Goal: Transaction & Acquisition: Book appointment/travel/reservation

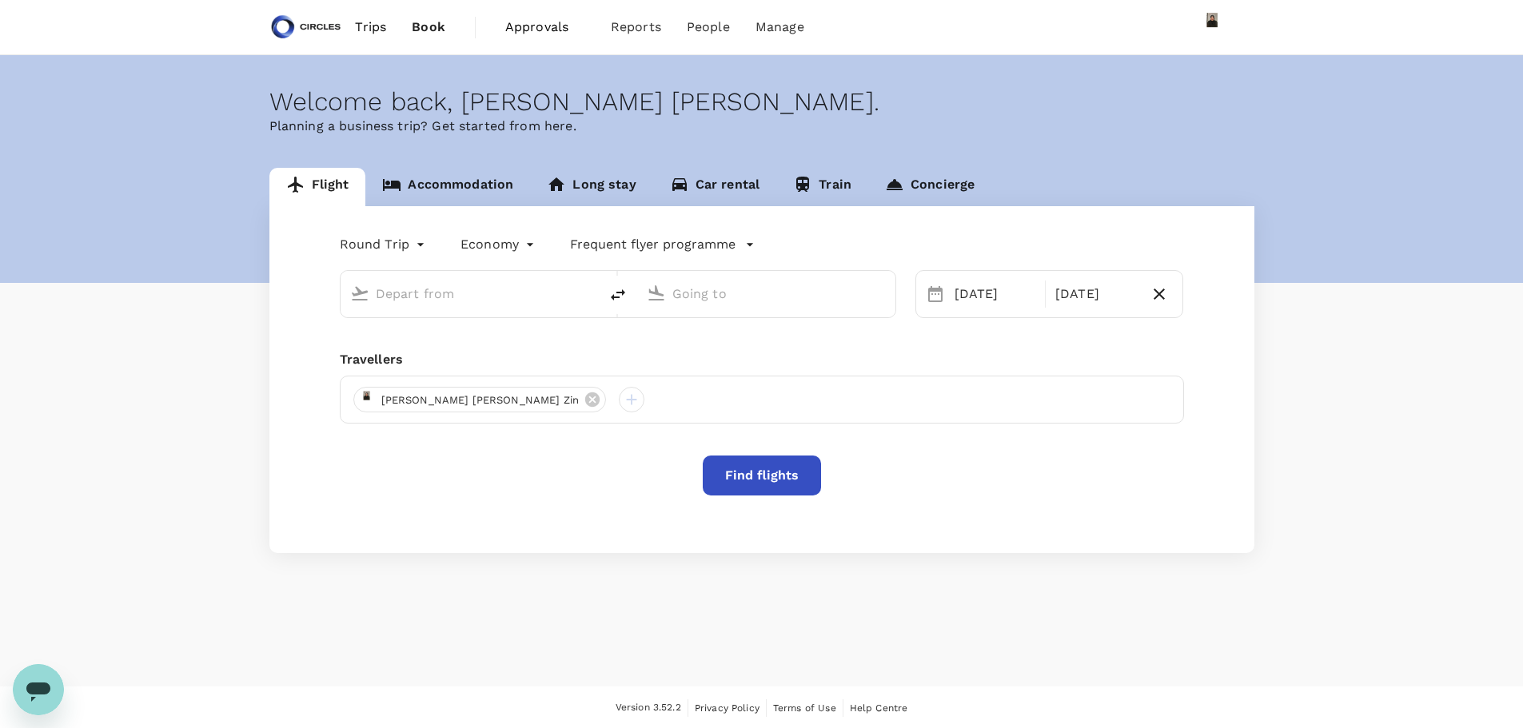
type input "business"
type input "Singapore Changi (SIN)"
type input "Abu Dhabi Intl (AUH)"
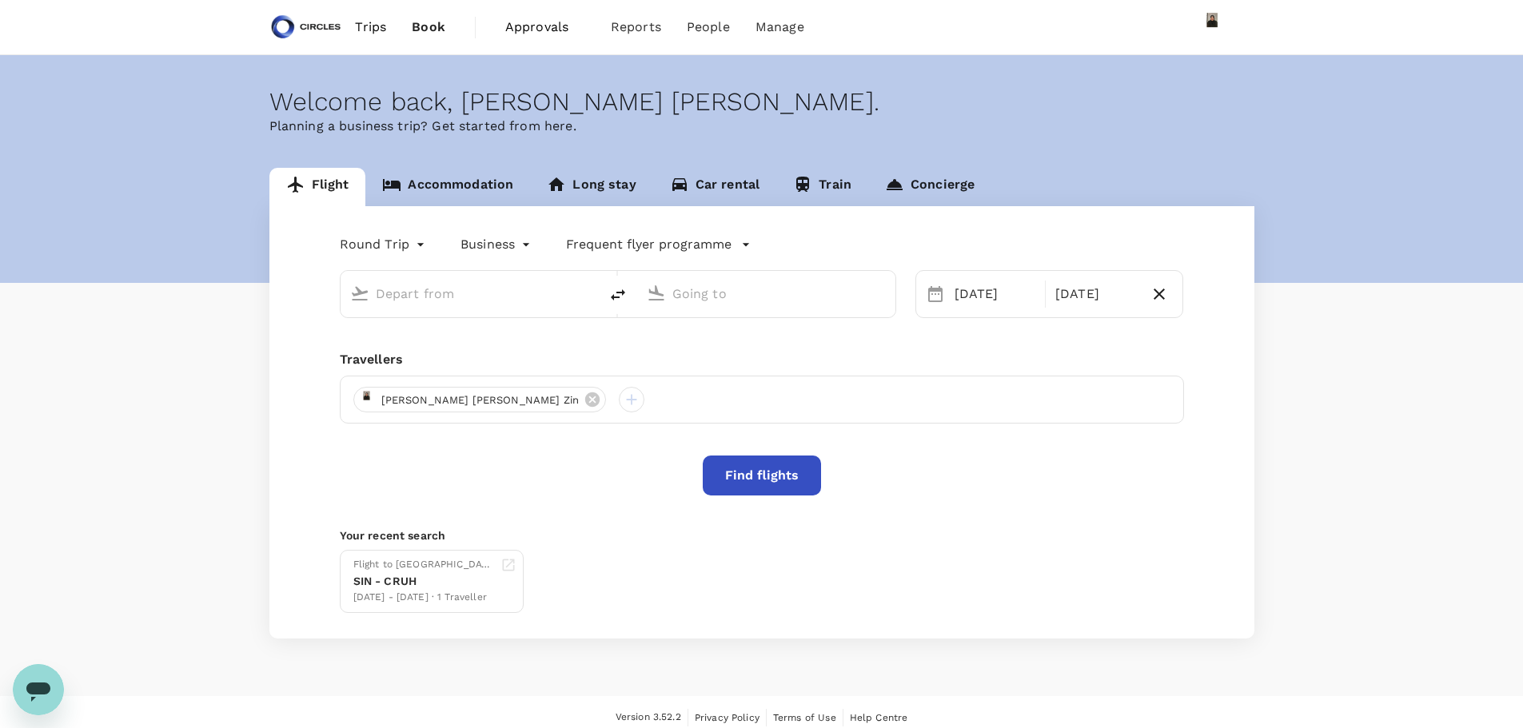
type input "Singapore Changi (SIN)"
type input "Abu Dhabi Intl (AUH)"
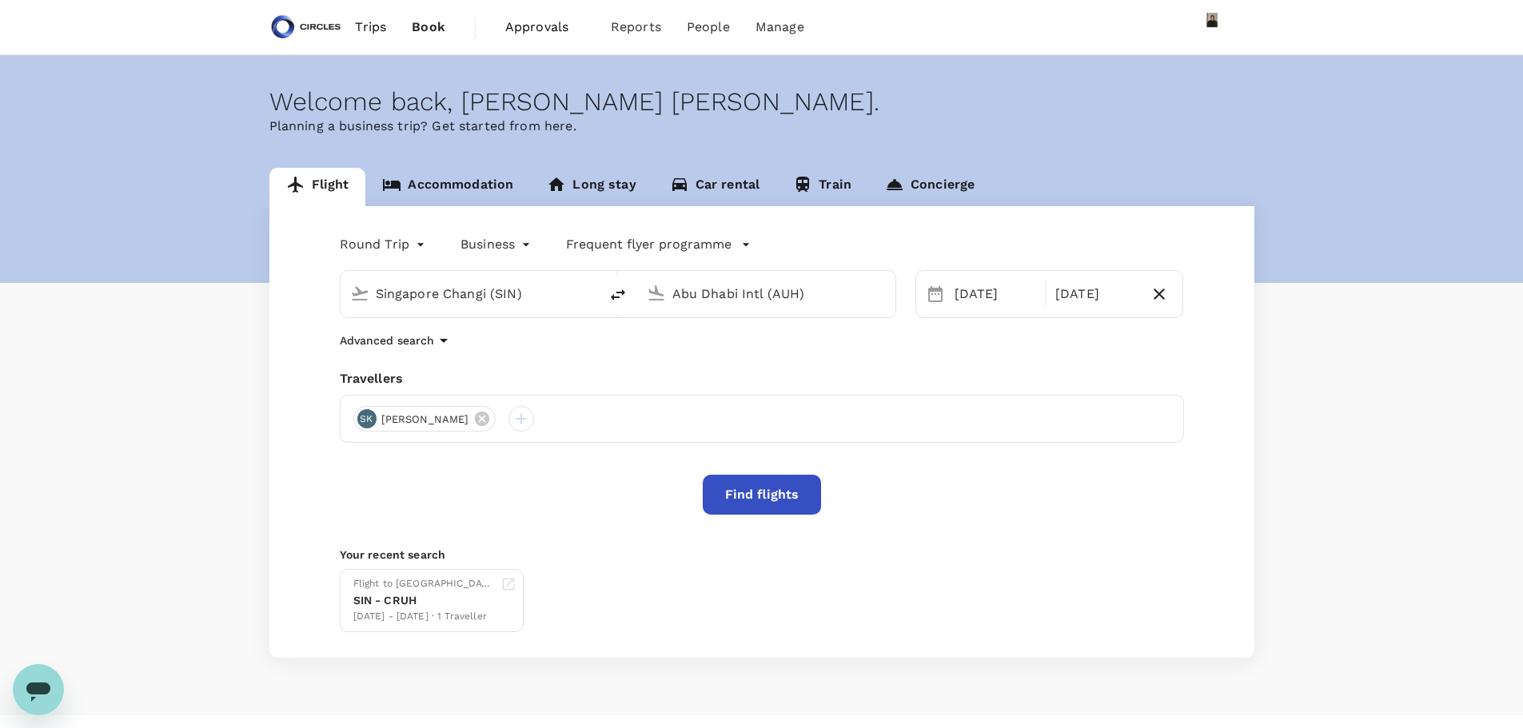
click at [476, 289] on input "Singapore Changi (SIN)" at bounding box center [470, 293] width 189 height 25
click at [401, 329] on p "[GEOGRAPHIC_DATA], [GEOGRAPHIC_DATA]" at bounding box center [494, 326] width 320 height 16
type input "[GEOGRAPHIC_DATA], [GEOGRAPHIC_DATA] (any)"
click at [730, 279] on div "Abu Dhabi Intl (AUH)" at bounding box center [776, 291] width 220 height 32
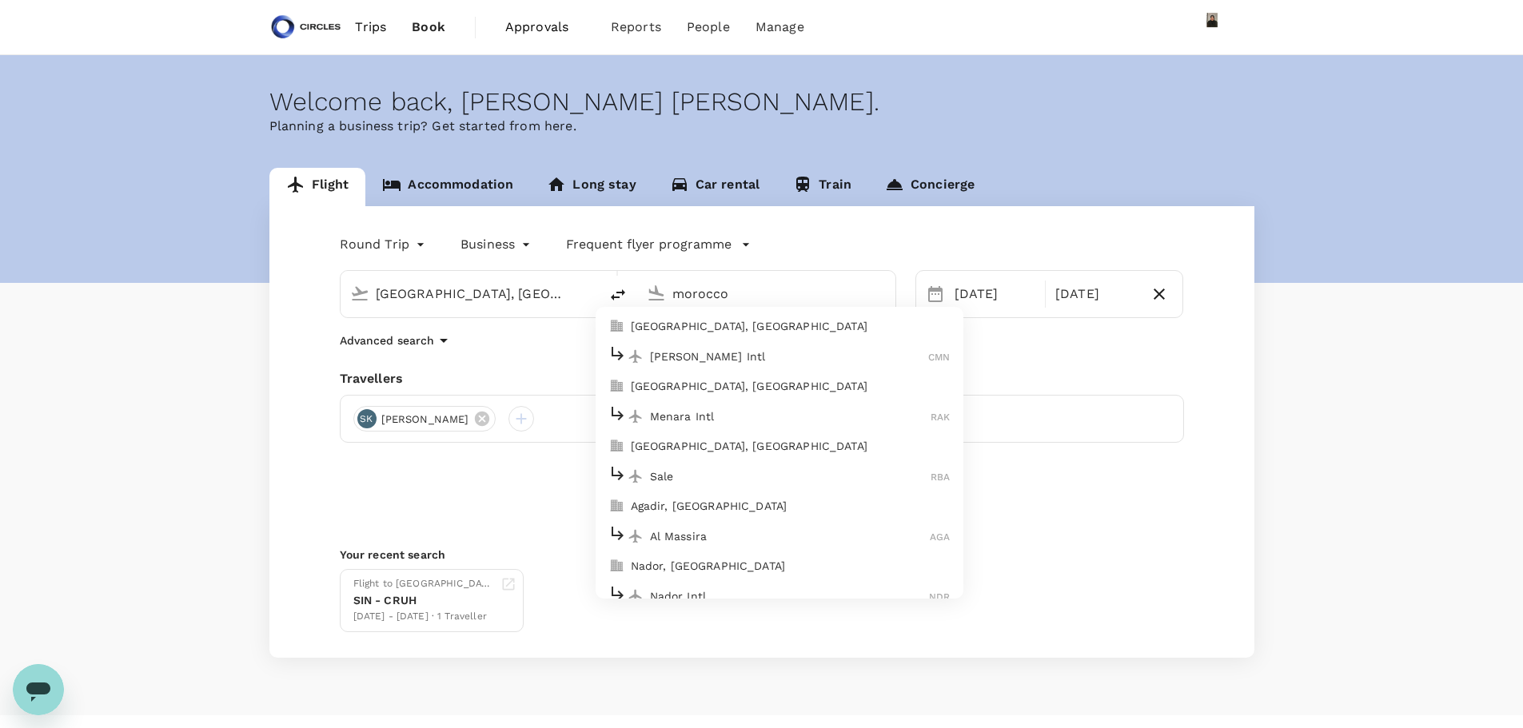
click at [736, 351] on p "[PERSON_NAME] Intl" at bounding box center [789, 357] width 279 height 16
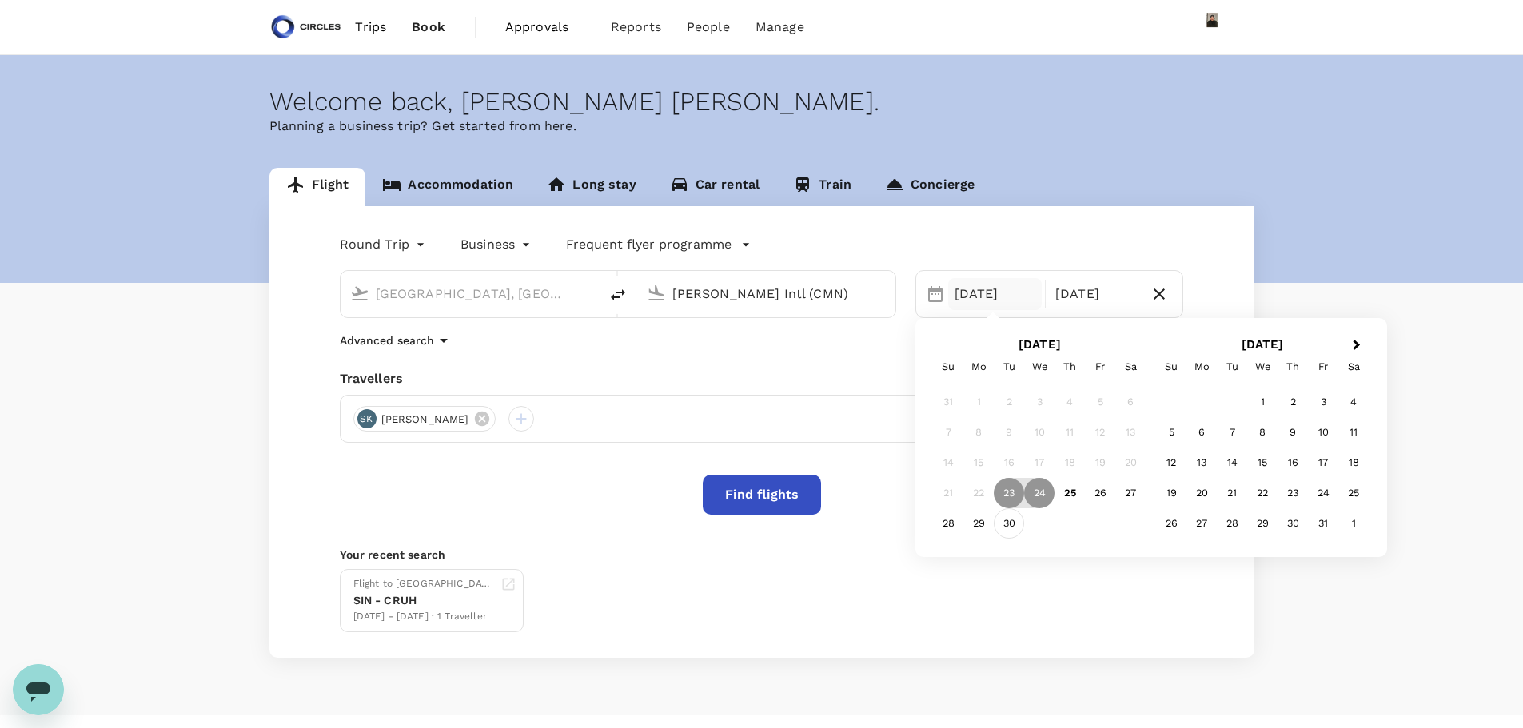
type input "[PERSON_NAME] Intl (CMN)"
click at [1002, 529] on div "30" at bounding box center [1009, 523] width 30 height 30
click at [393, 246] on body "Trips Book Approvals 0 Reports People Manage Welcome back , [PERSON_NAME] [PERS…" at bounding box center [761, 379] width 1523 height 759
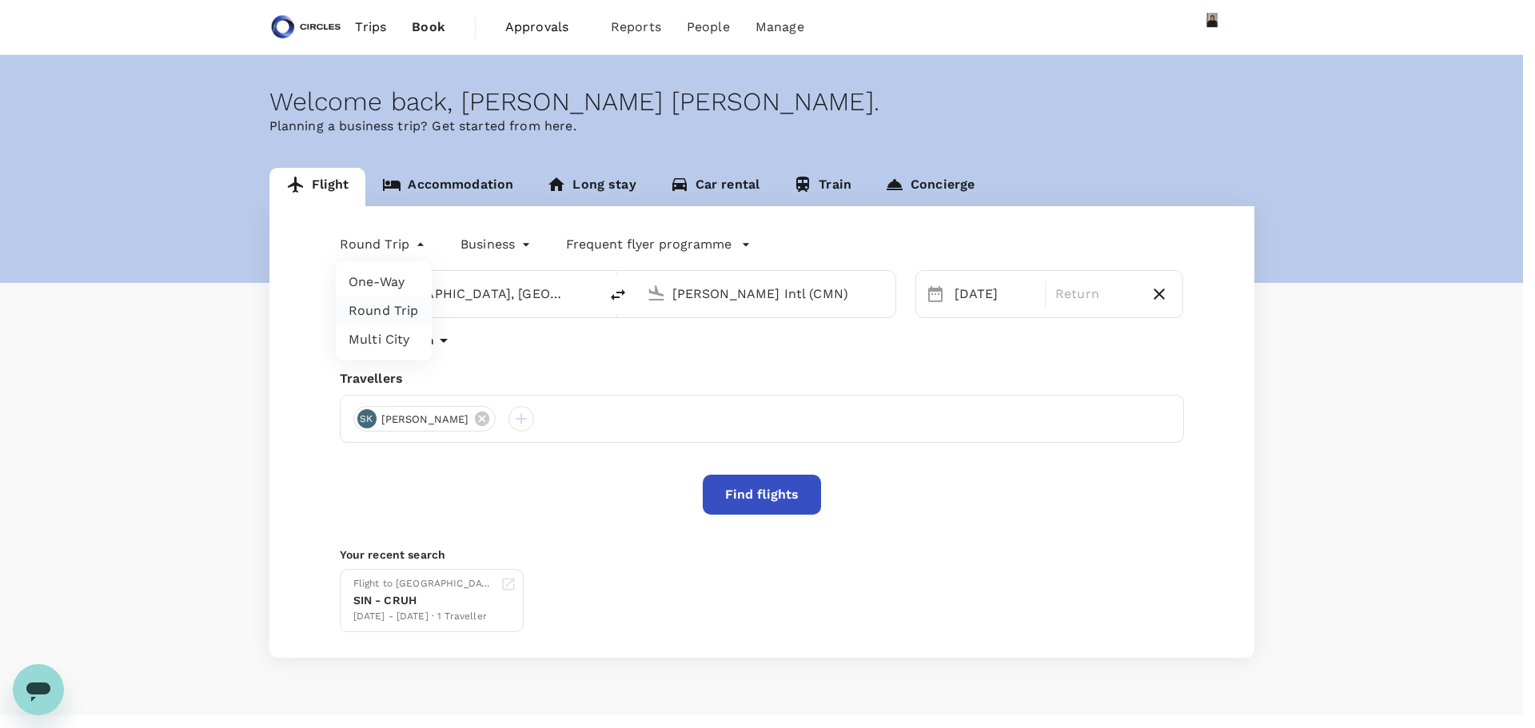
click at [369, 286] on li "One-Way" at bounding box center [384, 282] width 96 height 29
type input "oneway"
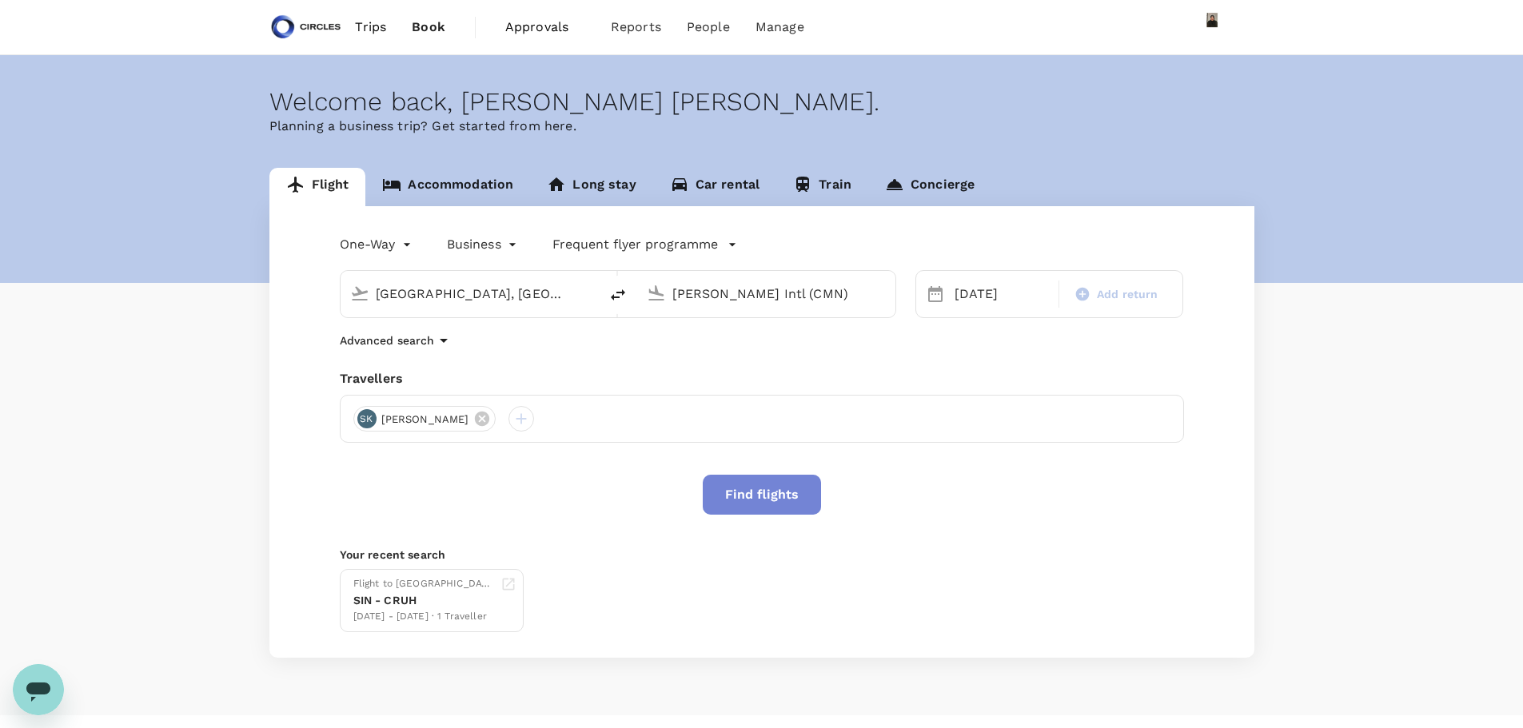
click at [778, 504] on button "Find flights" at bounding box center [762, 495] width 118 height 40
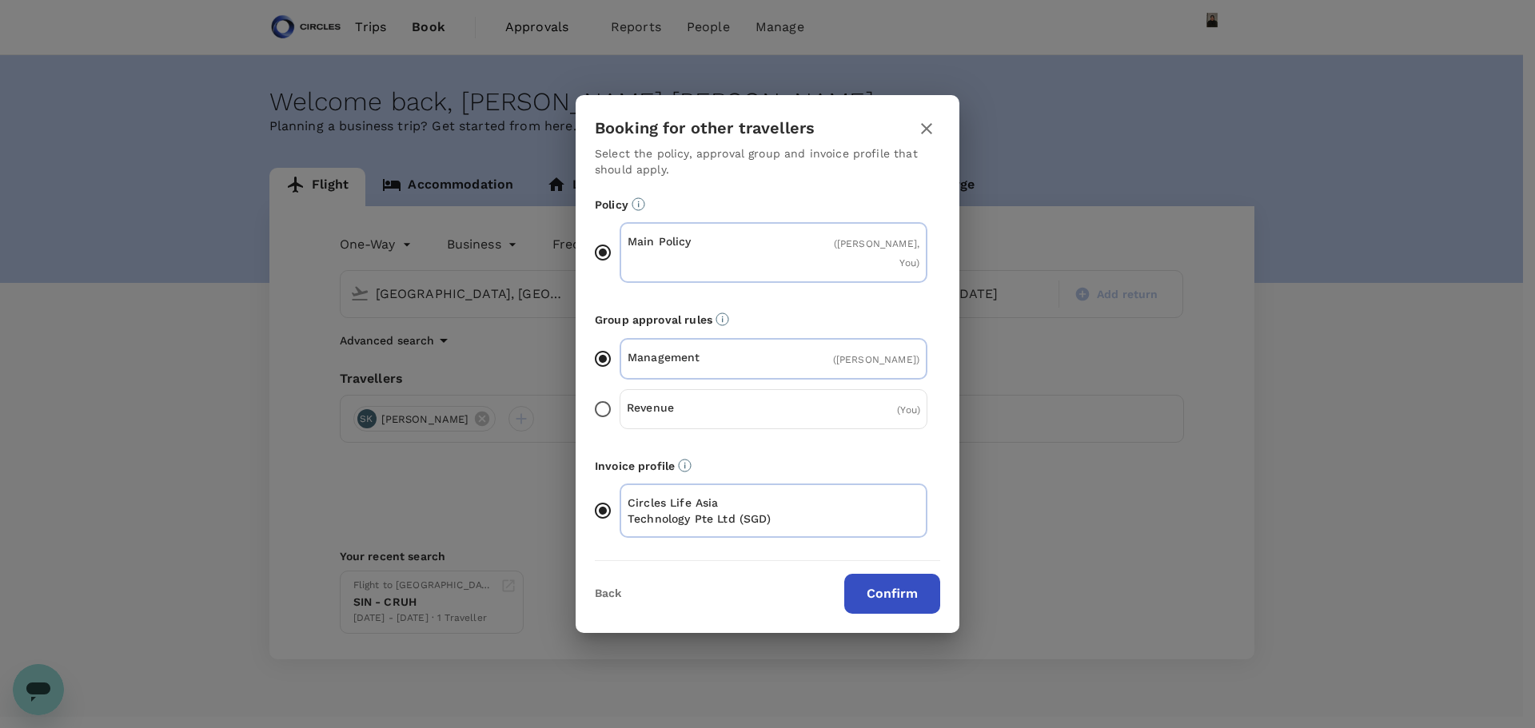
click at [891, 574] on button "Confirm" at bounding box center [892, 594] width 96 height 40
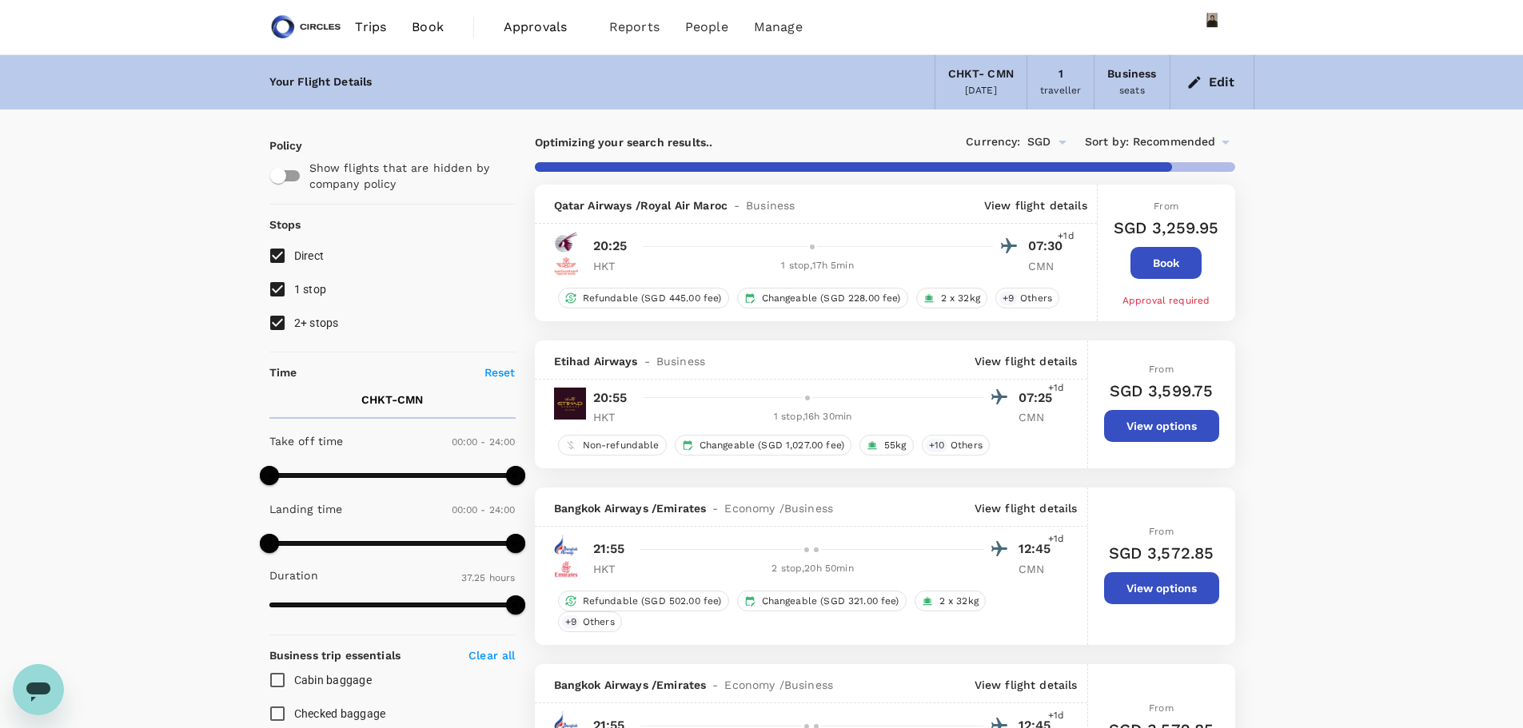
click at [1044, 361] on p "View flight details" at bounding box center [1026, 361] width 103 height 16
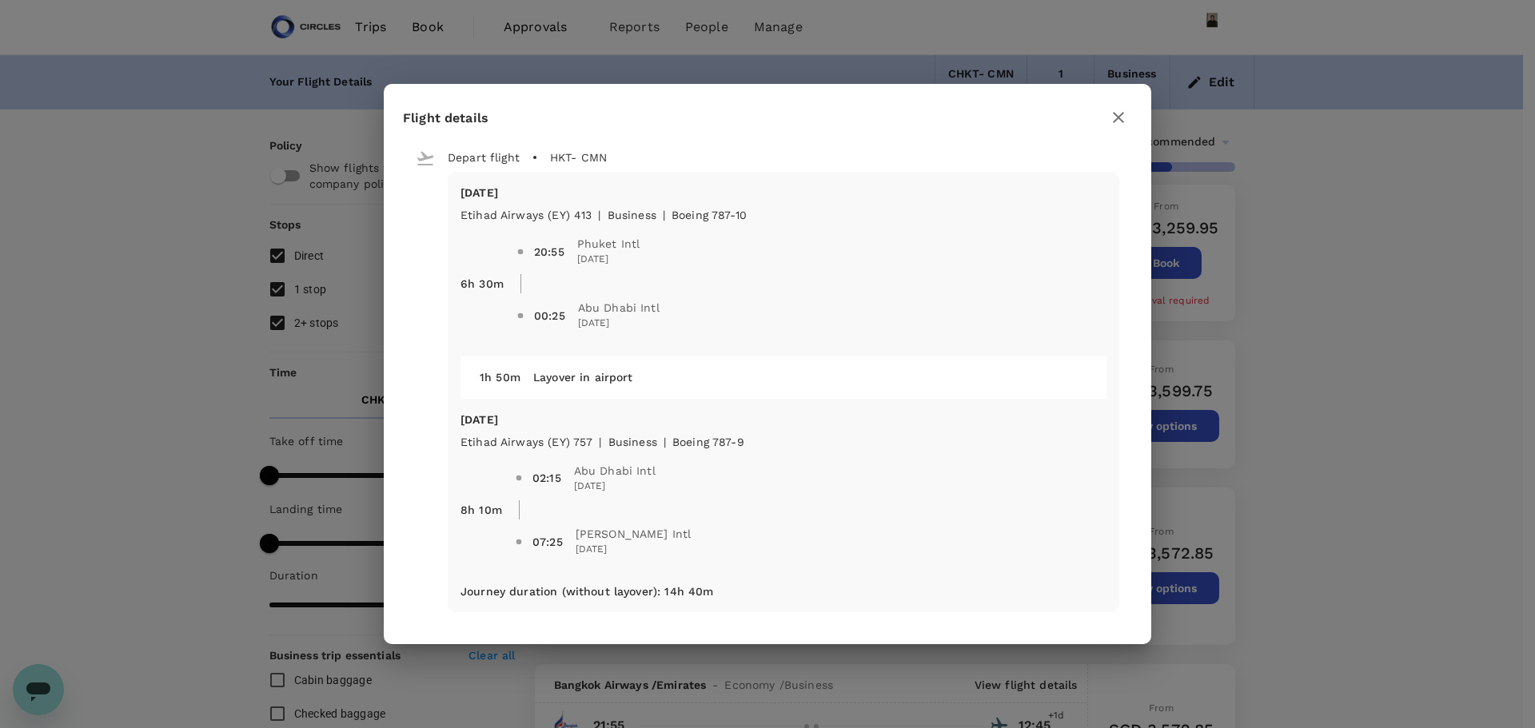
type input "2495"
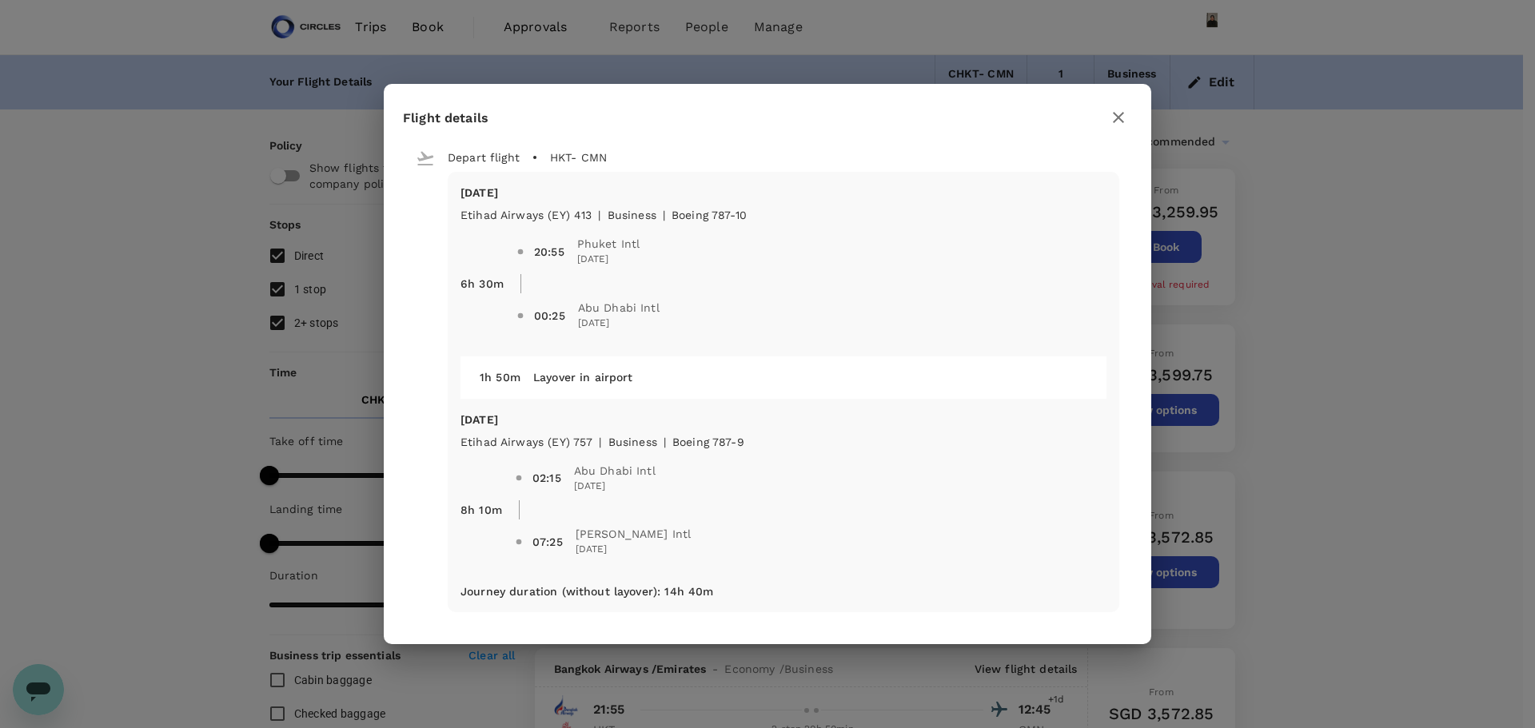
click at [1123, 111] on icon "button" at bounding box center [1118, 117] width 19 height 19
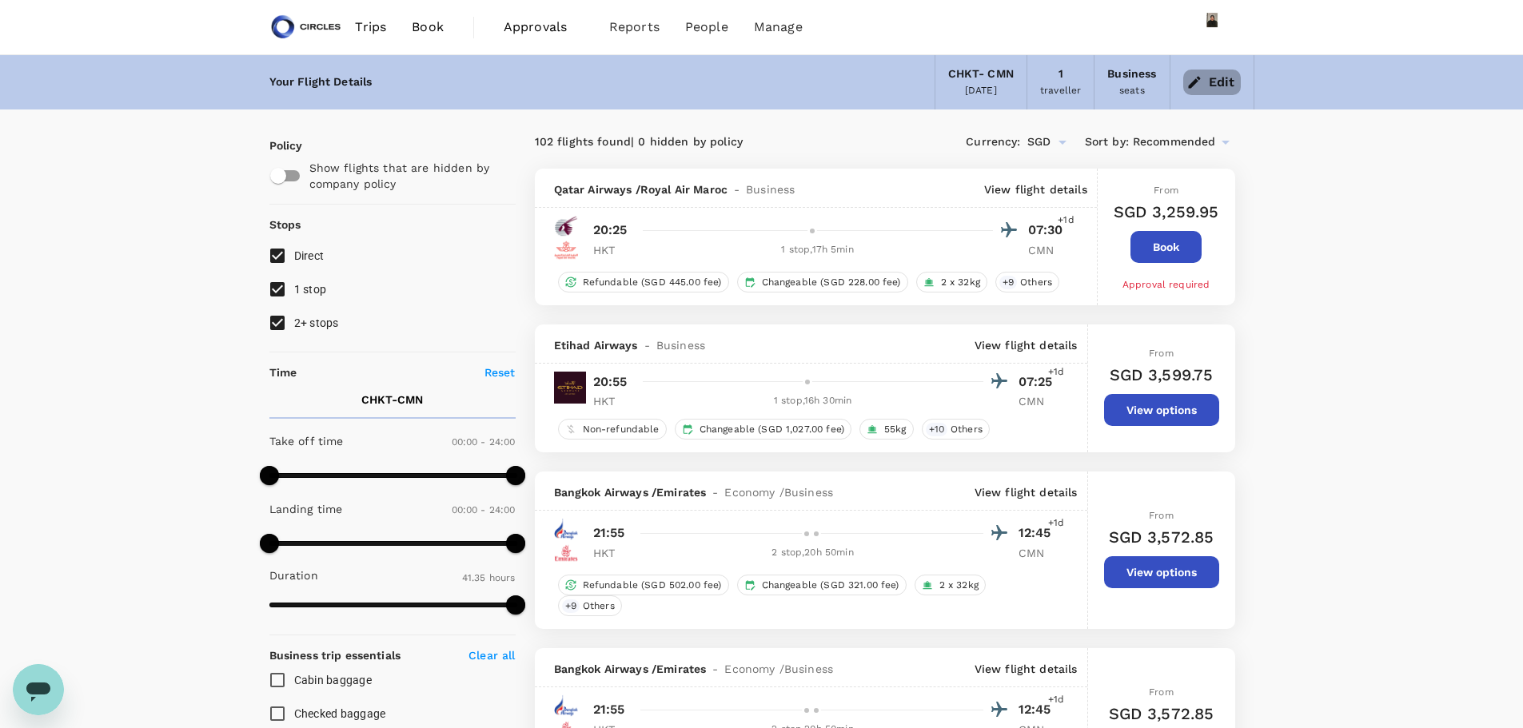
click at [1212, 71] on button "Edit" at bounding box center [1212, 83] width 58 height 26
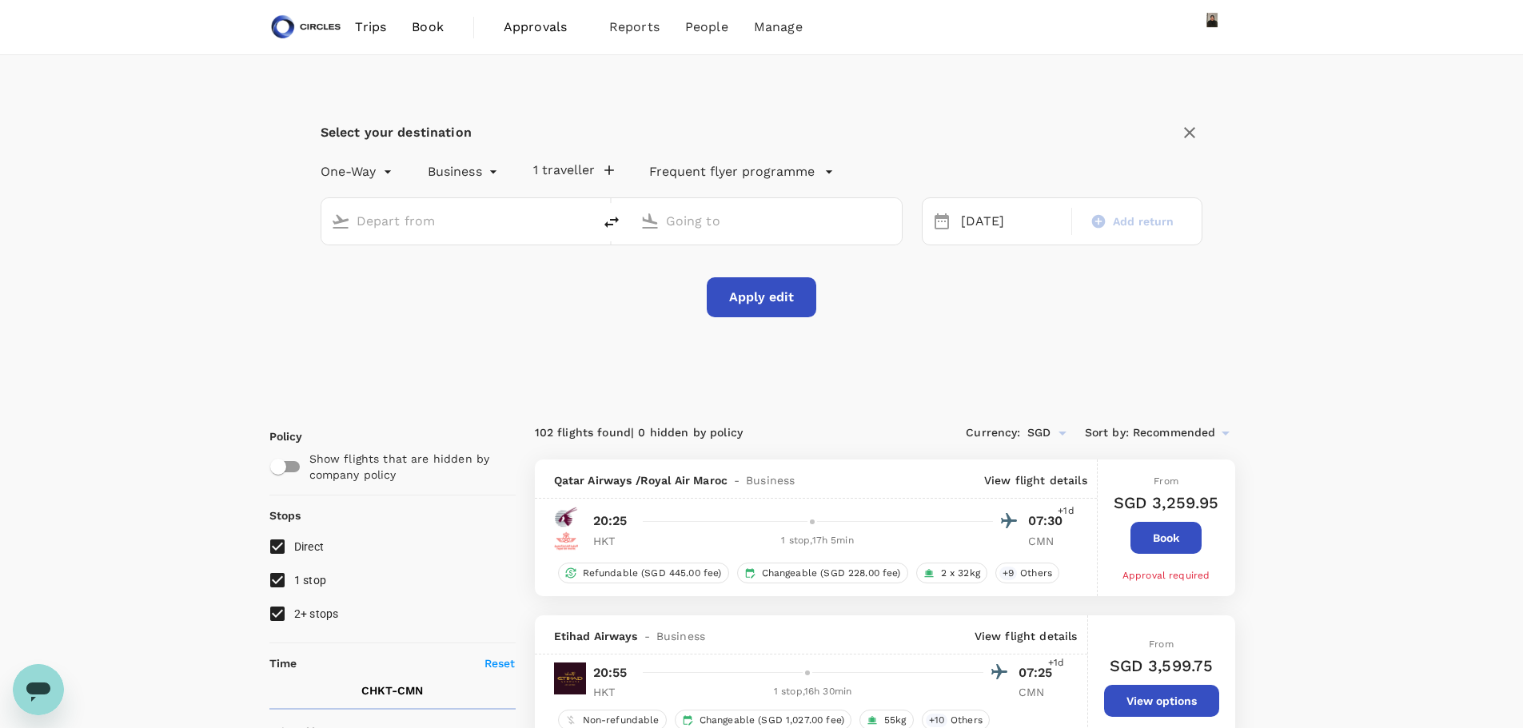
type input "[GEOGRAPHIC_DATA], [GEOGRAPHIC_DATA] (any)"
click at [729, 221] on input "[PERSON_NAME] Intl (CMN)" at bounding box center [767, 221] width 202 height 25
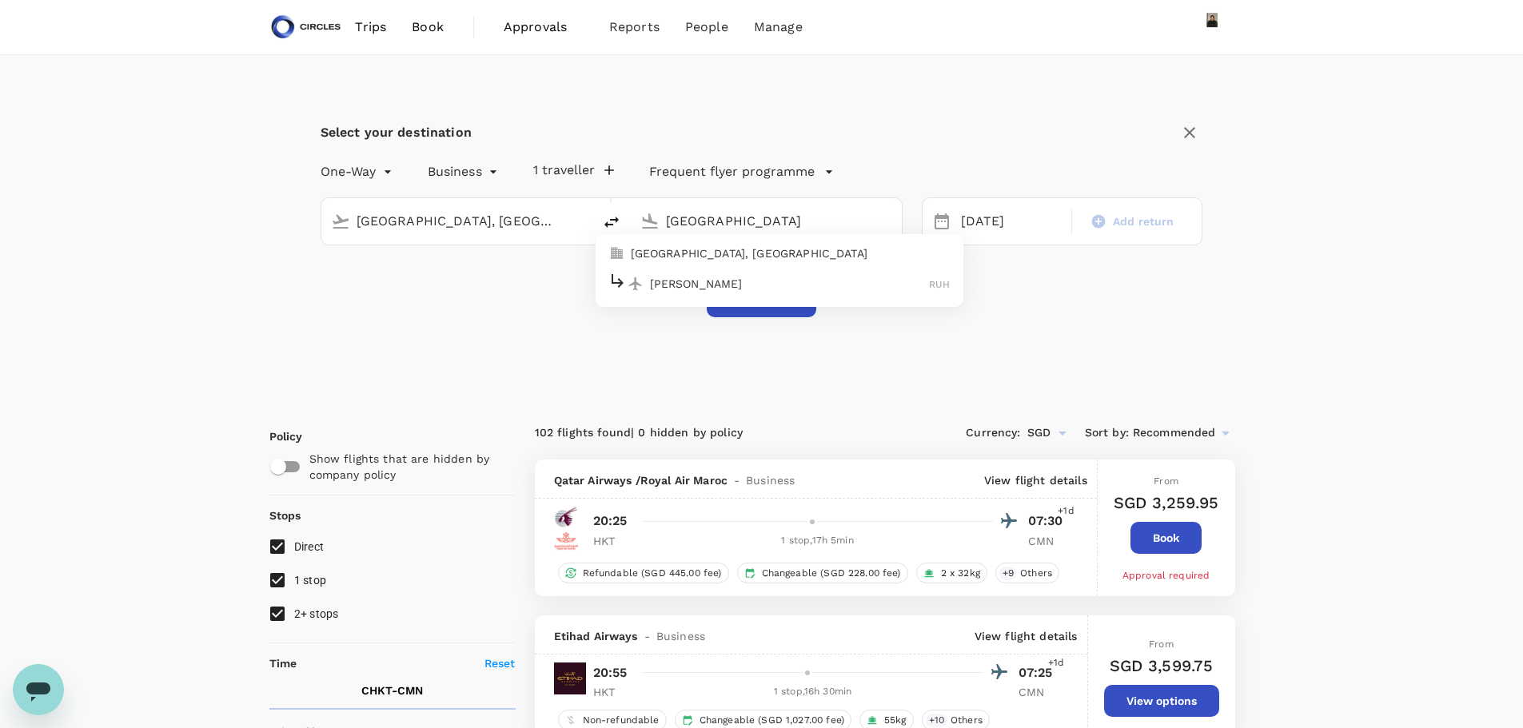
click at [720, 276] on p "[PERSON_NAME]" at bounding box center [790, 284] width 280 height 16
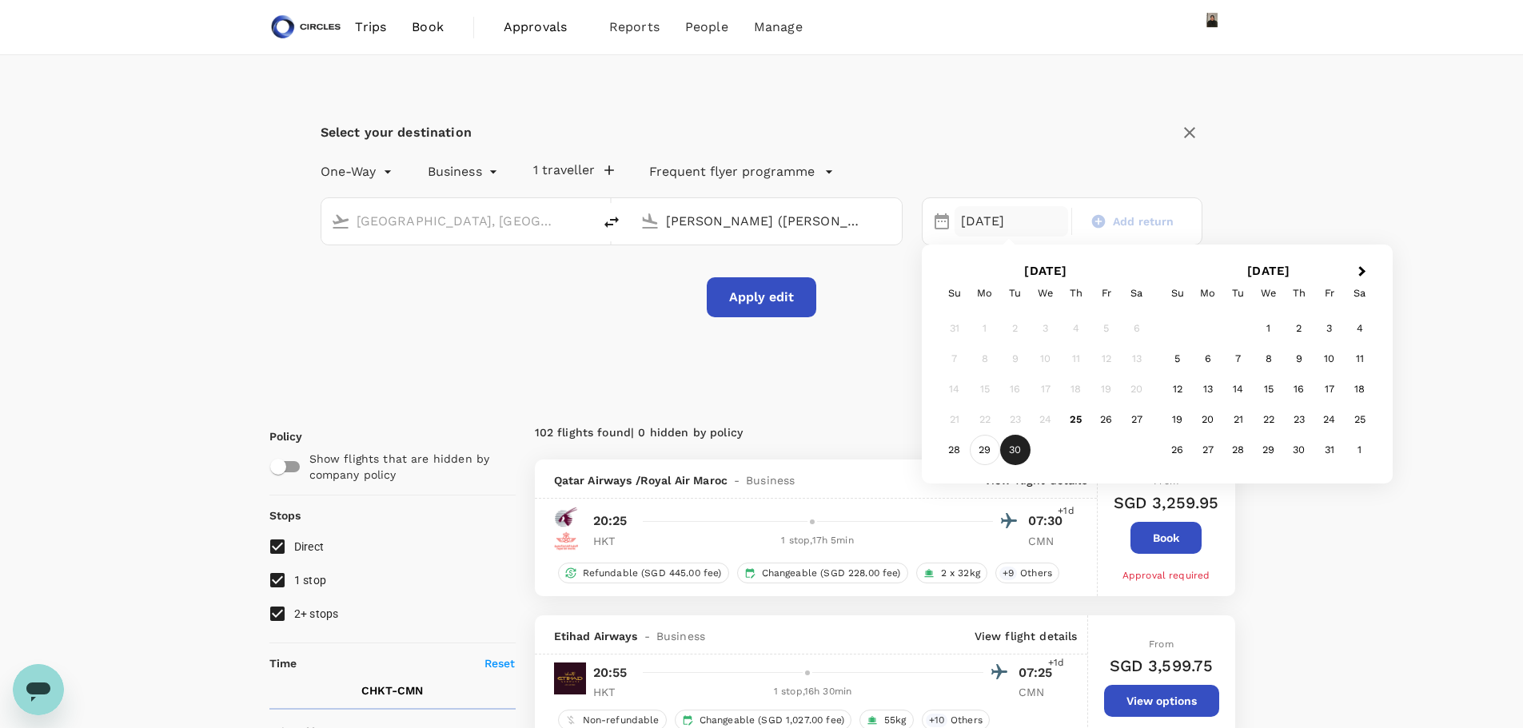
type input "[PERSON_NAME] ([PERSON_NAME])"
click at [974, 451] on div "29" at bounding box center [985, 450] width 30 height 30
click at [765, 293] on button "Apply edit" at bounding box center [762, 297] width 110 height 40
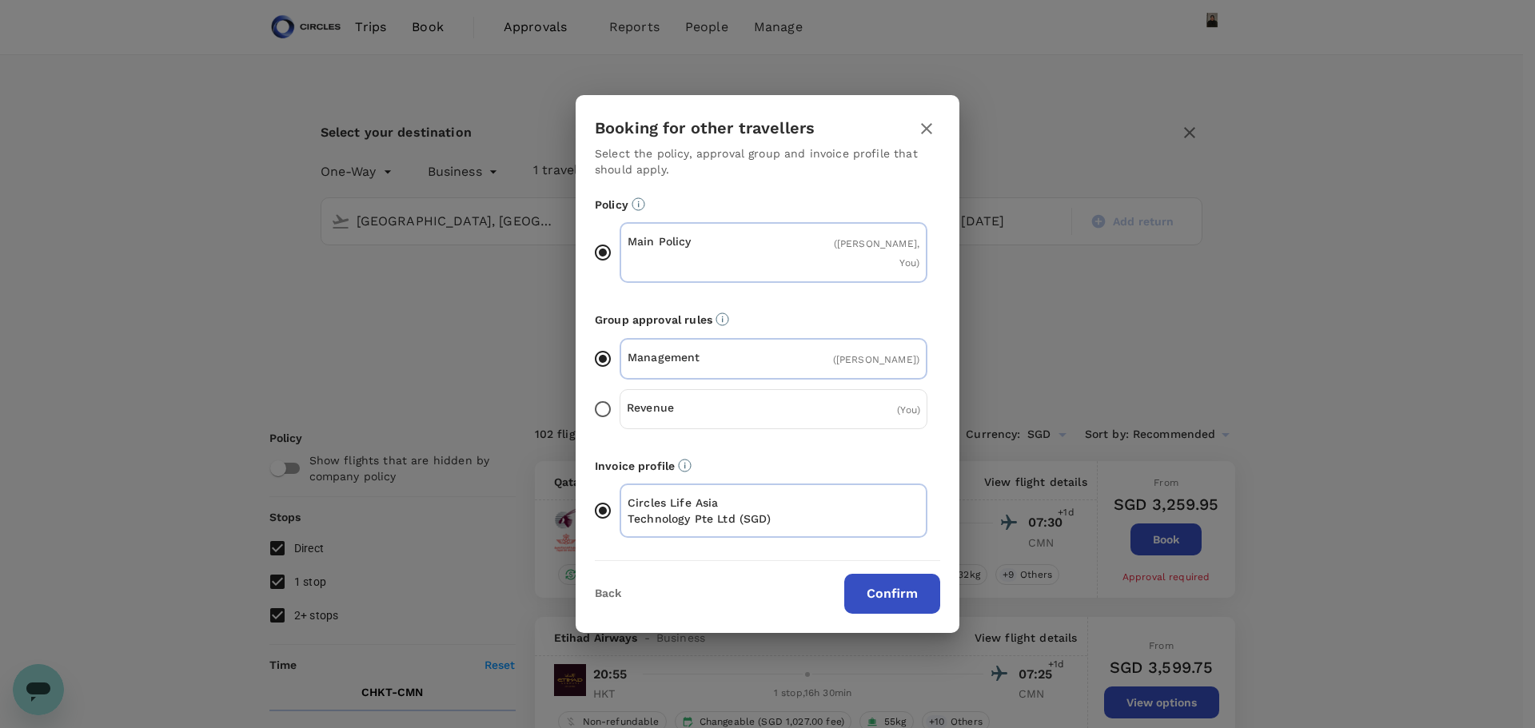
click at [923, 576] on button "Confirm" at bounding box center [892, 594] width 96 height 40
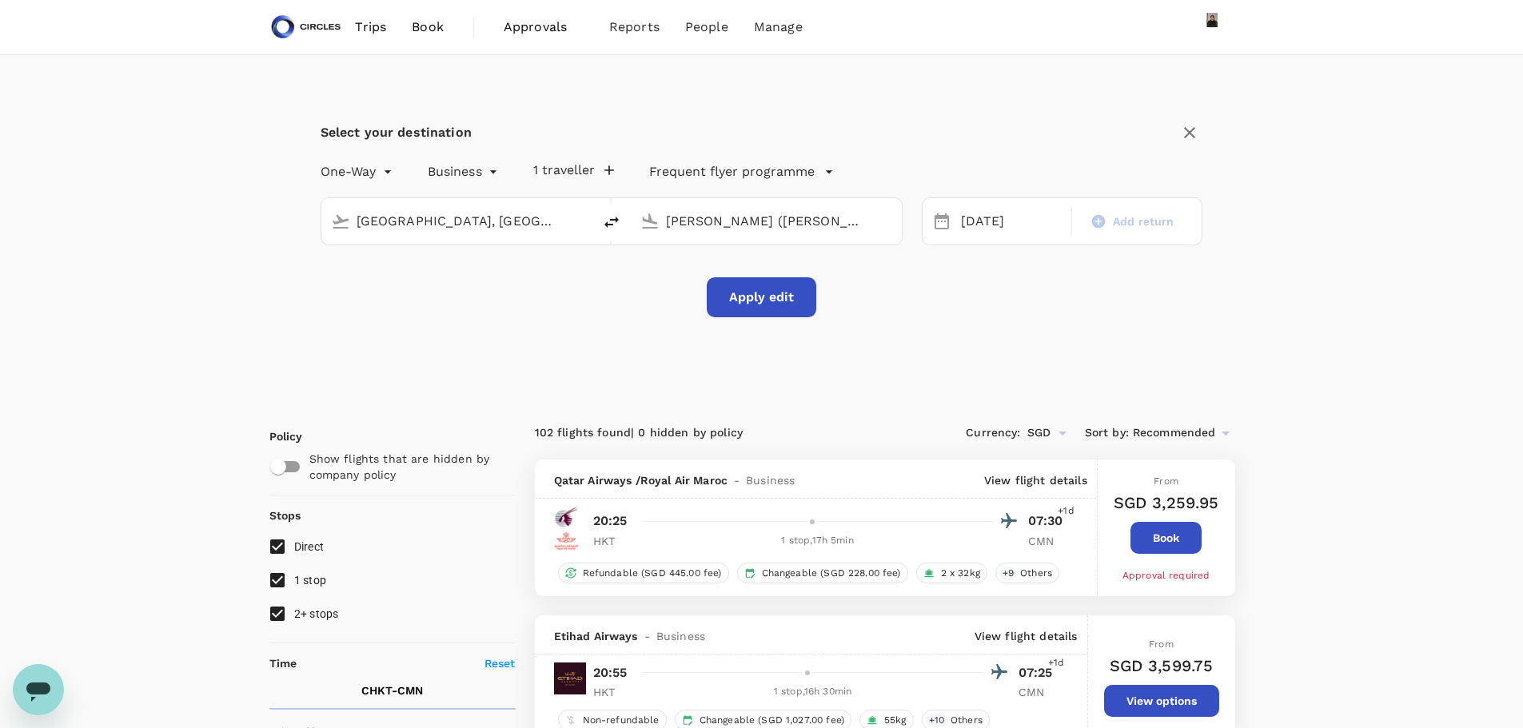
checkbox input "false"
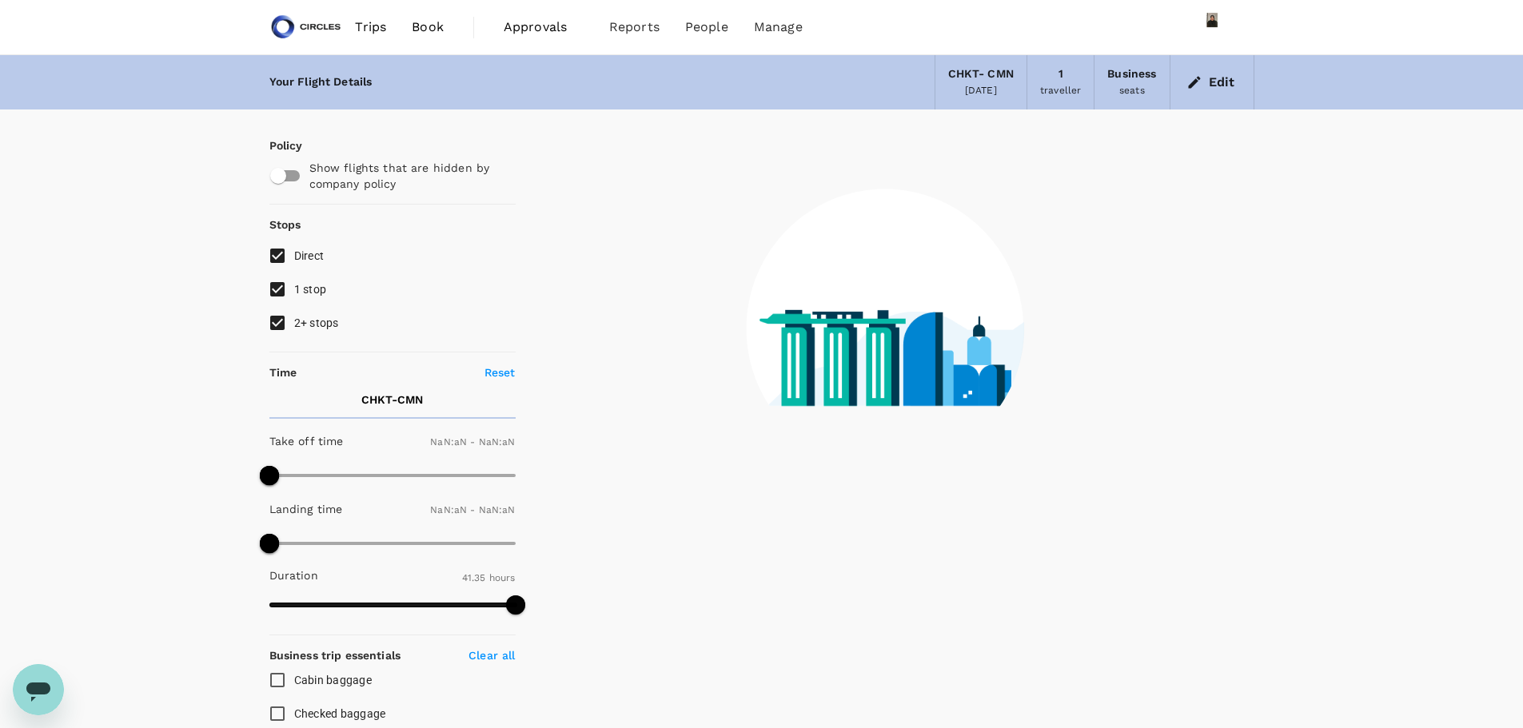
type input "1440"
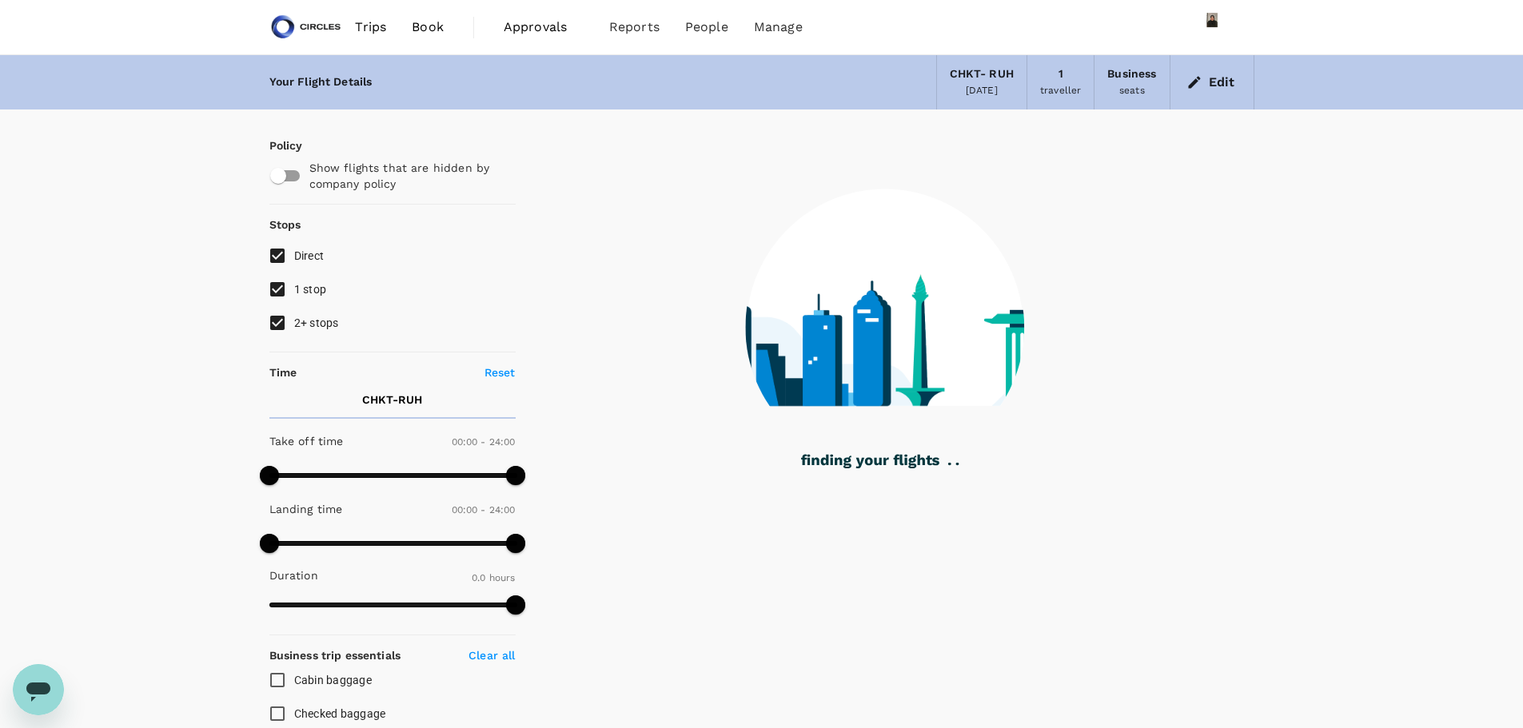
type input "1745"
checkbox input "true"
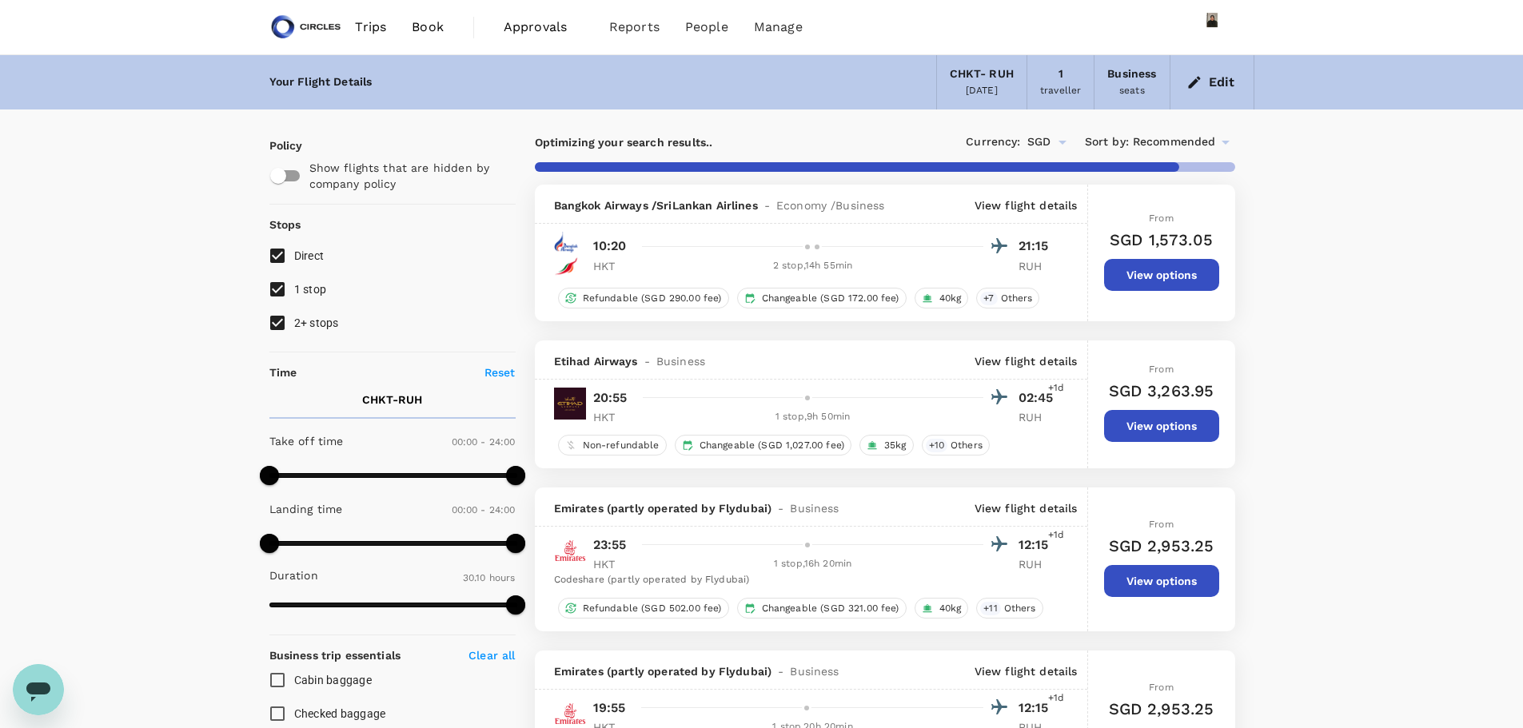
click at [1058, 360] on p "View flight details" at bounding box center [1026, 361] width 103 height 16
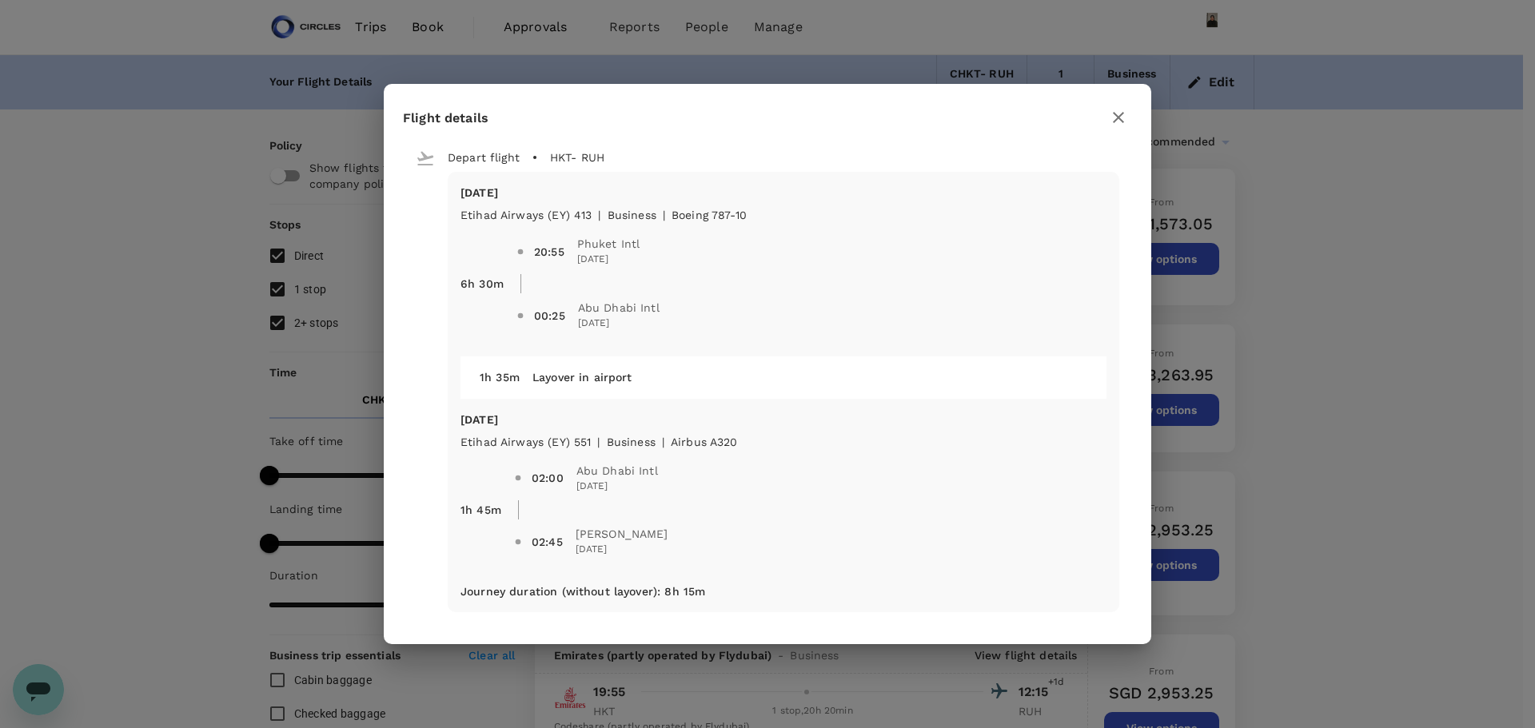
type input "1820"
click at [1121, 118] on icon "button" at bounding box center [1118, 117] width 19 height 19
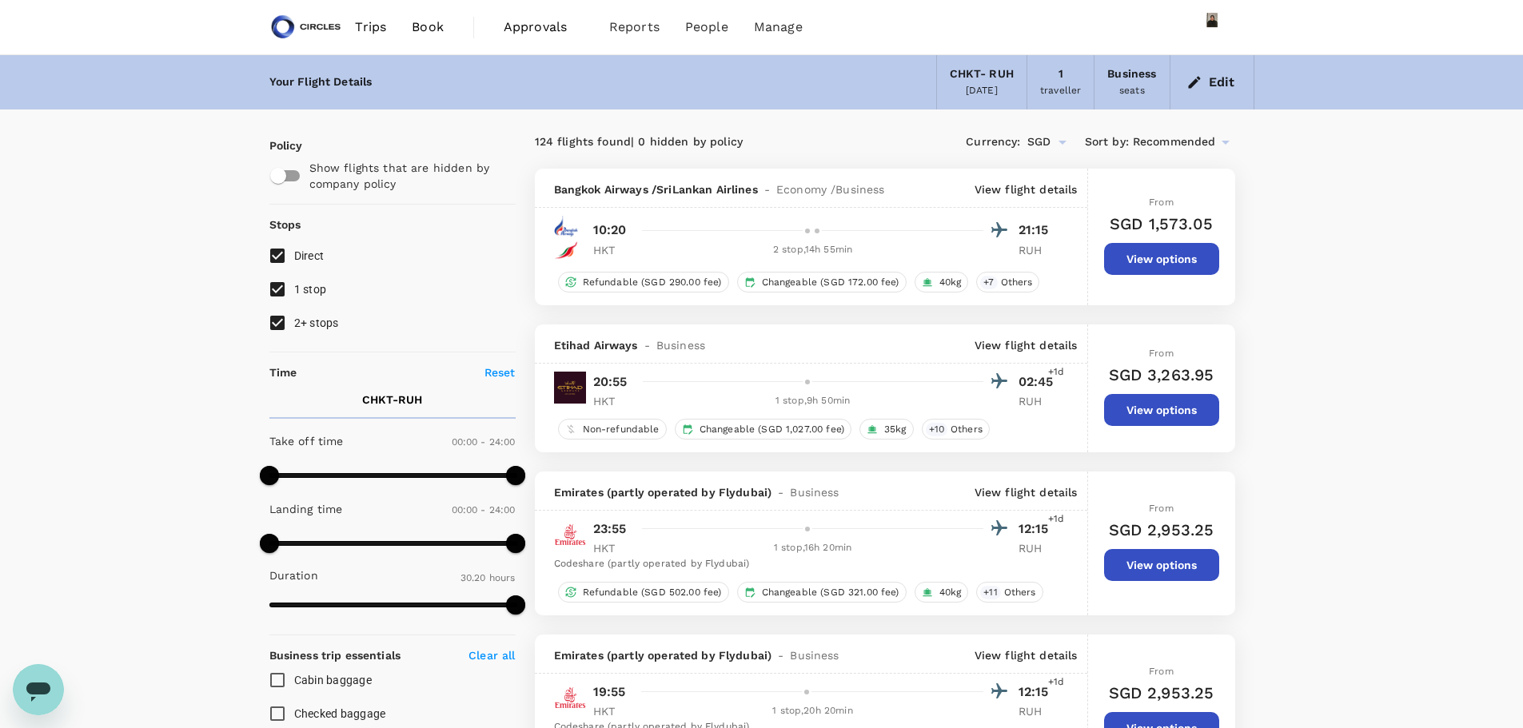
click at [1222, 70] on button "Edit" at bounding box center [1212, 83] width 58 height 26
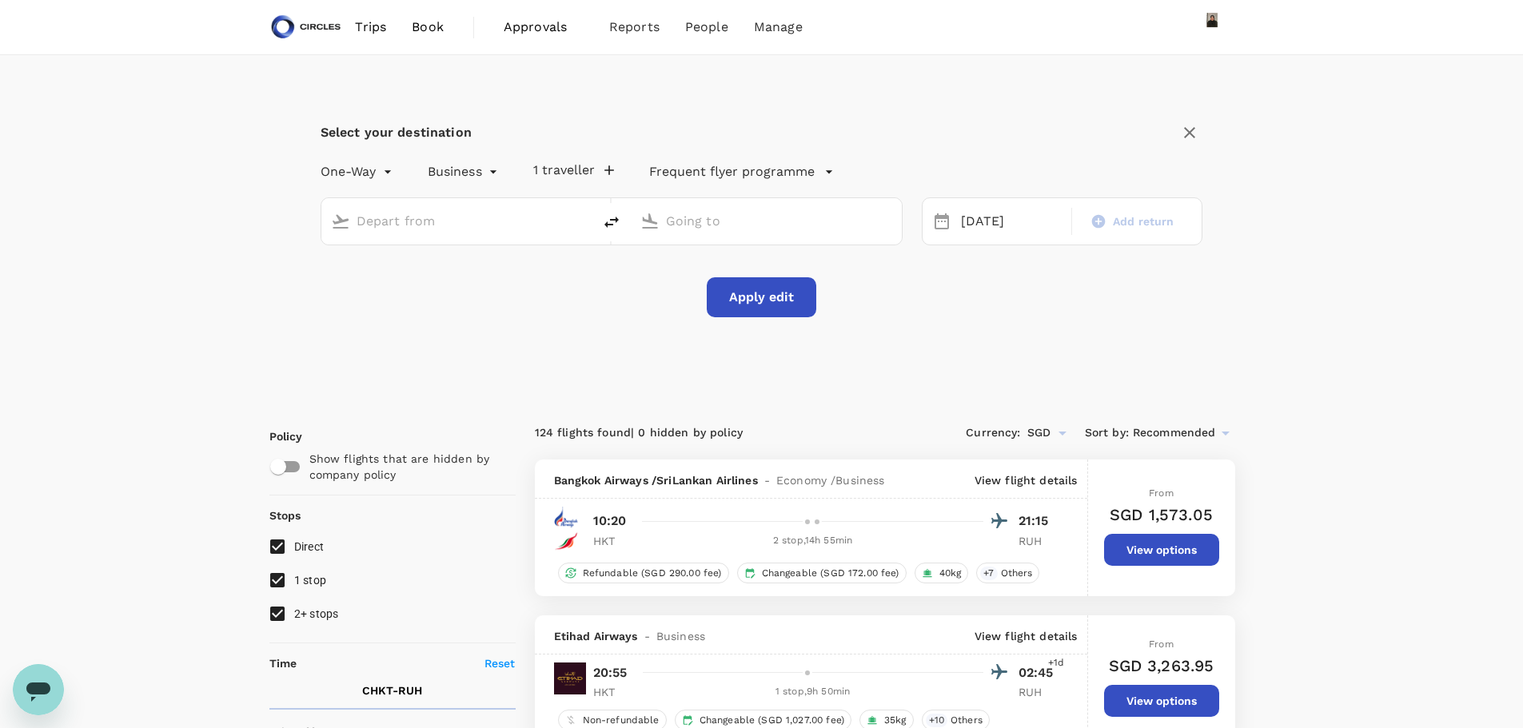
type input "[GEOGRAPHIC_DATA], [GEOGRAPHIC_DATA] (any)"
type input "[PERSON_NAME] ([PERSON_NAME])"
drag, startPoint x: 516, startPoint y: 217, endPoint x: 115, endPoint y: 211, distance: 400.6
type input "[GEOGRAPHIC_DATA], [GEOGRAPHIC_DATA] (any)"
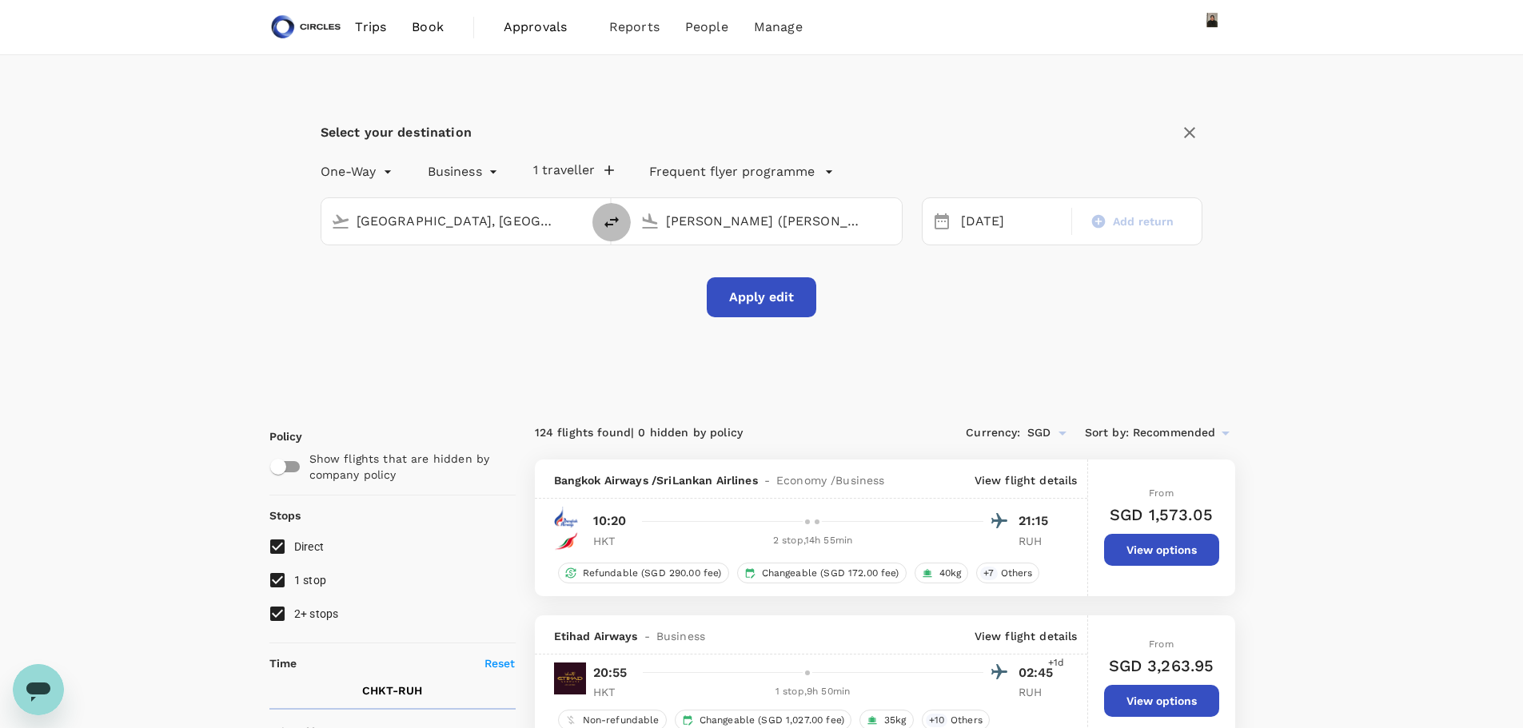
click at [416, 211] on input "[GEOGRAPHIC_DATA], [GEOGRAPHIC_DATA] (any)" at bounding box center [458, 221] width 202 height 25
click at [409, 257] on p "[GEOGRAPHIC_DATA], [GEOGRAPHIC_DATA]" at bounding box center [481, 253] width 320 height 16
type input "[GEOGRAPHIC_DATA], [GEOGRAPHIC_DATA] (any)"
click at [688, 217] on input "[PERSON_NAME] ([PERSON_NAME])" at bounding box center [767, 221] width 202 height 25
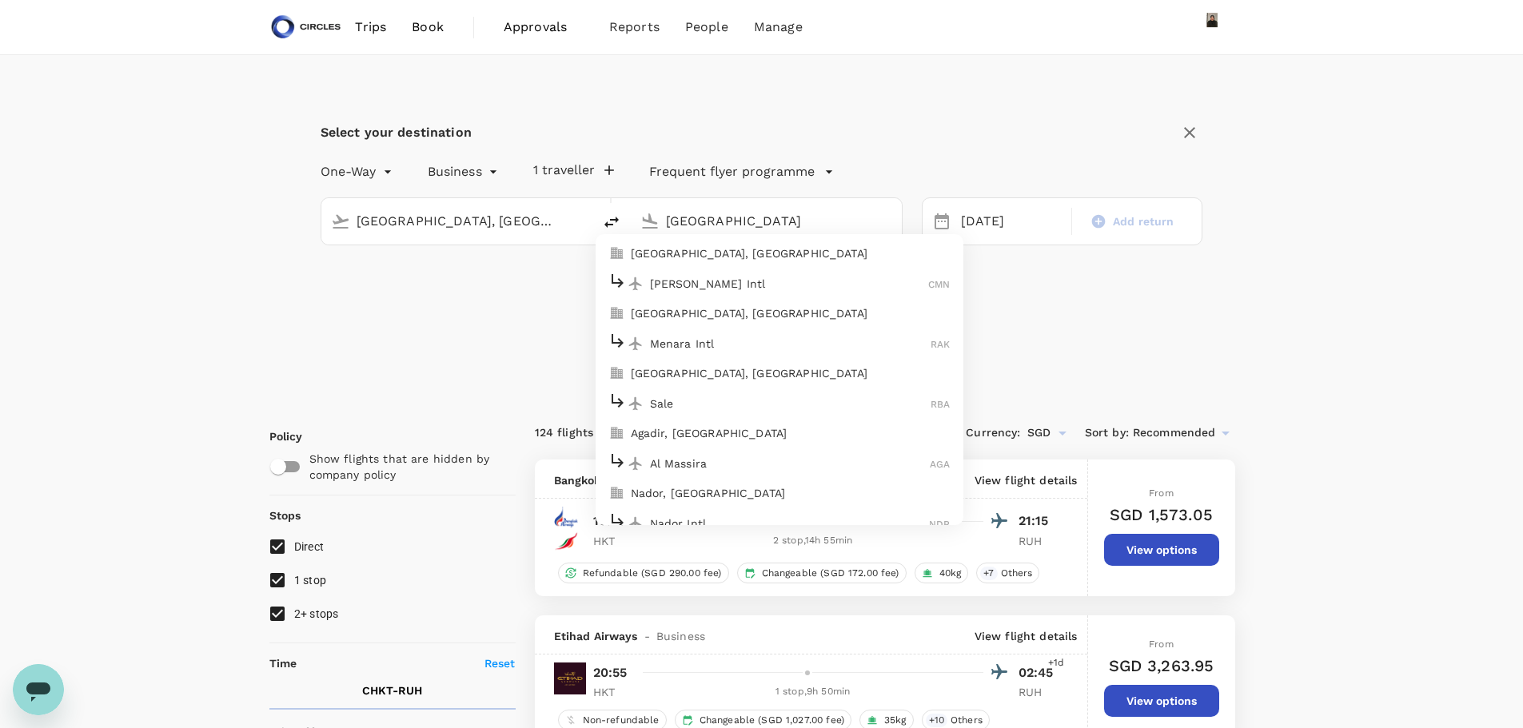
click at [676, 378] on p "[GEOGRAPHIC_DATA], [GEOGRAPHIC_DATA]" at bounding box center [791, 373] width 320 height 16
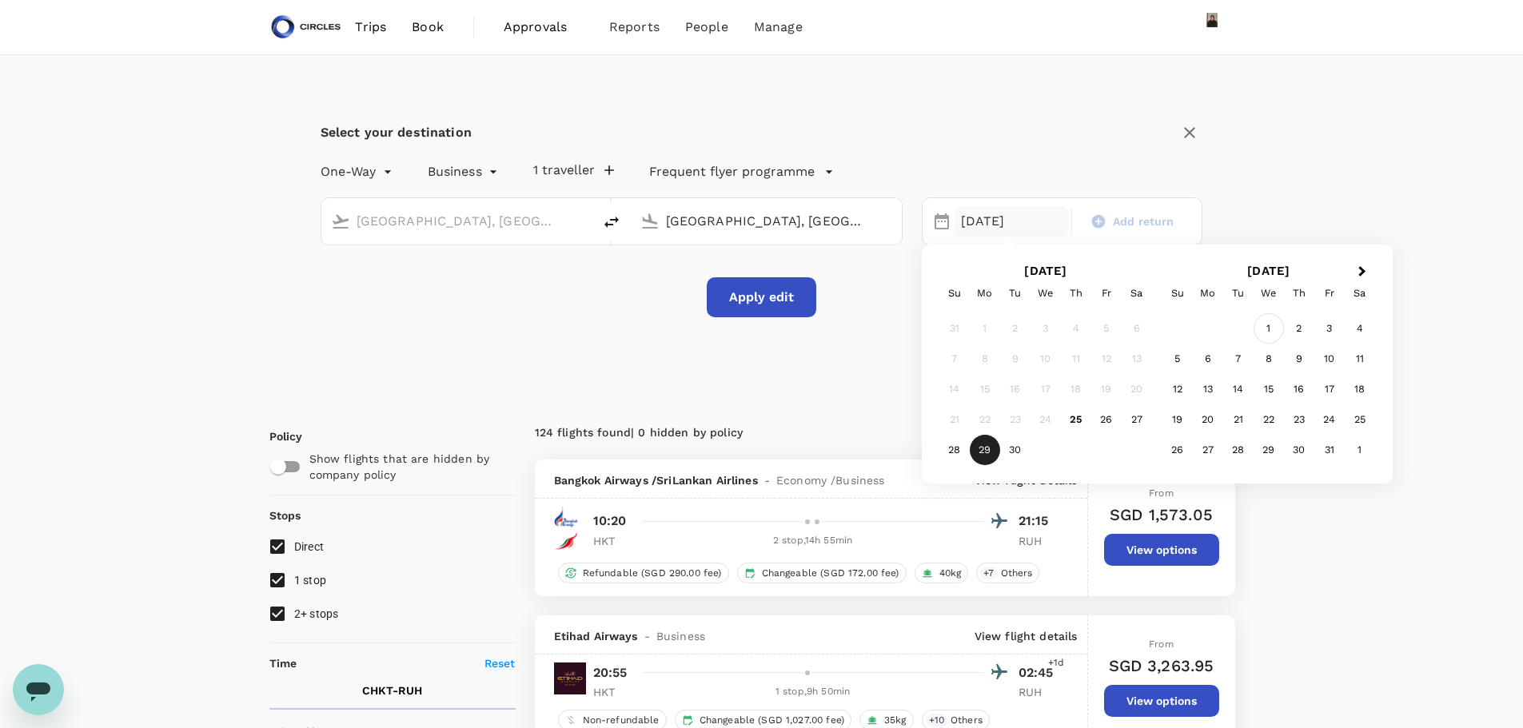
type input "[GEOGRAPHIC_DATA], [GEOGRAPHIC_DATA] (any)"
click at [1272, 328] on div "1" at bounding box center [1269, 328] width 30 height 30
click at [772, 292] on button "Apply edit" at bounding box center [762, 297] width 110 height 40
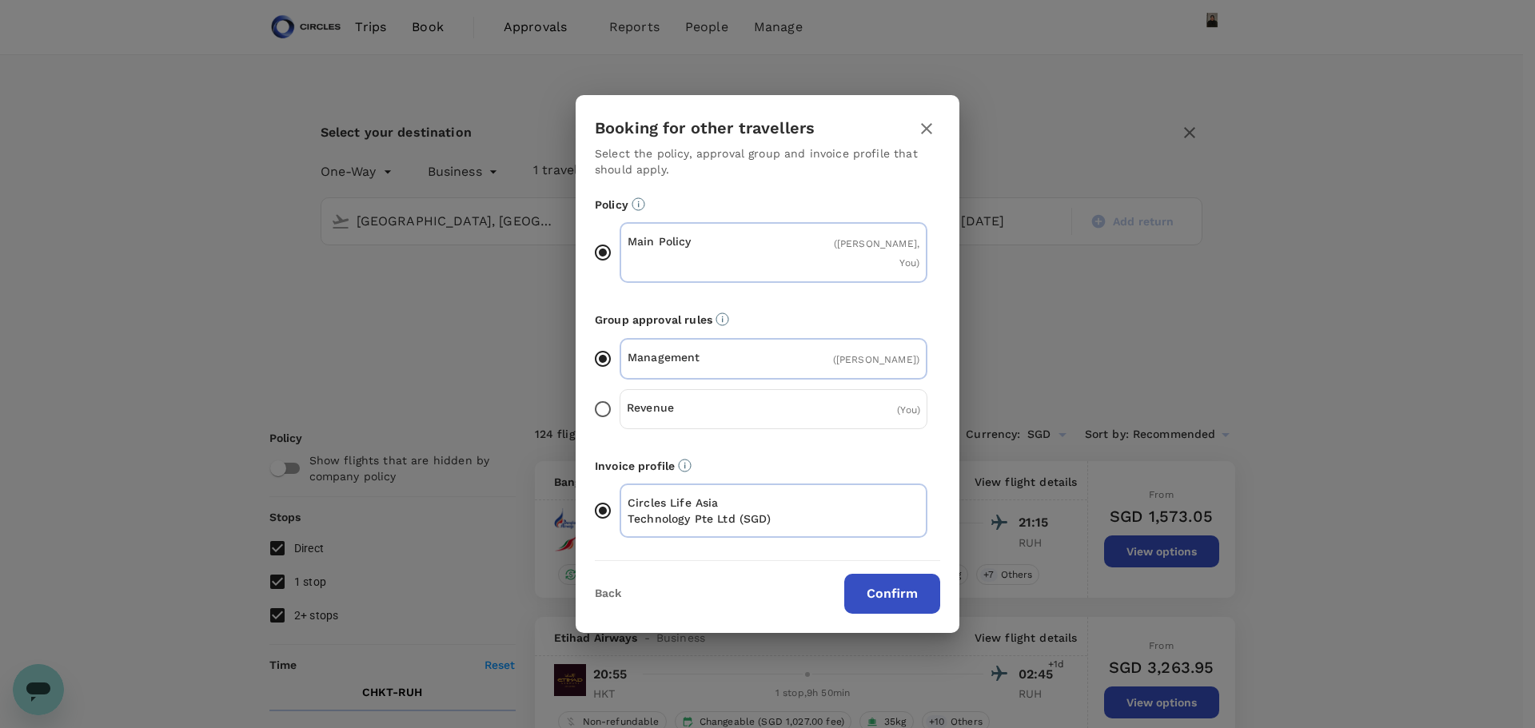
click at [882, 584] on button "Confirm" at bounding box center [892, 594] width 96 height 40
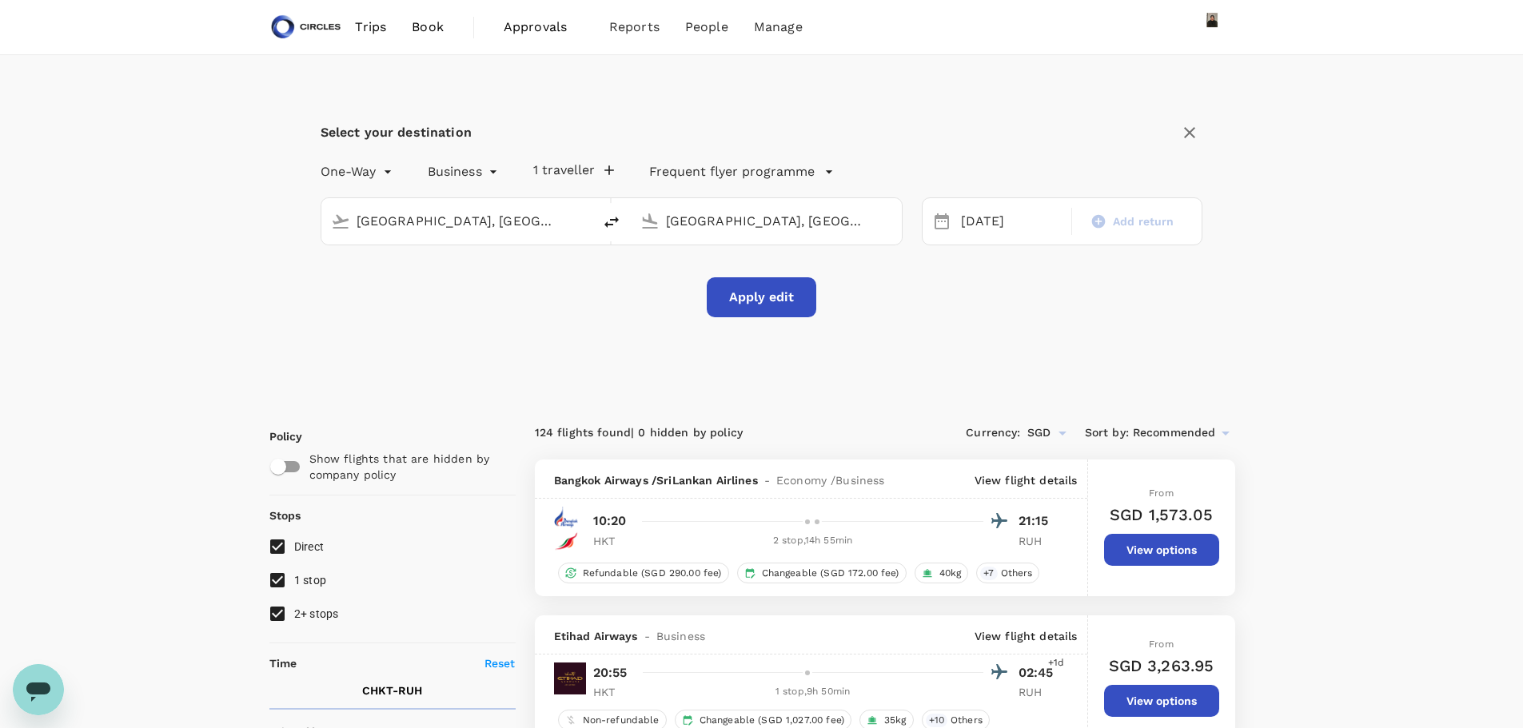
checkbox input "false"
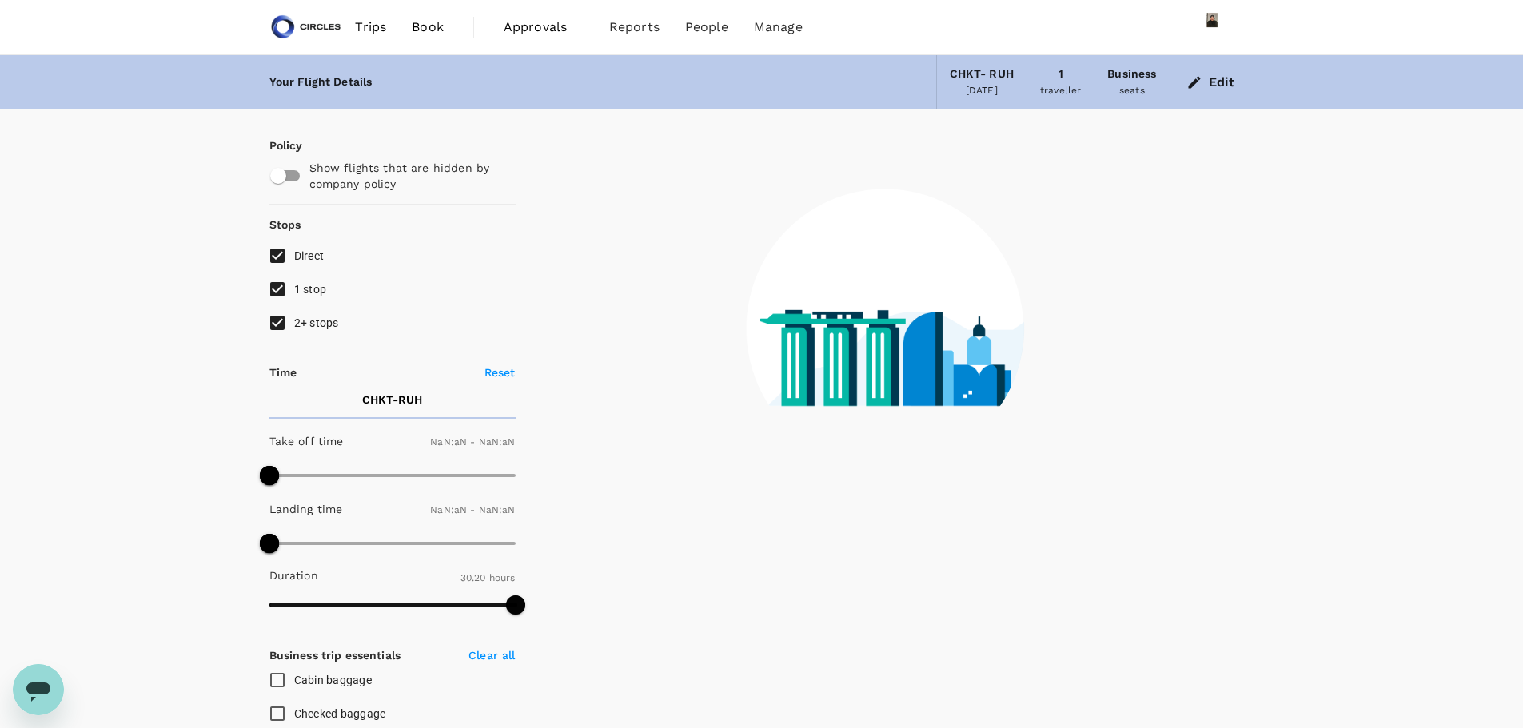
type input "1440"
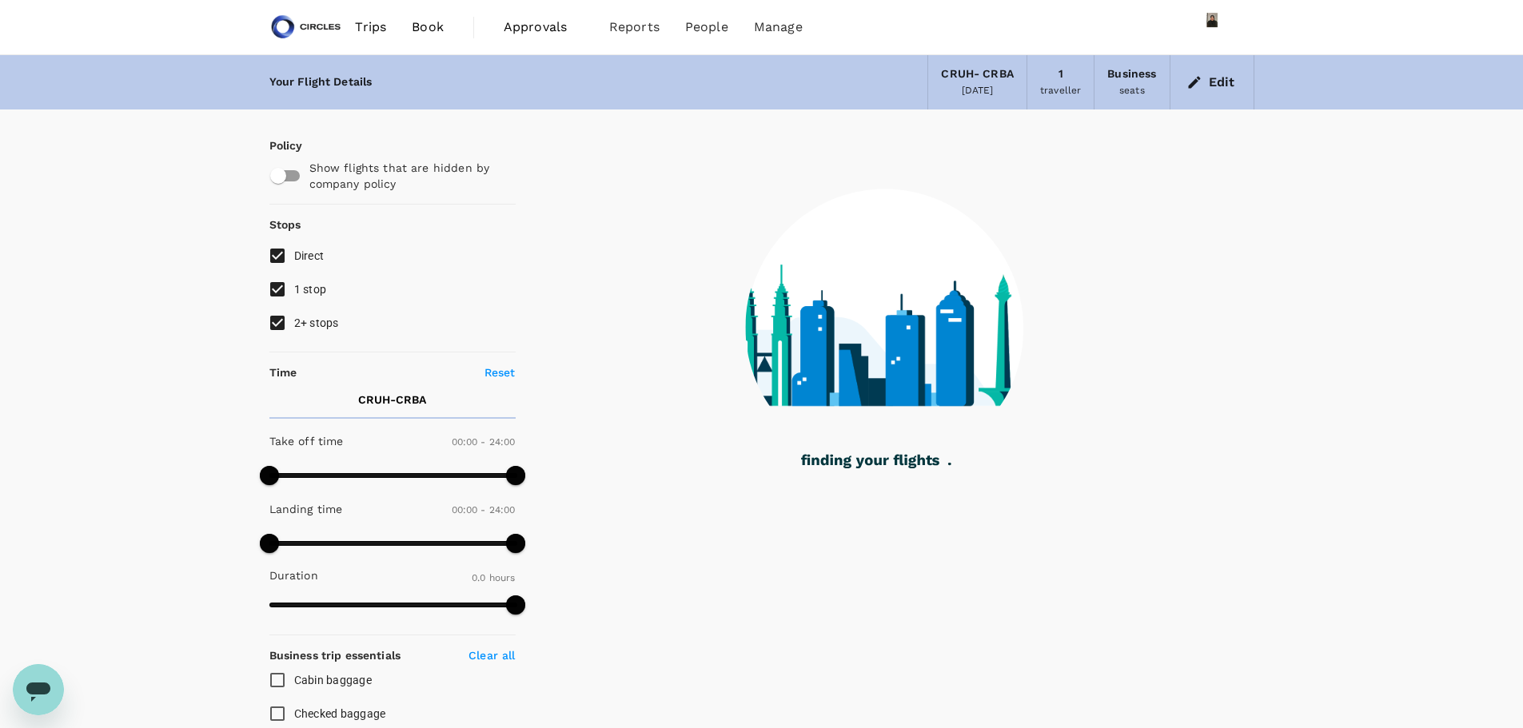
type input "1485"
checkbox input "true"
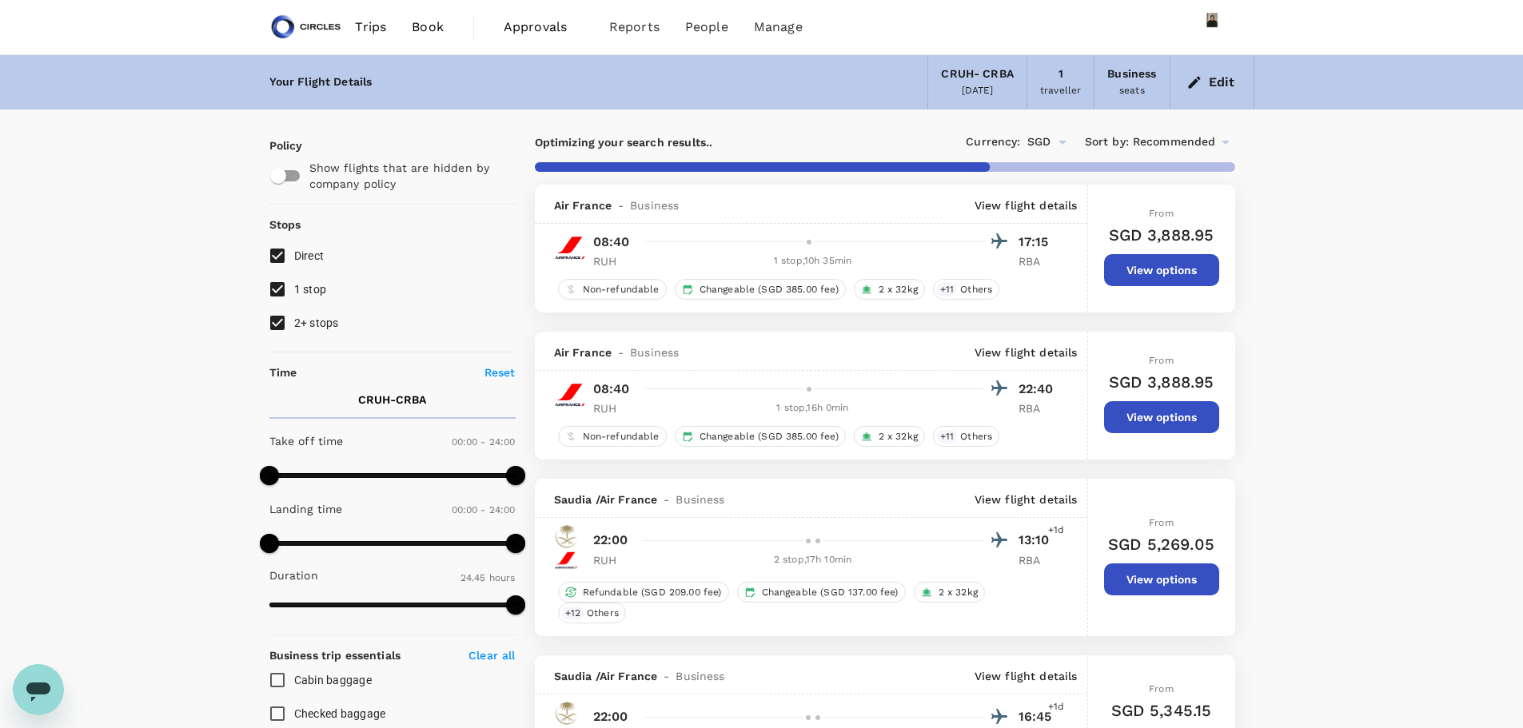
type input "2690"
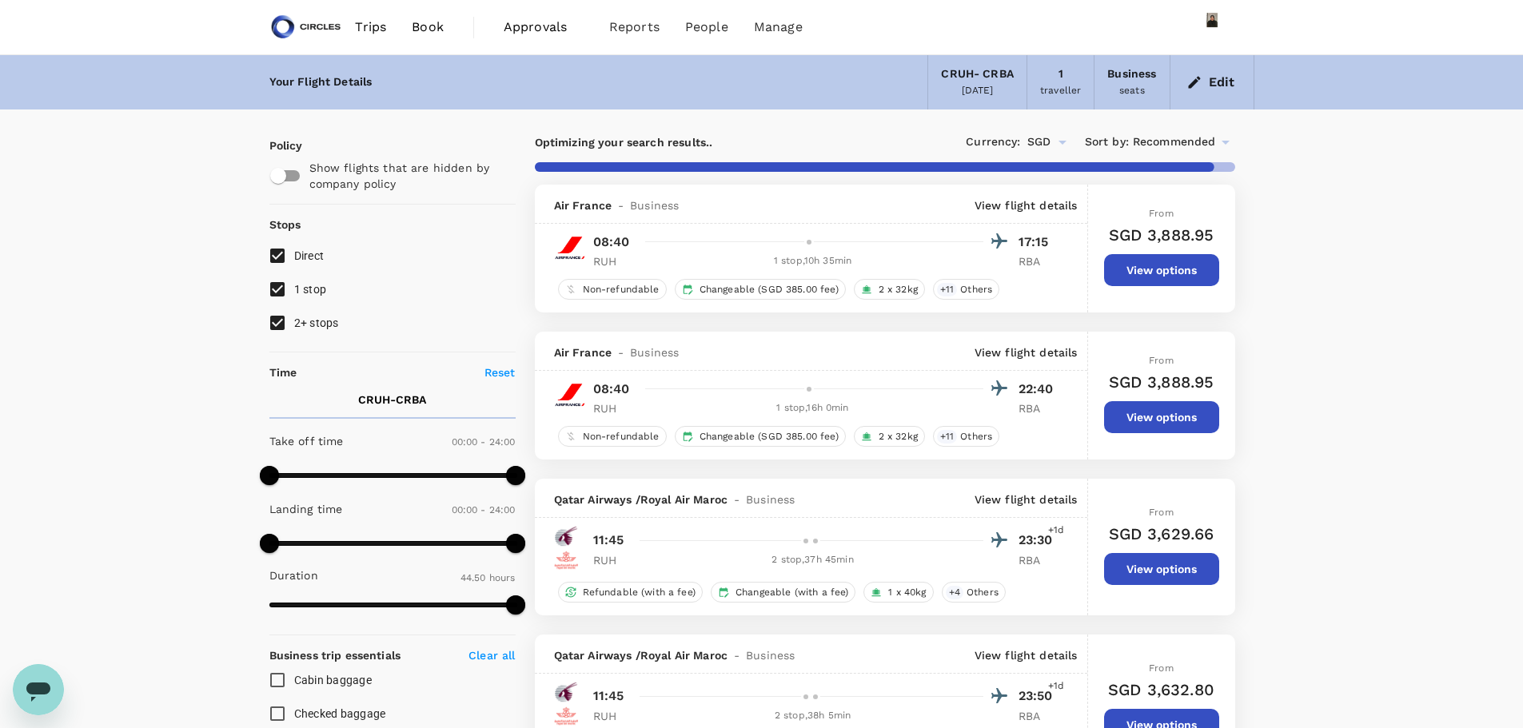
click at [1035, 209] on p "View flight details" at bounding box center [1026, 205] width 103 height 16
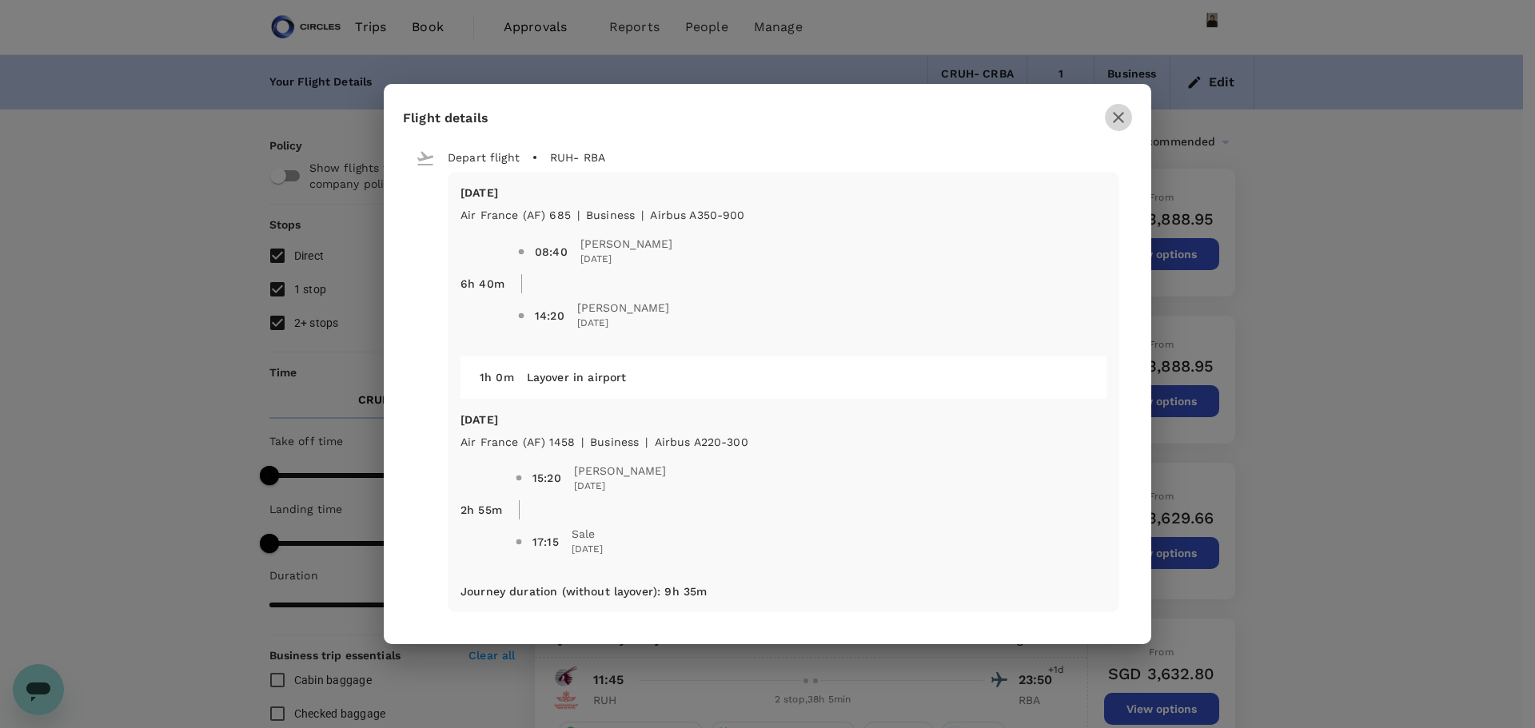
click at [1110, 118] on icon "button" at bounding box center [1118, 117] width 19 height 19
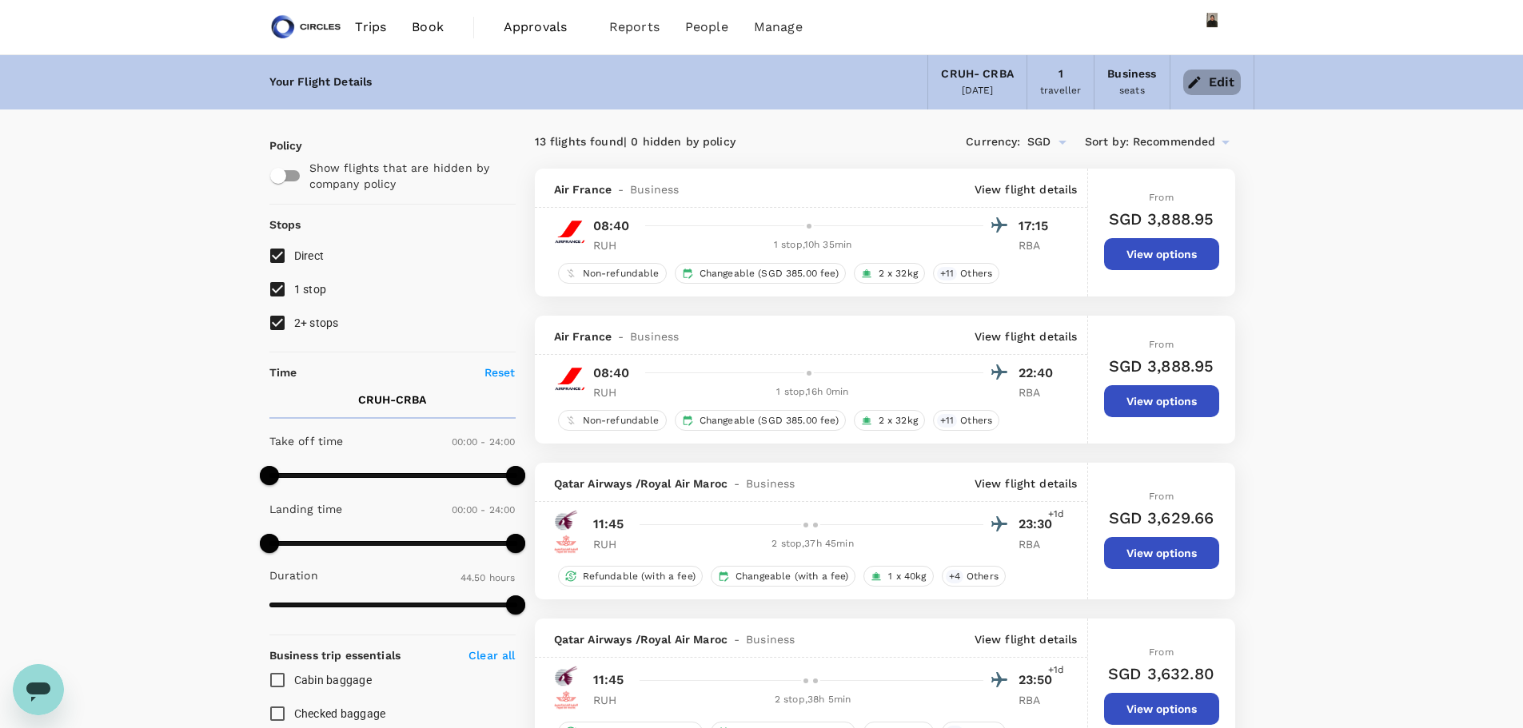
click at [1233, 79] on button "Edit" at bounding box center [1212, 83] width 58 height 26
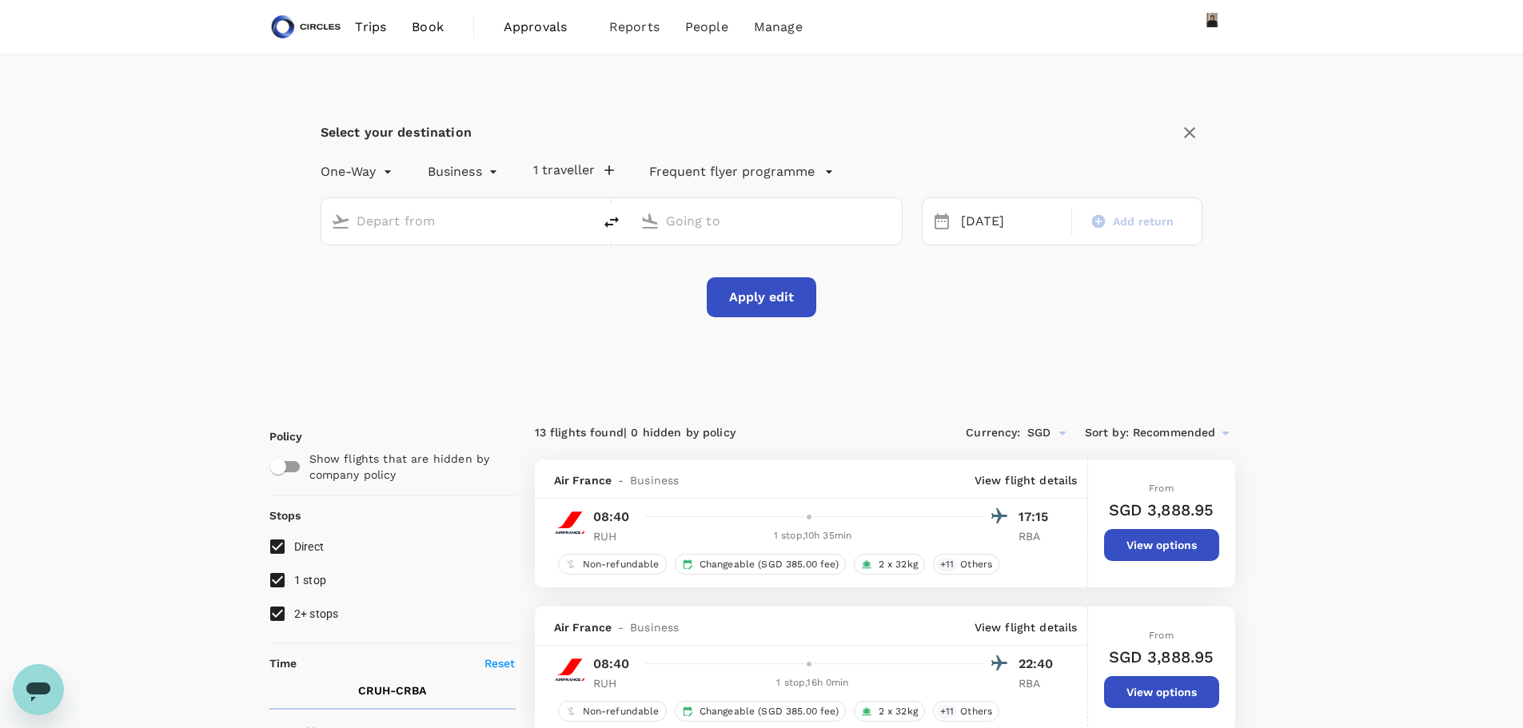
type input "[GEOGRAPHIC_DATA], [GEOGRAPHIC_DATA] (any)"
click at [699, 218] on input "[GEOGRAPHIC_DATA], [GEOGRAPHIC_DATA] (any)" at bounding box center [767, 221] width 202 height 25
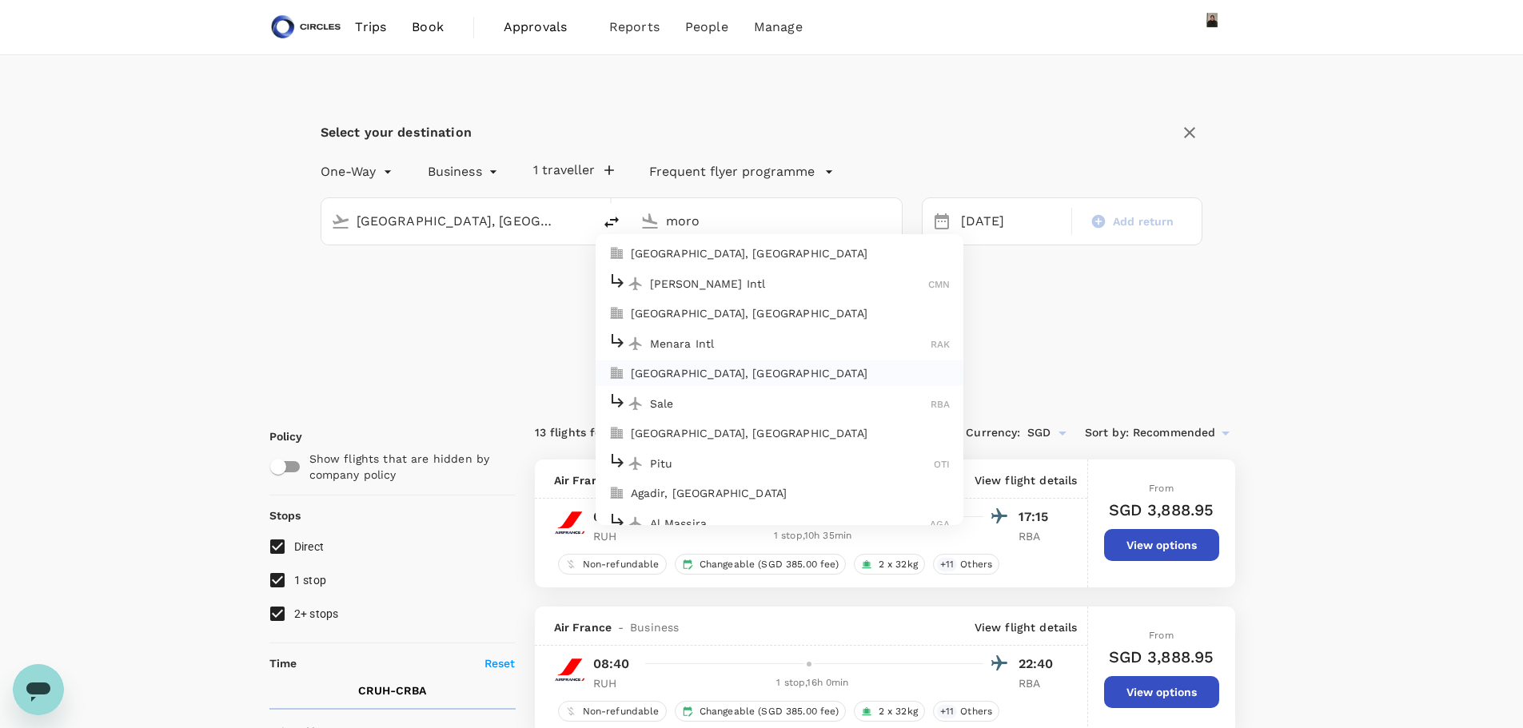
click at [696, 264] on li "[GEOGRAPHIC_DATA], [GEOGRAPHIC_DATA]" at bounding box center [780, 254] width 368 height 26
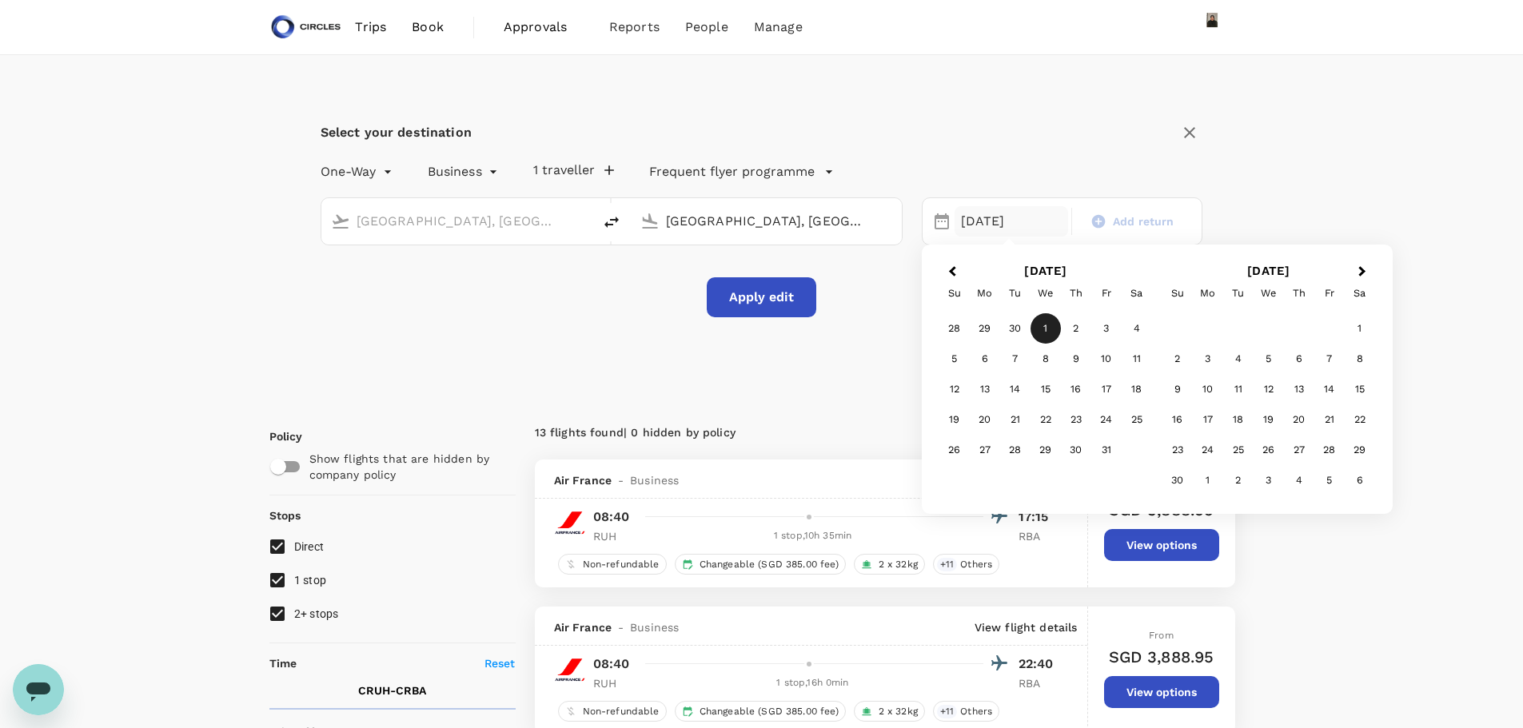
type input "[GEOGRAPHIC_DATA], [GEOGRAPHIC_DATA] (any)"
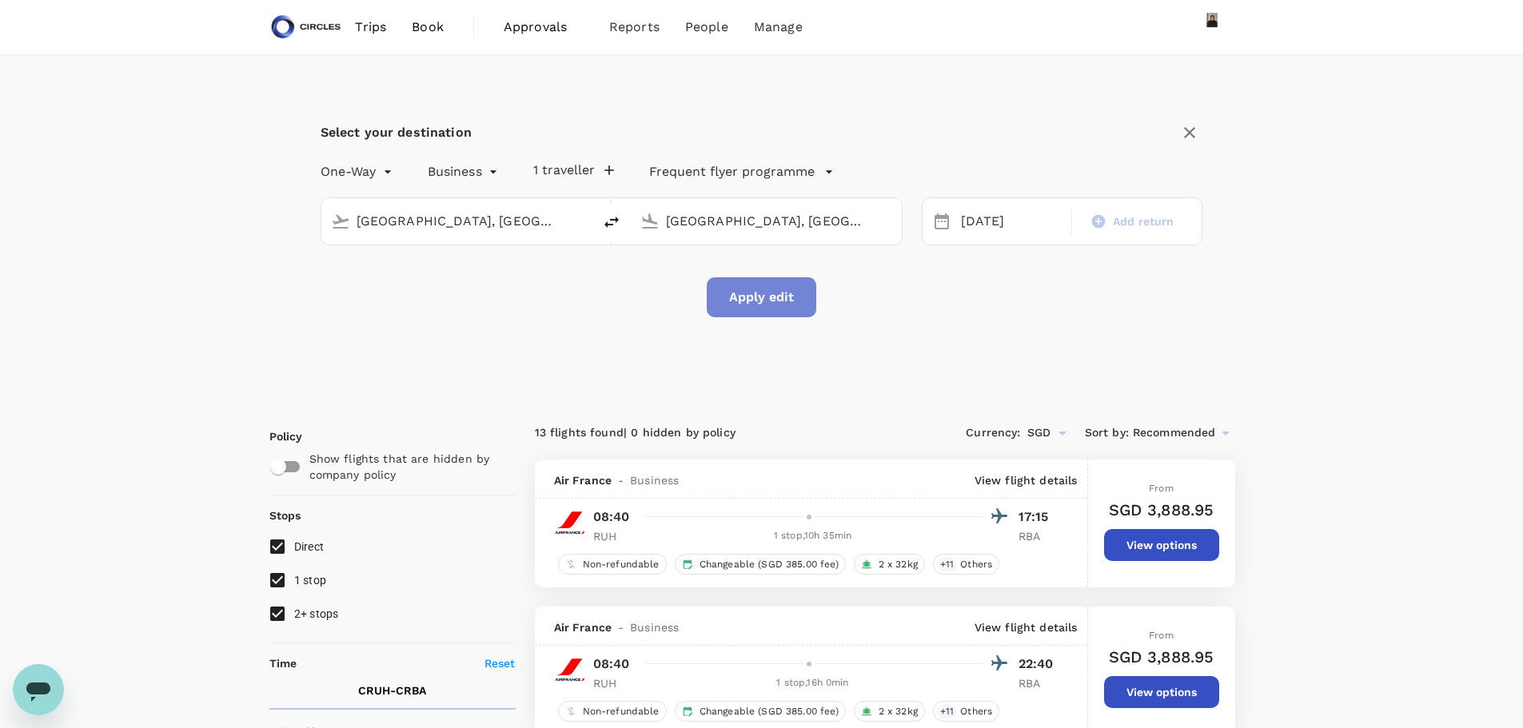
click at [779, 296] on button "Apply edit" at bounding box center [762, 297] width 110 height 40
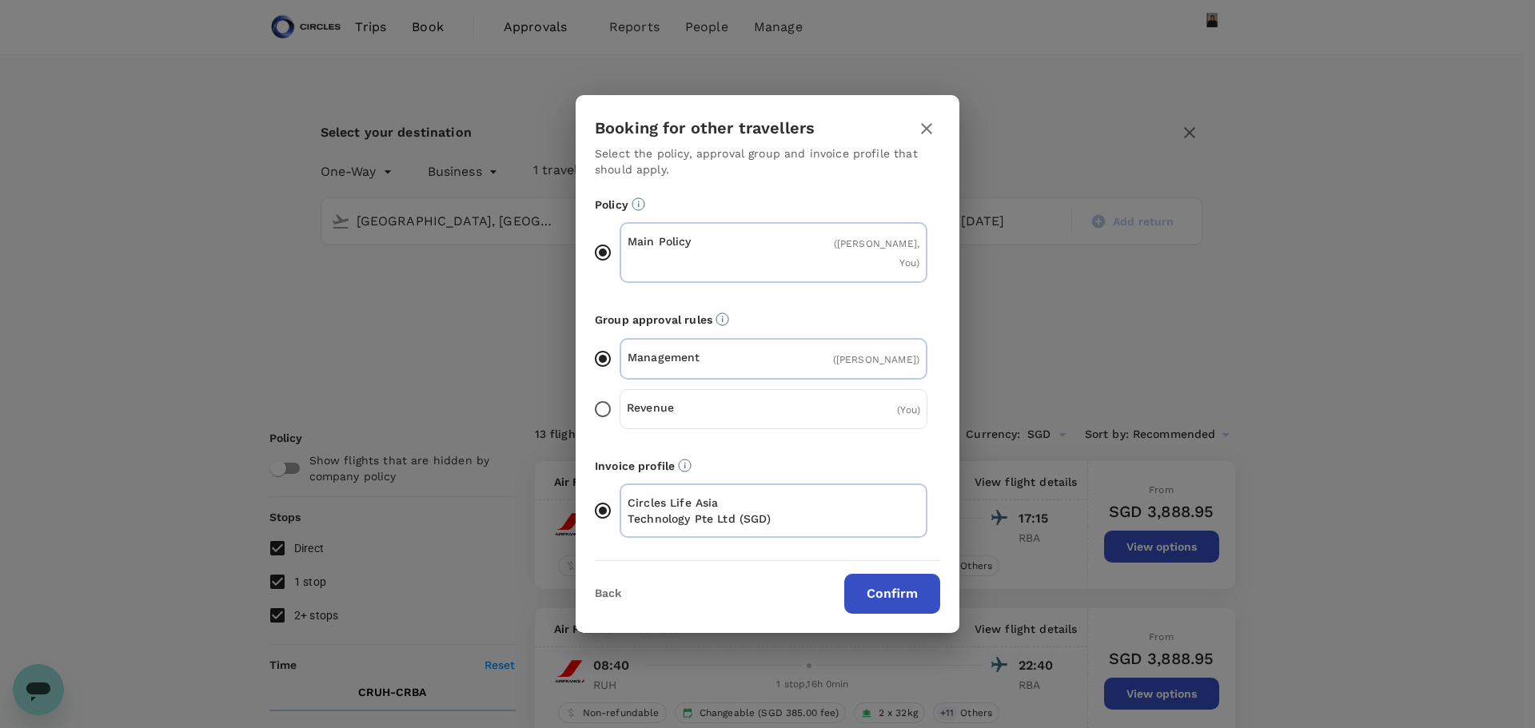
click at [877, 588] on button "Confirm" at bounding box center [892, 594] width 96 height 40
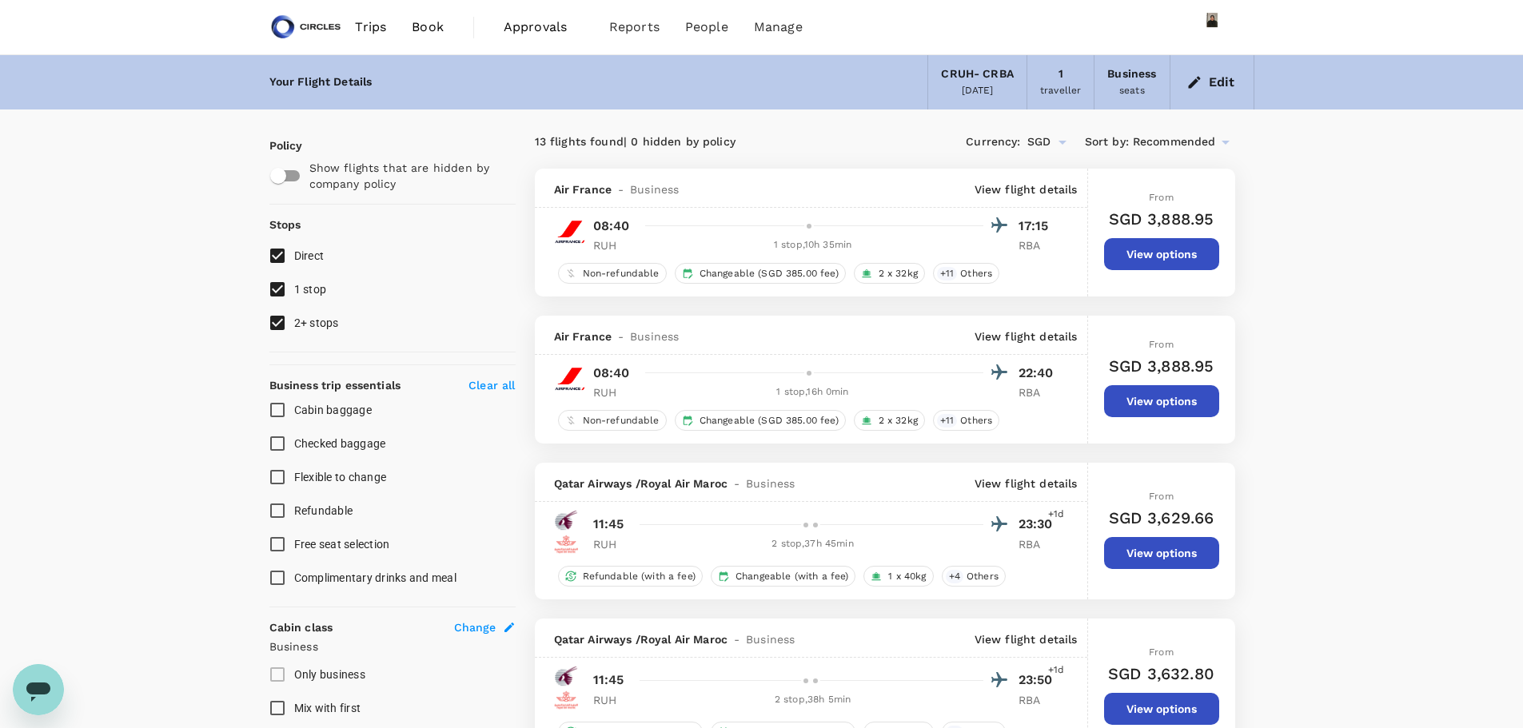
checkbox input "false"
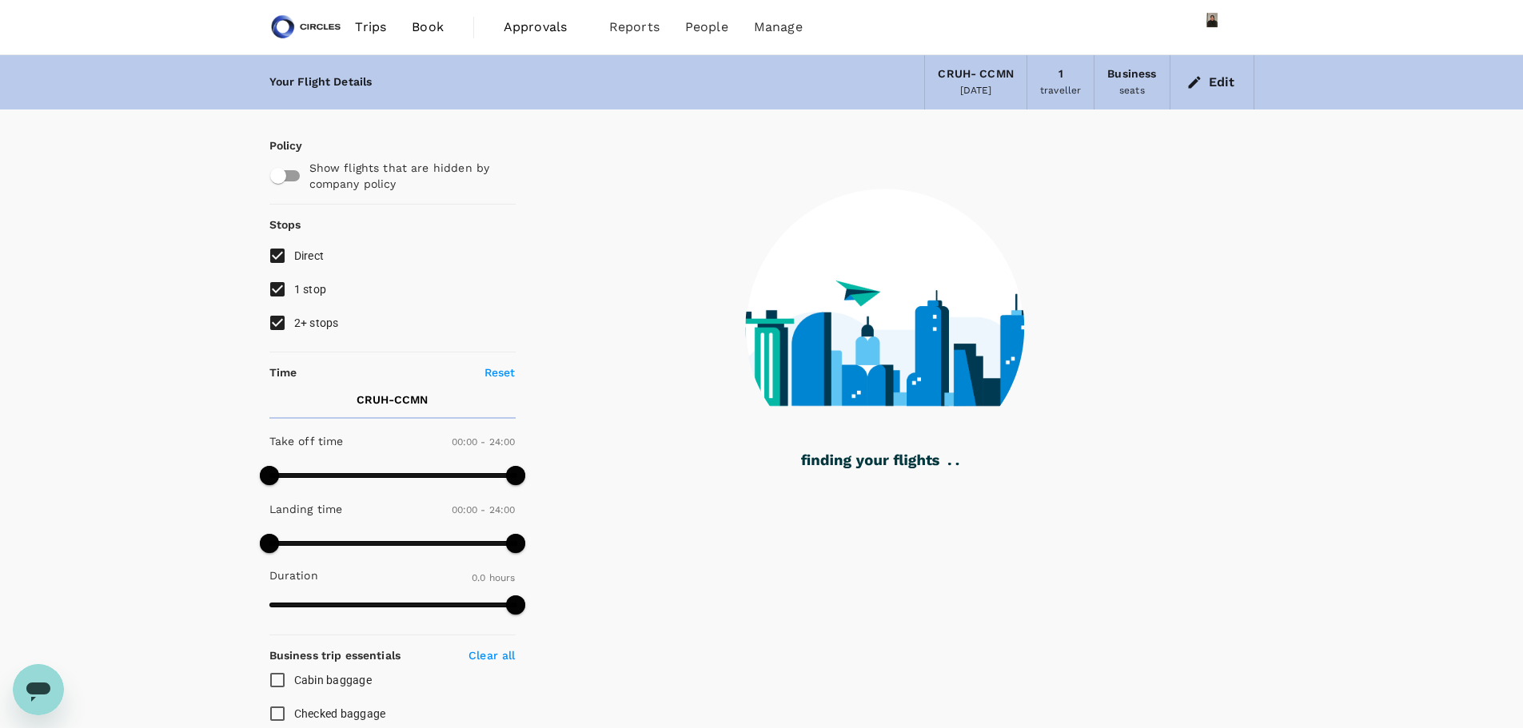
type input "1720"
checkbox input "true"
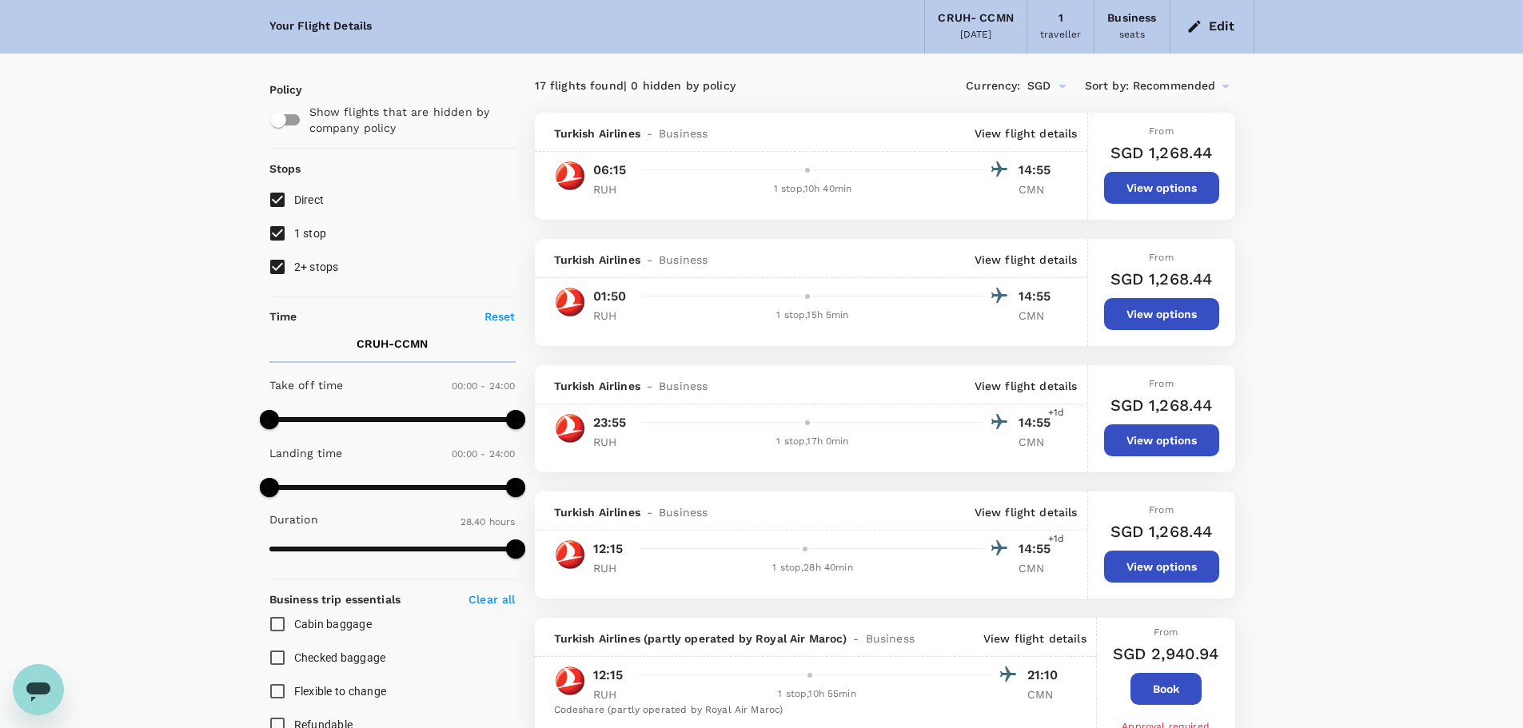
scroll to position [80, 0]
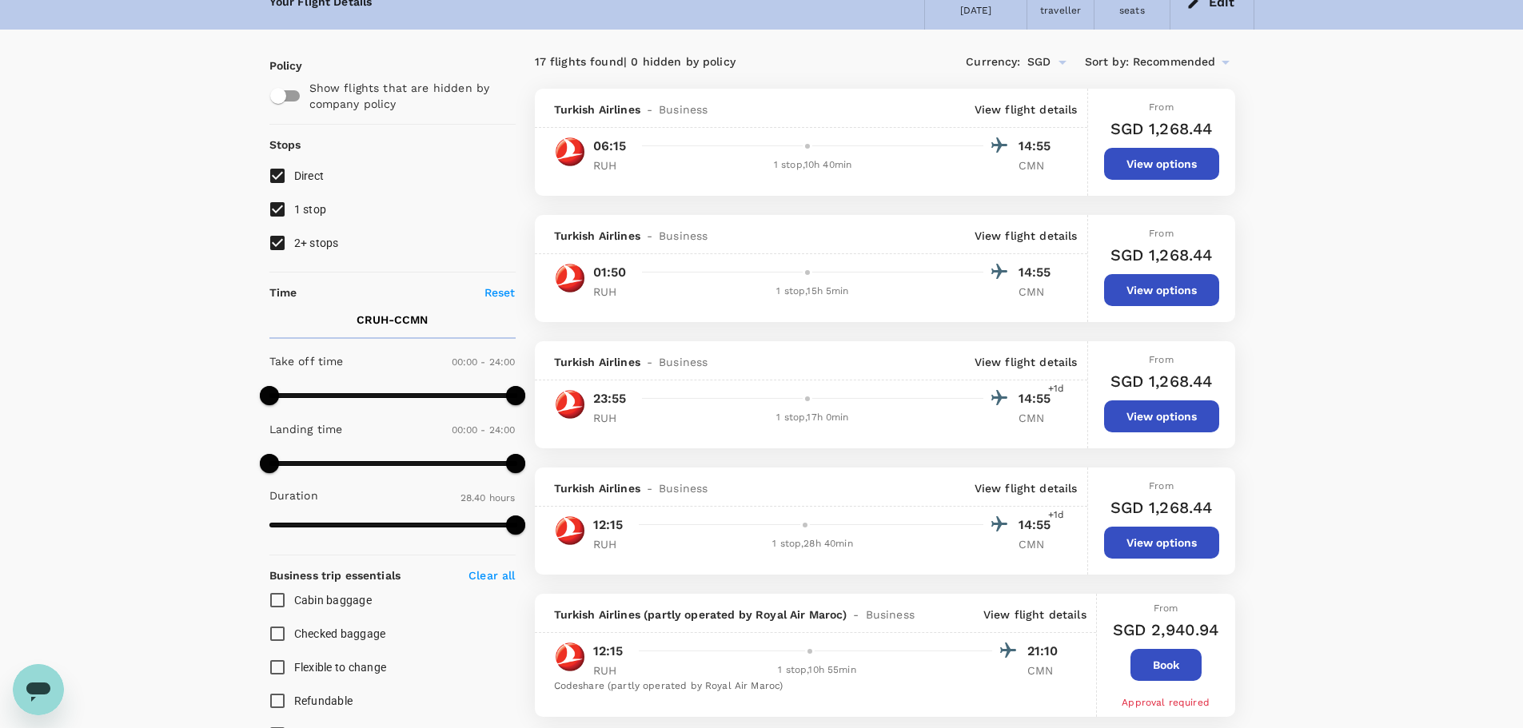
click at [1038, 112] on p "View flight details" at bounding box center [1026, 110] width 103 height 16
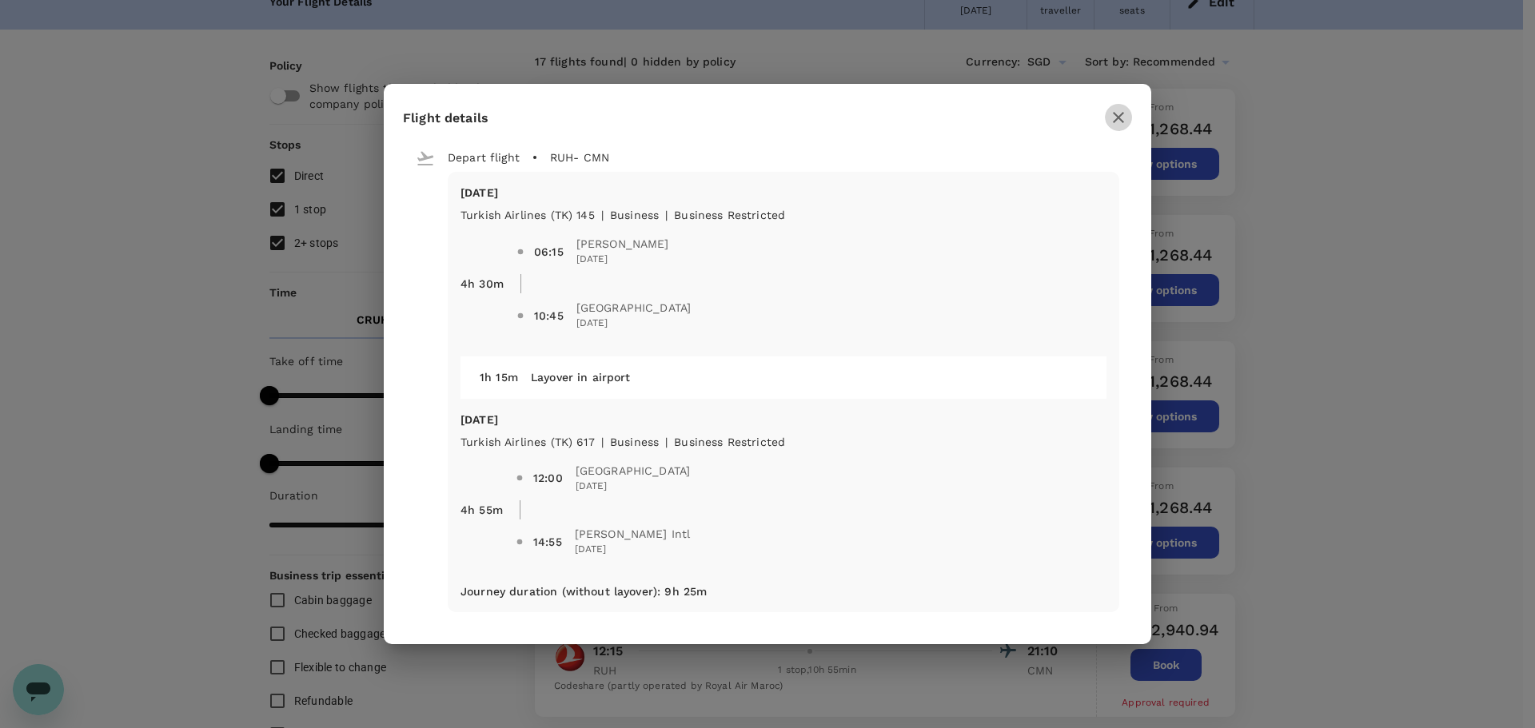
click at [1116, 116] on icon "button" at bounding box center [1118, 117] width 11 height 11
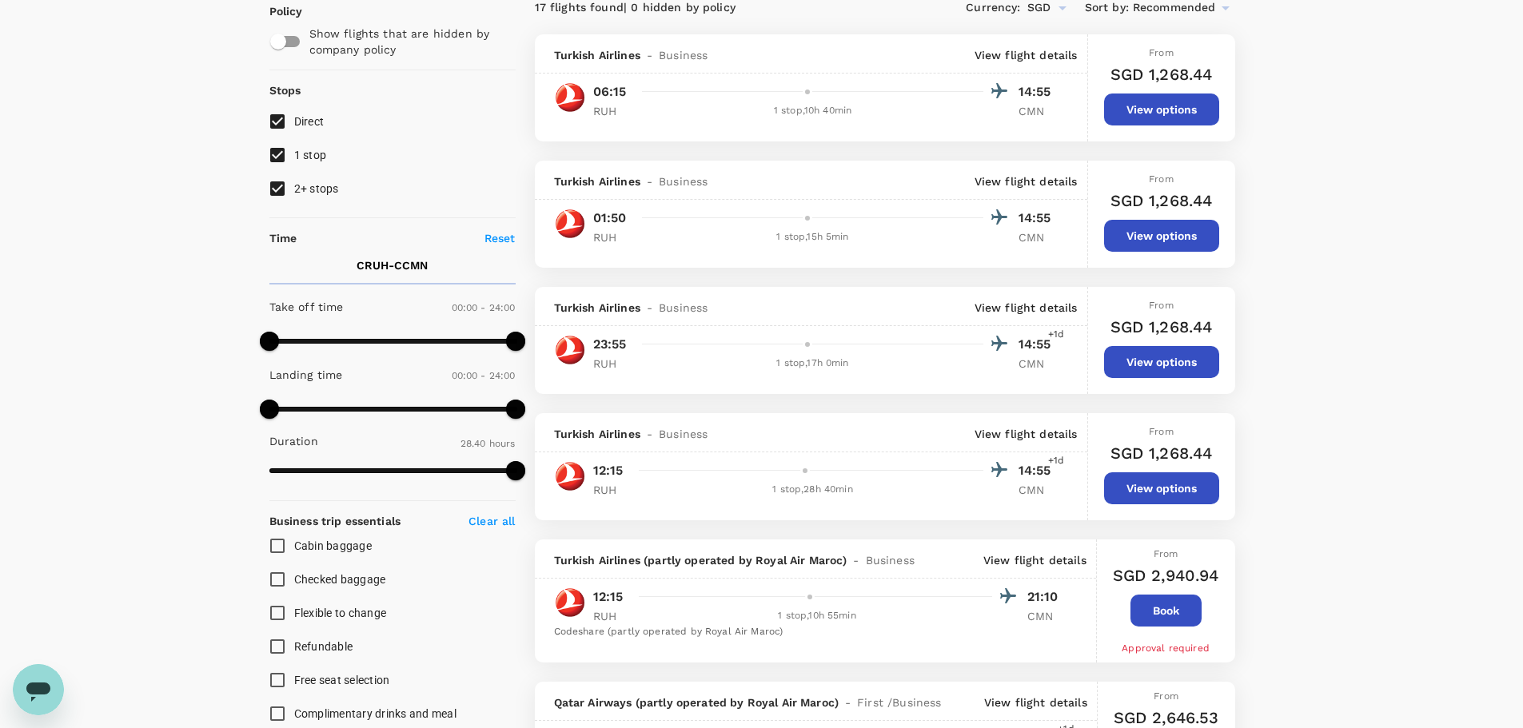
scroll to position [160, 0]
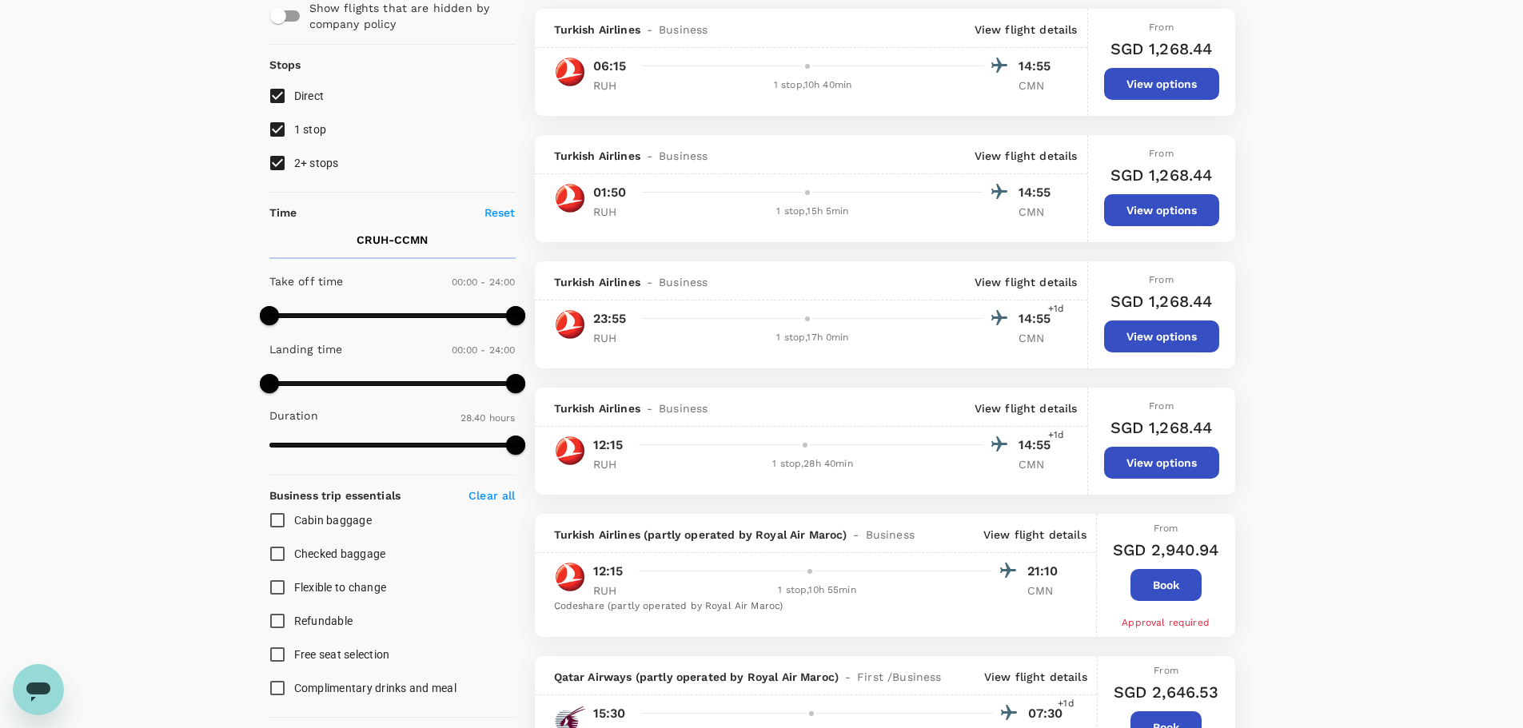
click at [1054, 531] on p "View flight details" at bounding box center [1034, 535] width 103 height 16
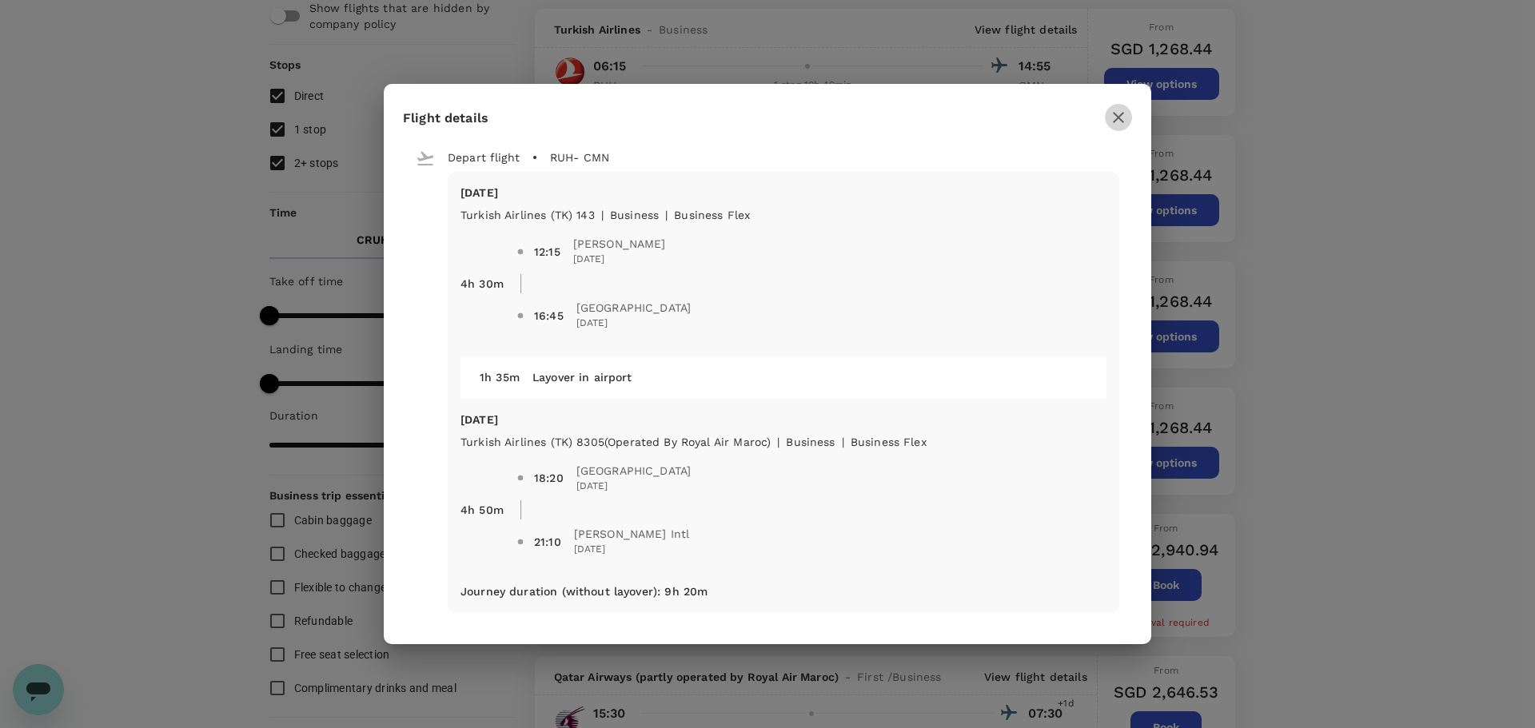
click at [1113, 118] on icon "button" at bounding box center [1118, 117] width 19 height 19
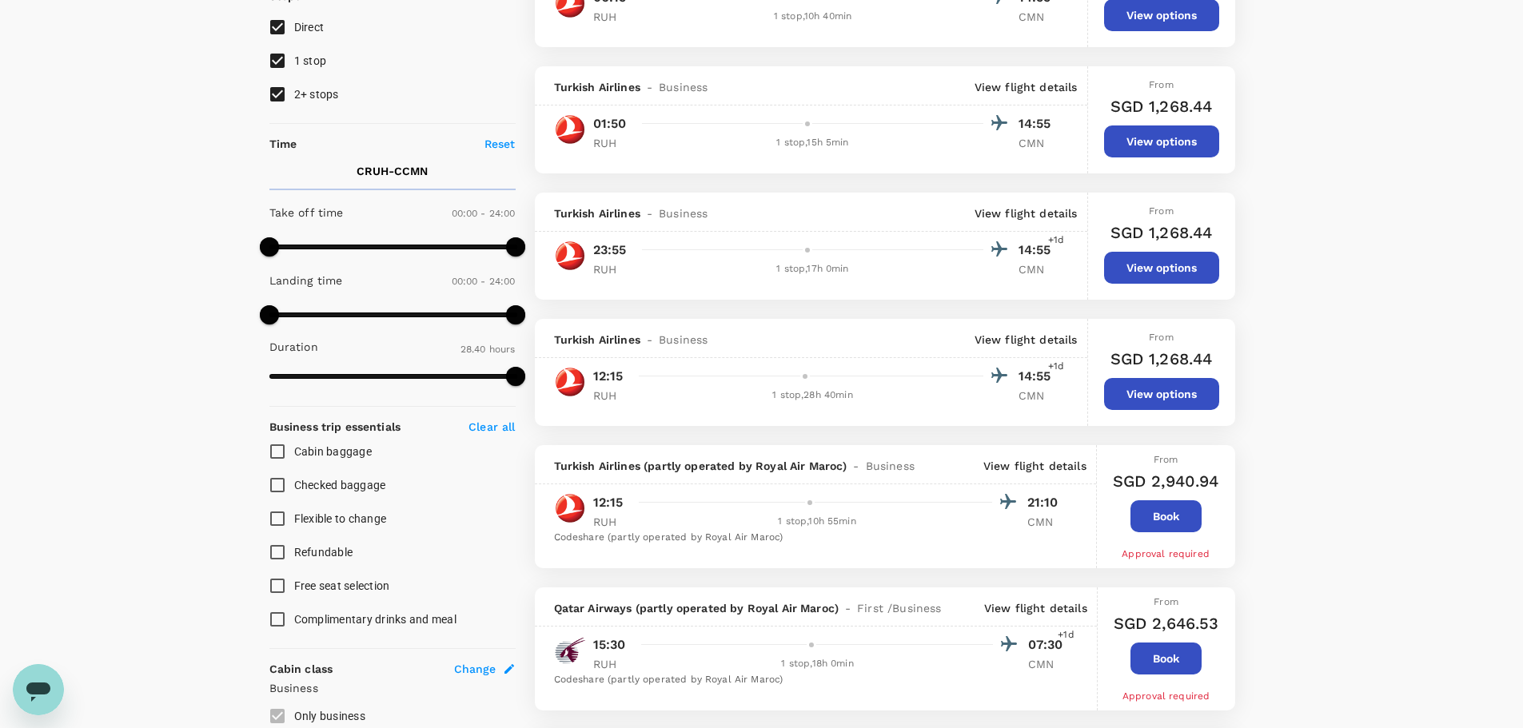
scroll to position [0, 0]
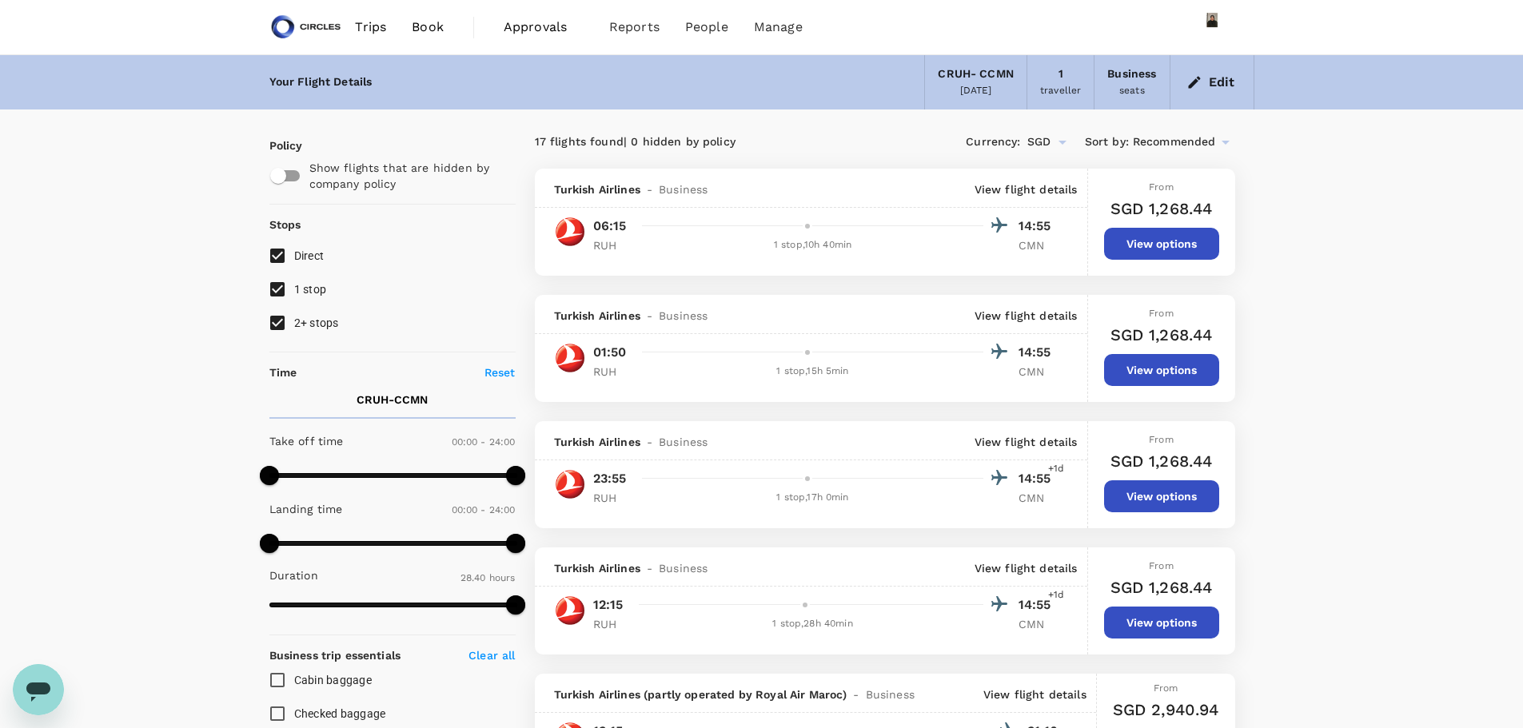
click at [1208, 82] on button "Edit" at bounding box center [1212, 83] width 58 height 26
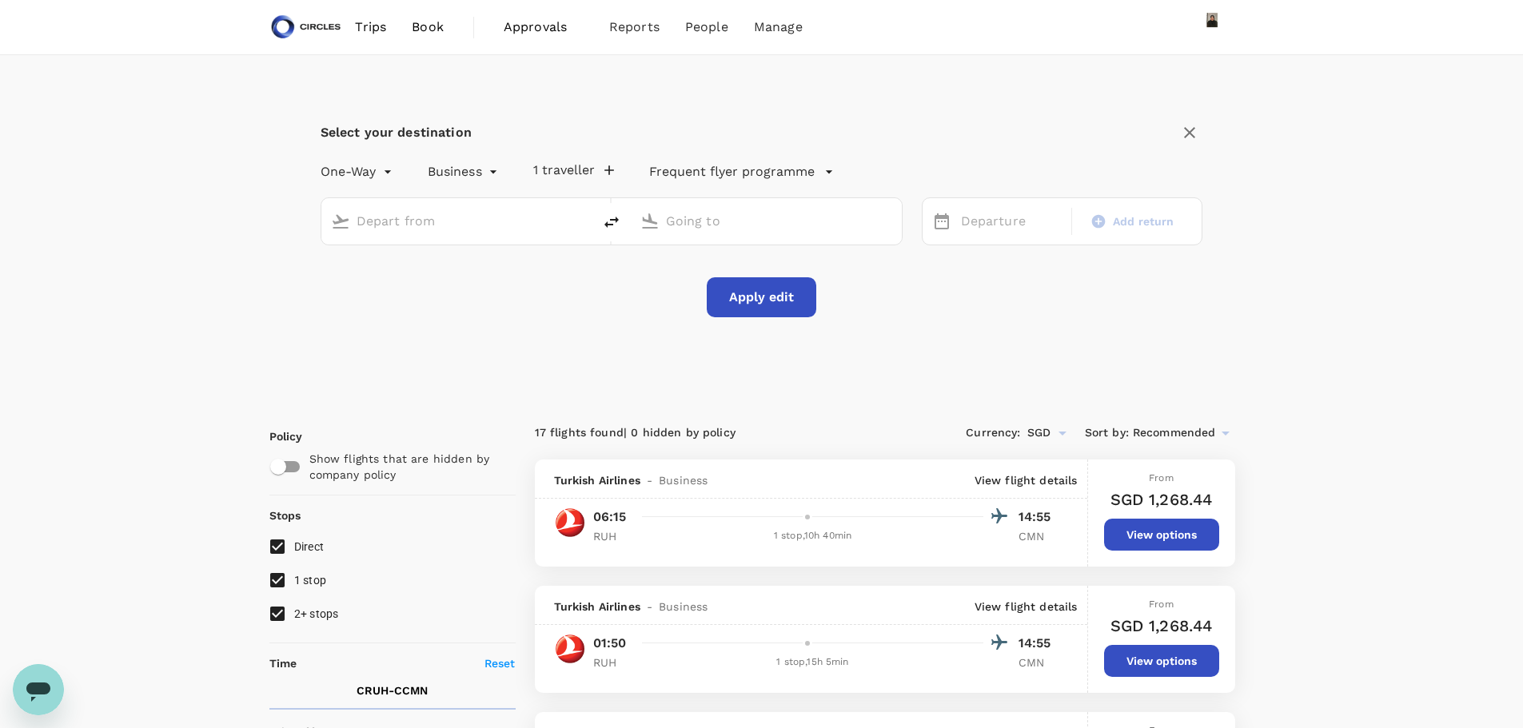
type input "[GEOGRAPHIC_DATA], [GEOGRAPHIC_DATA] (any)"
click at [994, 227] on div "[DATE]" at bounding box center [1012, 221] width 114 height 31
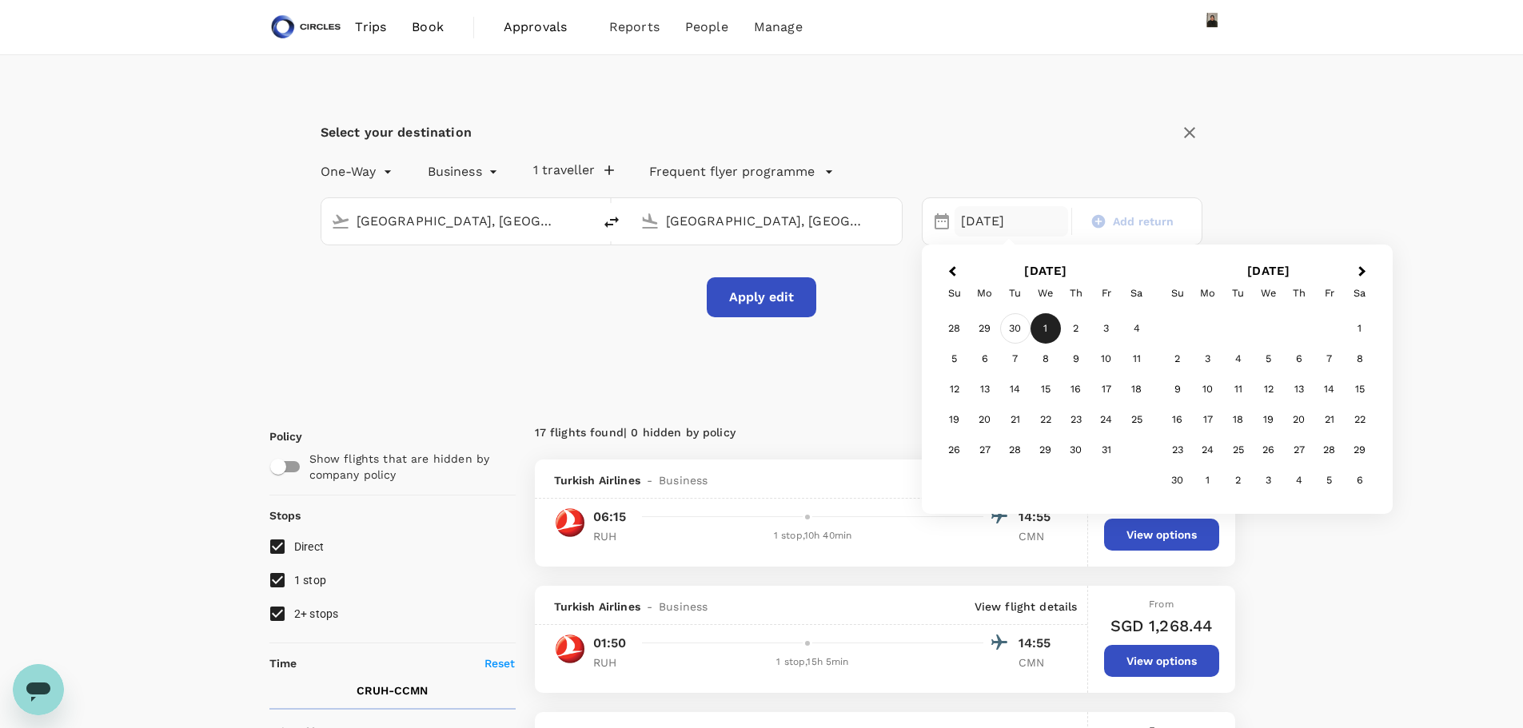
click at [1014, 334] on div "30" at bounding box center [1015, 328] width 30 height 30
drag, startPoint x: 771, startPoint y: 302, endPoint x: 799, endPoint y: 415, distance: 116.1
click at [771, 302] on button "Apply edit" at bounding box center [762, 297] width 110 height 40
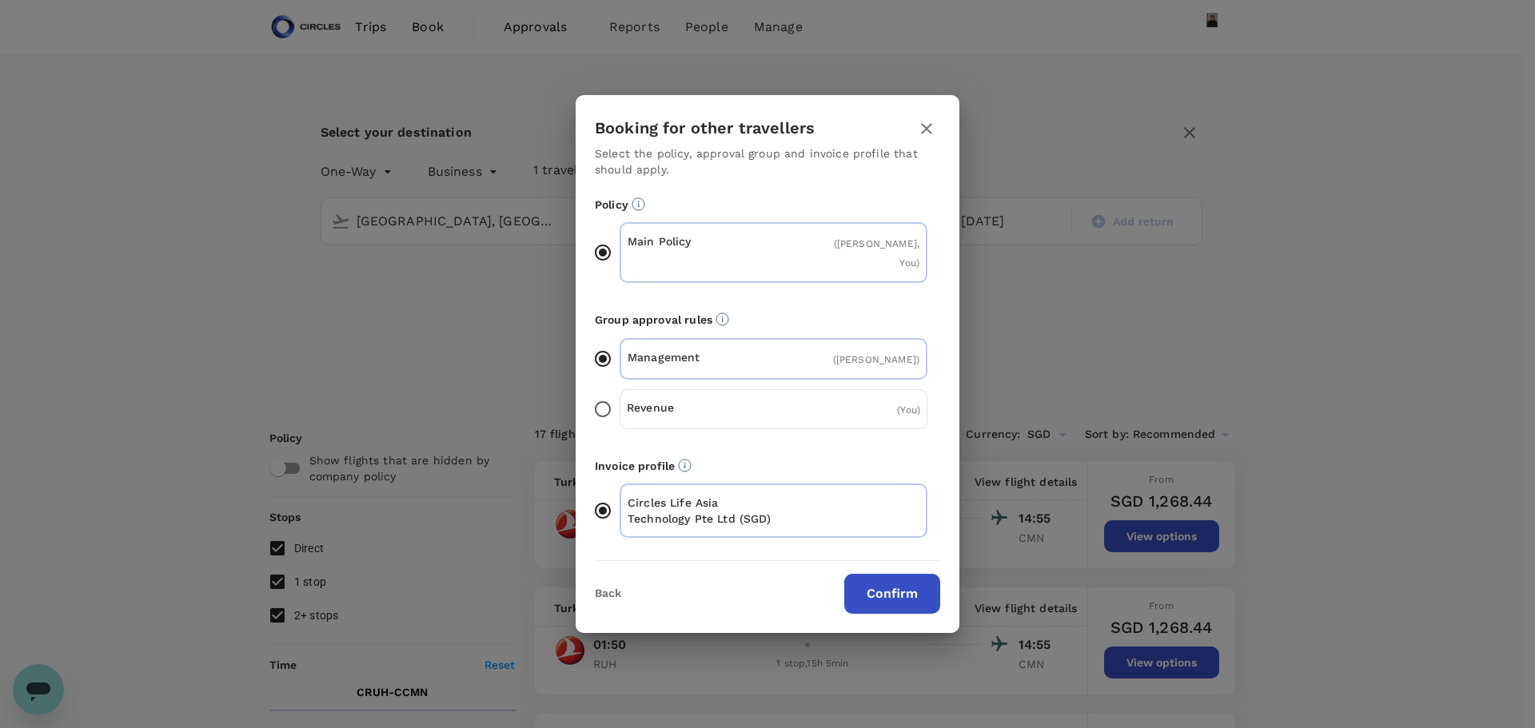
click at [896, 576] on button "Confirm" at bounding box center [892, 594] width 96 height 40
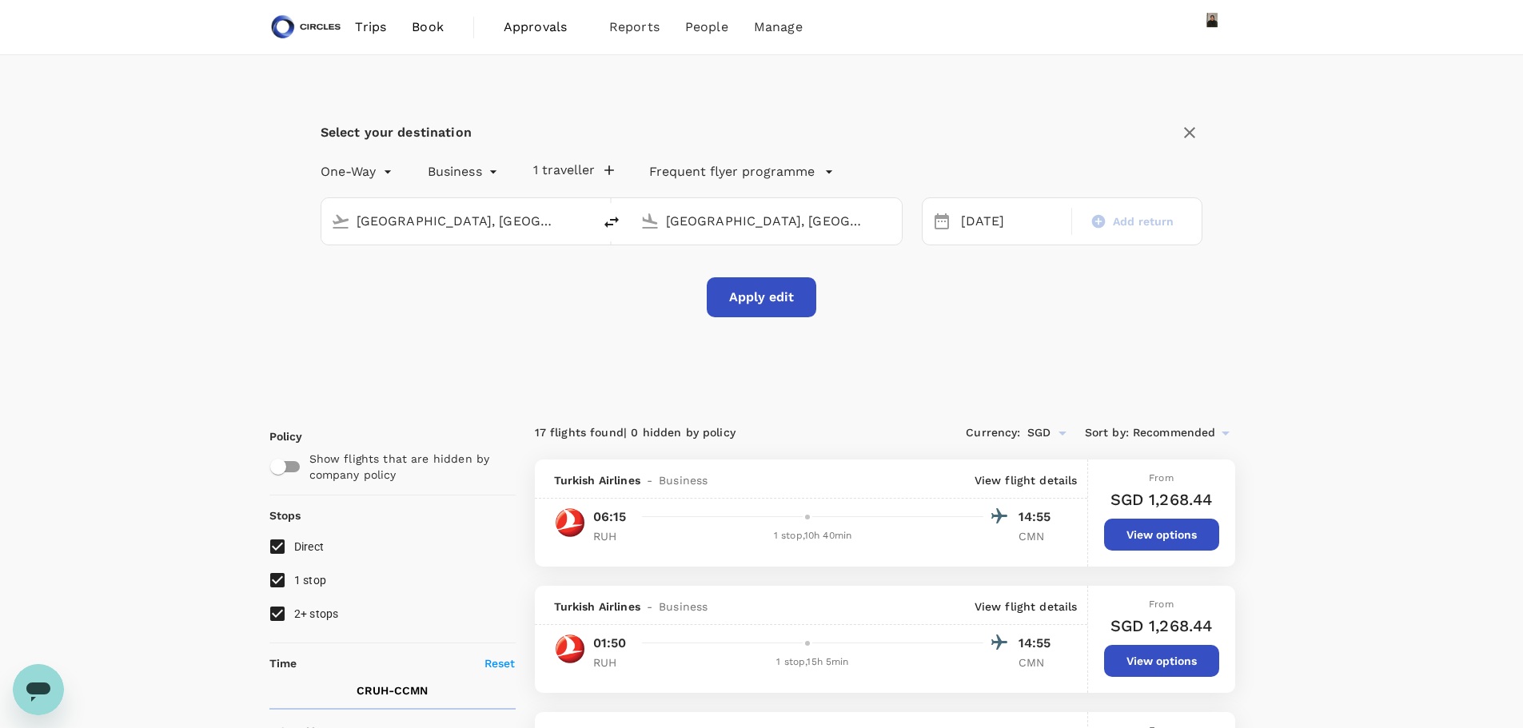
checkbox input "false"
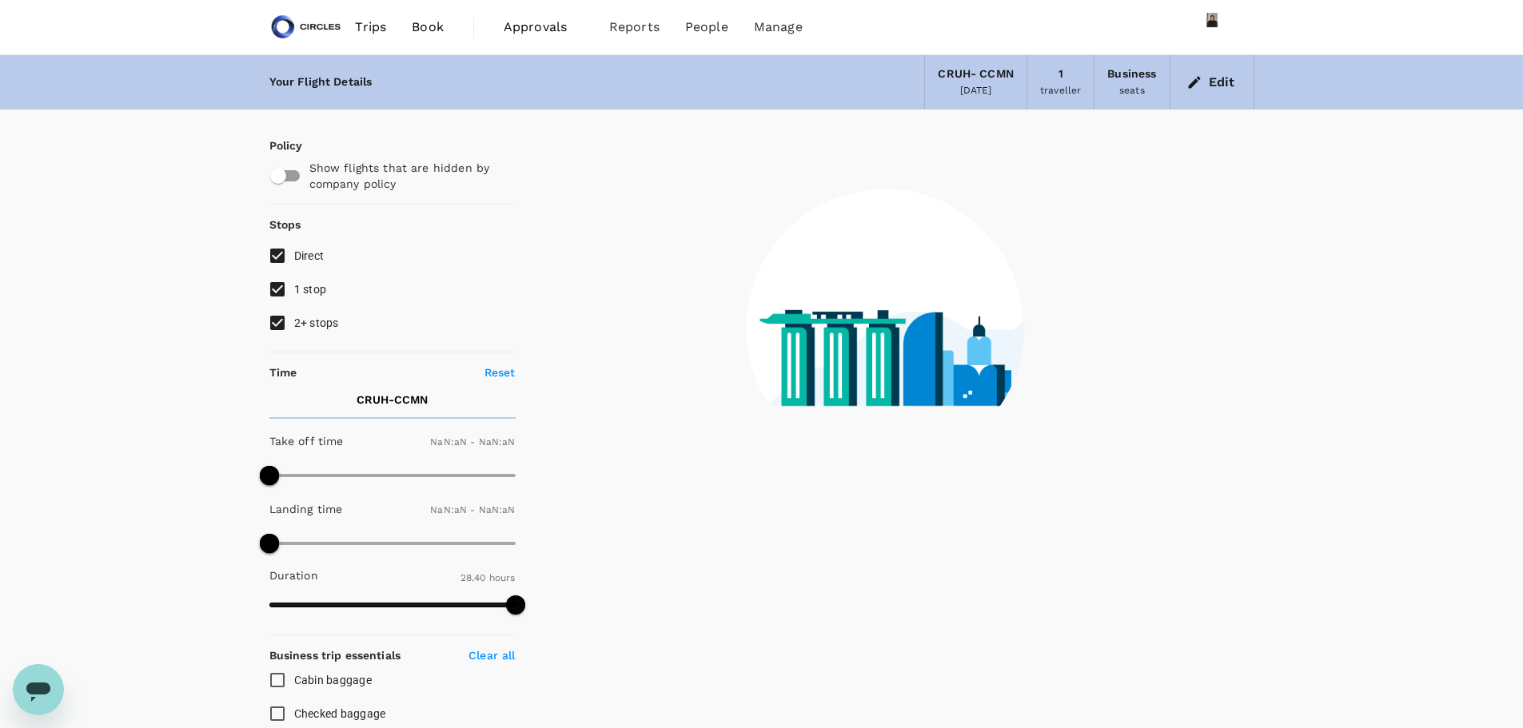
type input "1440"
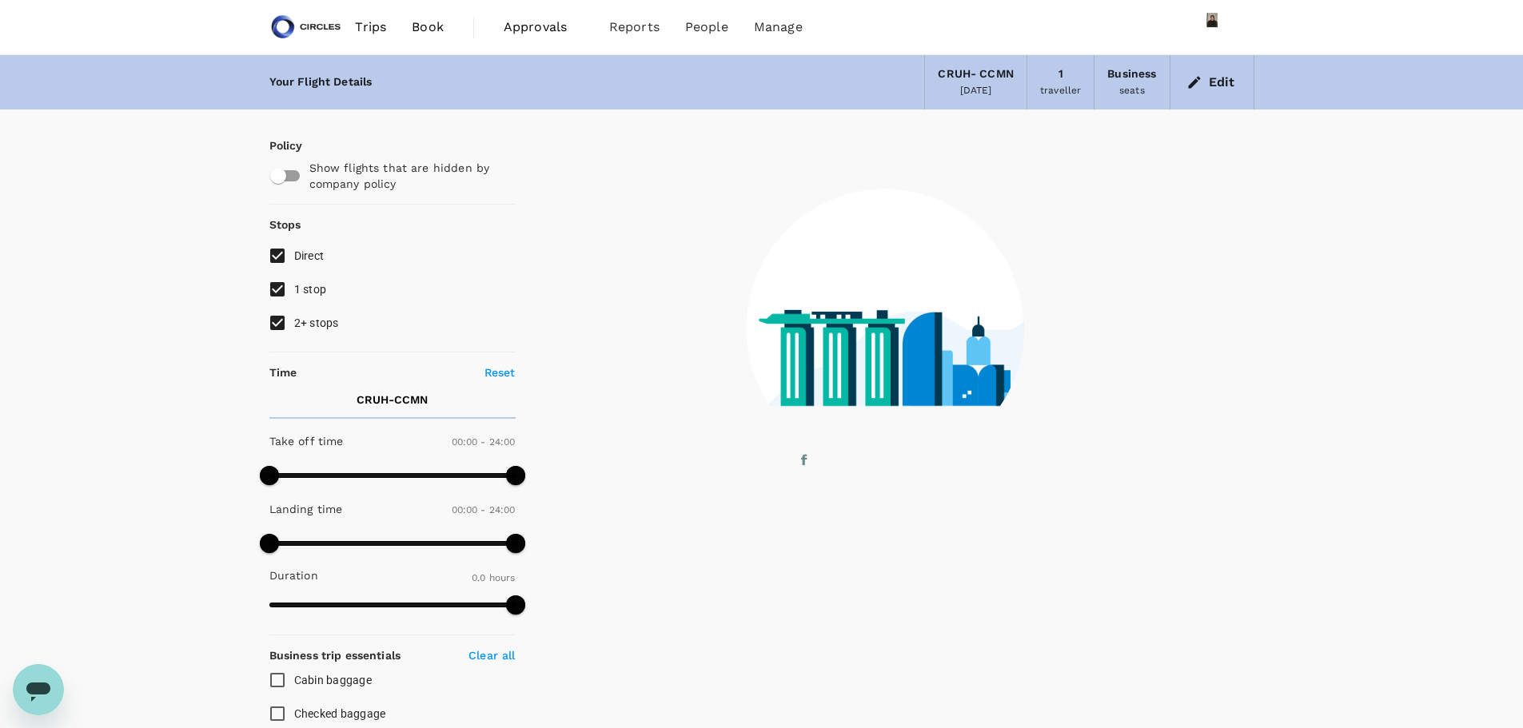
type input "1715"
checkbox input "true"
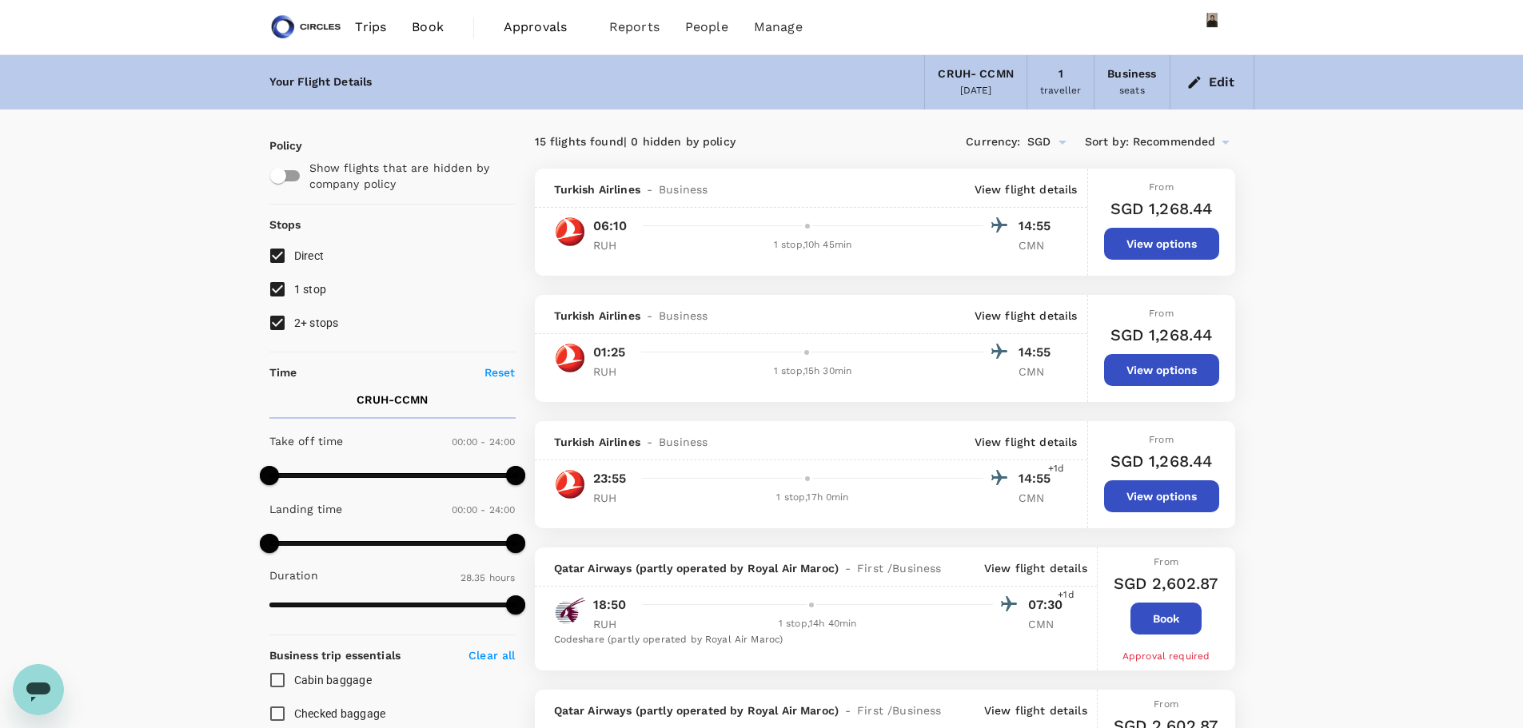
click at [919, 482] on div at bounding box center [822, 478] width 373 height 23
click at [1018, 448] on p "View flight details" at bounding box center [1026, 442] width 103 height 16
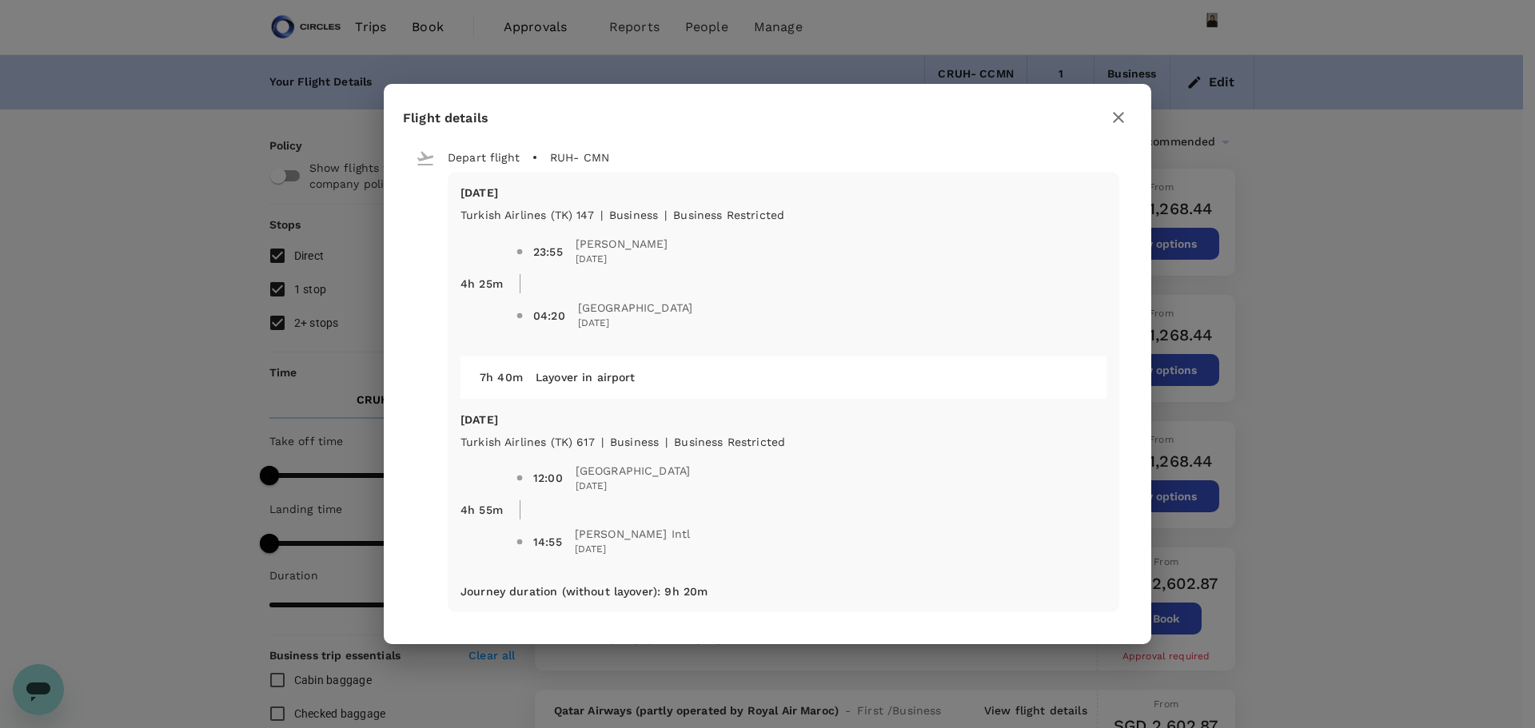
click at [1124, 116] on icon "button" at bounding box center [1118, 117] width 19 height 19
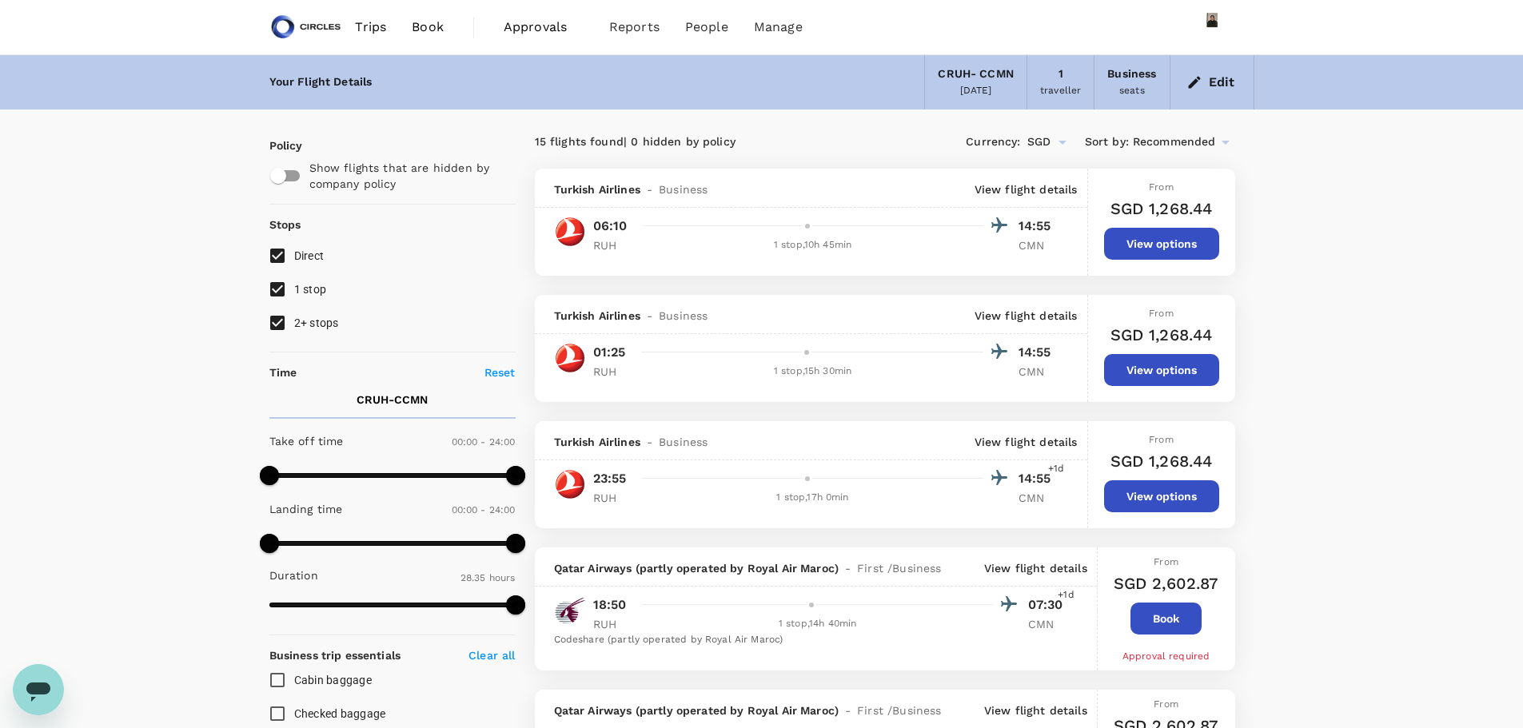
click at [1053, 313] on p "View flight details" at bounding box center [1026, 316] width 103 height 16
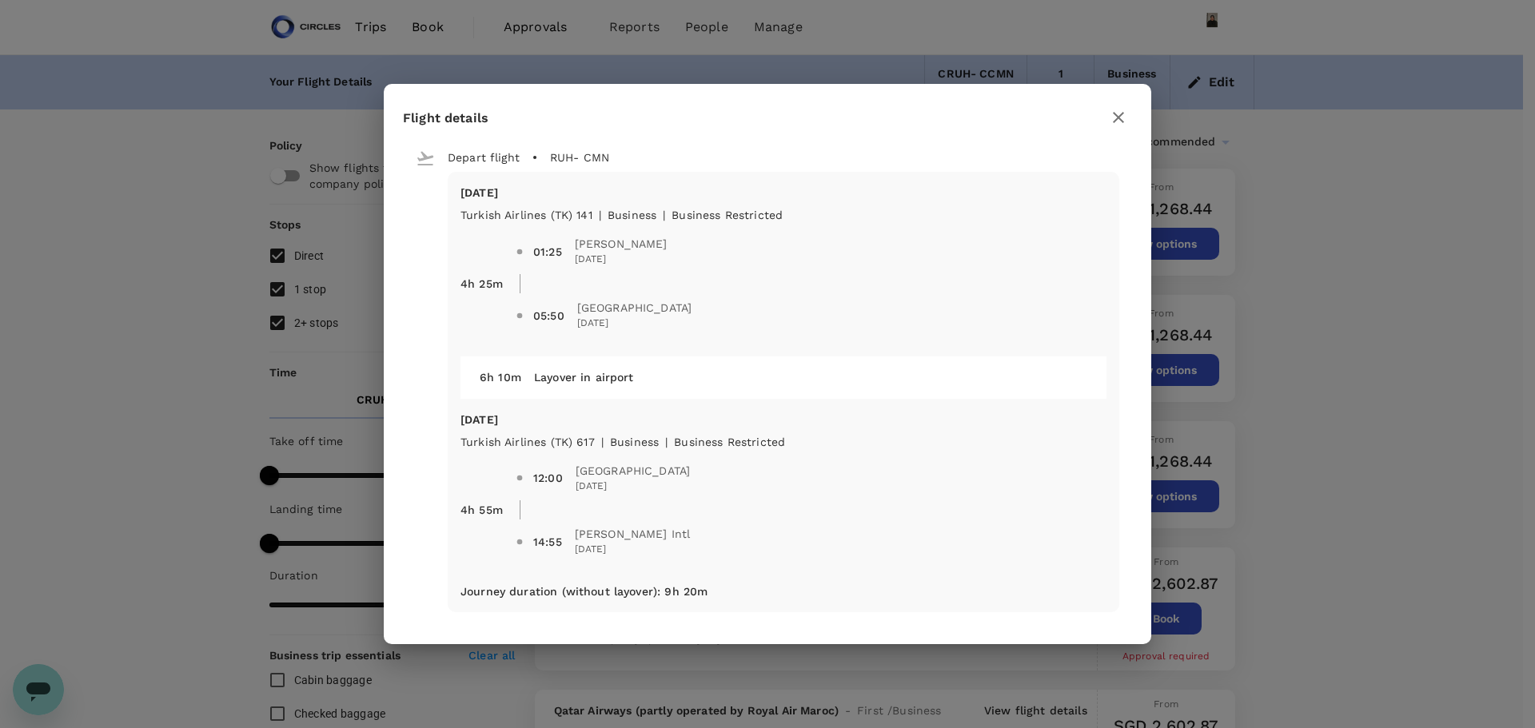
click at [1129, 115] on button "button" at bounding box center [1118, 117] width 27 height 27
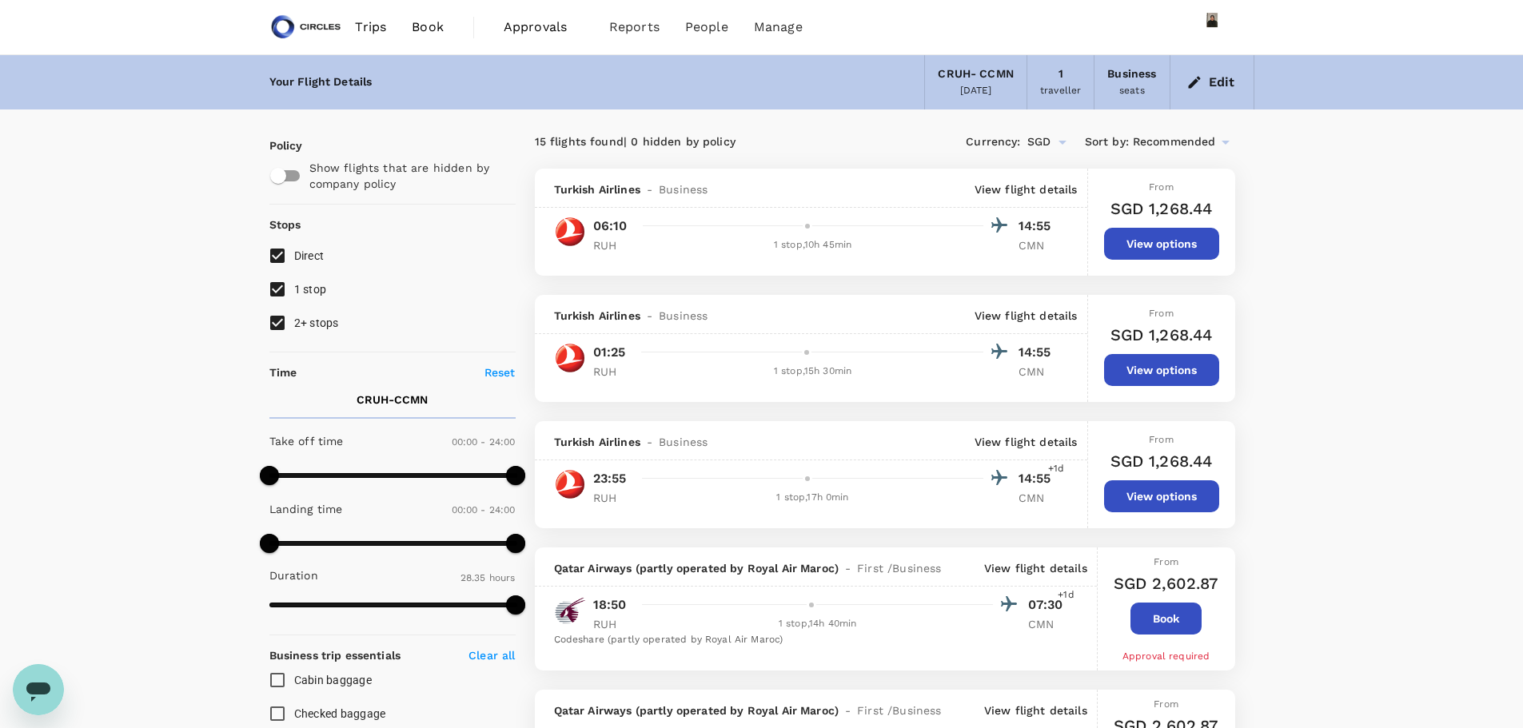
click at [1020, 568] on p "View flight details" at bounding box center [1035, 568] width 103 height 16
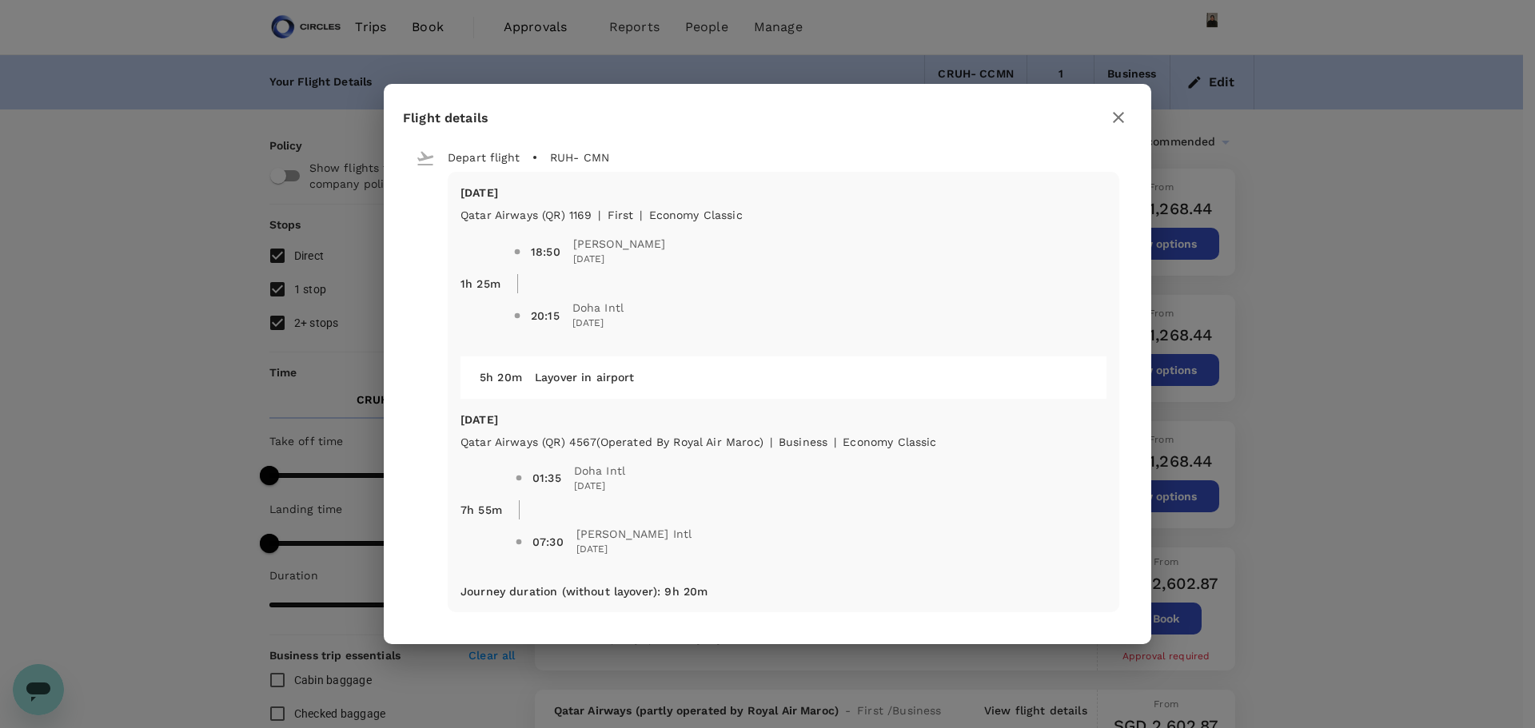
click at [1125, 116] on icon "button" at bounding box center [1118, 117] width 19 height 19
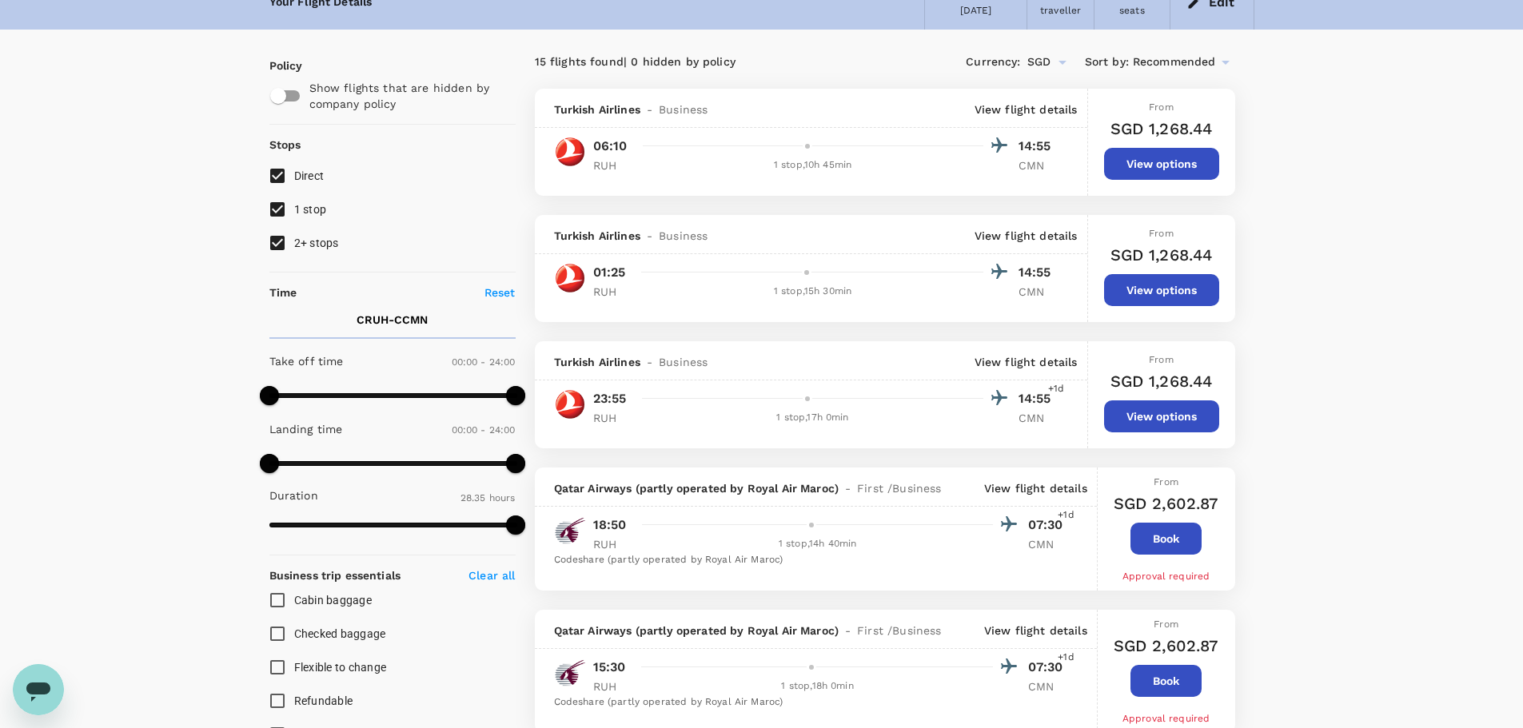
scroll to position [160, 0]
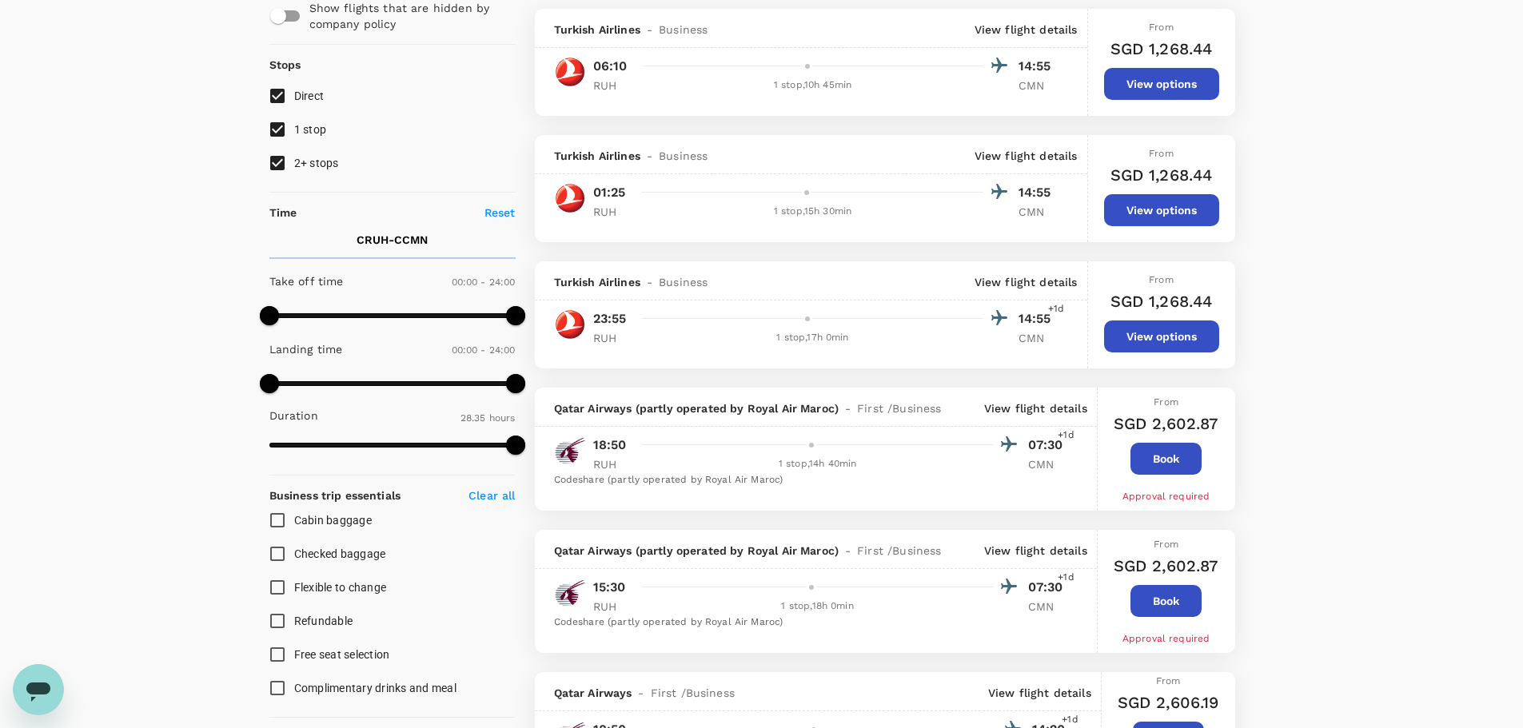
click at [1054, 411] on p "View flight details" at bounding box center [1035, 409] width 103 height 16
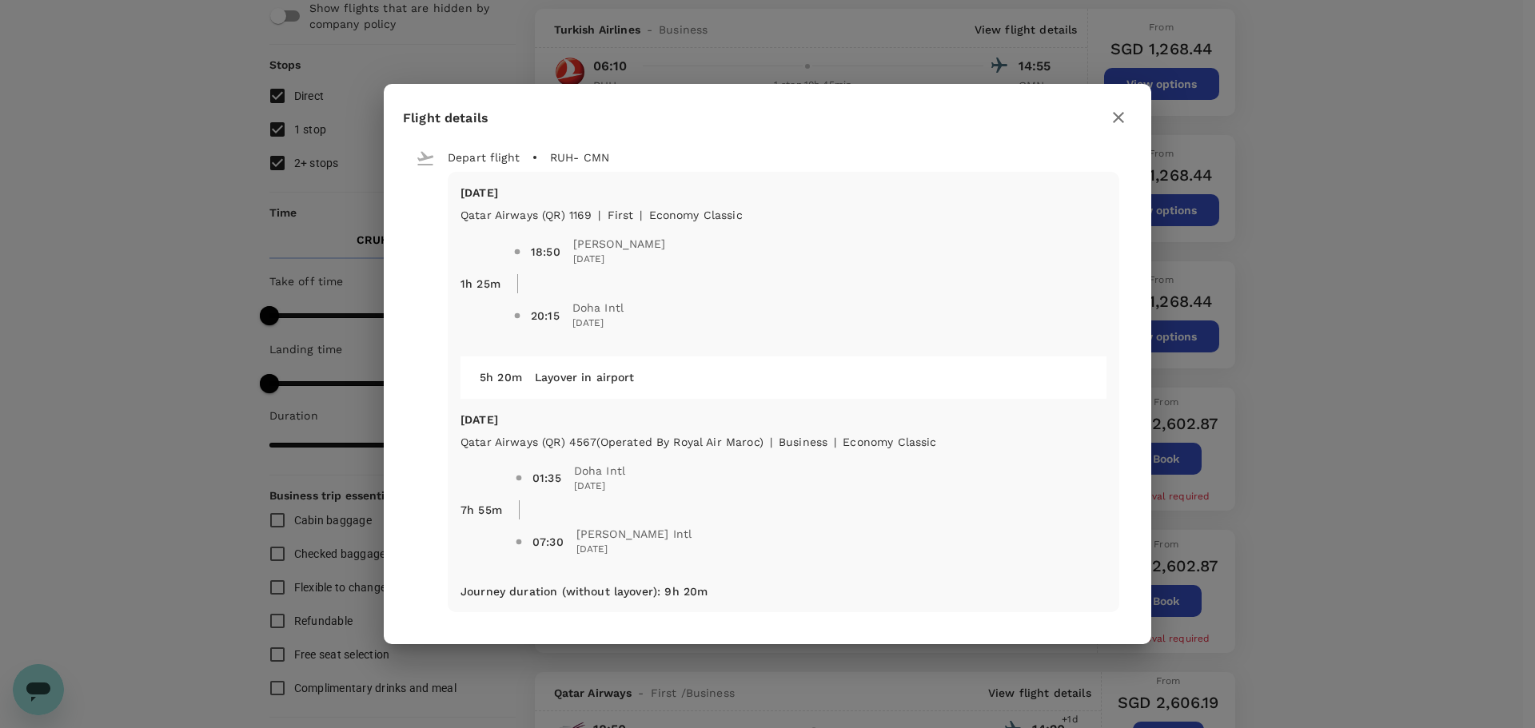
click at [1121, 114] on icon "button" at bounding box center [1118, 117] width 19 height 19
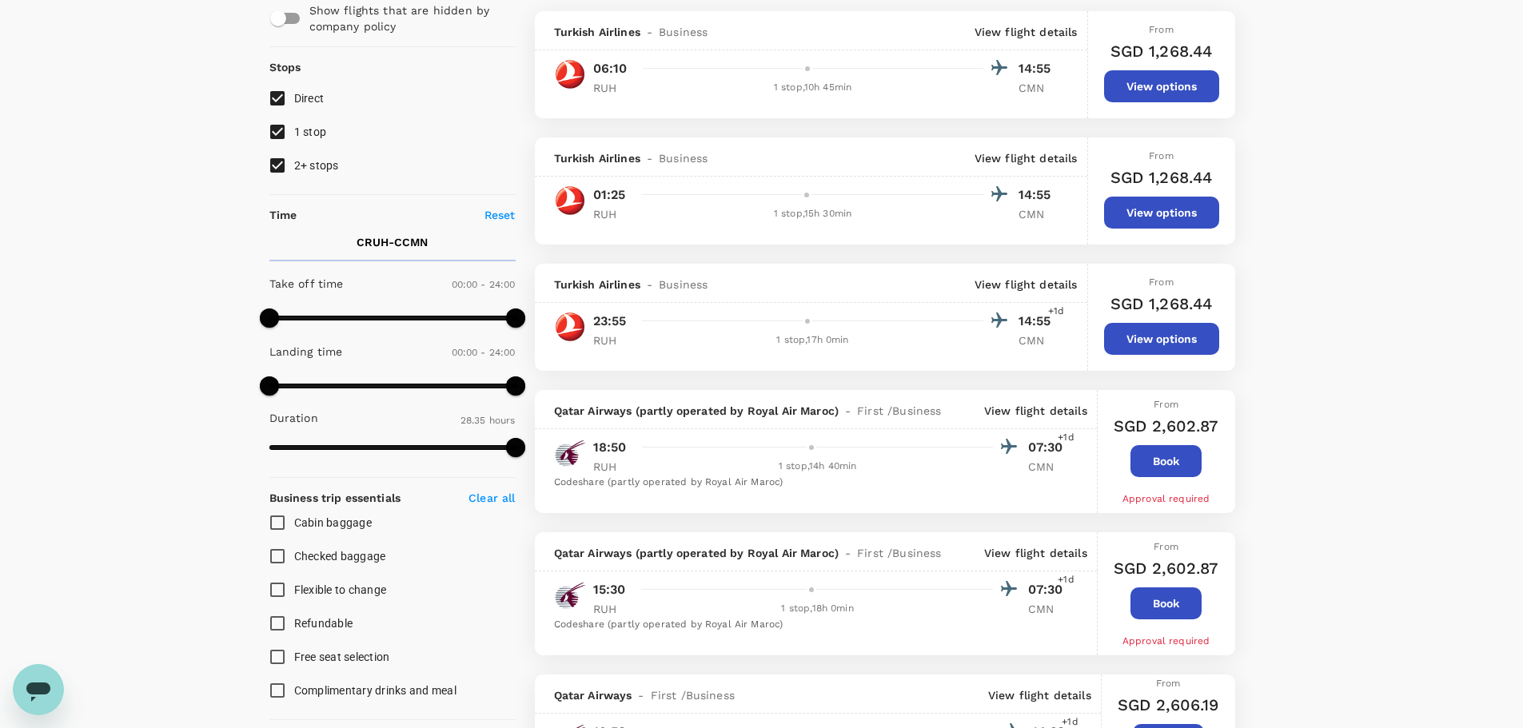
scroll to position [0, 0]
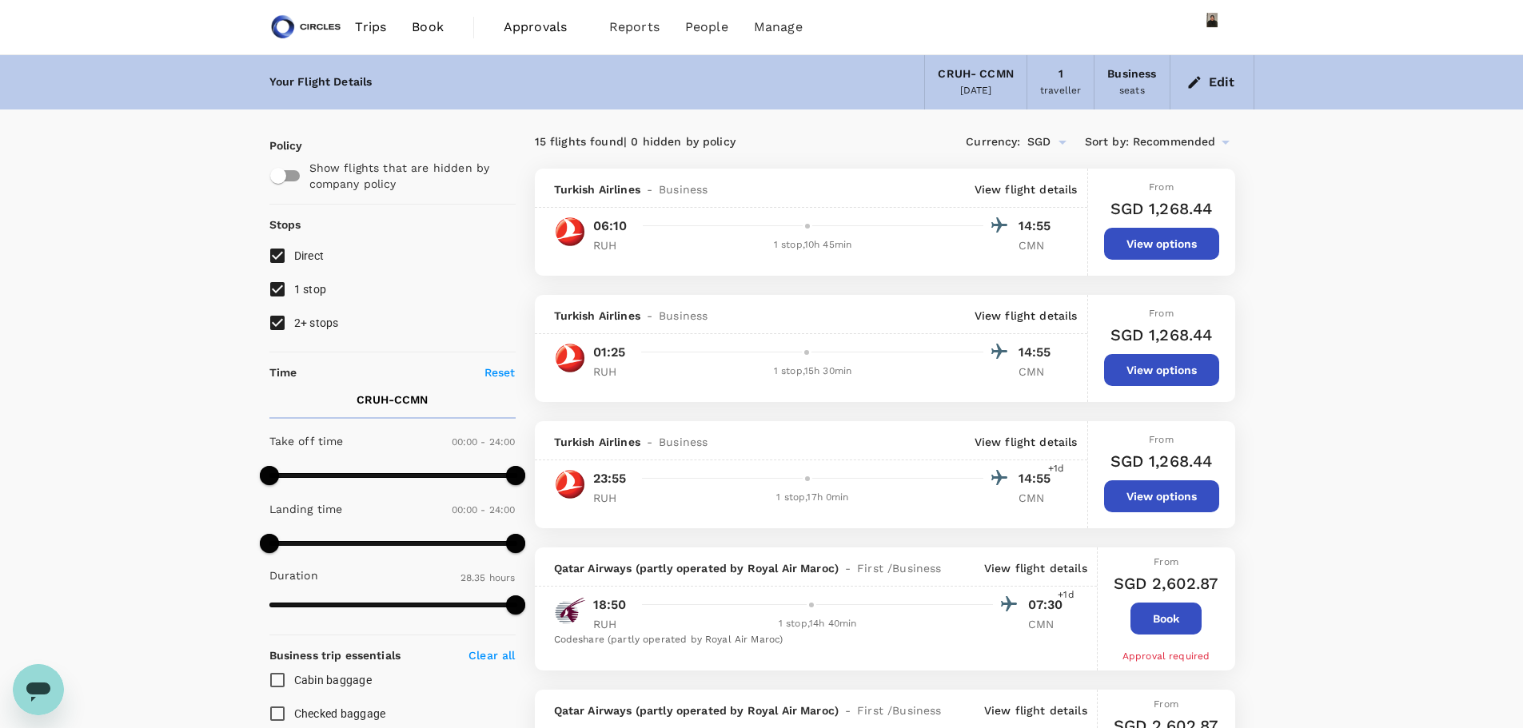
click at [1148, 143] on span "Recommended" at bounding box center [1174, 143] width 83 height 18
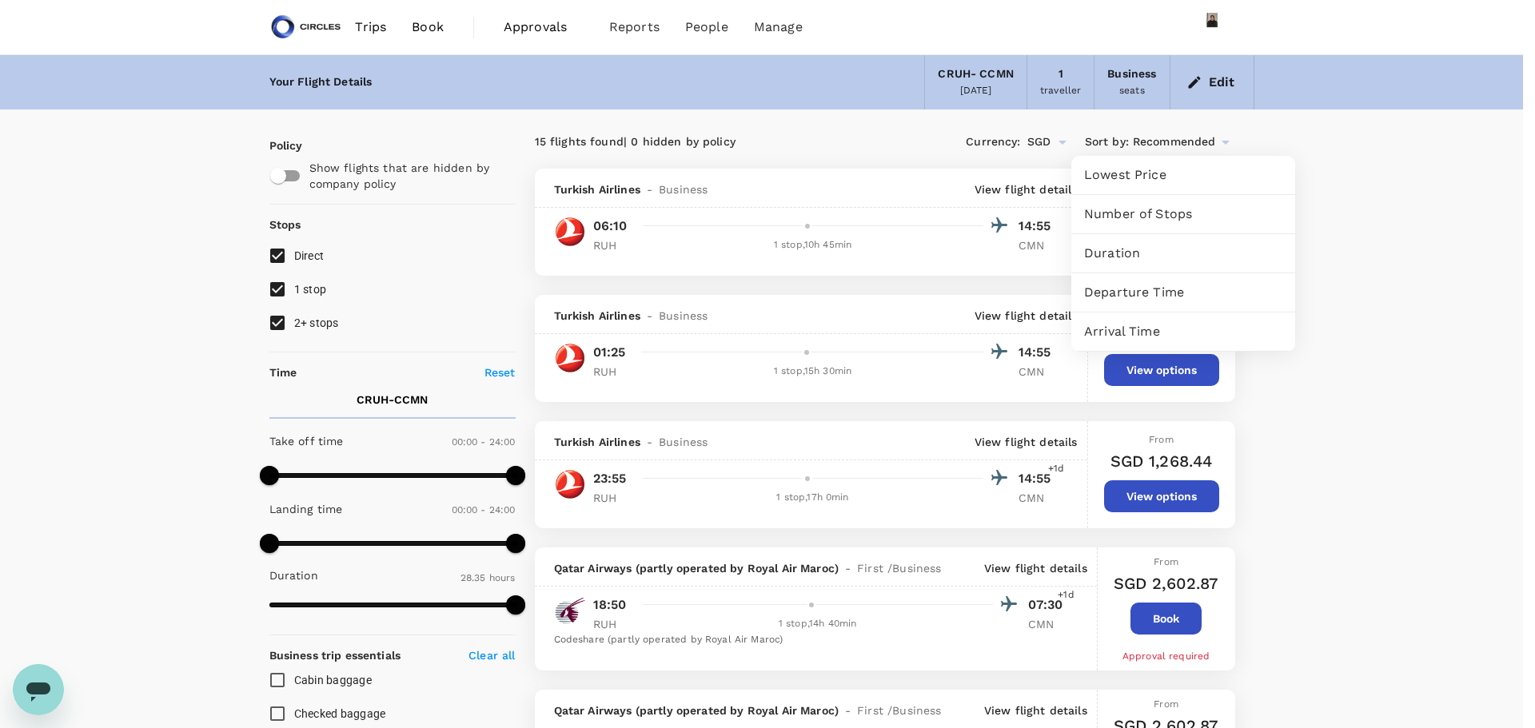
click at [1154, 258] on span "Duration" at bounding box center [1183, 253] width 198 height 19
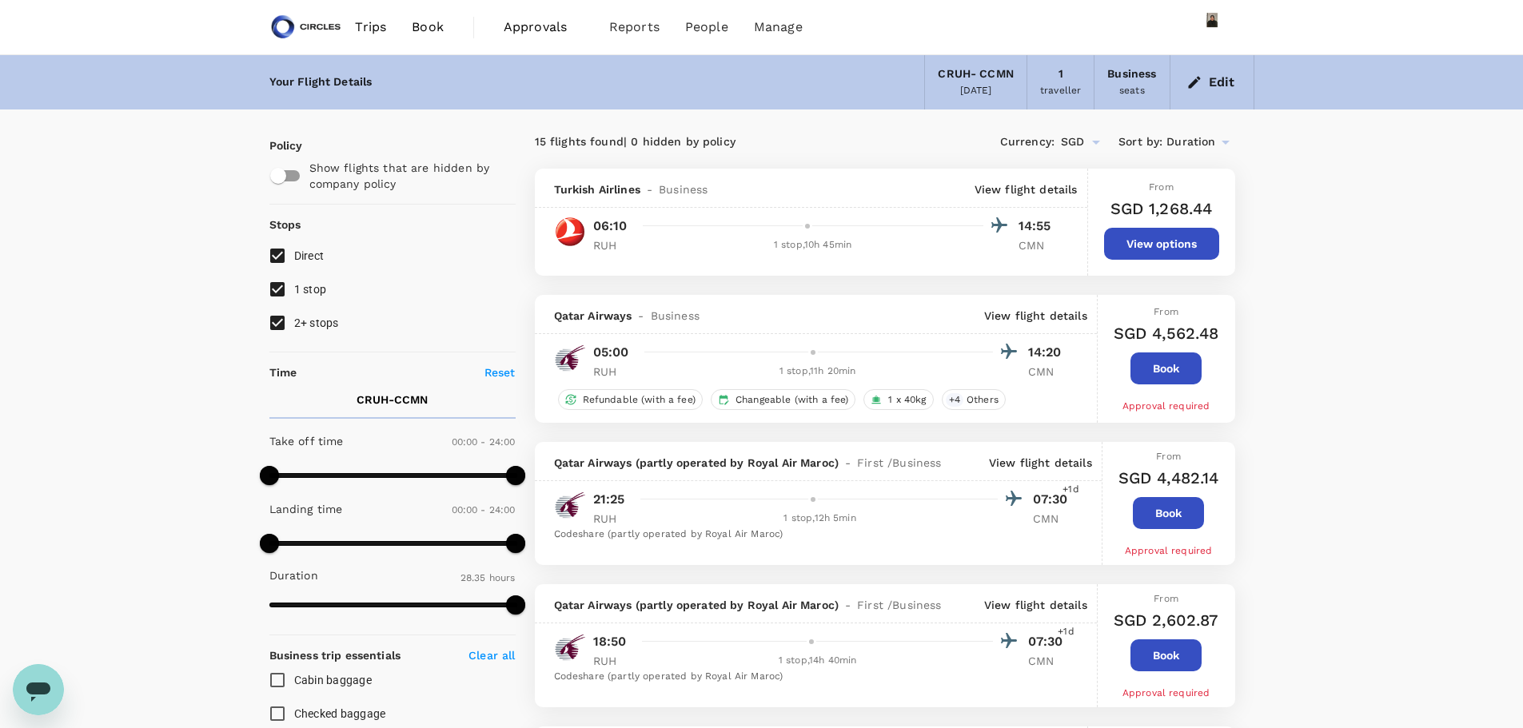
click at [1051, 315] on p "View flight details" at bounding box center [1035, 316] width 103 height 16
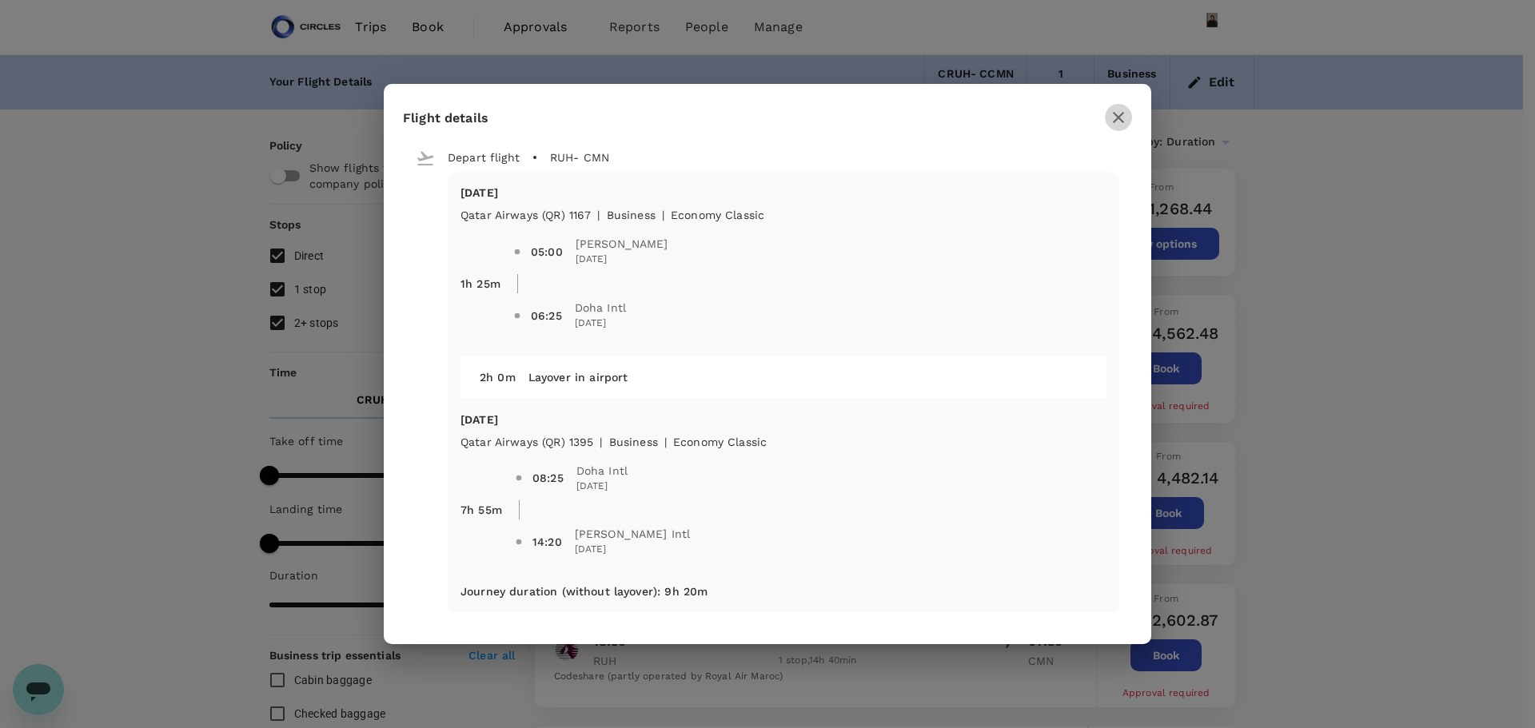
click at [1118, 118] on icon "button" at bounding box center [1118, 117] width 11 height 11
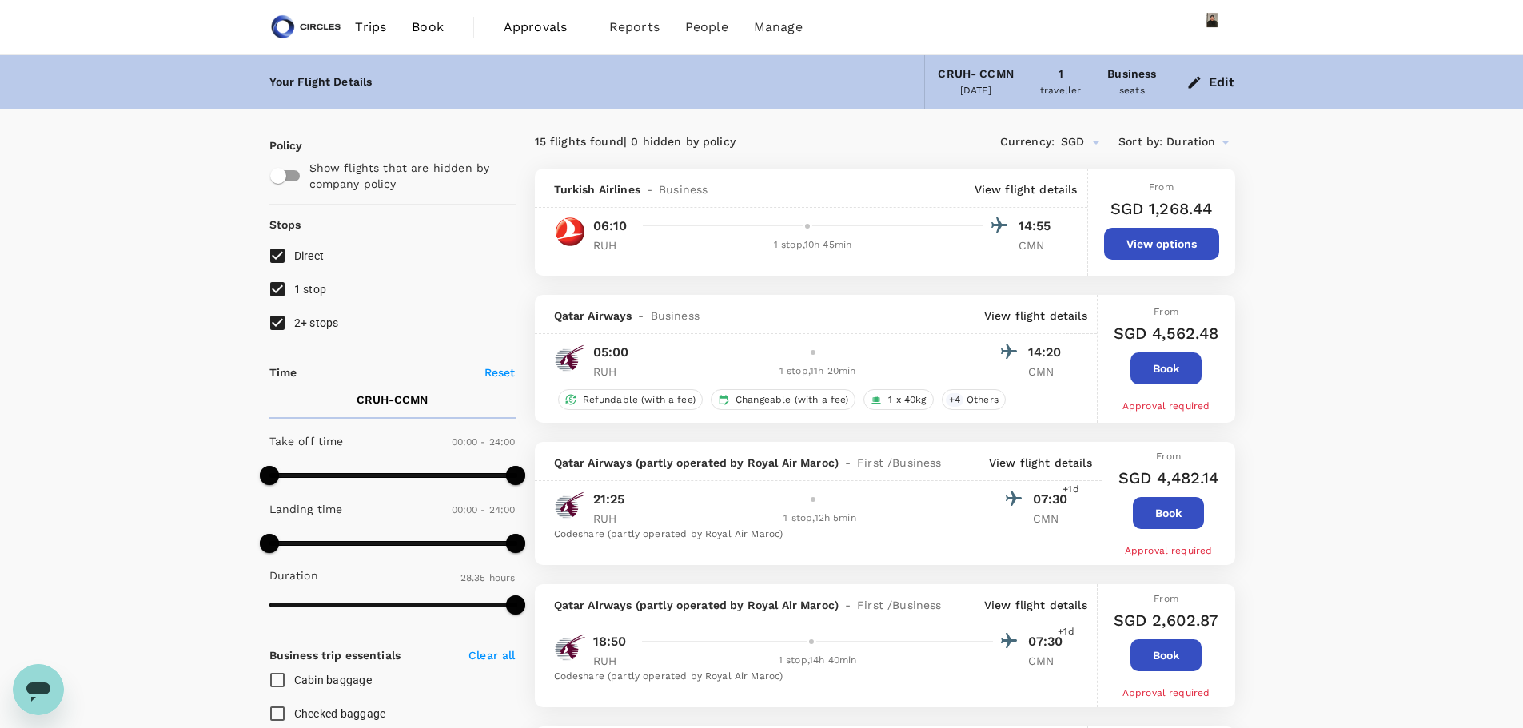
click at [1024, 457] on p "View flight details" at bounding box center [1040, 463] width 103 height 16
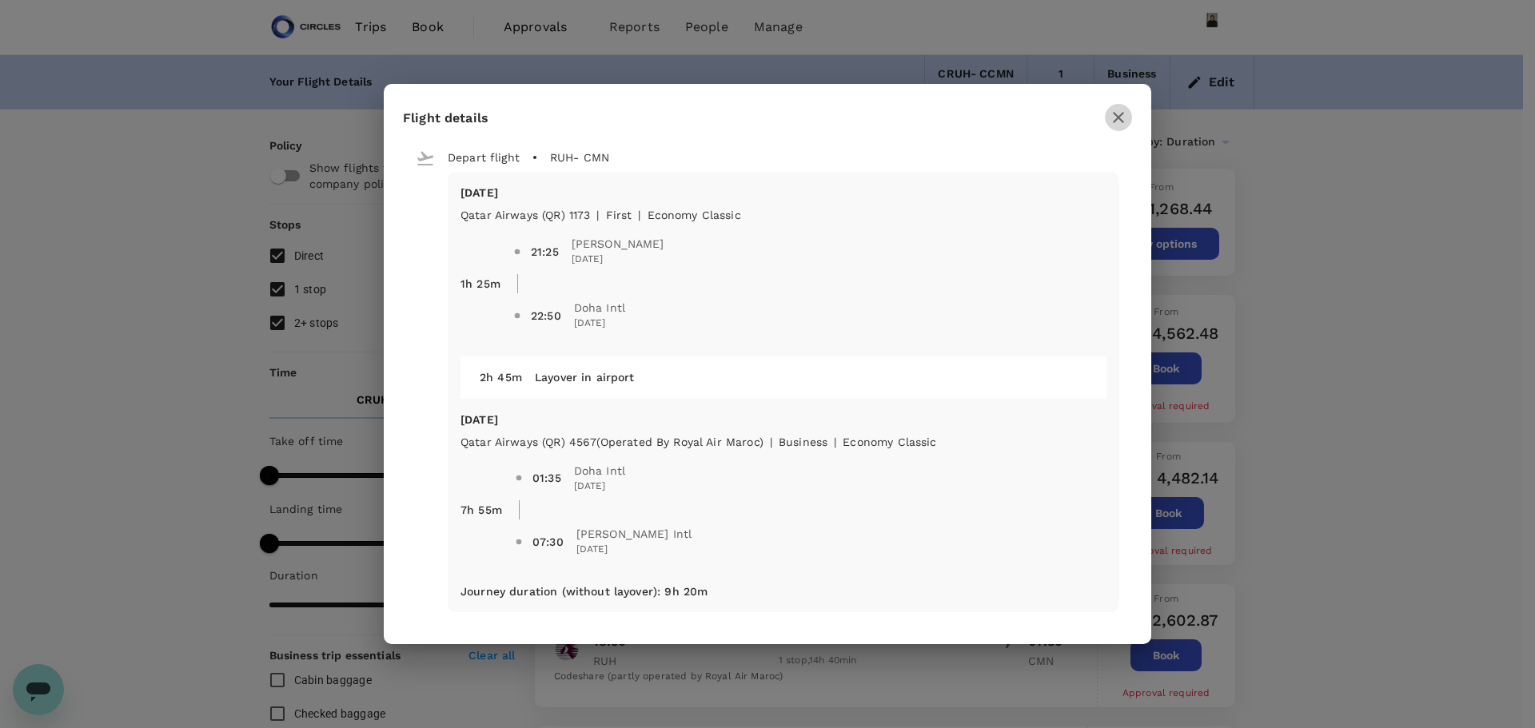
click at [1122, 110] on icon "button" at bounding box center [1118, 117] width 19 height 19
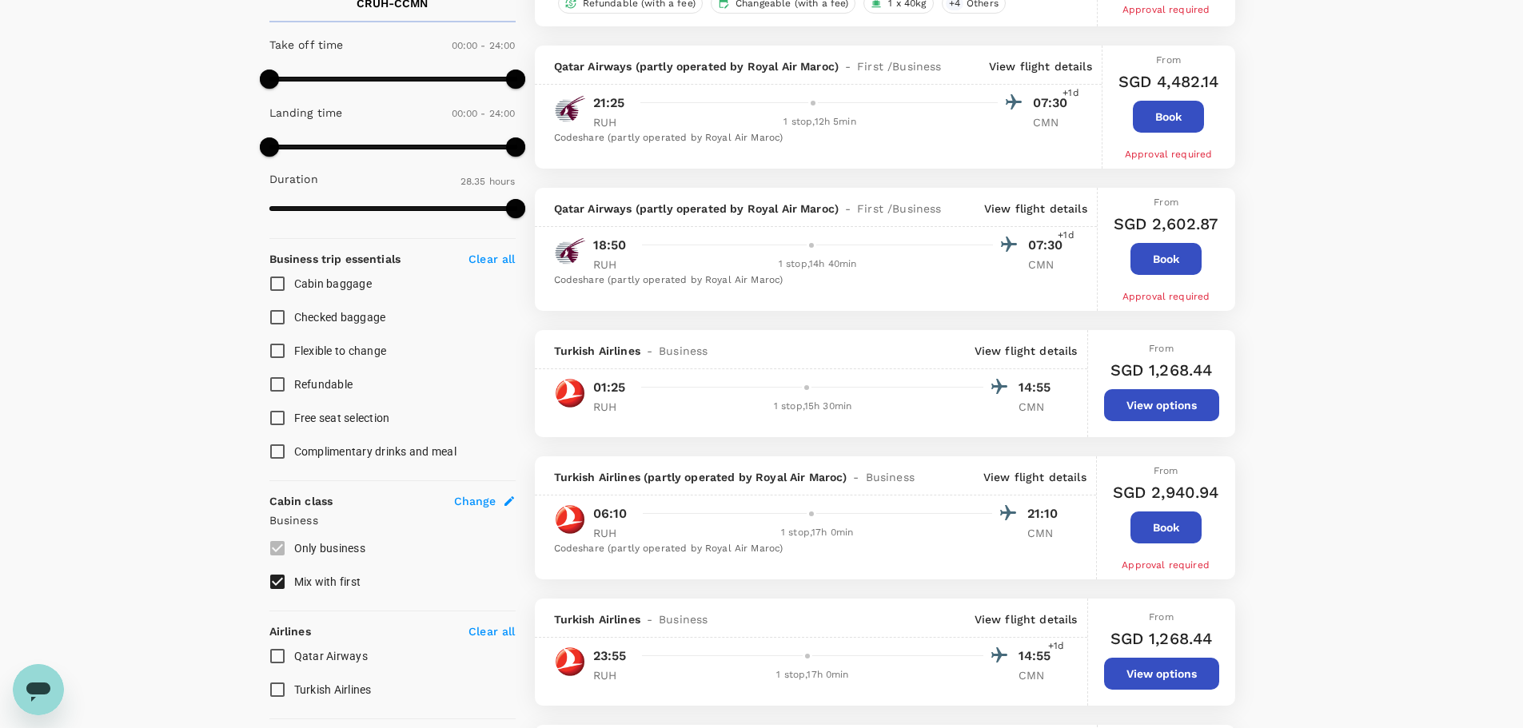
scroll to position [400, 0]
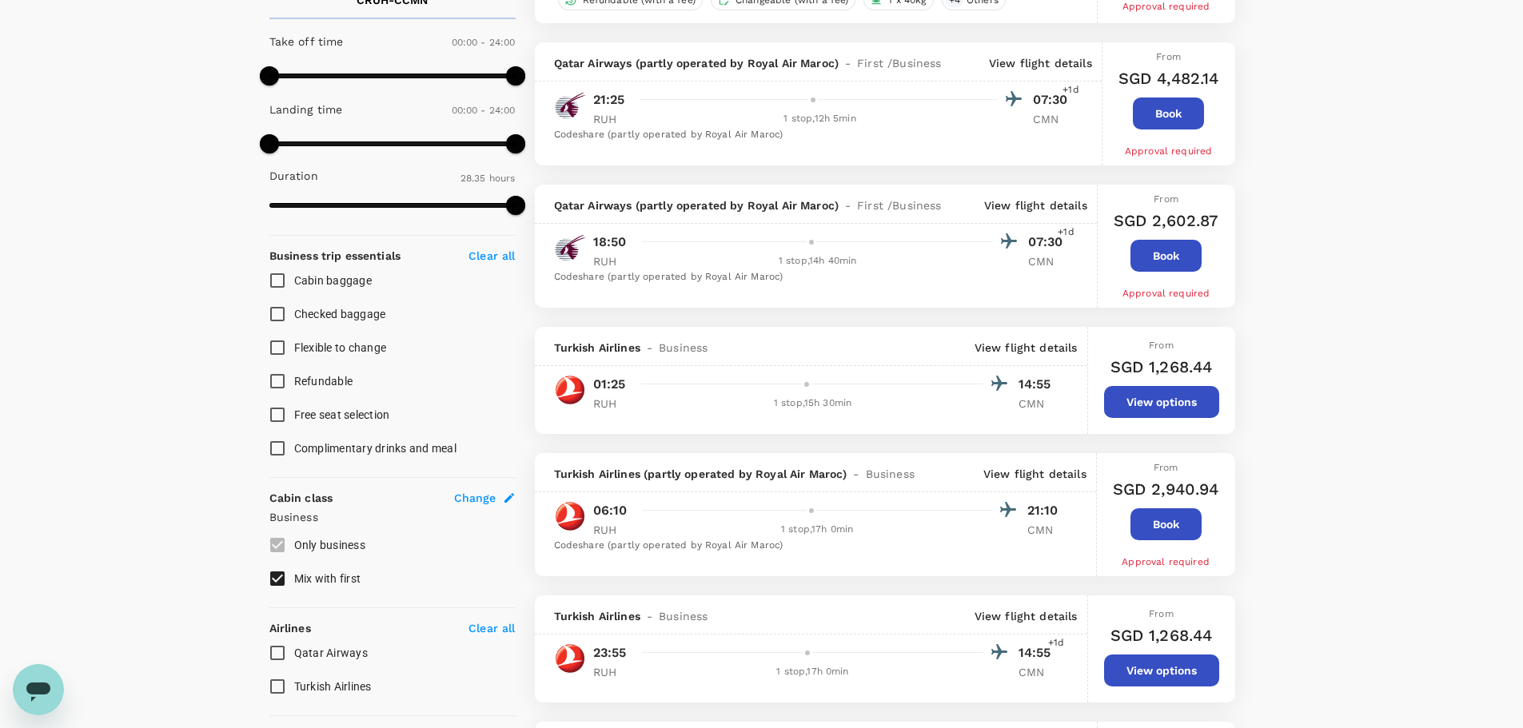
click at [1064, 345] on p "View flight details" at bounding box center [1026, 348] width 103 height 16
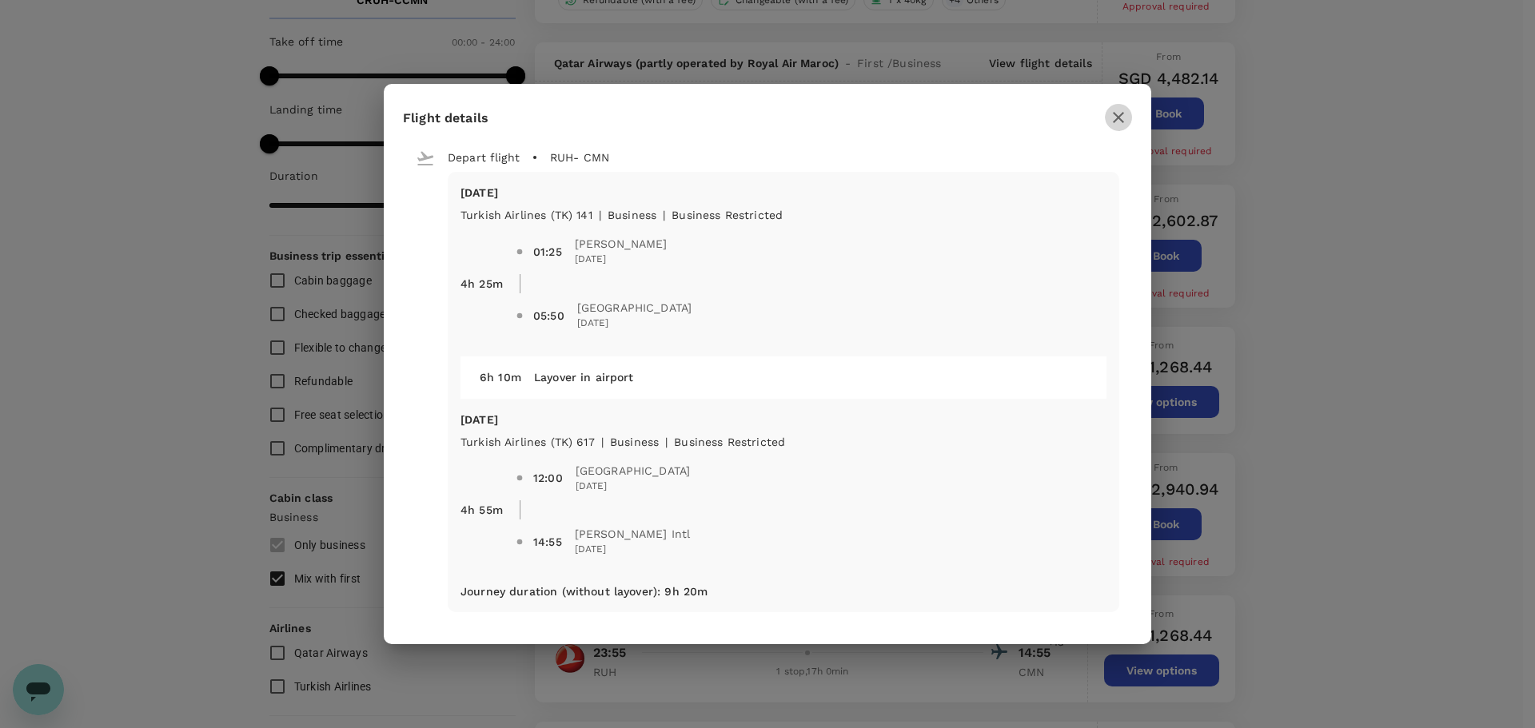
click at [1129, 115] on button "button" at bounding box center [1118, 117] width 27 height 27
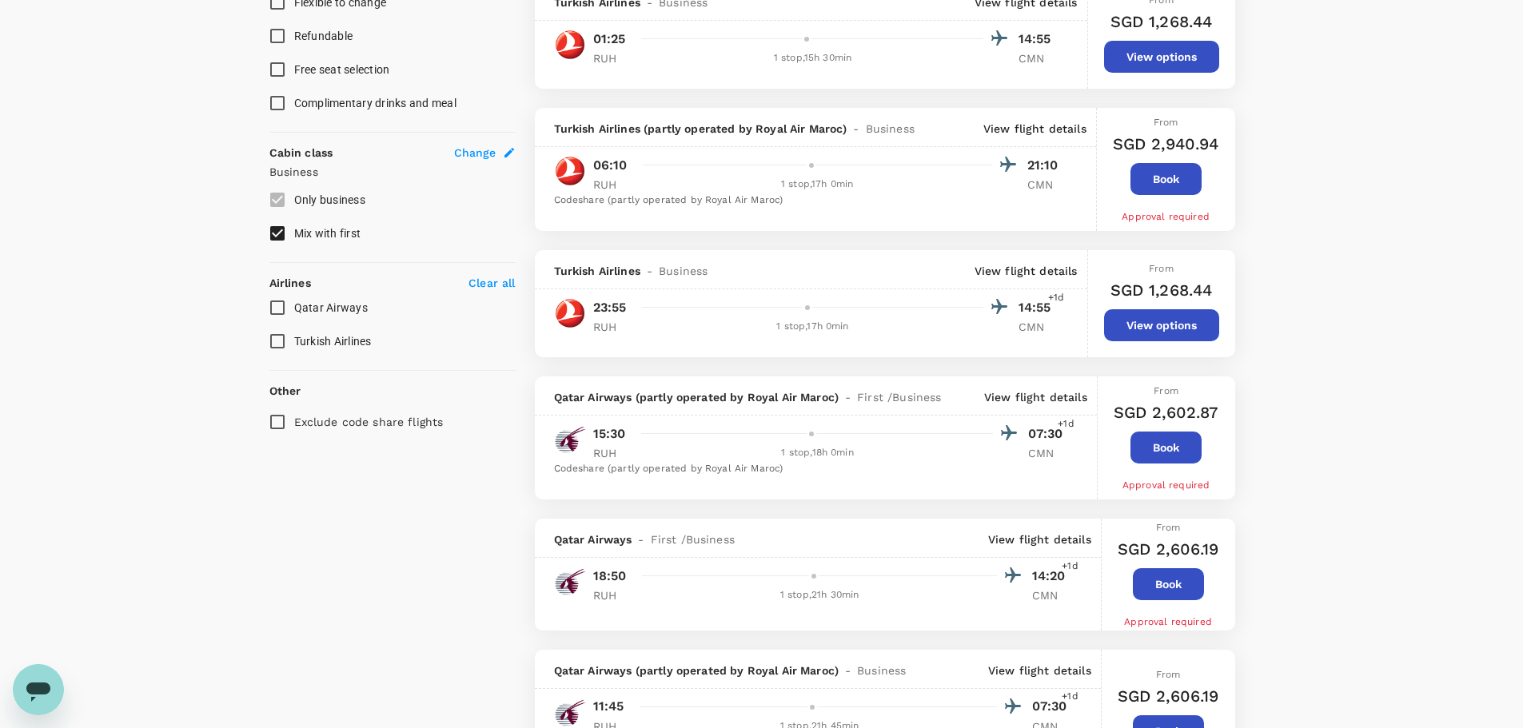
scroll to position [743, 0]
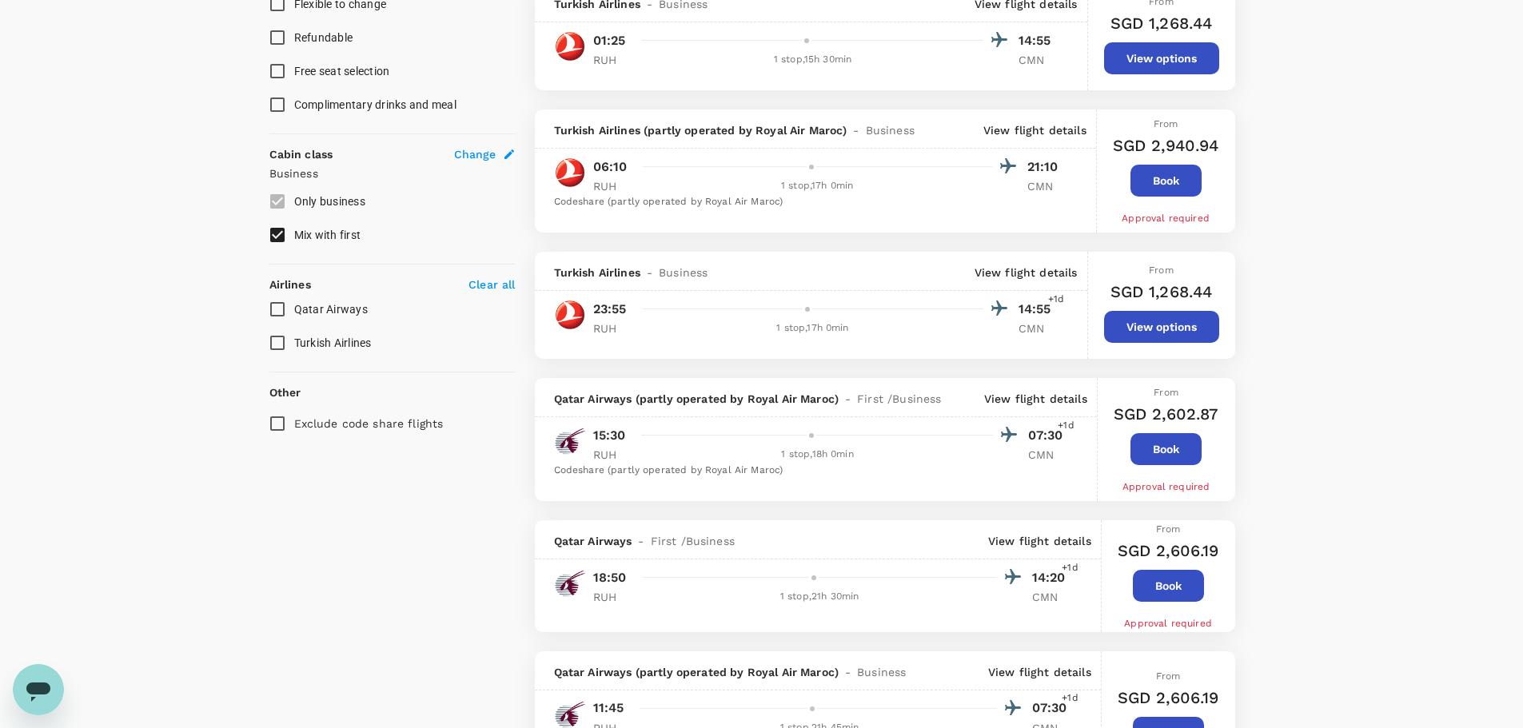
click at [1025, 128] on p "View flight details" at bounding box center [1034, 130] width 103 height 16
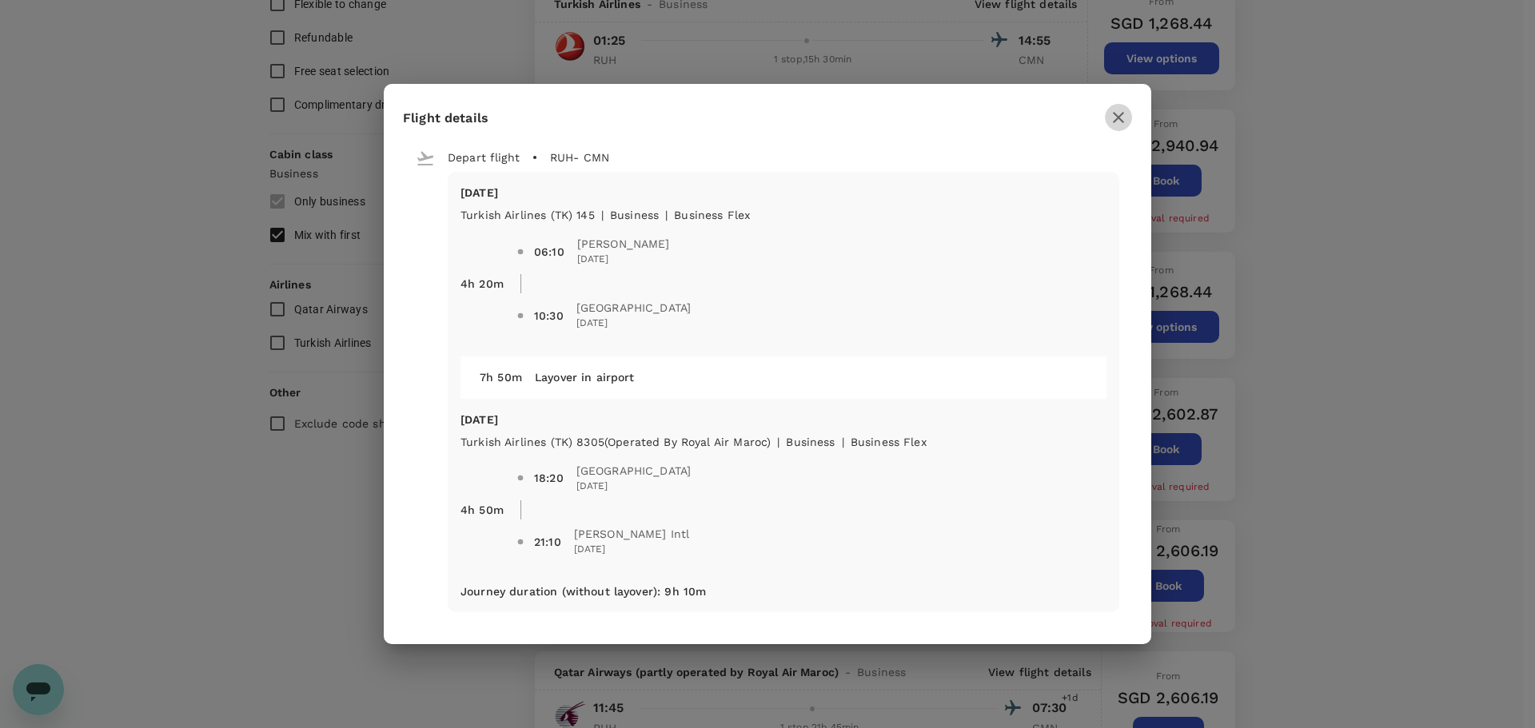
click at [1125, 116] on icon "button" at bounding box center [1118, 117] width 19 height 19
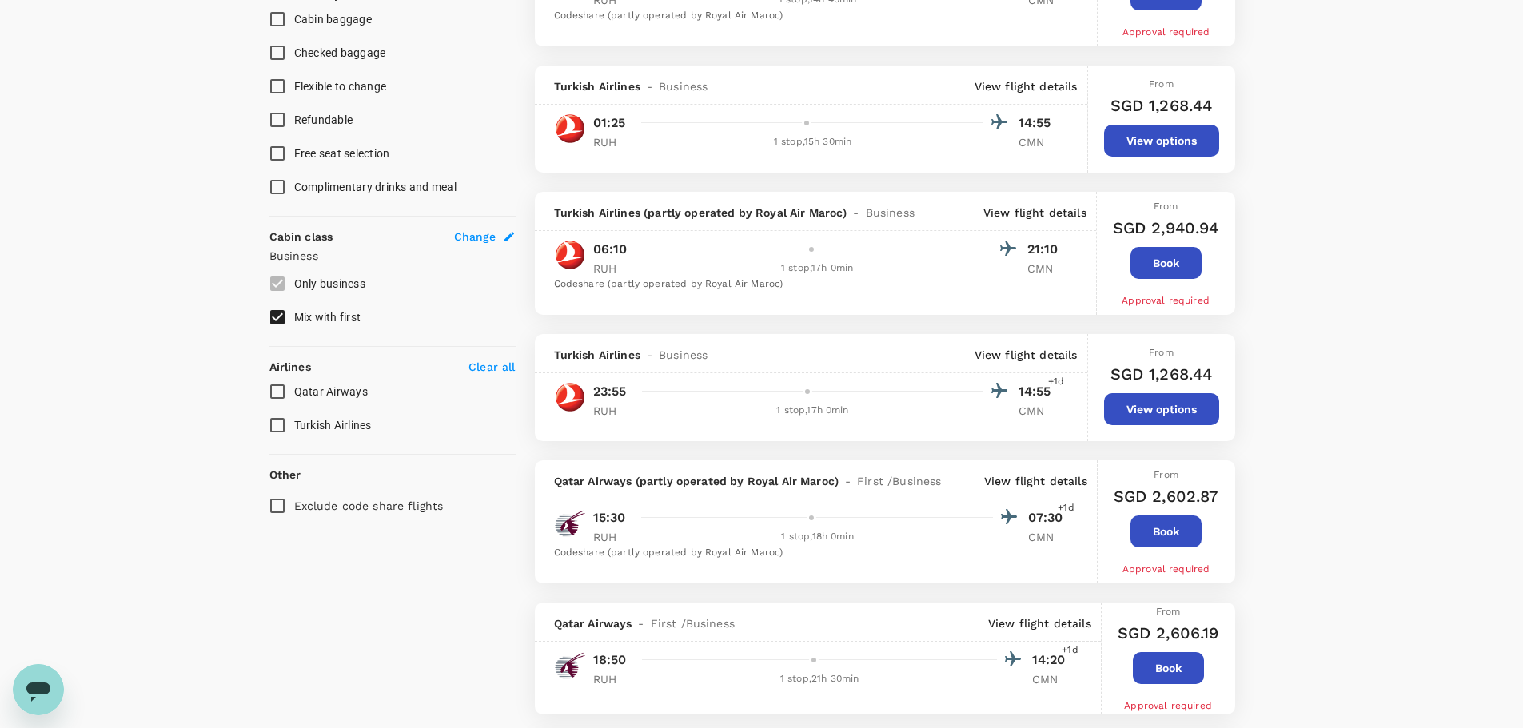
scroll to position [504, 0]
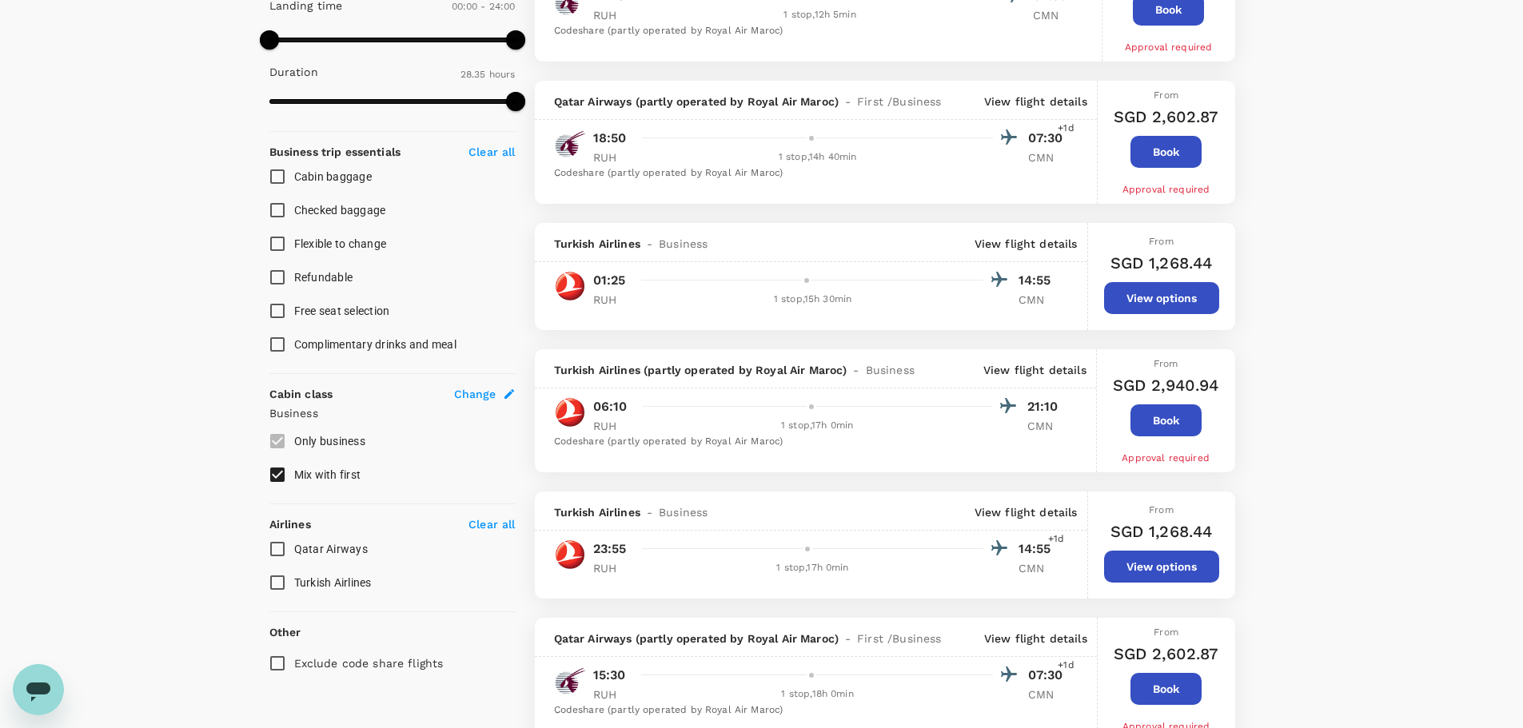
click at [1030, 241] on p "View flight details" at bounding box center [1026, 244] width 103 height 16
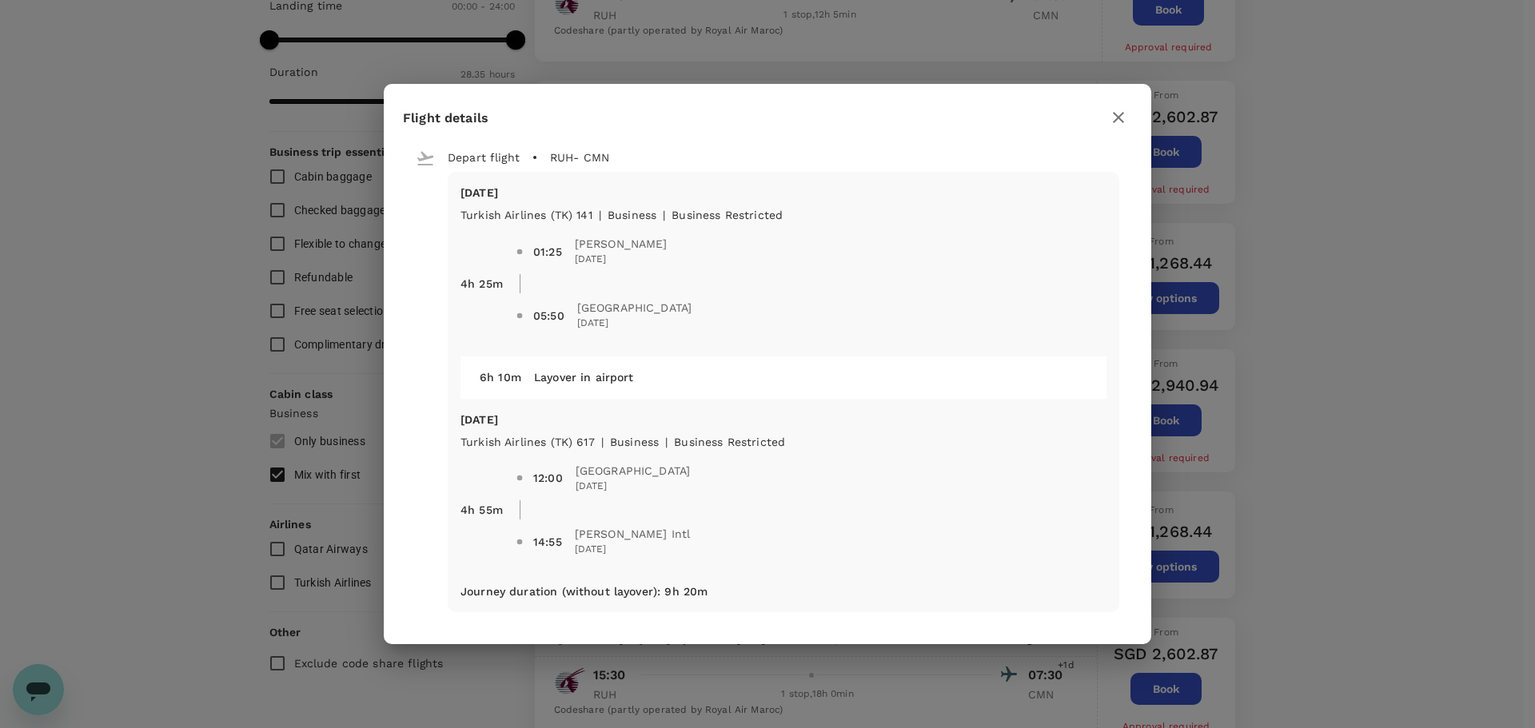
click at [1112, 115] on icon "button" at bounding box center [1118, 117] width 19 height 19
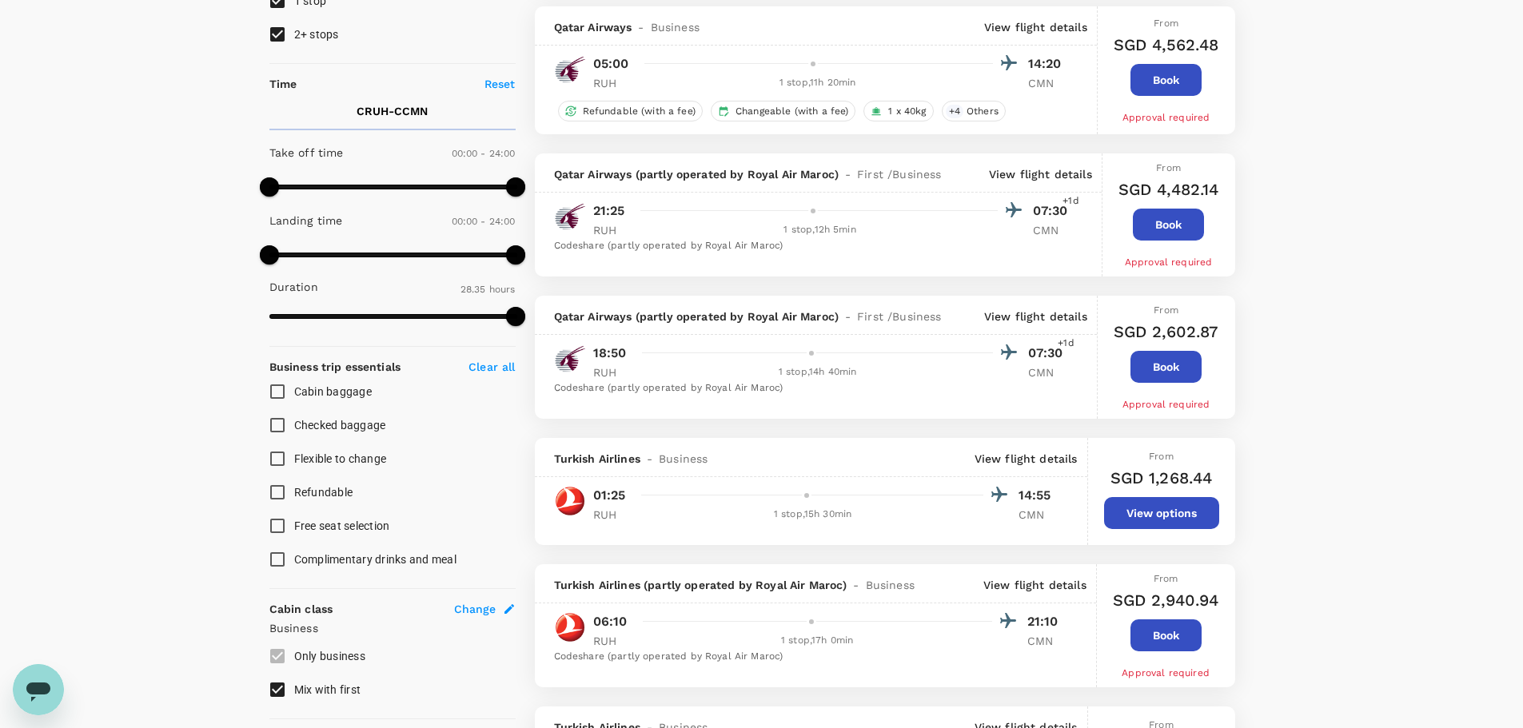
scroll to position [264, 0]
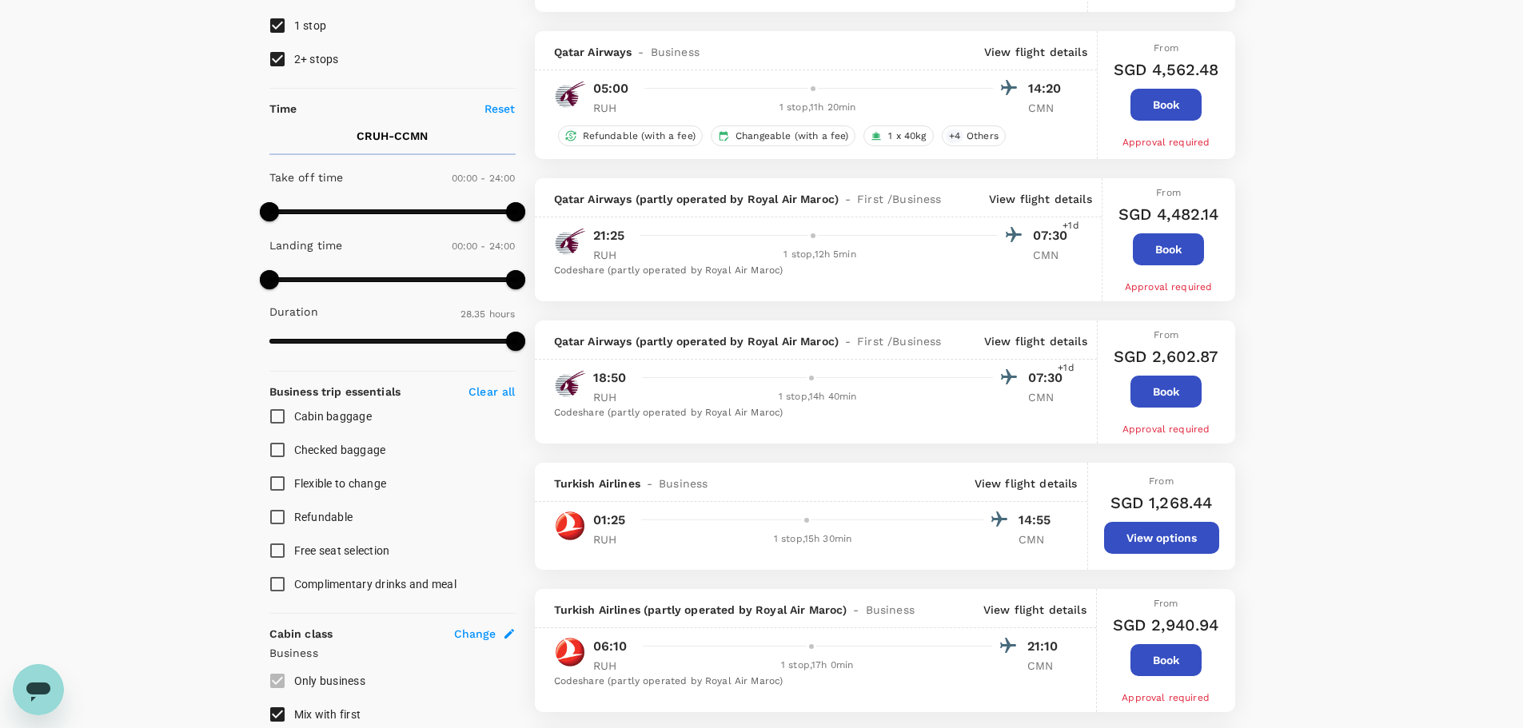
click at [1039, 51] on p "View flight details" at bounding box center [1035, 52] width 103 height 16
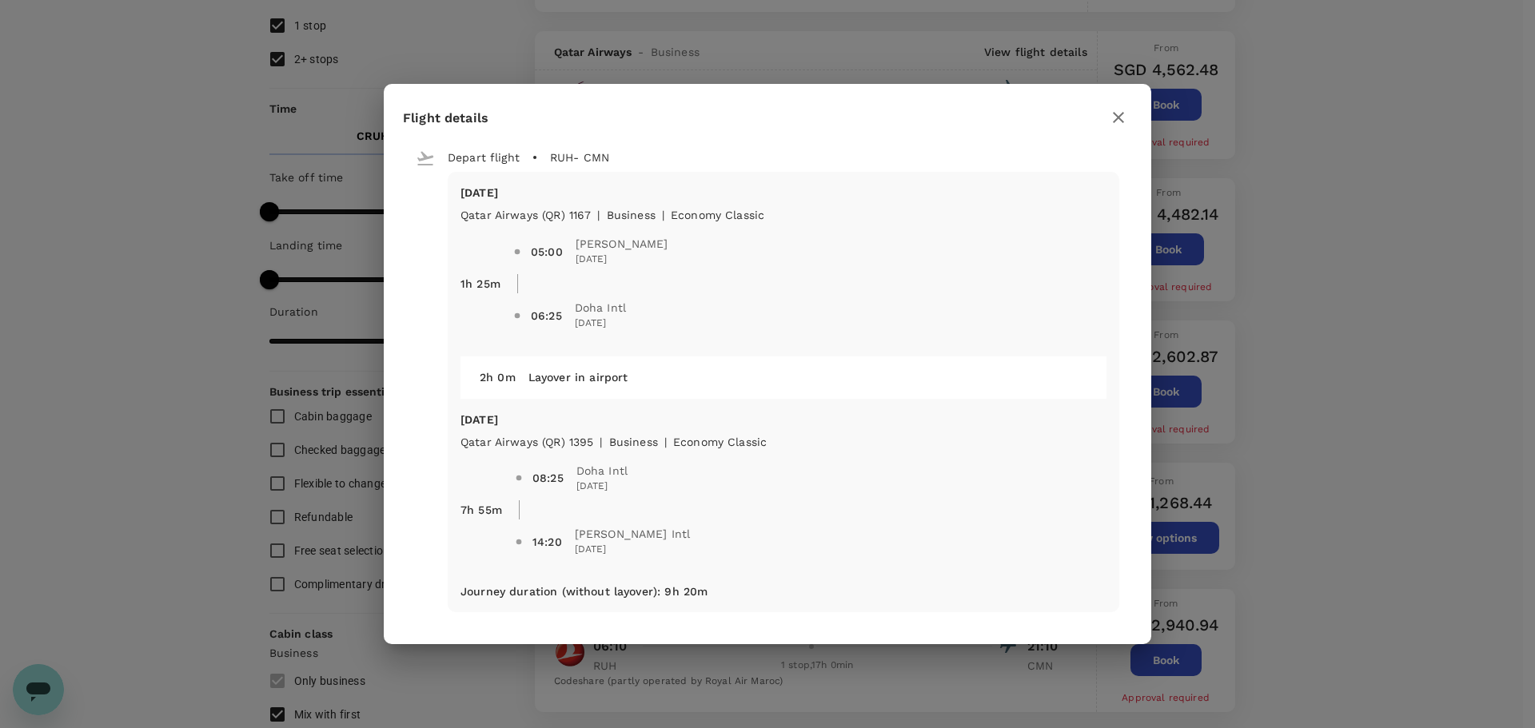
click at [1115, 123] on icon "button" at bounding box center [1118, 117] width 19 height 19
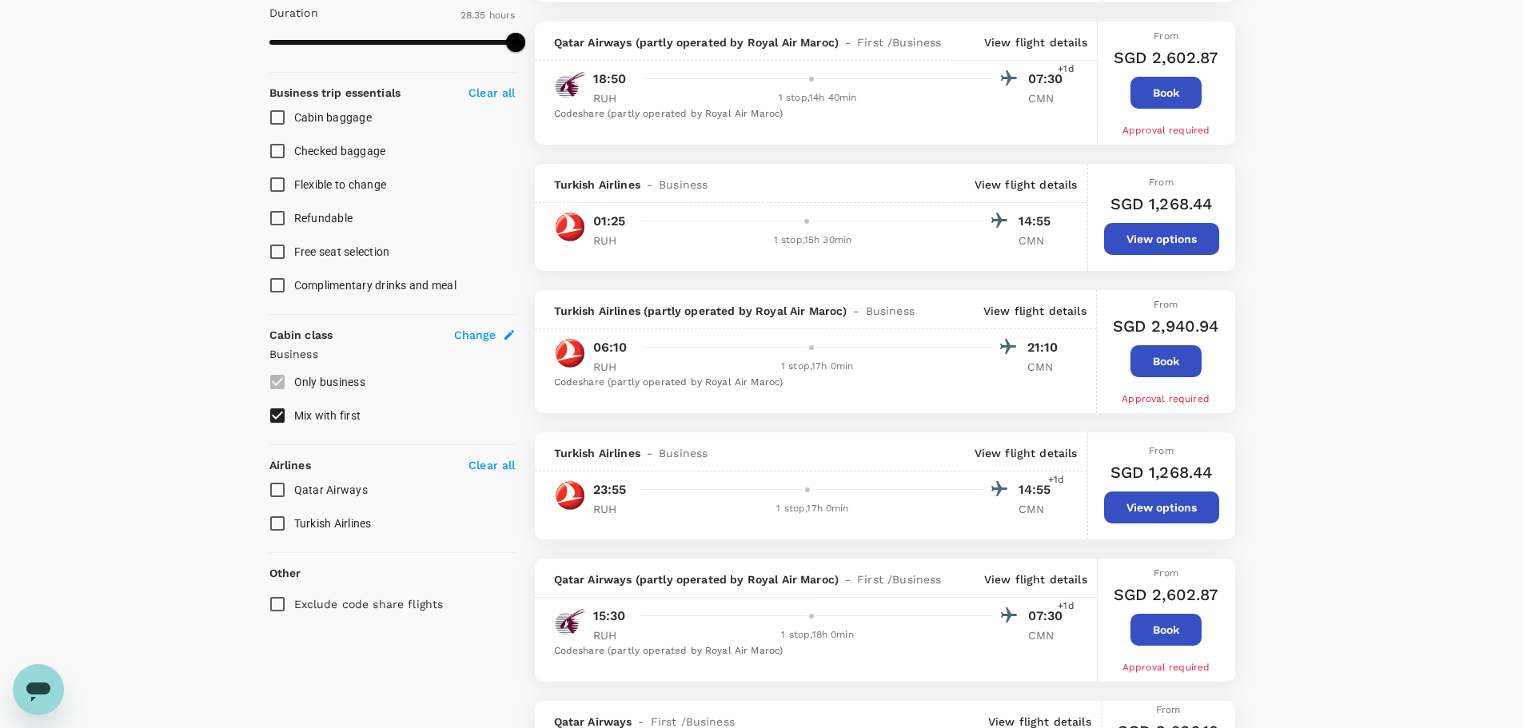
scroll to position [584, 0]
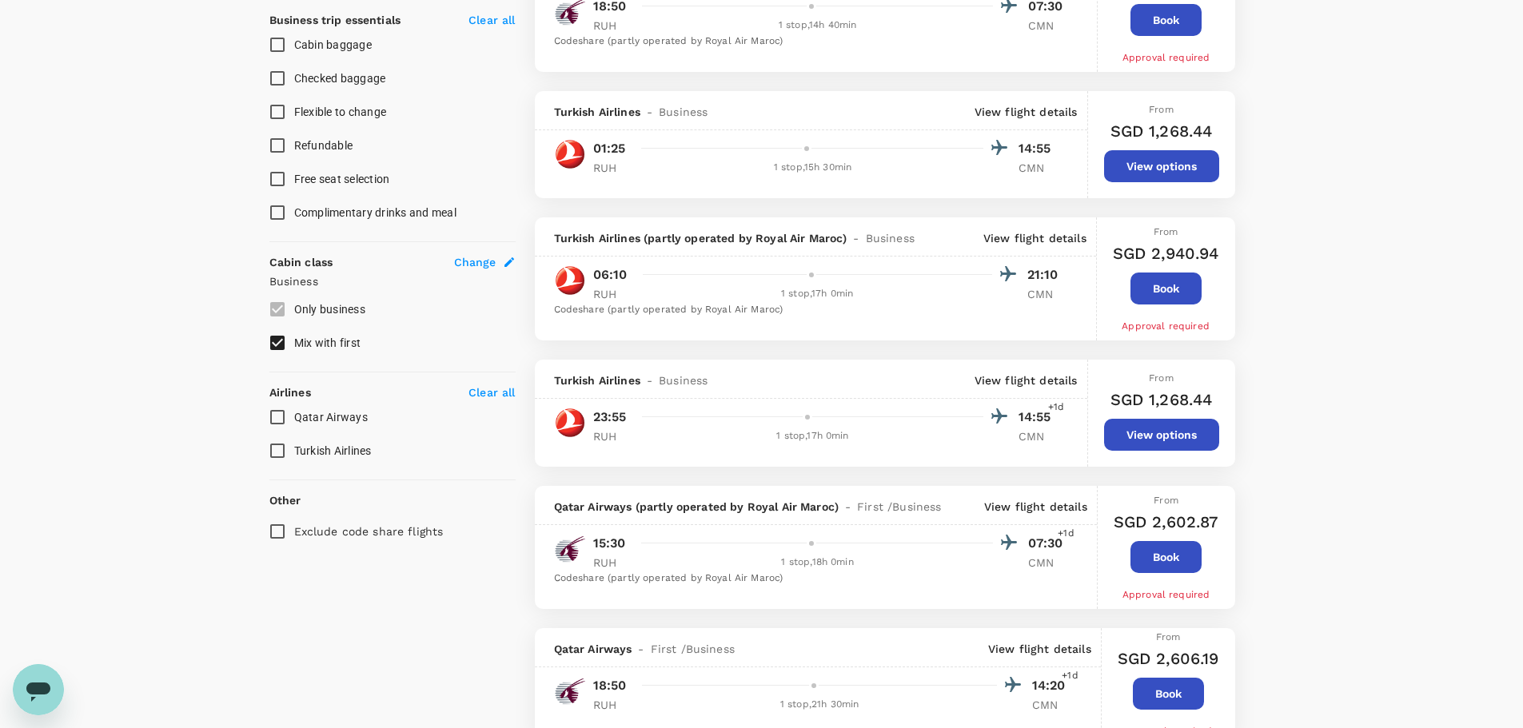
click at [1030, 425] on div "Turkish Airlines - Business View flight details 23:55 14:55 +1d RUH 1 stop , 17…" at bounding box center [811, 413] width 553 height 107
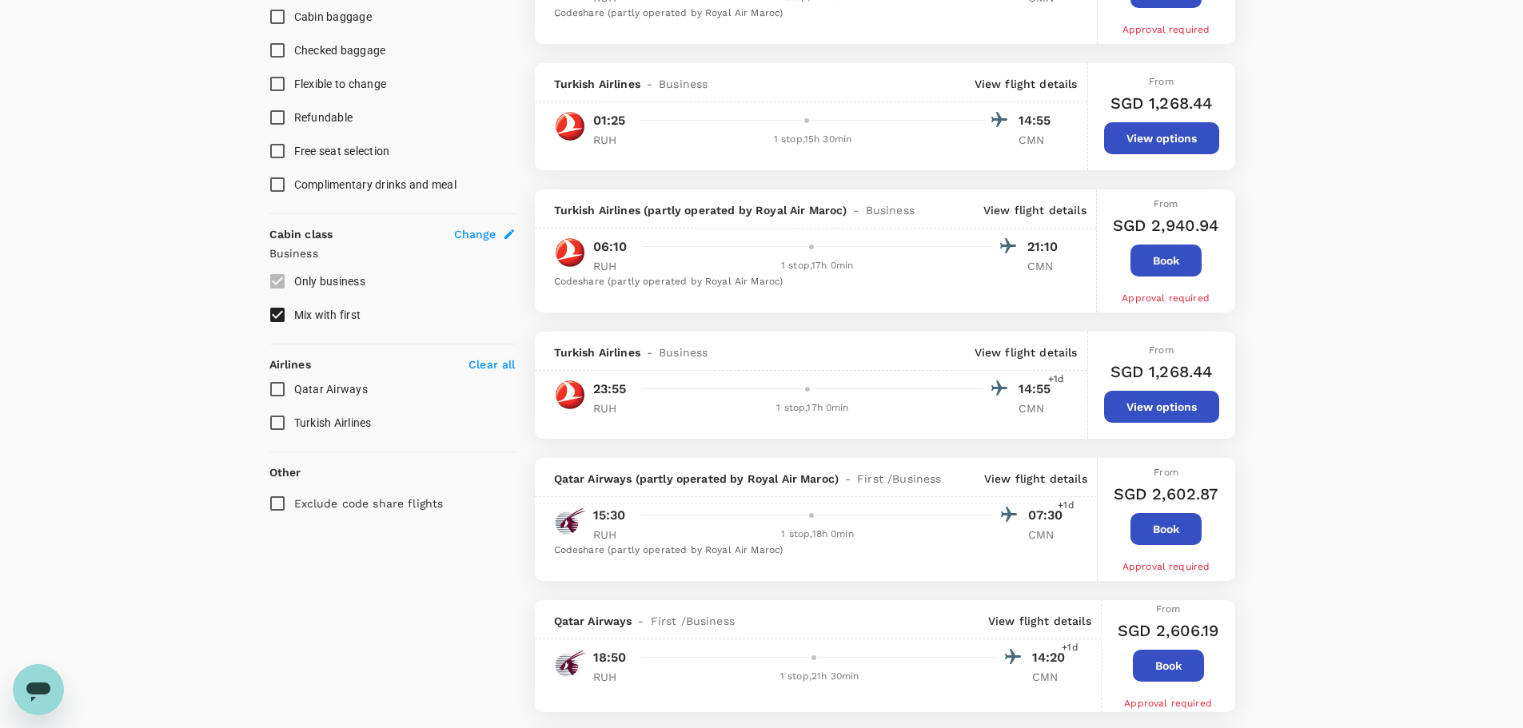
click at [1032, 356] on p "View flight details" at bounding box center [1026, 353] width 103 height 16
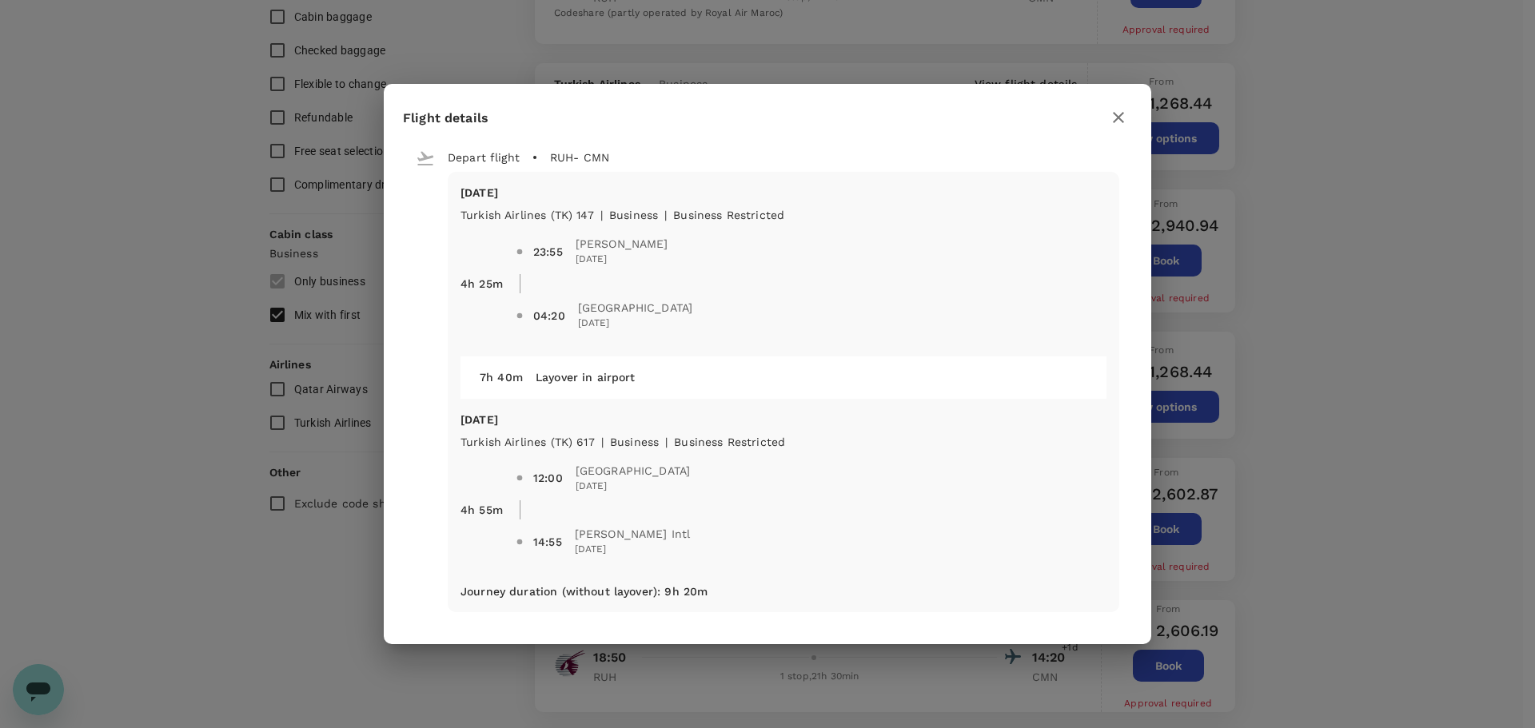
click at [1119, 118] on icon "button" at bounding box center [1118, 117] width 19 height 19
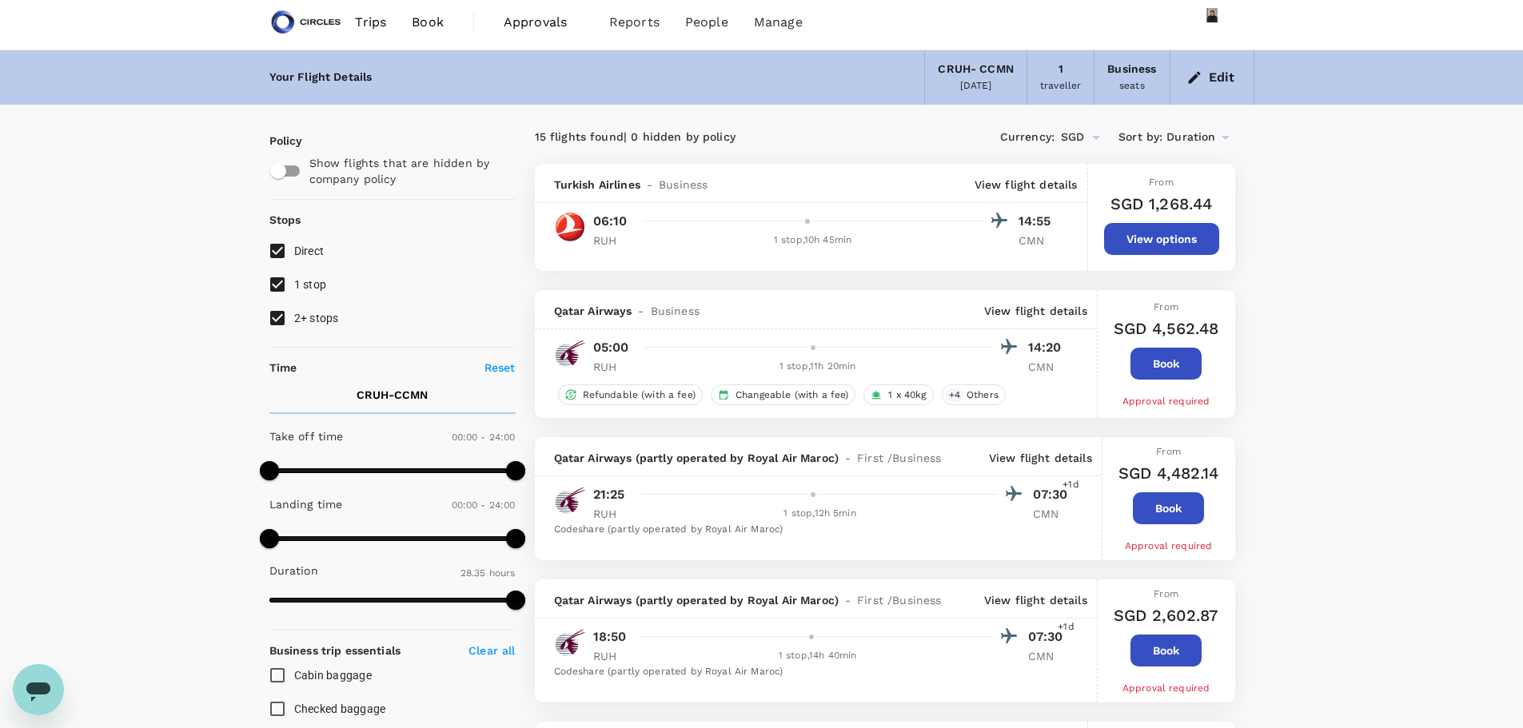
scroll to position [0, 0]
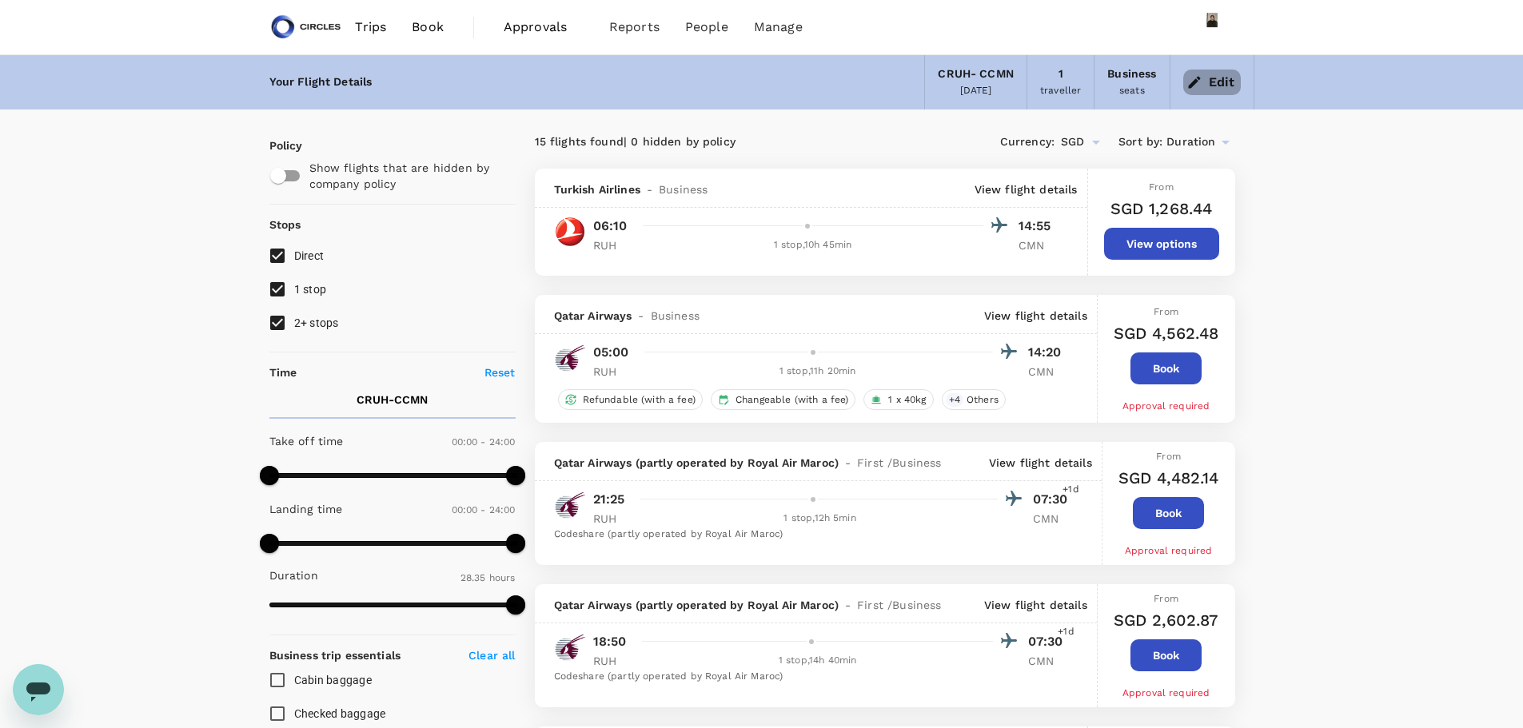
click at [1194, 70] on button "Edit" at bounding box center [1212, 83] width 58 height 26
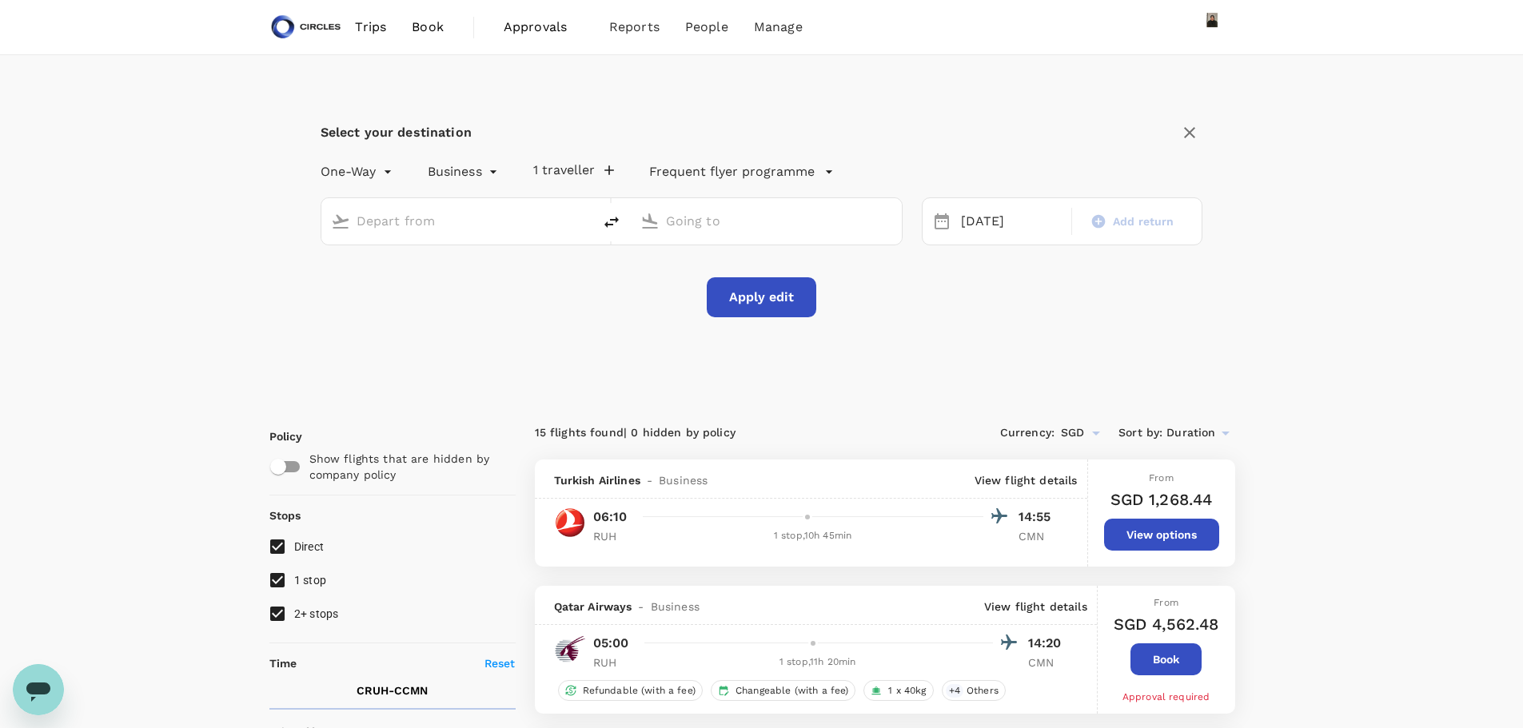
click at [430, 221] on input "text" at bounding box center [458, 221] width 202 height 25
type input "[GEOGRAPHIC_DATA], [GEOGRAPHIC_DATA] (any)"
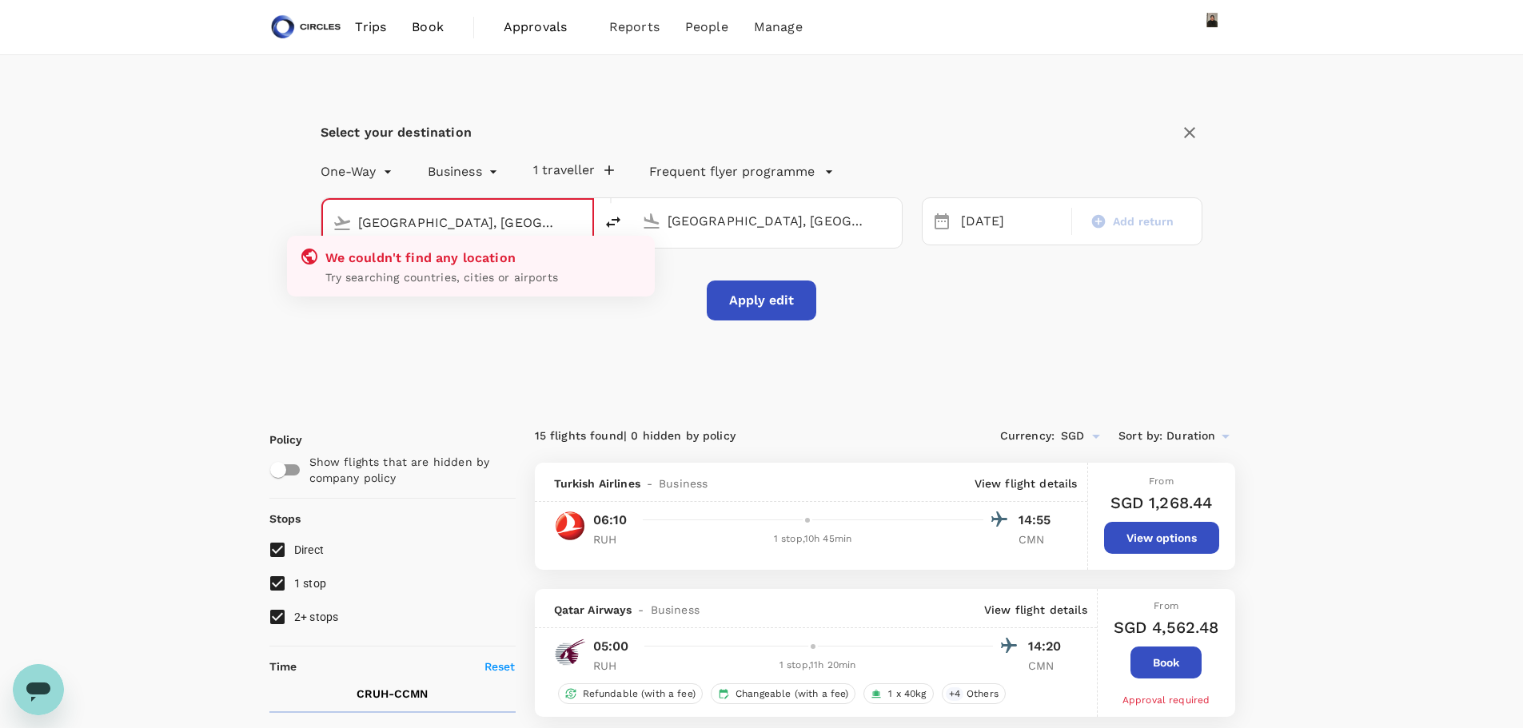
type input "[GEOGRAPHIC_DATA], [GEOGRAPHIC_DATA] (any)"
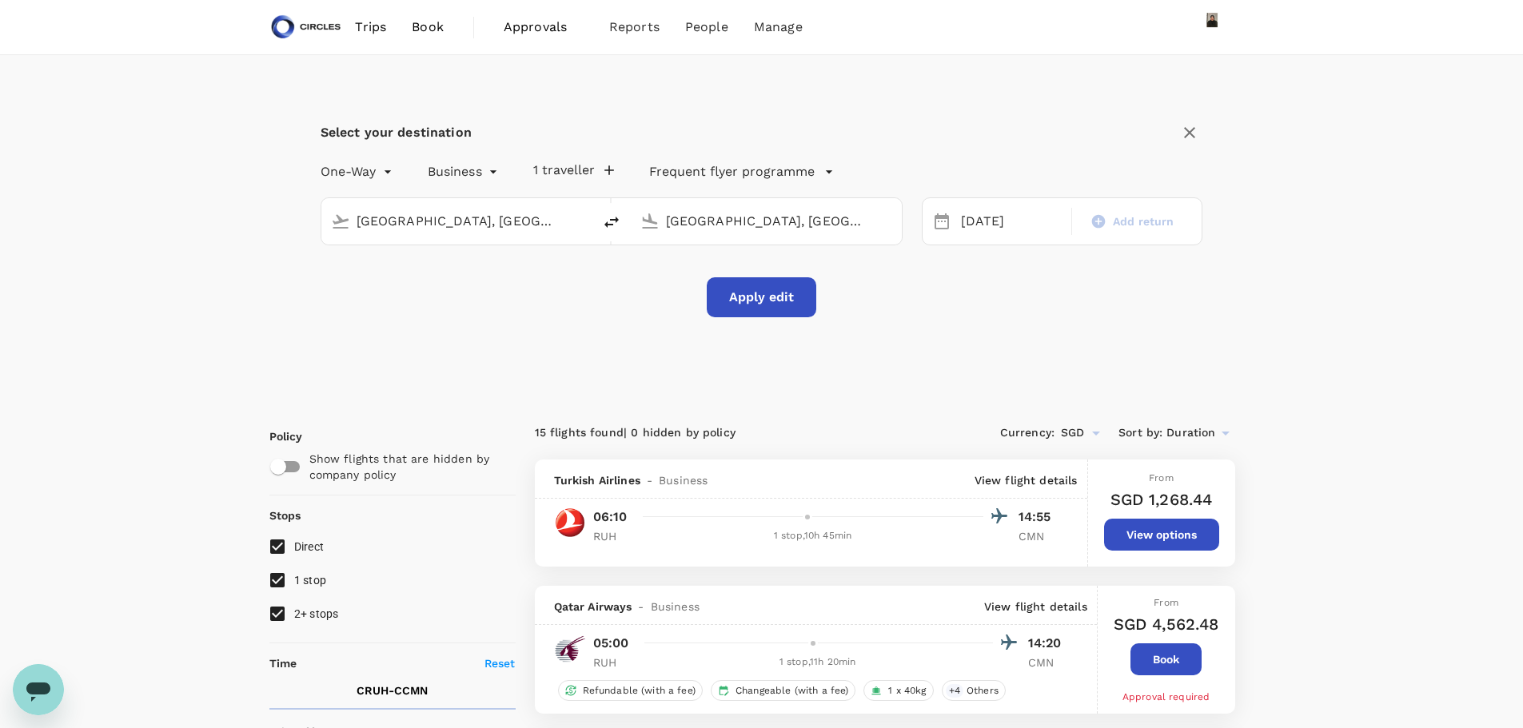
click at [688, 213] on input "[GEOGRAPHIC_DATA], [GEOGRAPHIC_DATA] (any)" at bounding box center [767, 221] width 202 height 25
click at [736, 288] on button "Apply edit" at bounding box center [762, 297] width 110 height 40
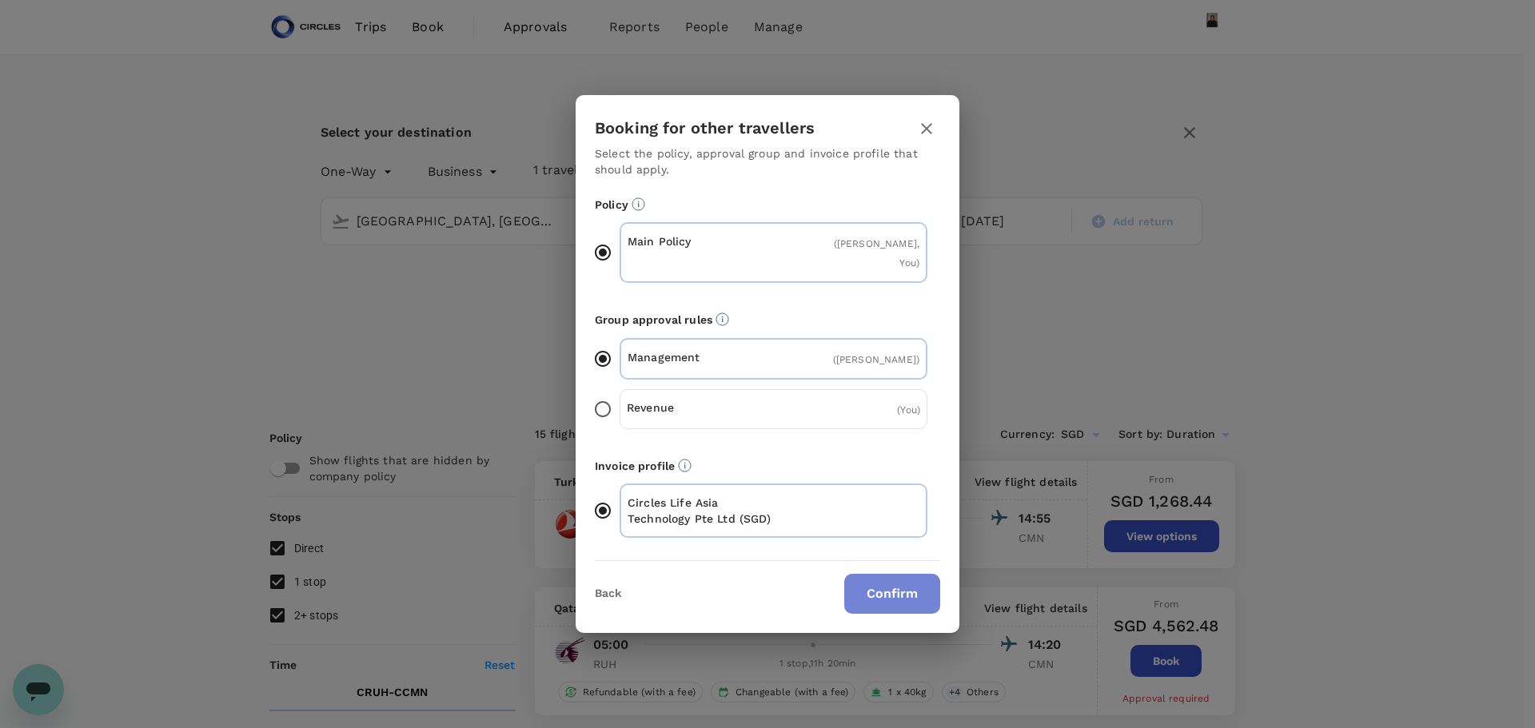
click at [887, 585] on button "Confirm" at bounding box center [892, 594] width 96 height 40
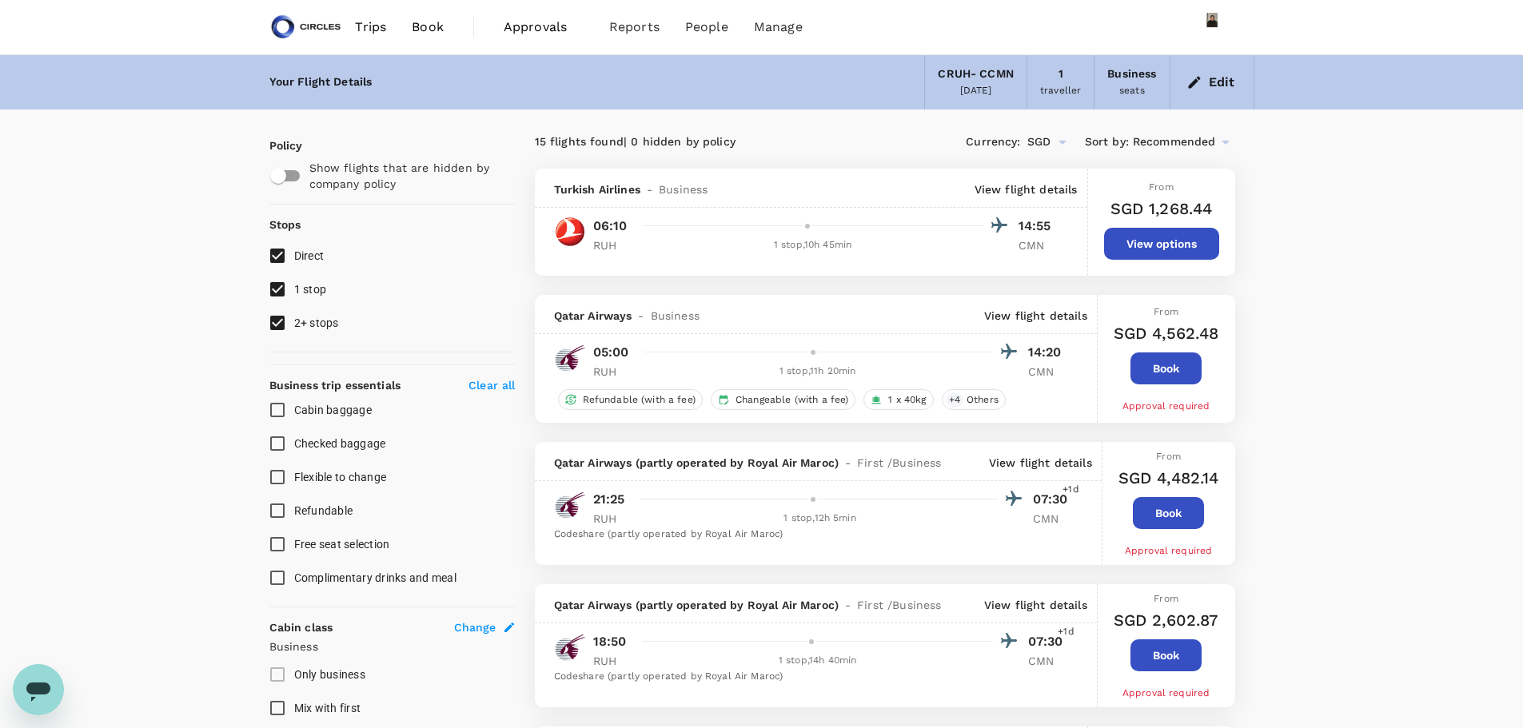
checkbox input "false"
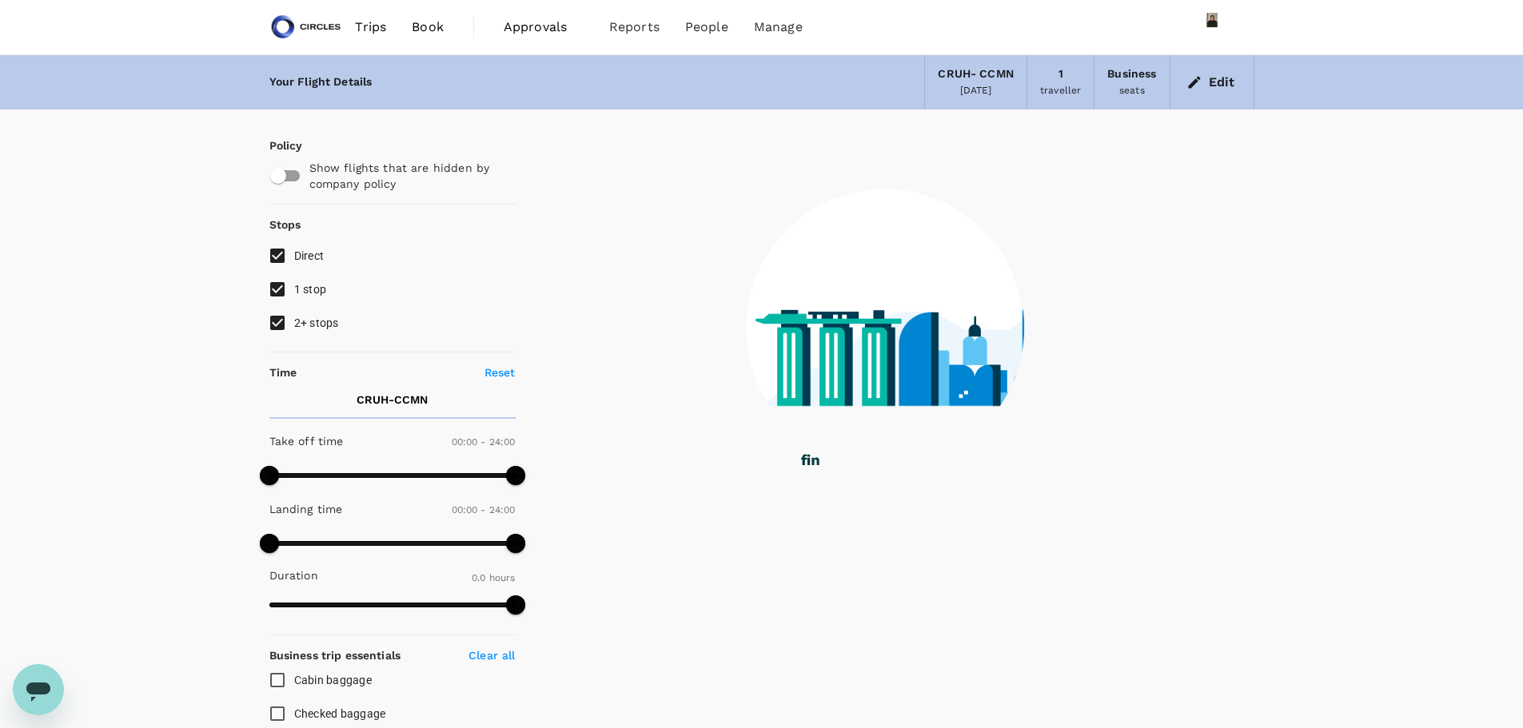
checkbox input "true"
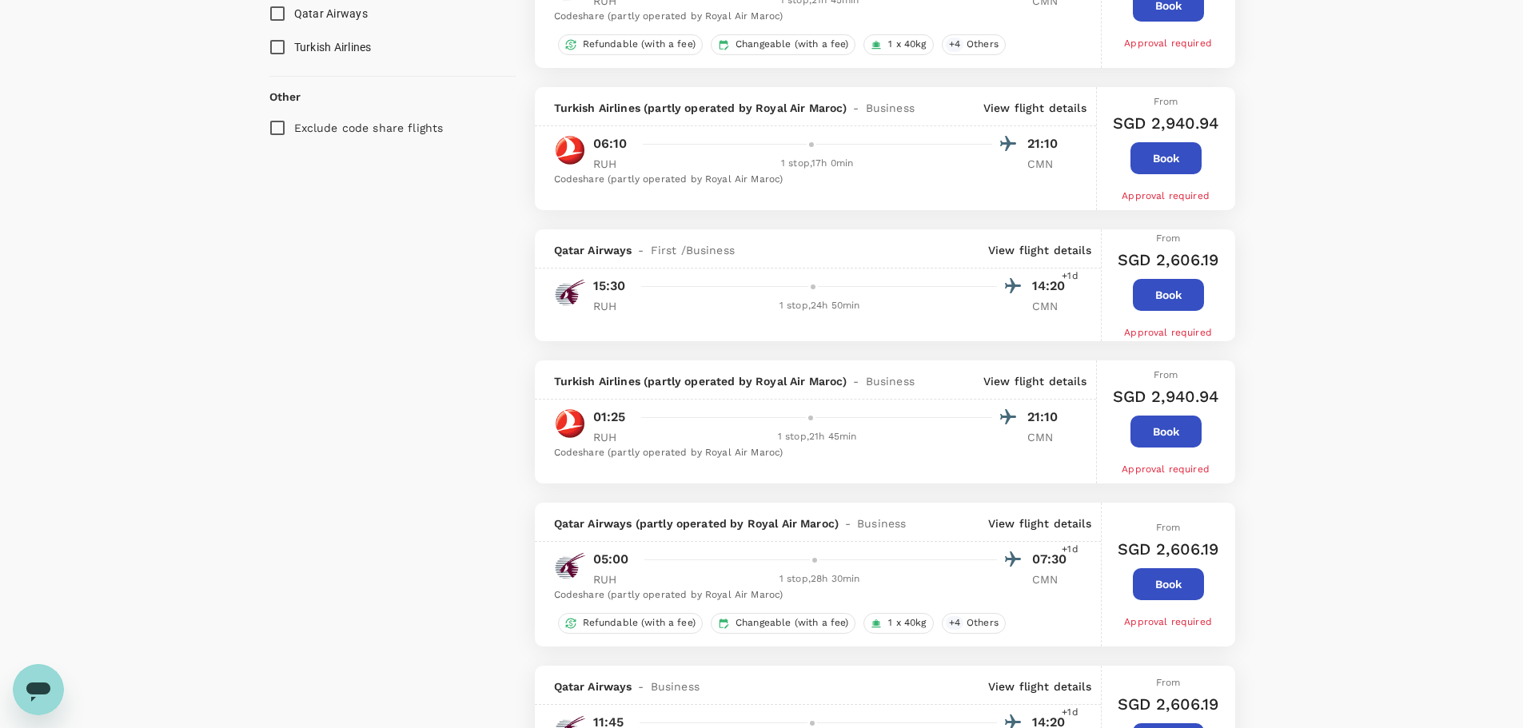
click at [683, 325] on div "Qatar Airways - First / Business View flight details 15:30 14:20 +1d RUH 1 stop…" at bounding box center [818, 285] width 567 height 112
click at [681, 325] on div "Qatar Airways - First / Business View flight details 15:30 14:20 +1d RUH 1 stop…" at bounding box center [818, 285] width 567 height 112
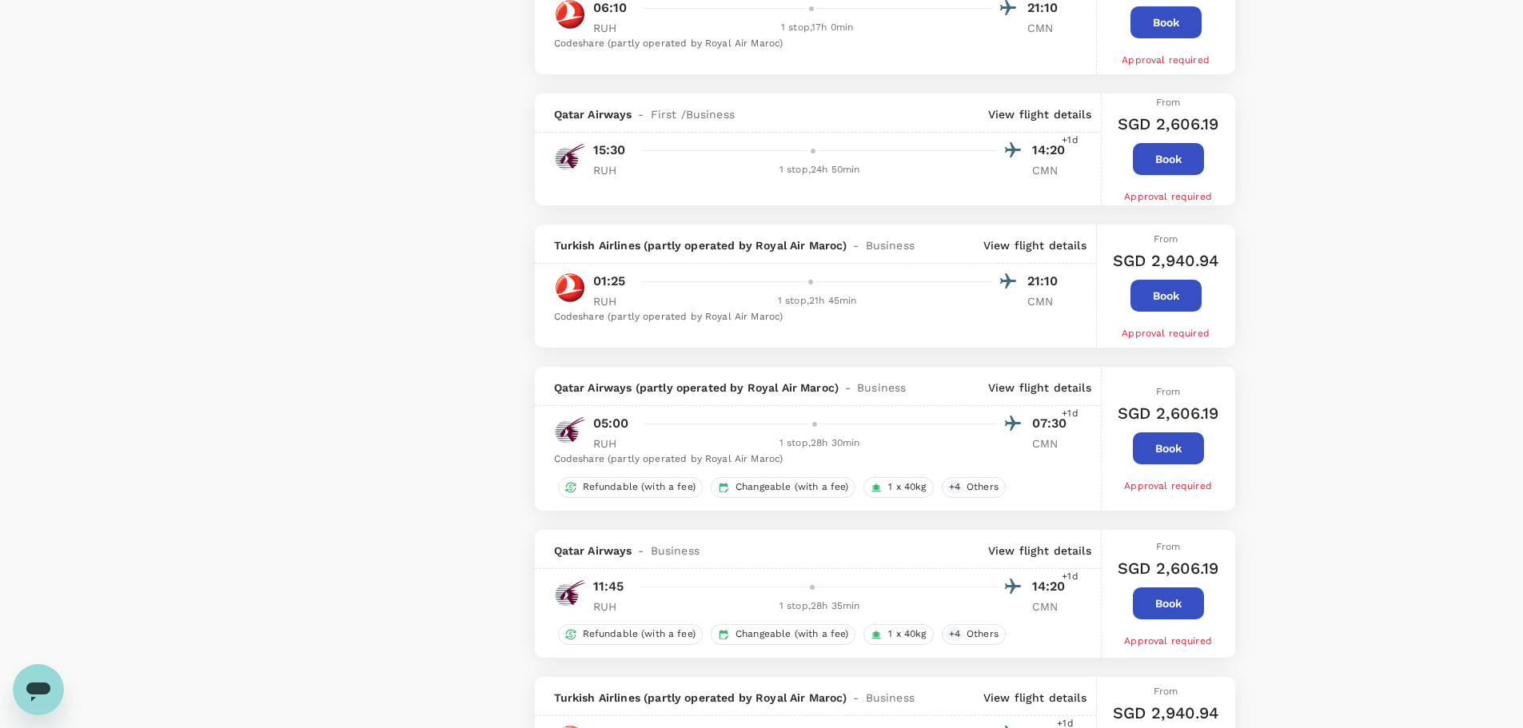
click at [679, 326] on div "15 flights found | 0 hidden by policy Currency : SGD Sort by : Recommended Turk…" at bounding box center [885, 141] width 739 height 2374
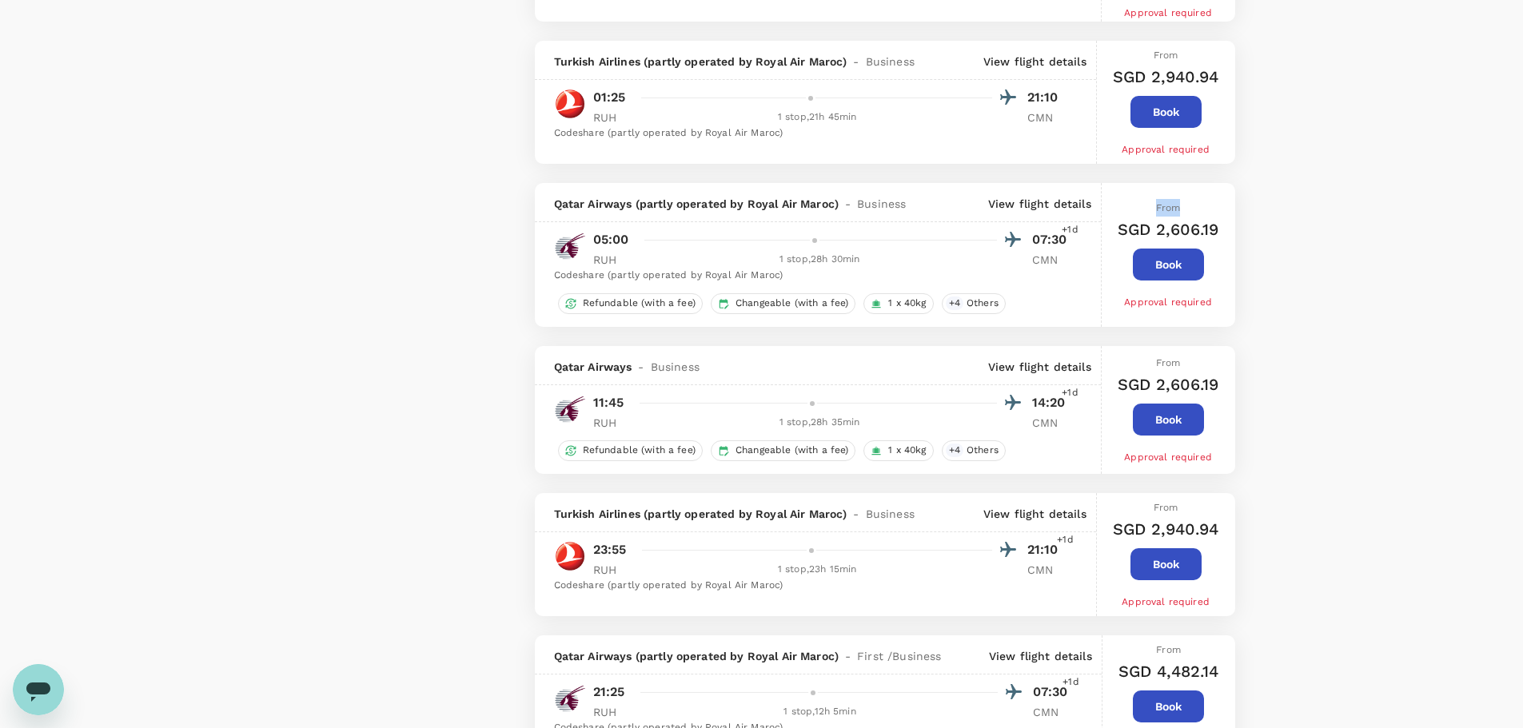
click at [679, 326] on div "Qatar Airways (partly operated by Royal Air Maroc) - Business View flight detai…" at bounding box center [818, 255] width 567 height 144
click at [677, 326] on div "Qatar Airways (partly operated by Royal Air Maroc) - Business View flight detai…" at bounding box center [818, 255] width 567 height 144
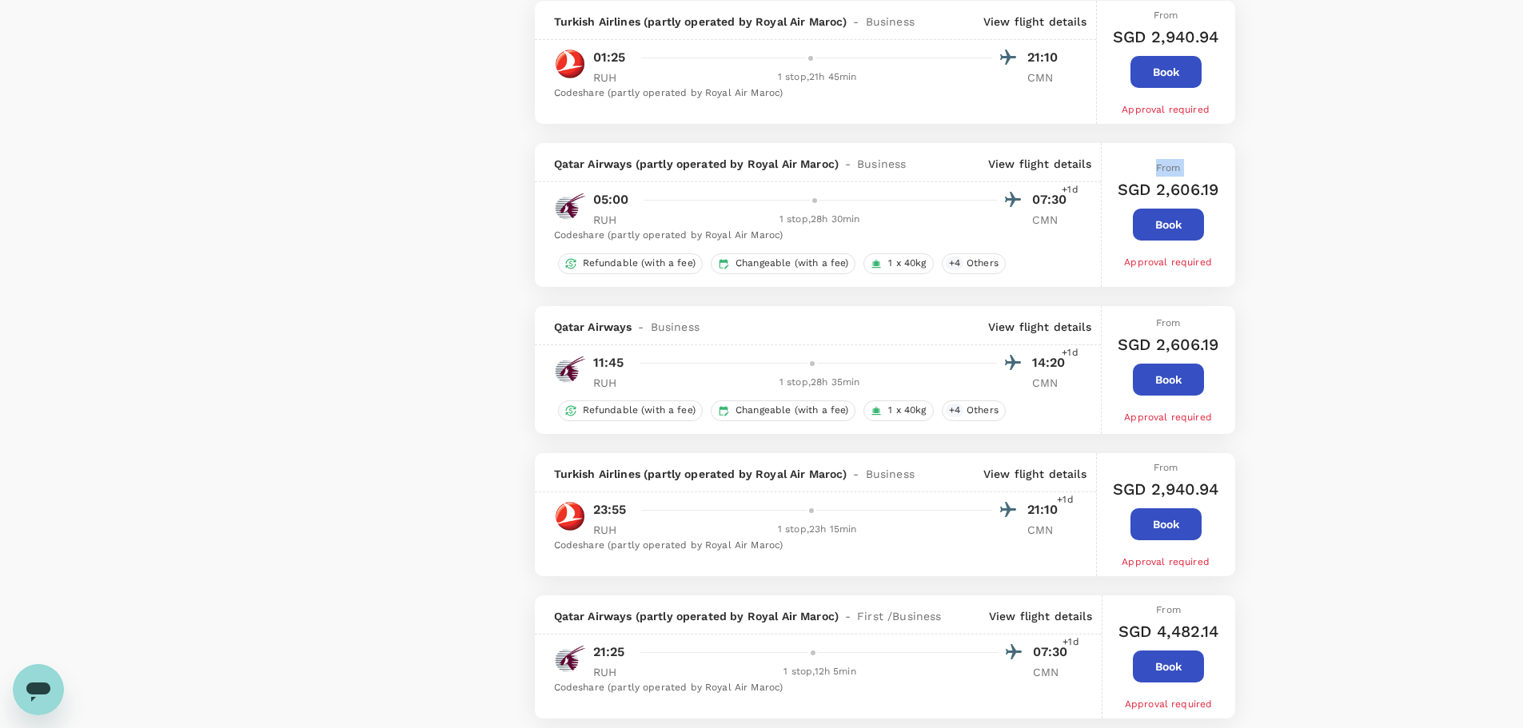
scroll to position [1439, 0]
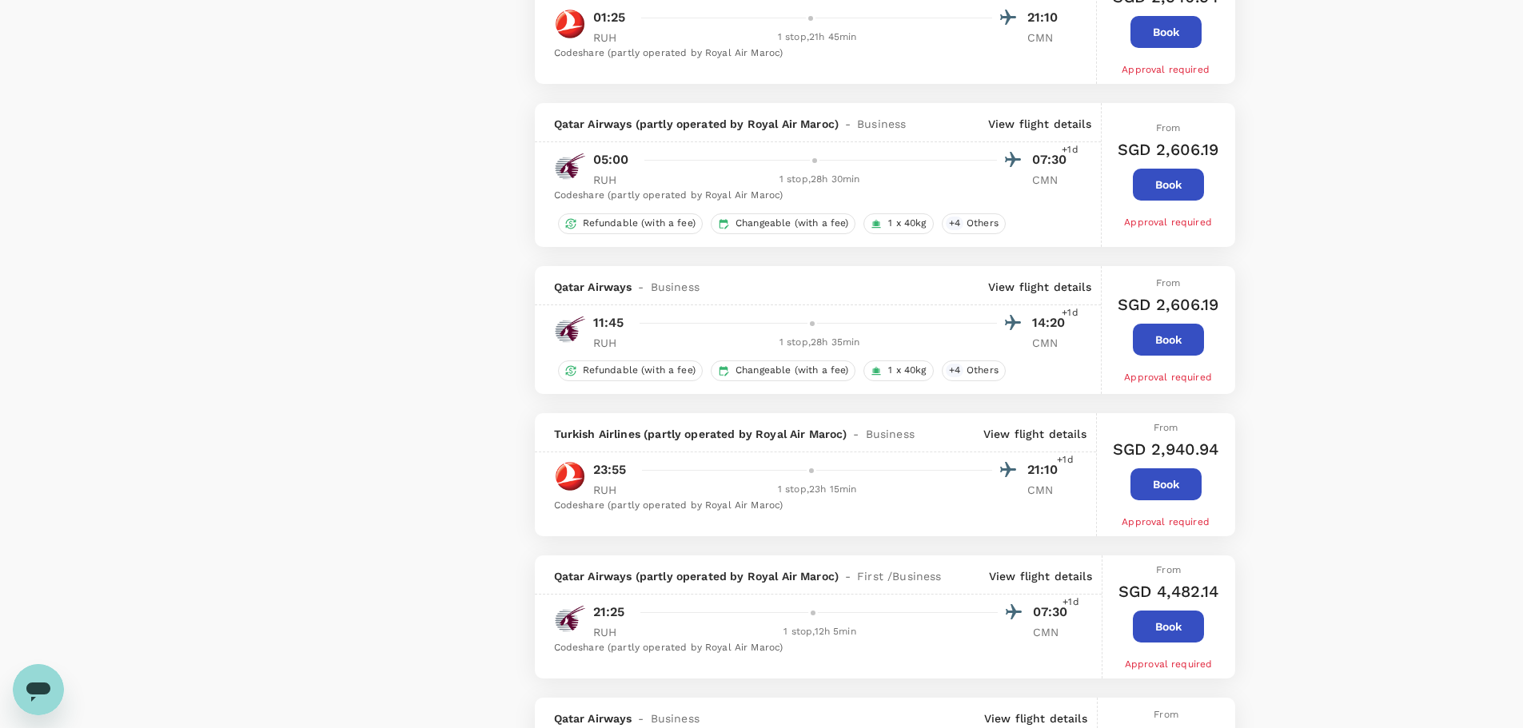
click at [1040, 436] on p "View flight details" at bounding box center [1034, 434] width 103 height 16
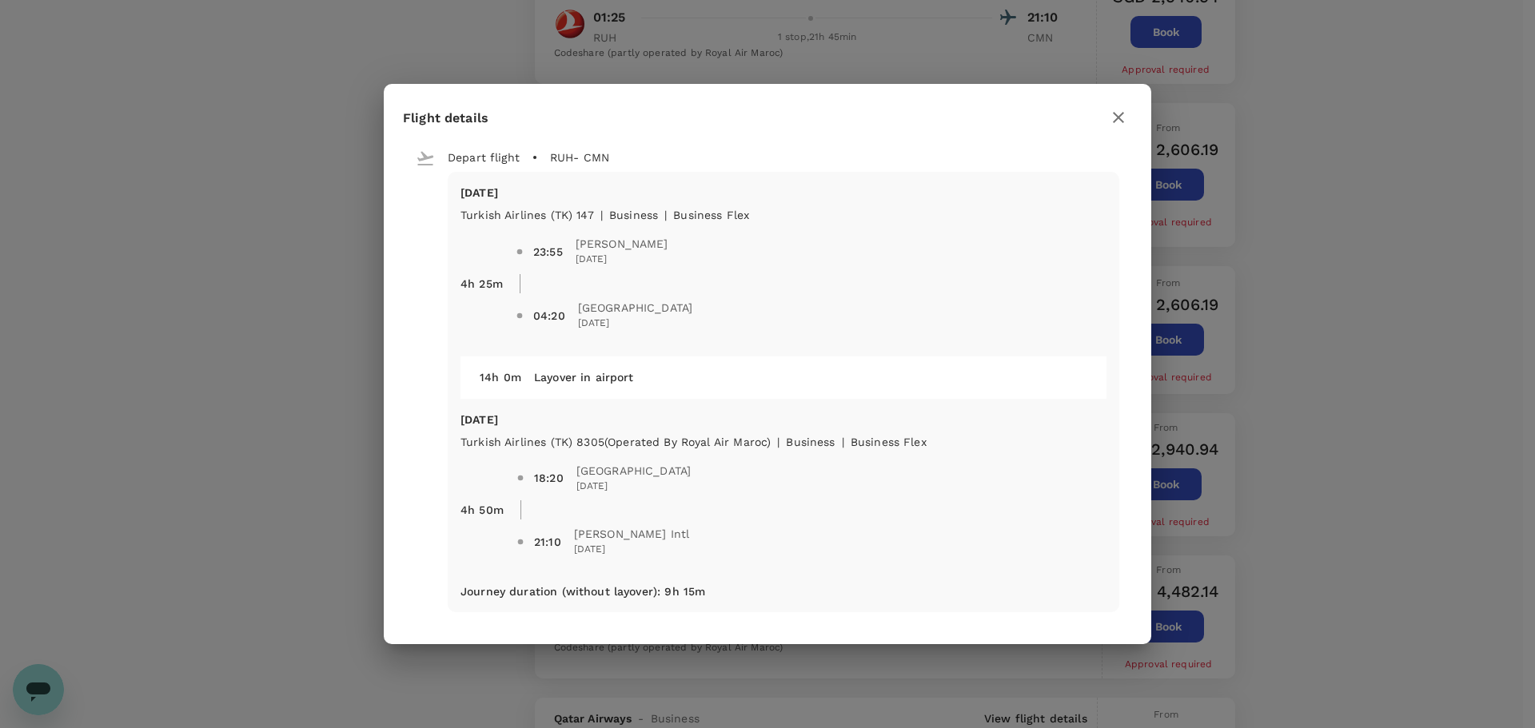
click at [1122, 114] on icon "button" at bounding box center [1118, 117] width 19 height 19
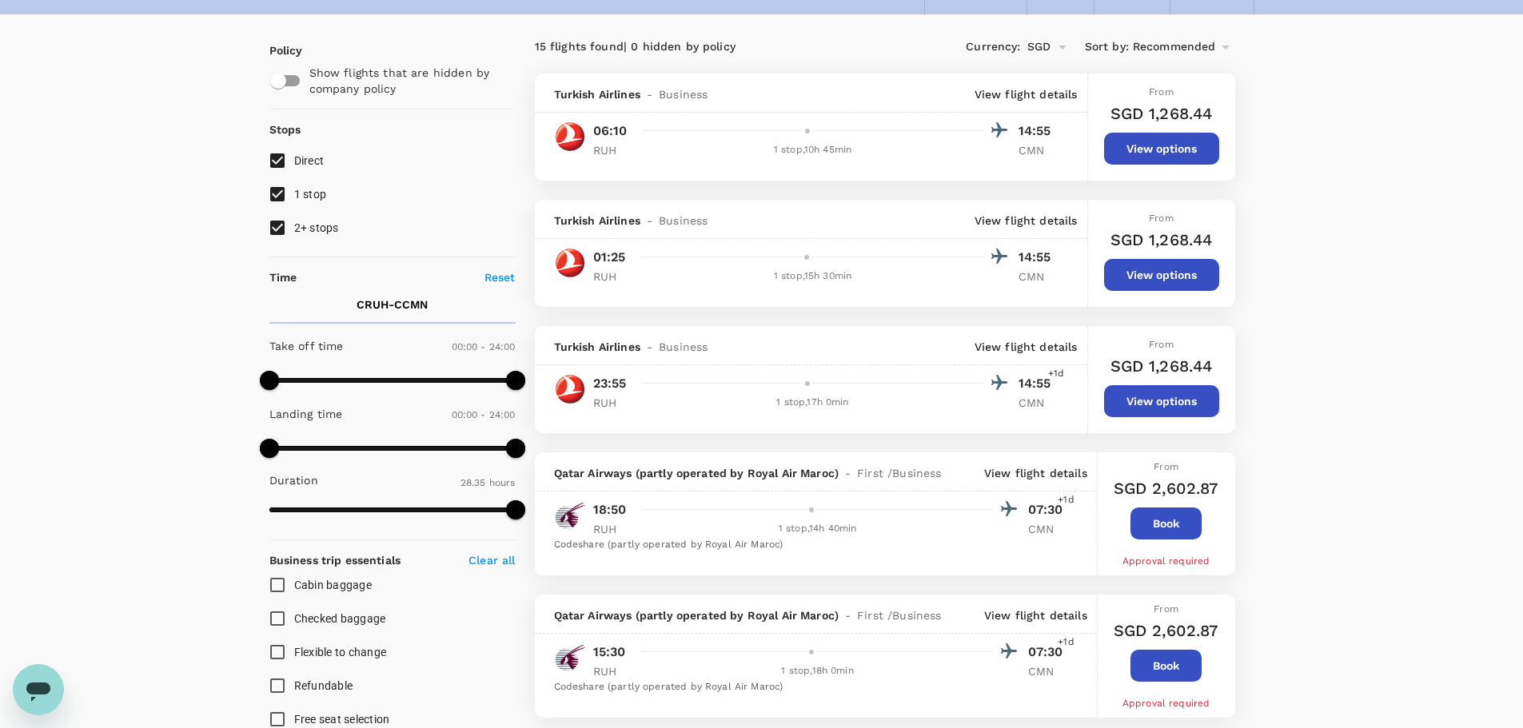
scroll to position [0, 0]
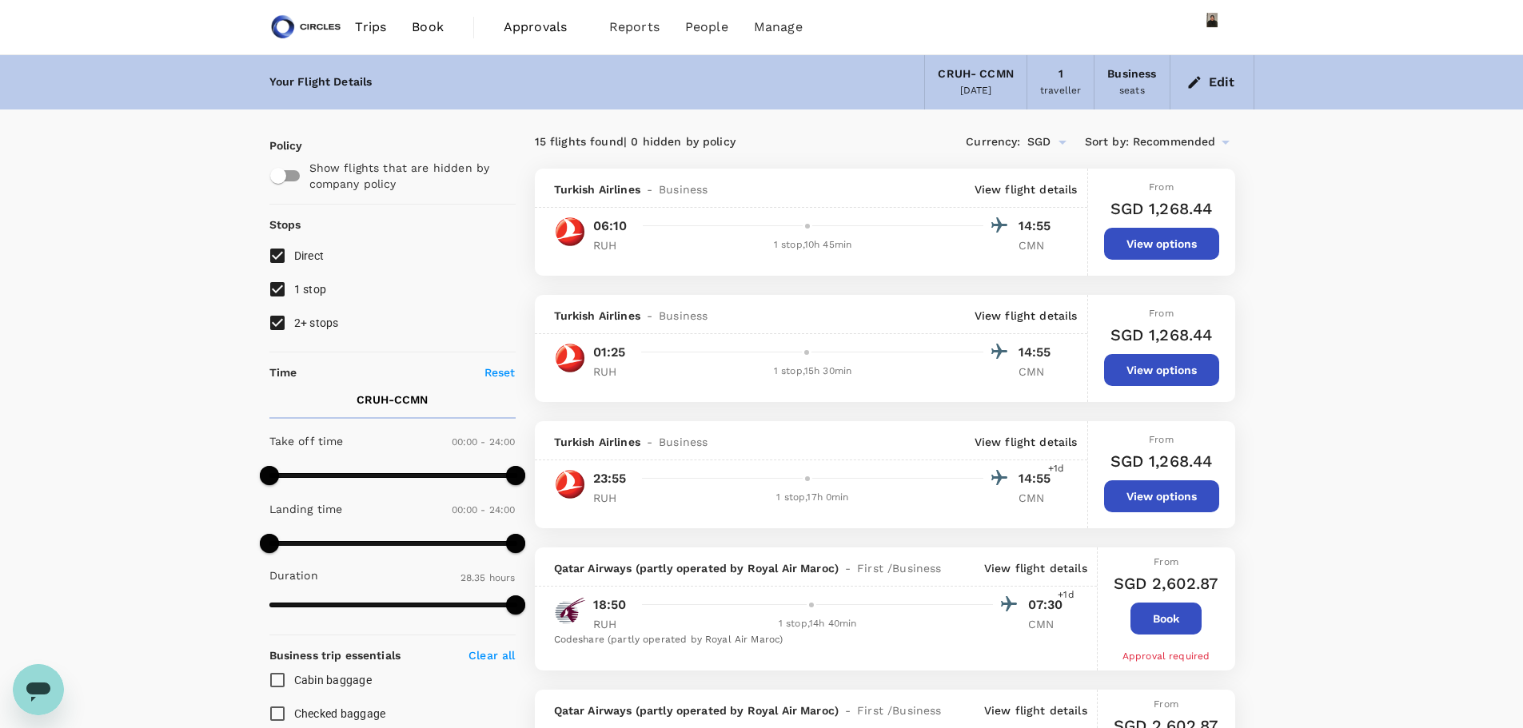
click at [1214, 77] on button "Edit" at bounding box center [1212, 83] width 58 height 26
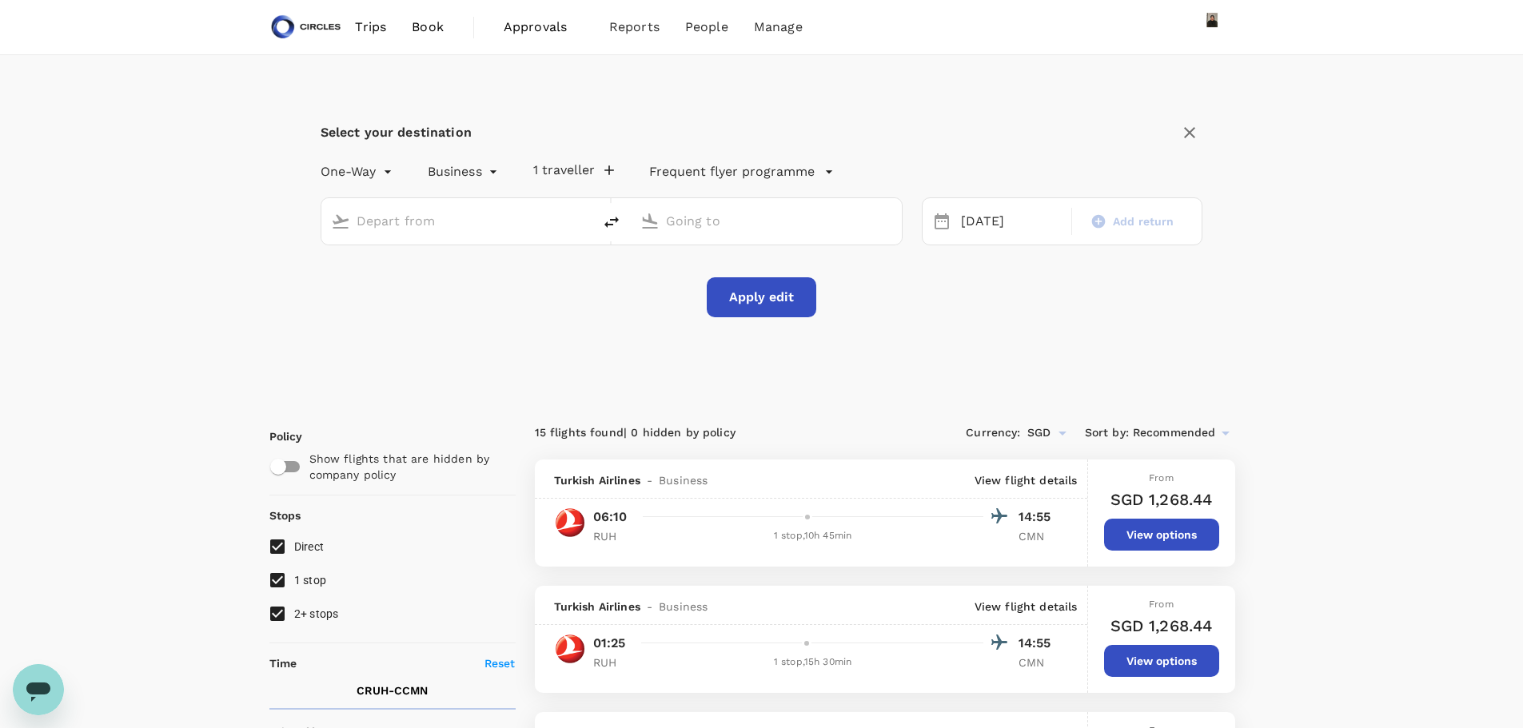
type input "[GEOGRAPHIC_DATA], [GEOGRAPHIC_DATA] (any)"
click at [990, 215] on div "[DATE]" at bounding box center [1012, 221] width 114 height 31
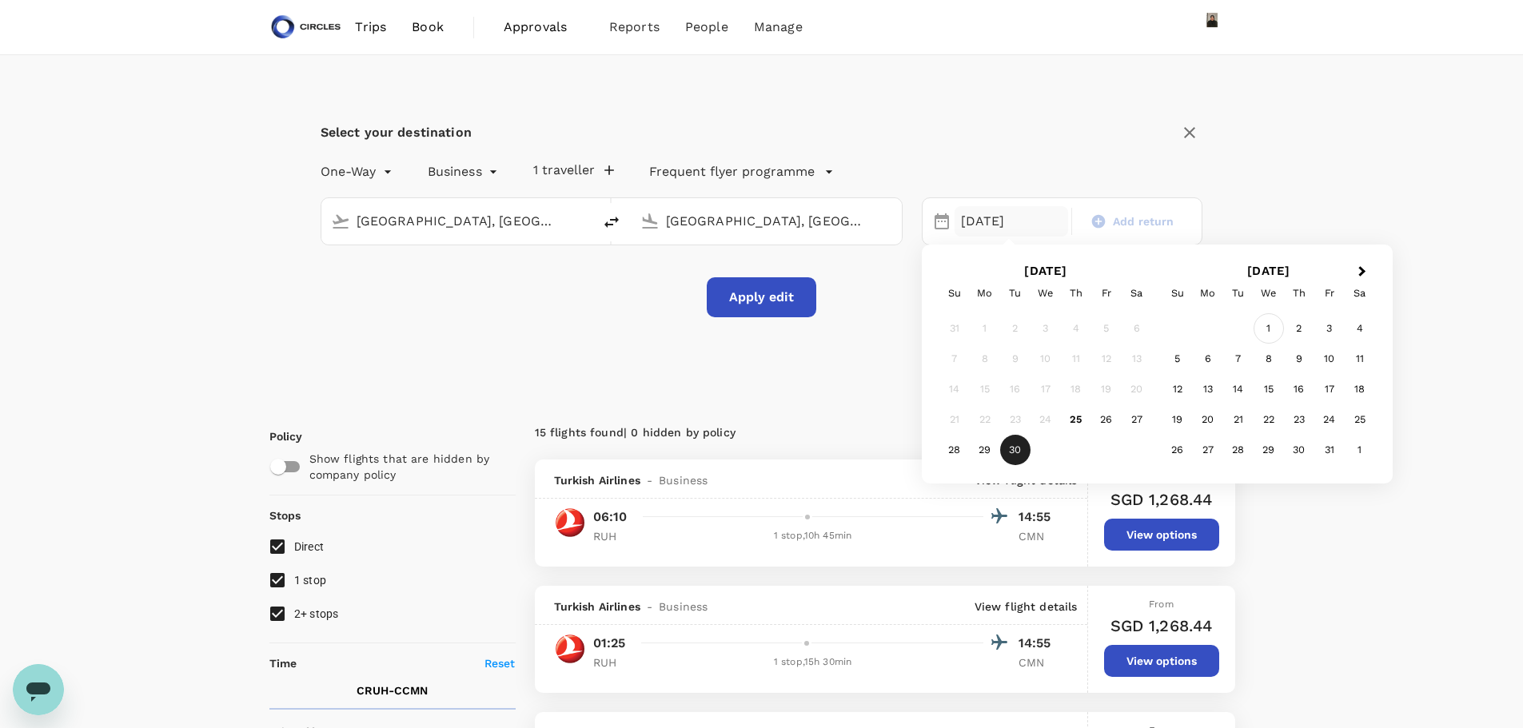
click at [1265, 324] on div "1" at bounding box center [1269, 328] width 30 height 30
click at [751, 302] on button "Apply edit" at bounding box center [762, 297] width 110 height 40
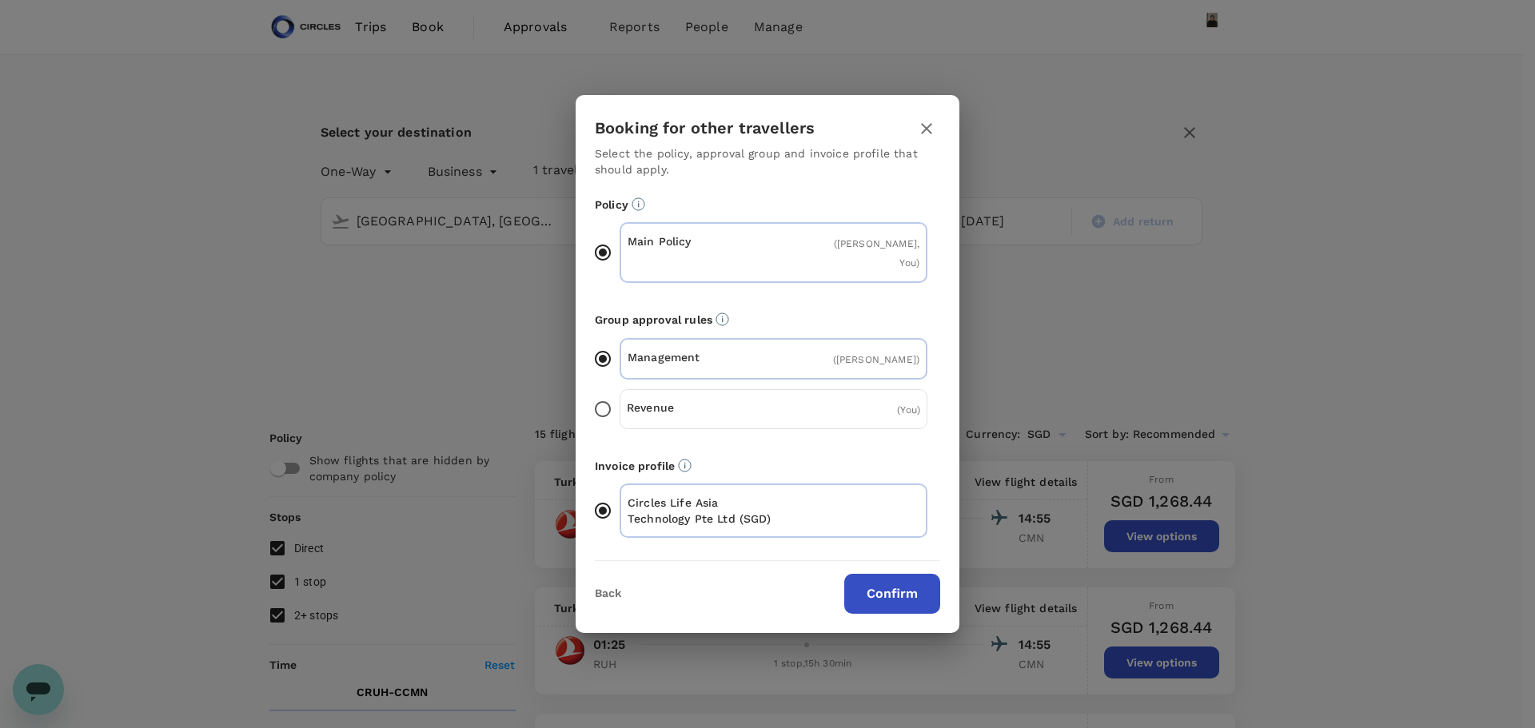
click at [902, 587] on button "Confirm" at bounding box center [892, 594] width 96 height 40
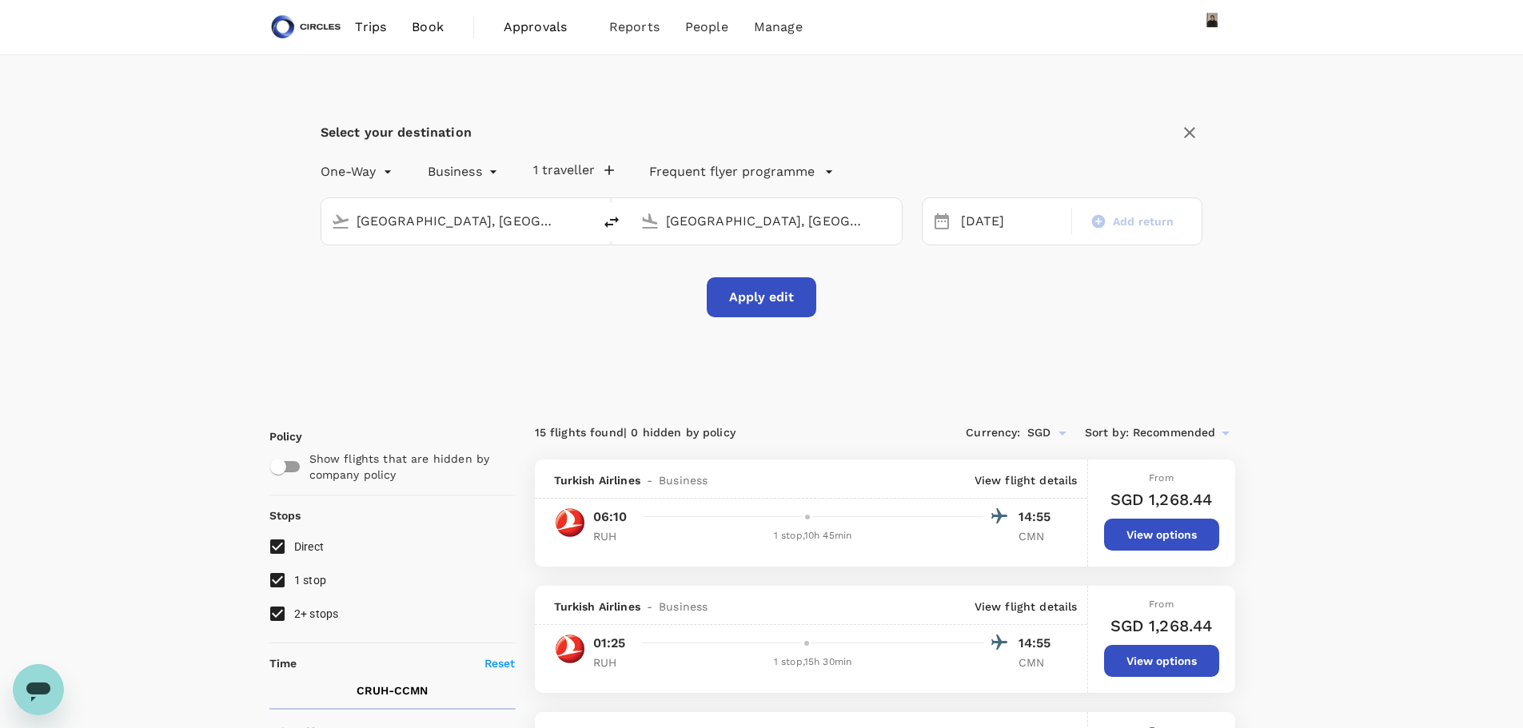
checkbox input "false"
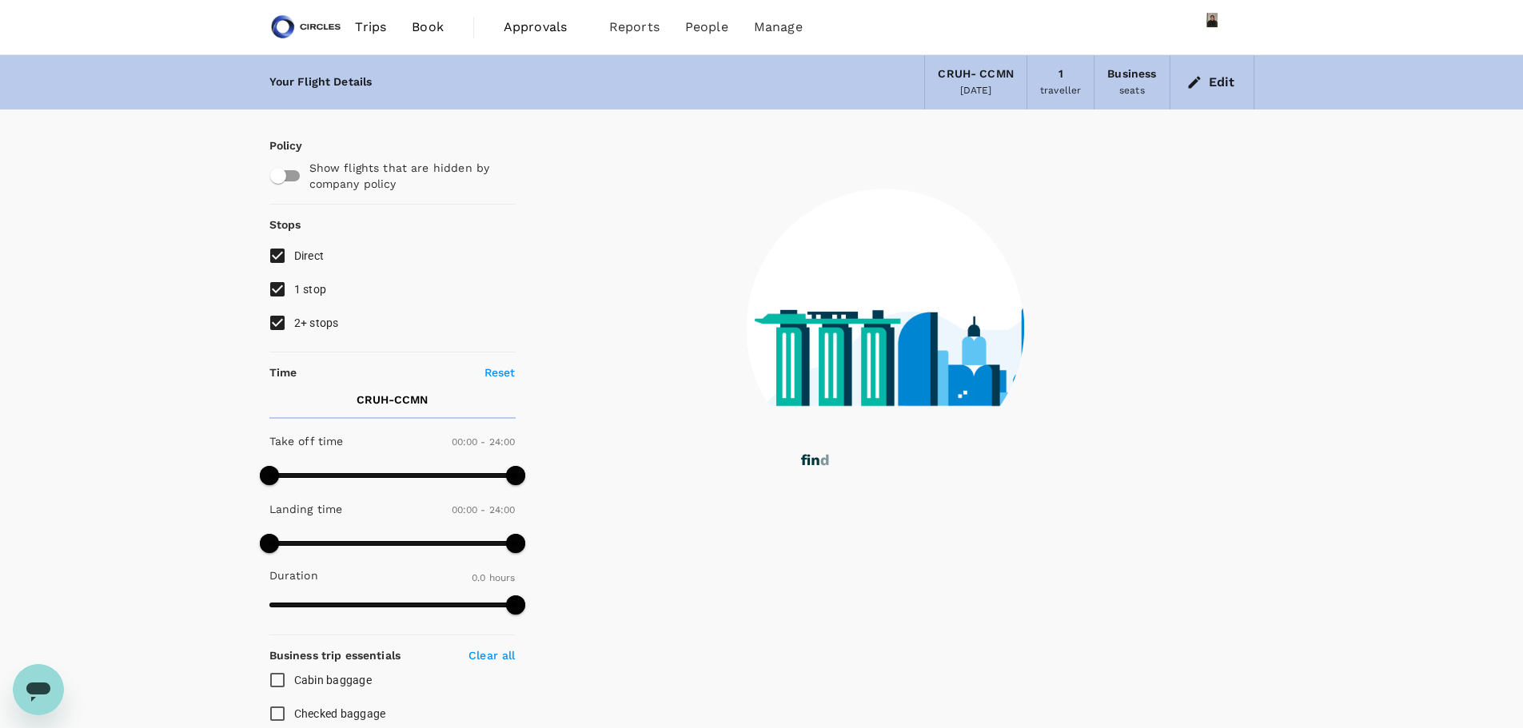
type input "1720"
checkbox input "true"
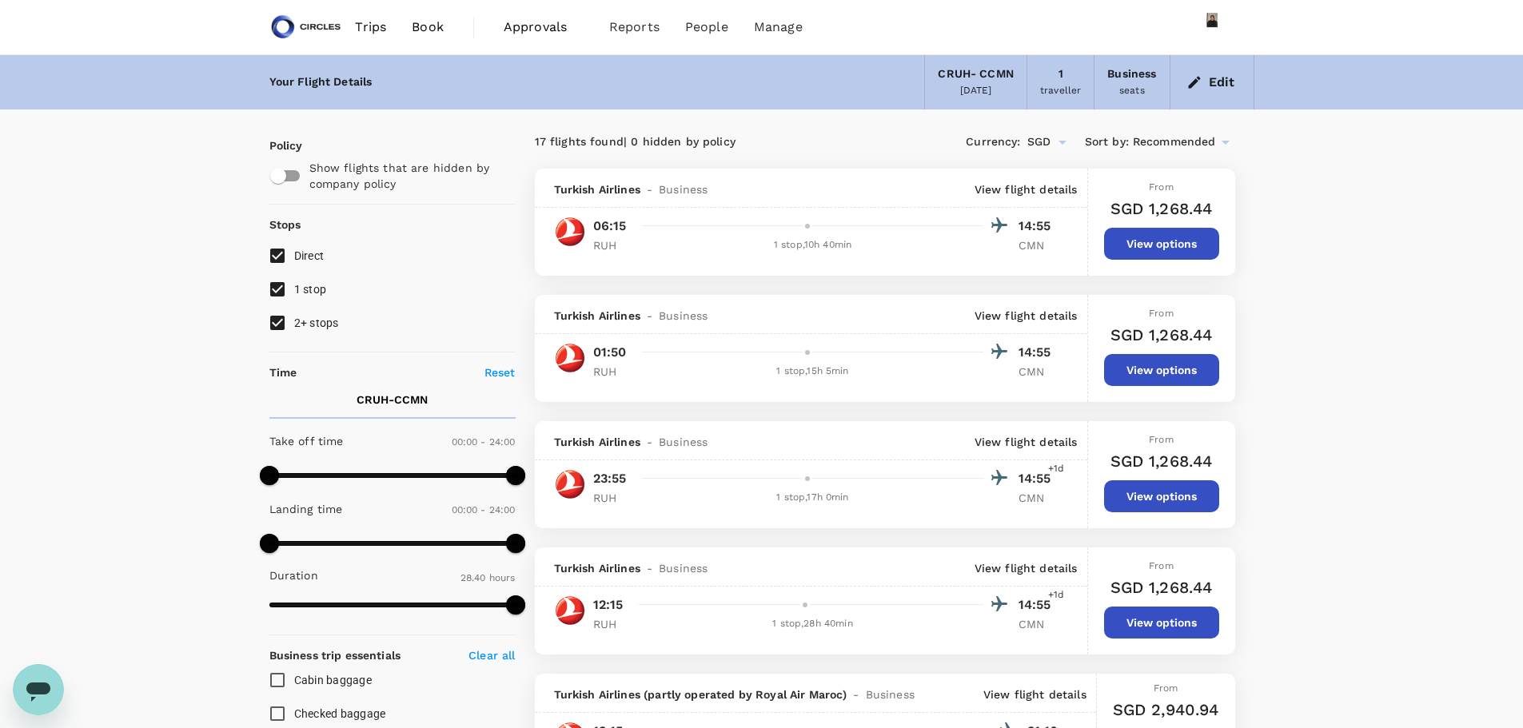
click at [1214, 82] on button "Edit" at bounding box center [1212, 83] width 58 height 26
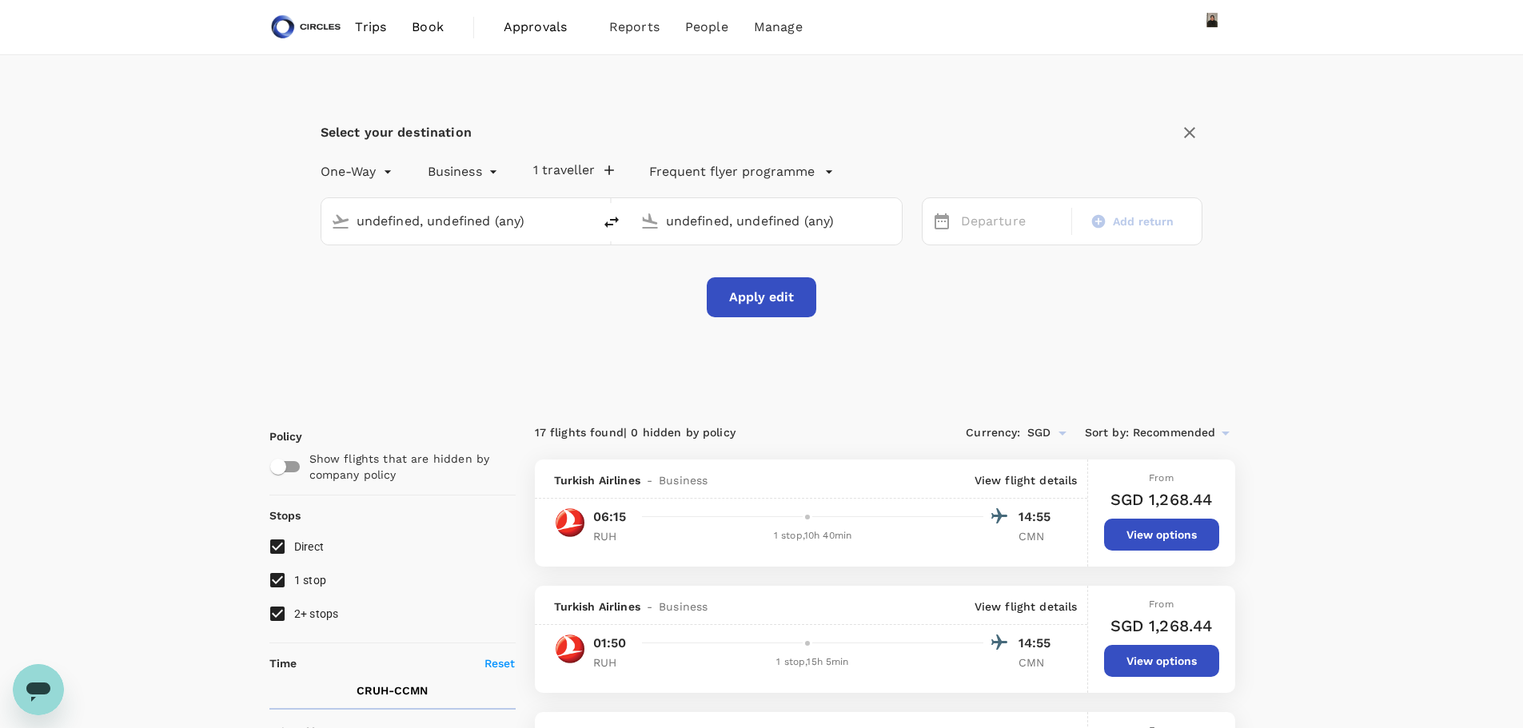
type input "[GEOGRAPHIC_DATA], [GEOGRAPHIC_DATA] (any)"
drag, startPoint x: 200, startPoint y: 175, endPoint x: 77, endPoint y: 165, distance: 123.5
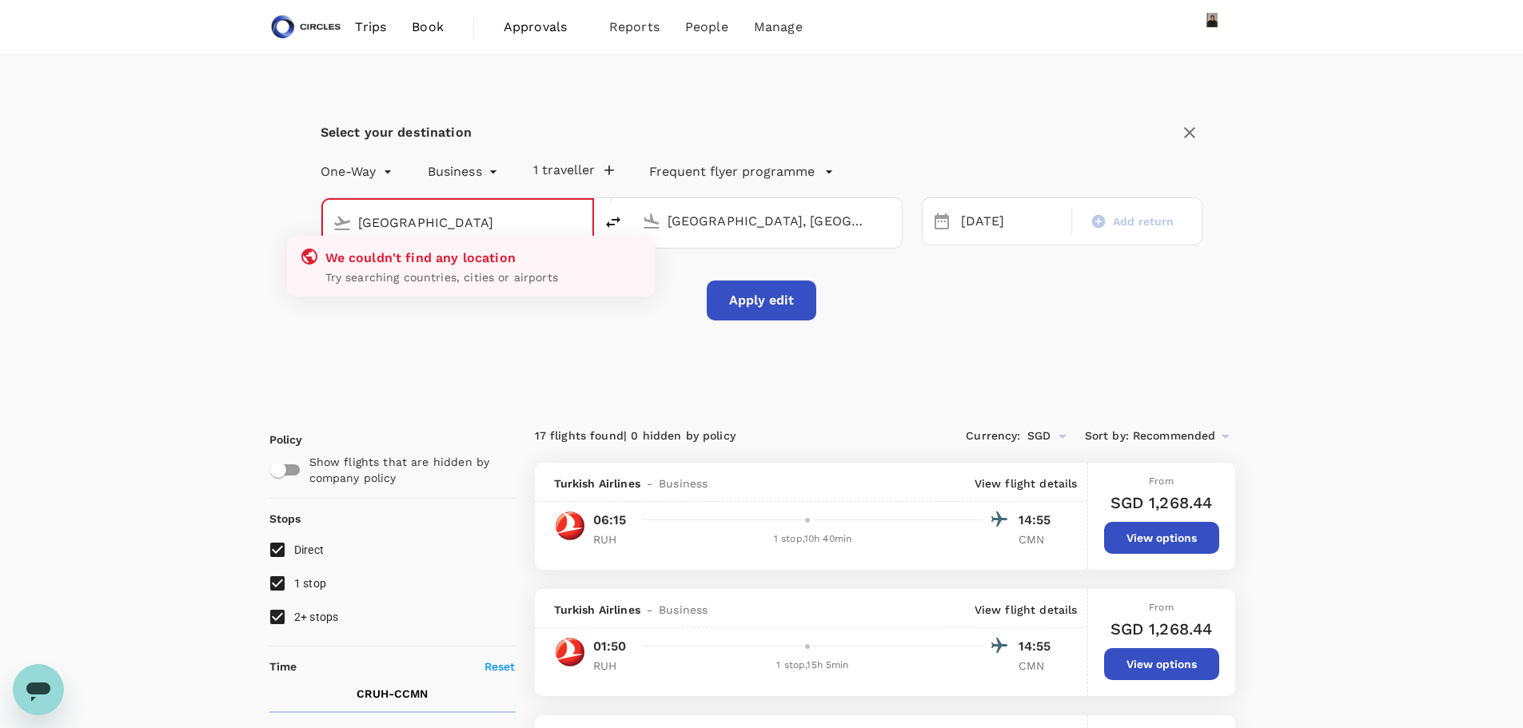
type input "[GEOGRAPHIC_DATA], [GEOGRAPHIC_DATA] (any)"
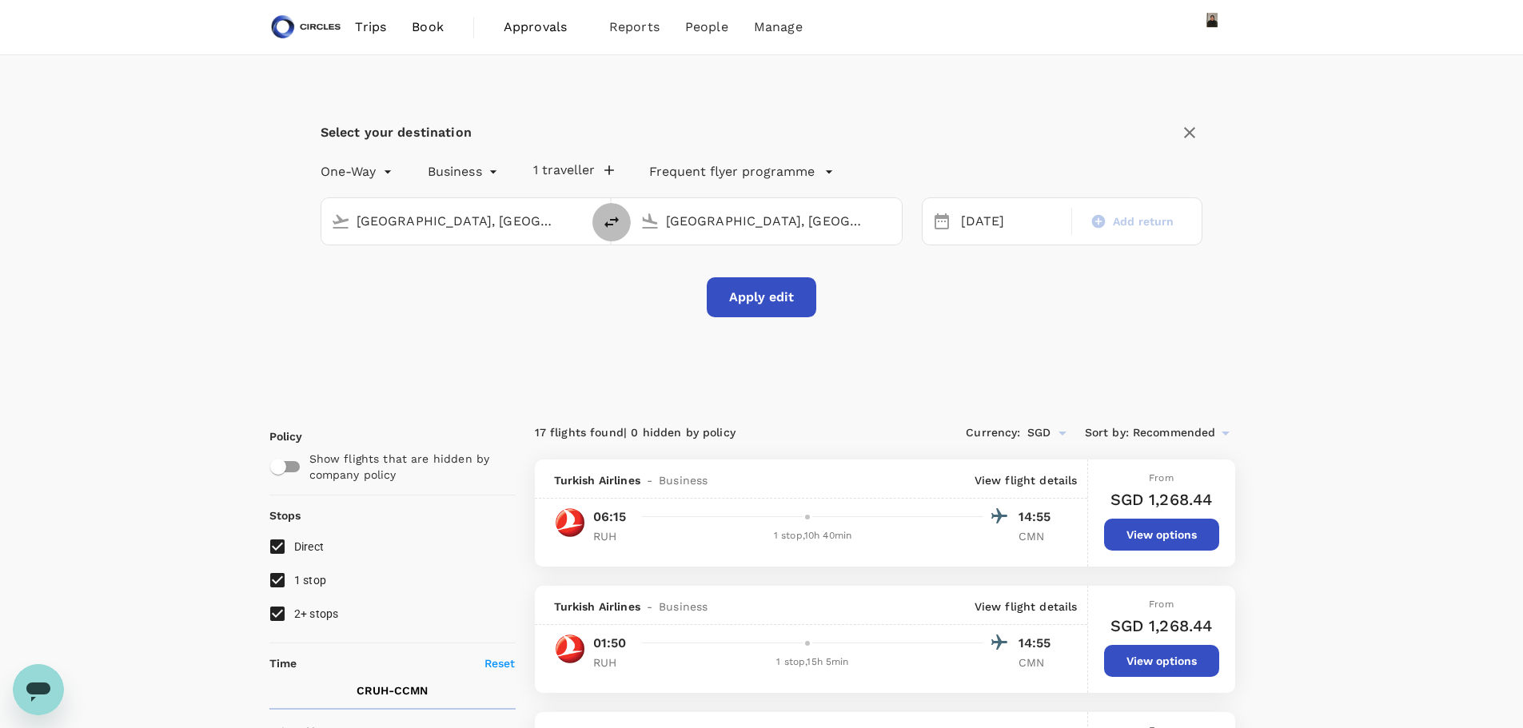
click at [455, 224] on input "[GEOGRAPHIC_DATA], [GEOGRAPHIC_DATA] (any)" at bounding box center [458, 221] width 202 height 25
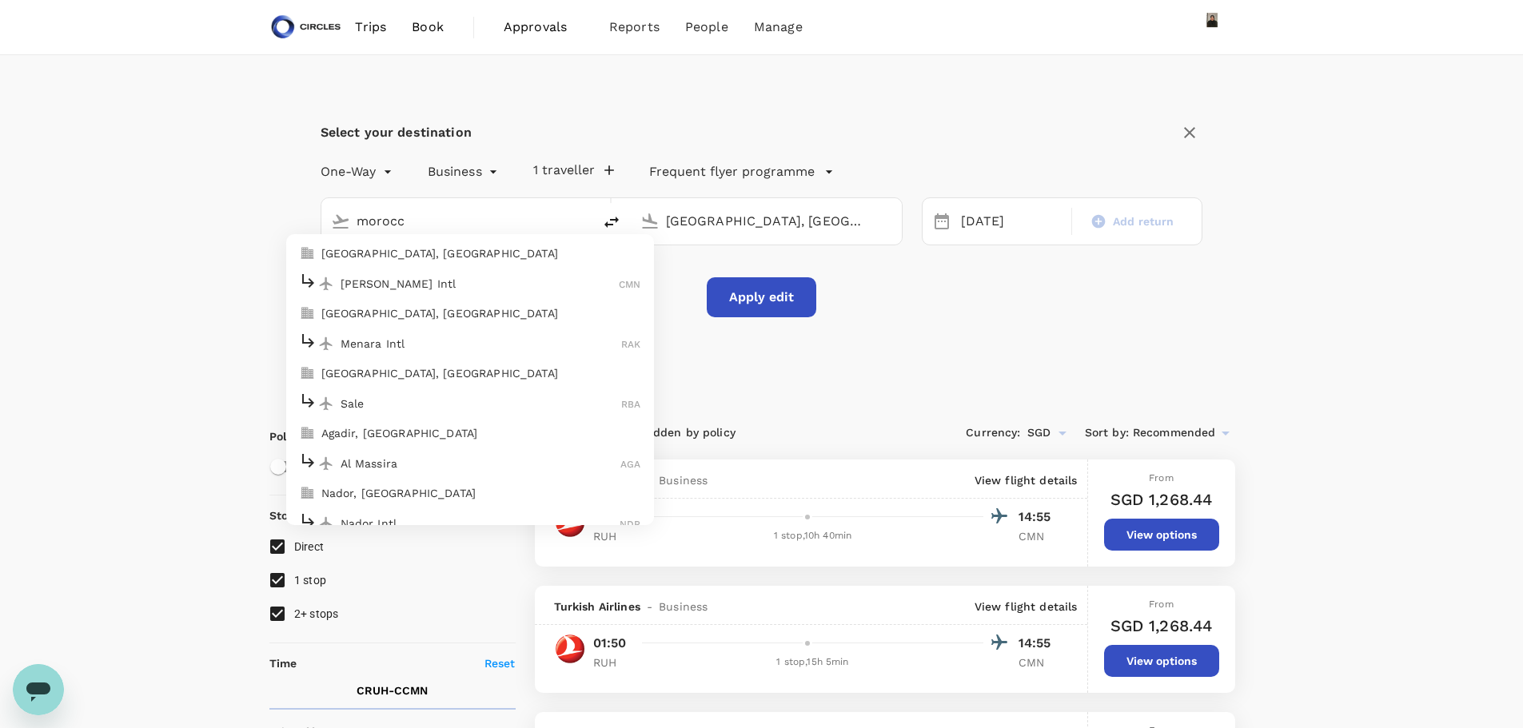
click at [453, 251] on p "[GEOGRAPHIC_DATA], [GEOGRAPHIC_DATA]" at bounding box center [481, 253] width 320 height 16
type input "[GEOGRAPHIC_DATA], [GEOGRAPHIC_DATA] (any)"
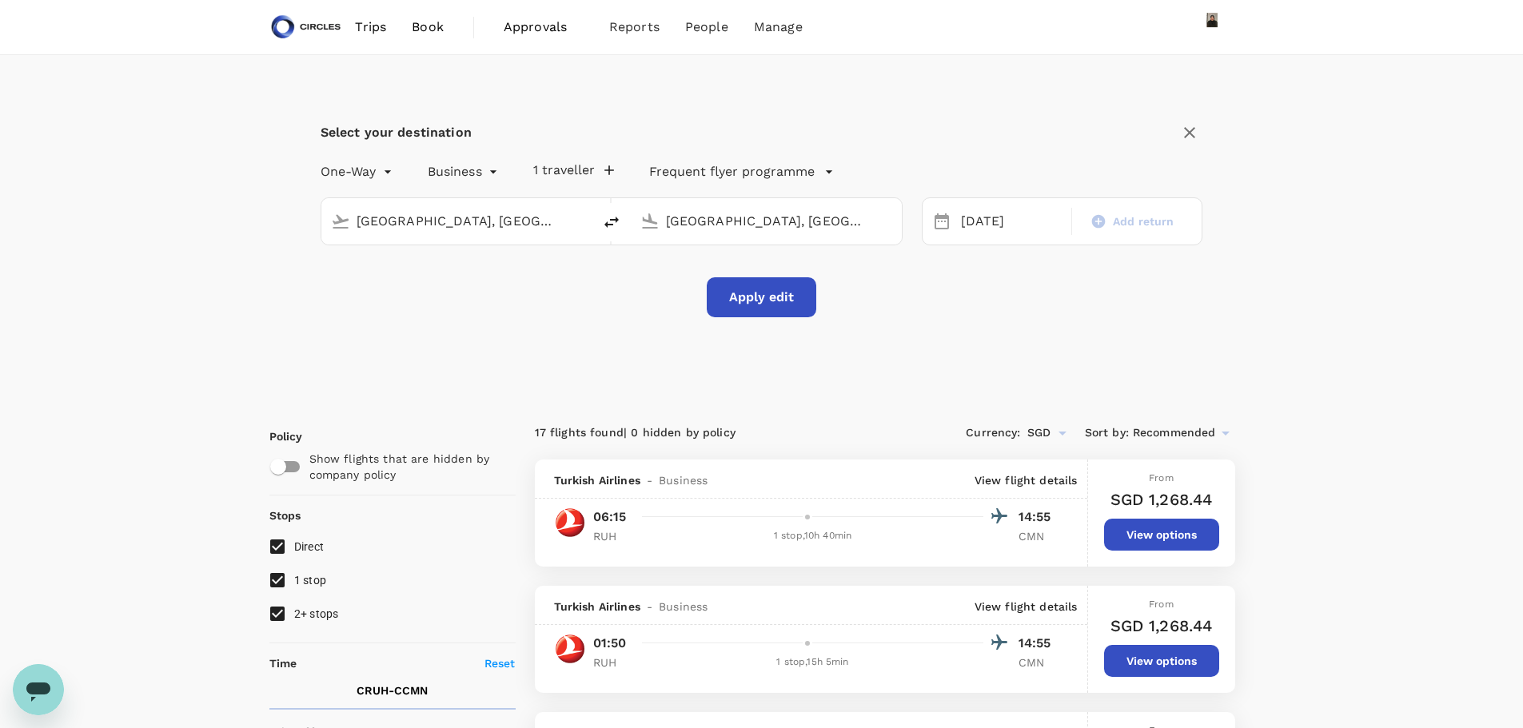
drag, startPoint x: 851, startPoint y: 221, endPoint x: 639, endPoint y: 196, distance: 214.1
click at [639, 196] on div "[GEOGRAPHIC_DATA], [GEOGRAPHIC_DATA] (any) [GEOGRAPHIC_DATA], [GEOGRAPHIC_DATA]…" at bounding box center [601, 211] width 601 height 67
click at [721, 262] on li "[GEOGRAPHIC_DATA], [GEOGRAPHIC_DATA]" at bounding box center [780, 254] width 368 height 26
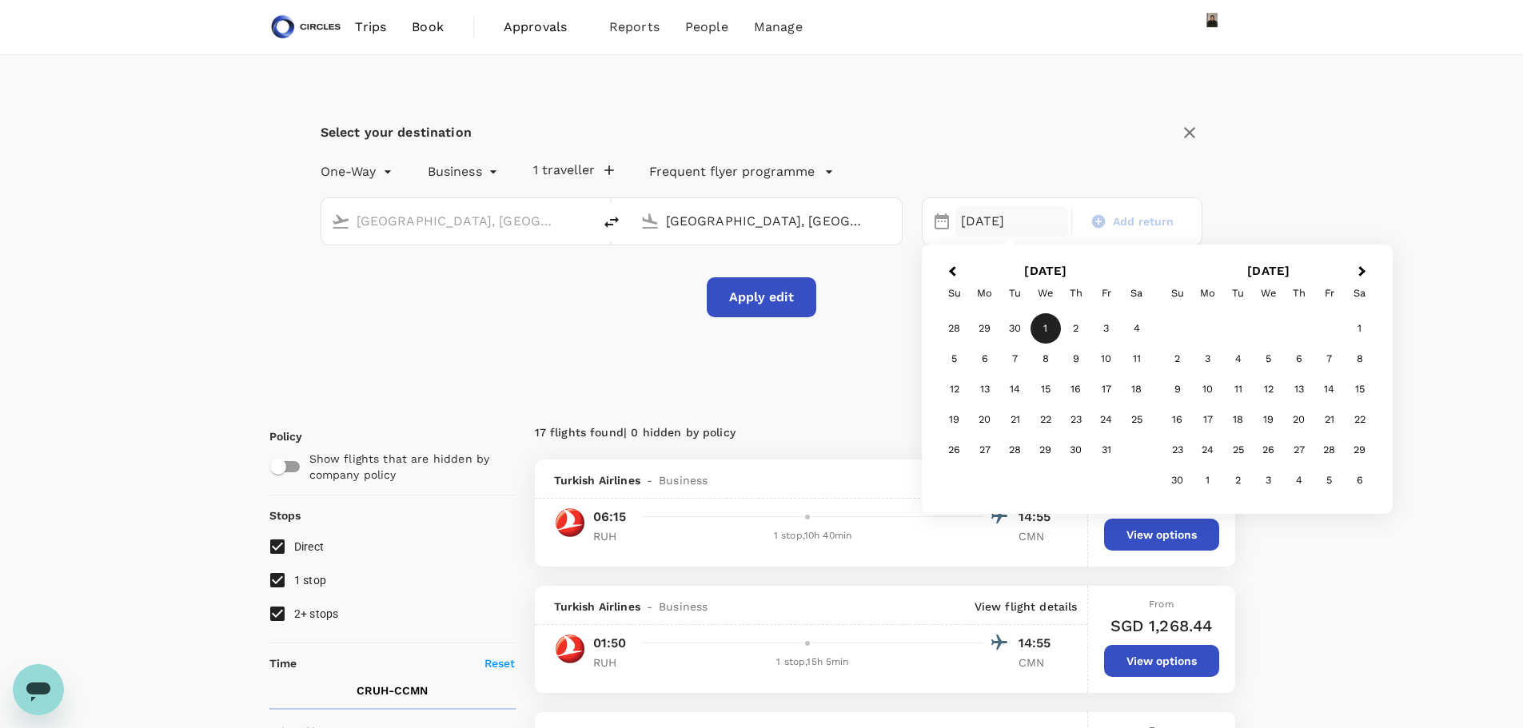
type input "[GEOGRAPHIC_DATA], [GEOGRAPHIC_DATA] (any)"
drag, startPoint x: 998, startPoint y: 255, endPoint x: 1009, endPoint y: 245, distance: 14.1
click at [1009, 246] on div "Previous Month Next Month [DATE] Su Mo Tu We Th Fr Sa 28 29 30 1 2 3 4 5 6 7 8 …" at bounding box center [1158, 379] width 472 height 269
click at [1078, 332] on div "2" at bounding box center [1076, 328] width 30 height 30
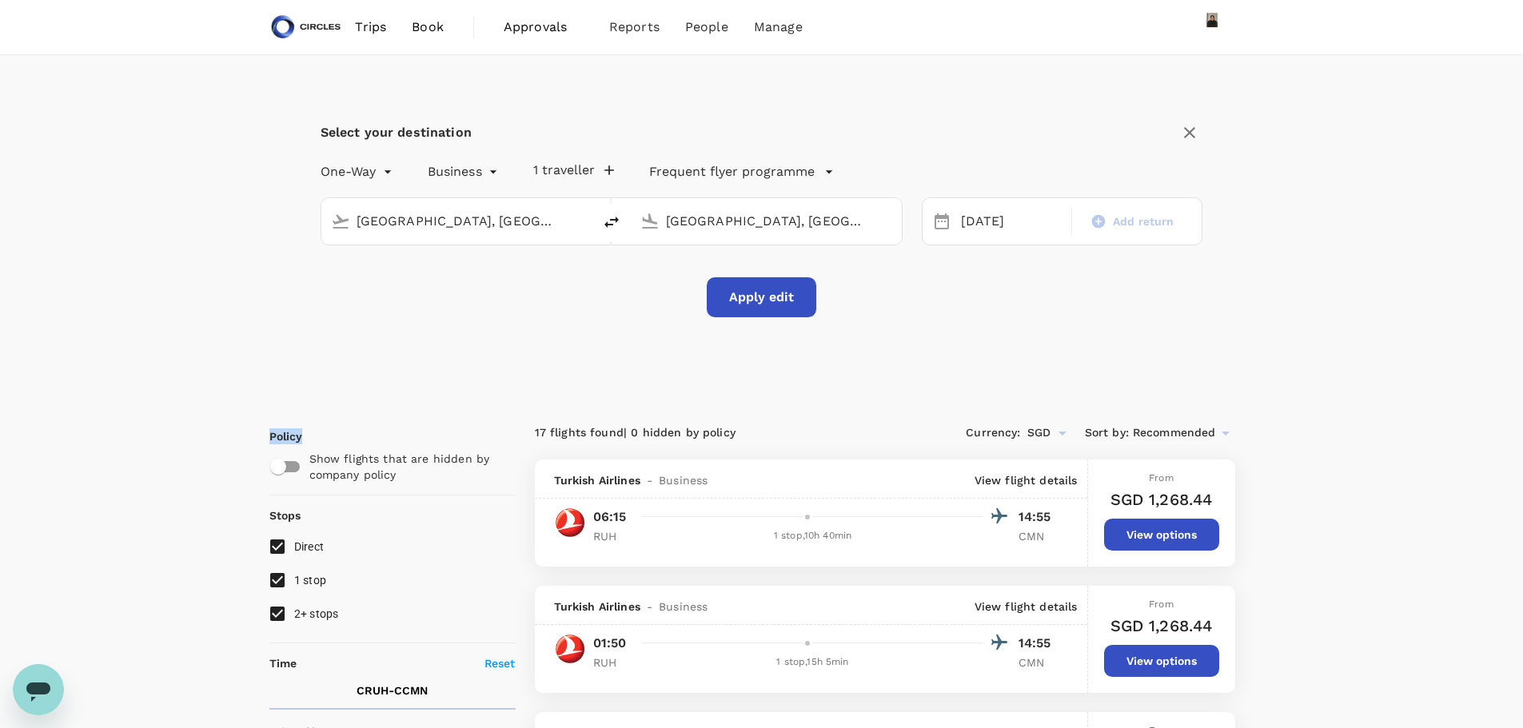
click at [1082, 332] on div "Select your destination One-Way oneway Business business 1 traveller Frequent f…" at bounding box center [761, 227] width 985 height 345
click at [1079, 332] on div "Select your destination One-Way oneway Business business 1 traveller Frequent f…" at bounding box center [761, 227] width 985 height 345
click at [754, 298] on button "Apply edit" at bounding box center [762, 297] width 110 height 40
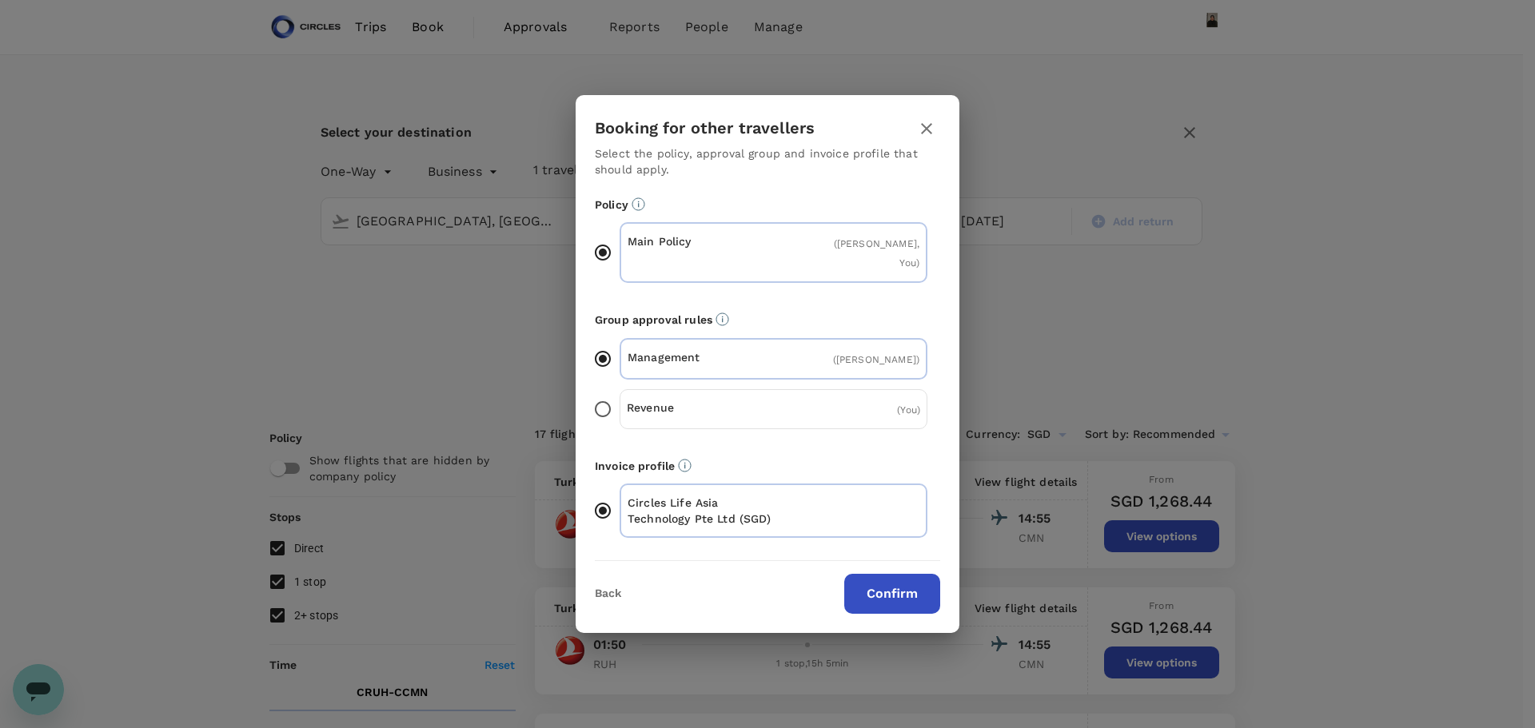
click at [907, 589] on button "Confirm" at bounding box center [892, 594] width 96 height 40
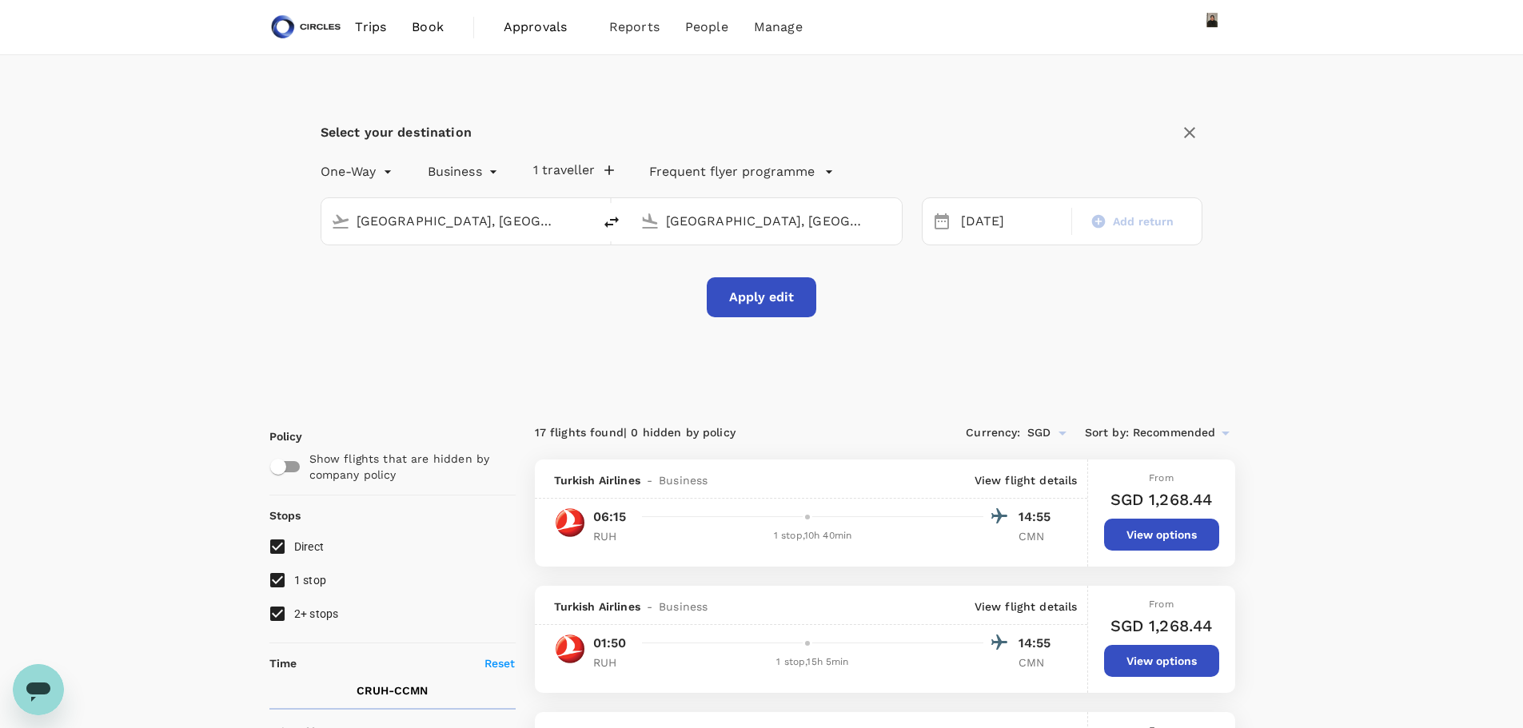
checkbox input "false"
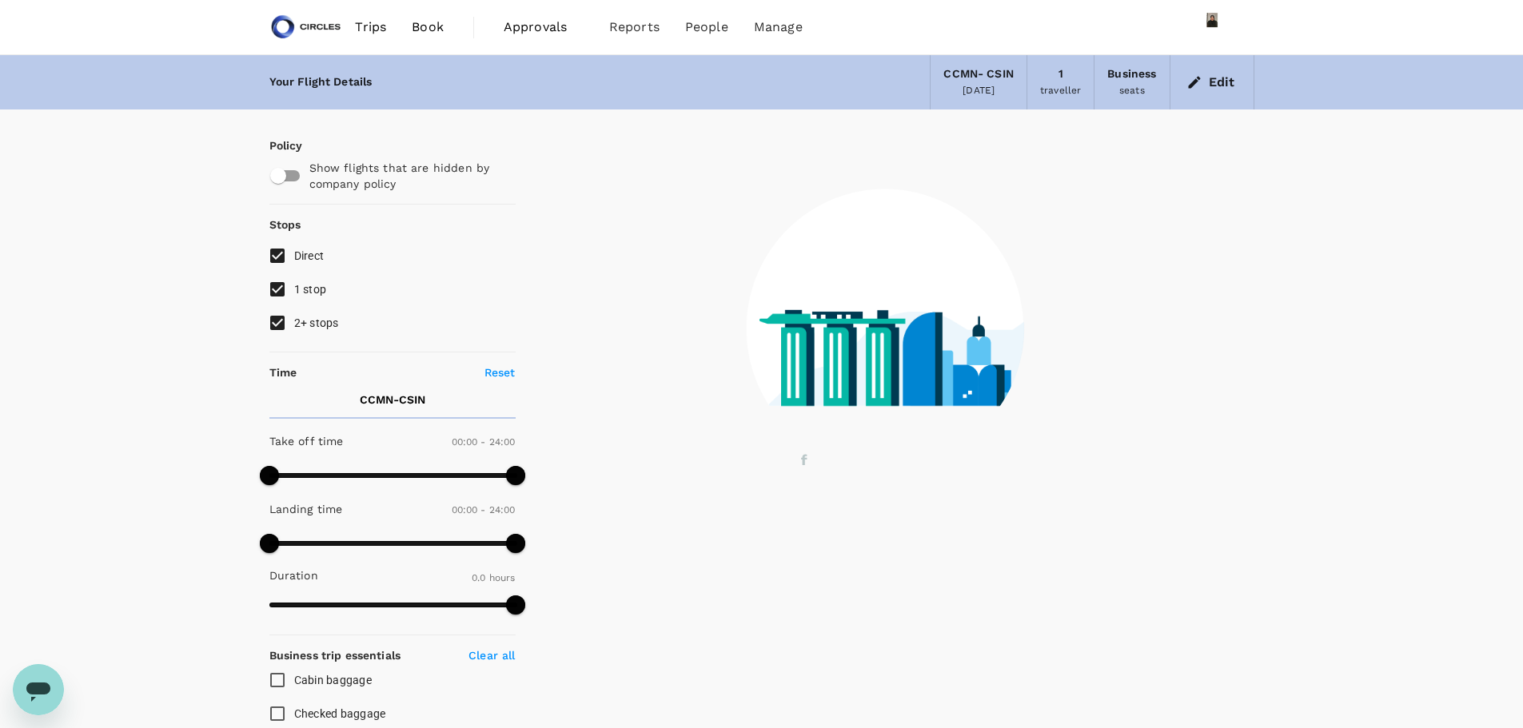
type input "1540"
checkbox input "true"
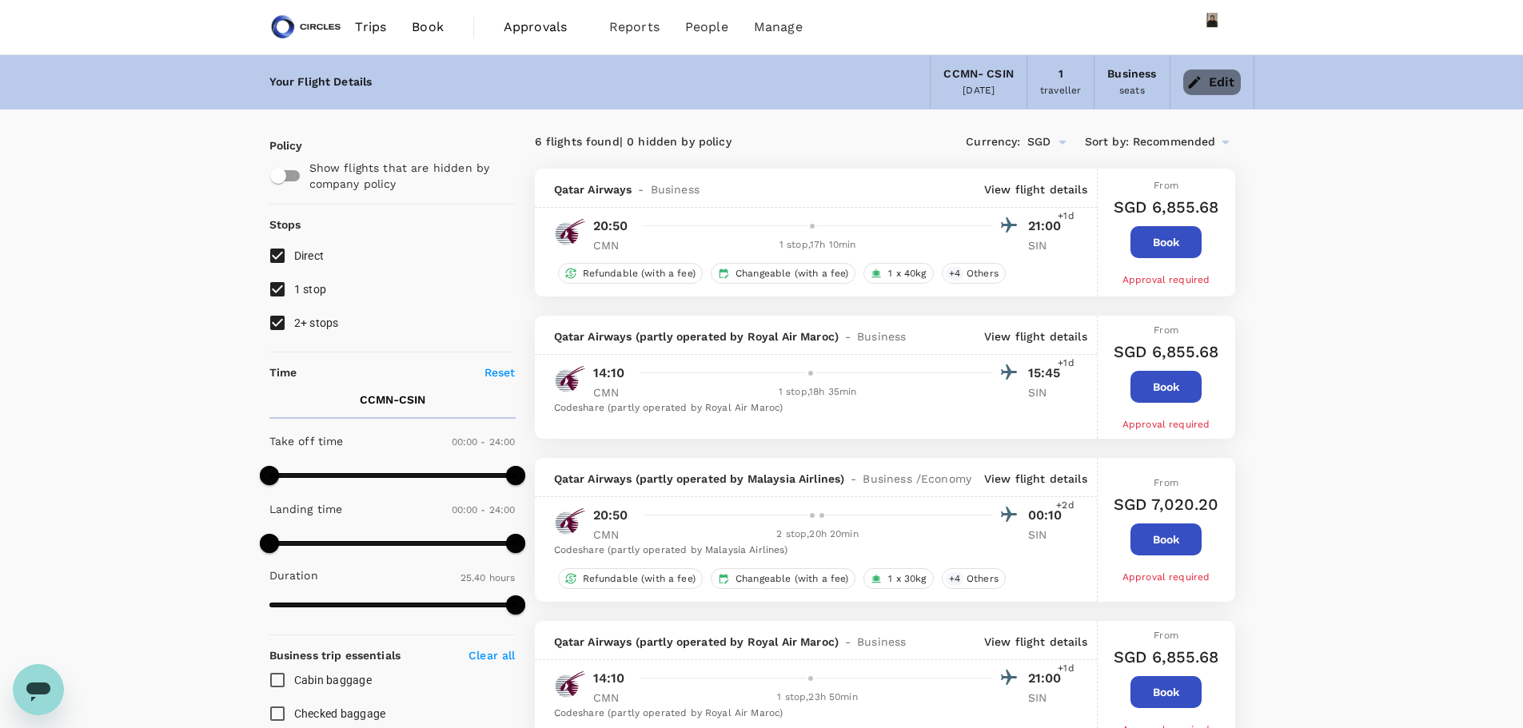
click at [1225, 86] on button "Edit" at bounding box center [1212, 83] width 58 height 26
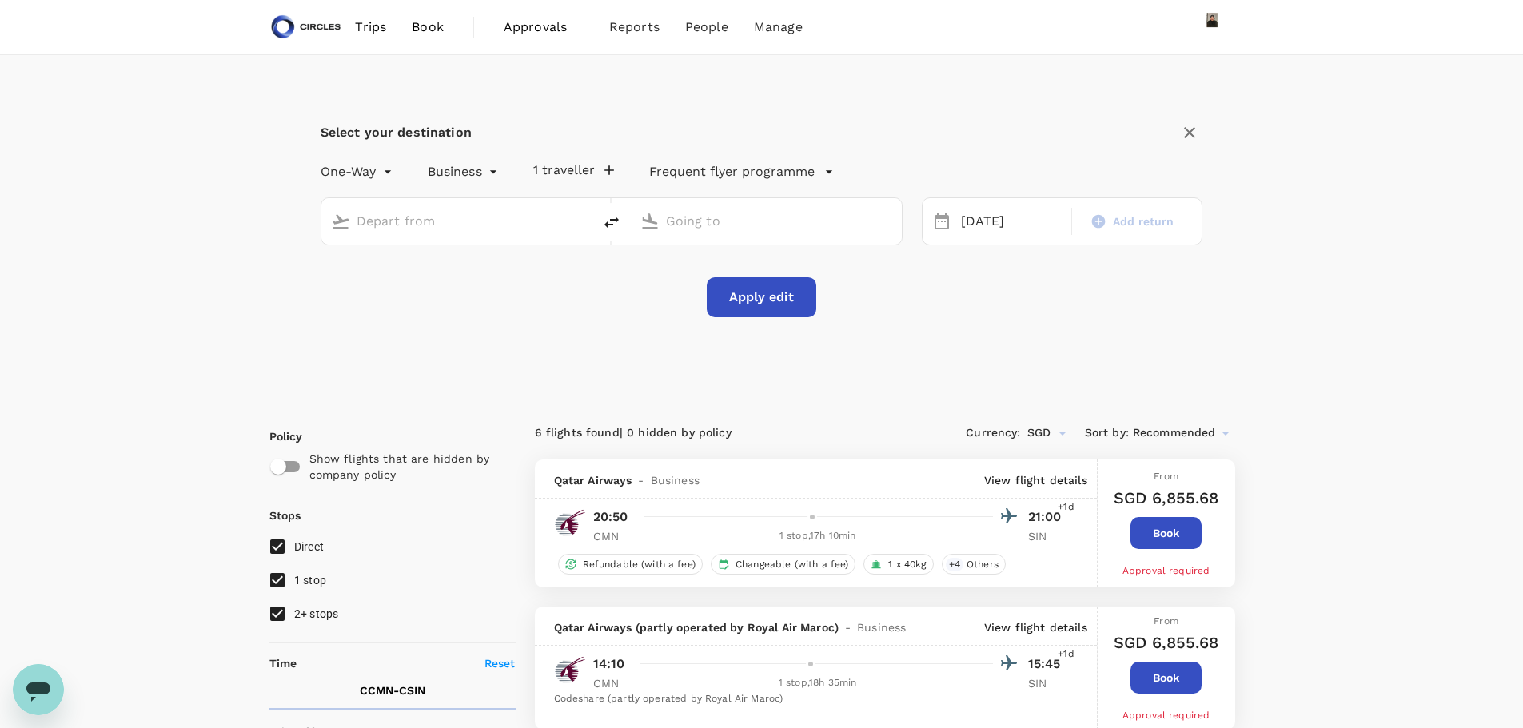
type input "[GEOGRAPHIC_DATA], [GEOGRAPHIC_DATA] (any)"
click at [988, 127] on div "Select your destination One-Way oneway Business business 1 traveller Frequent f…" at bounding box center [761, 227] width 985 height 345
drag, startPoint x: 815, startPoint y: 191, endPoint x: 791, endPoint y: 213, distance: 32.8
click at [798, 206] on div "One-Way oneway Business business 1 traveller Frequent flyer programme [GEOGRAPH…" at bounding box center [762, 235] width 883 height 165
click at [791, 228] on input "[GEOGRAPHIC_DATA], [GEOGRAPHIC_DATA] (any)" at bounding box center [767, 221] width 202 height 25
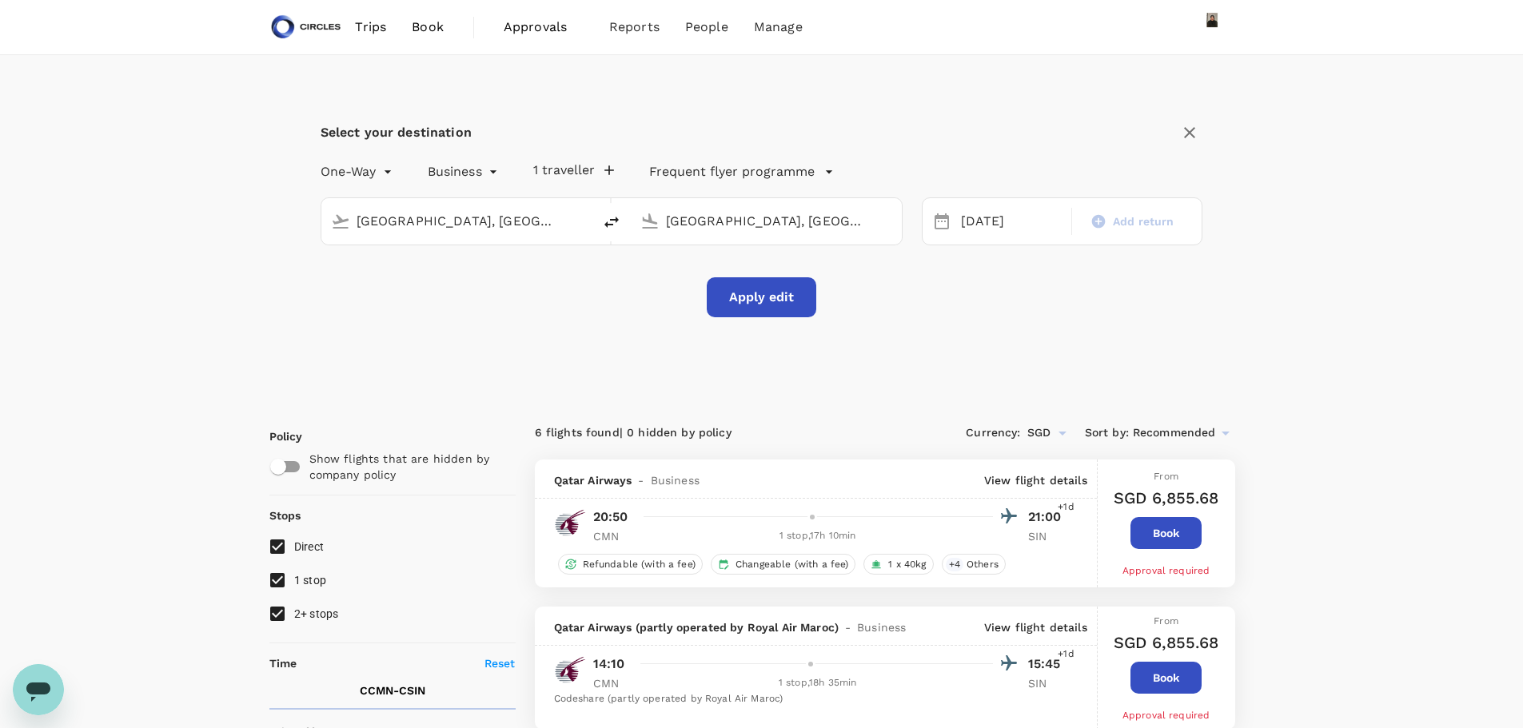
click at [791, 228] on input "[GEOGRAPHIC_DATA], [GEOGRAPHIC_DATA] (any)" at bounding box center [767, 221] width 202 height 25
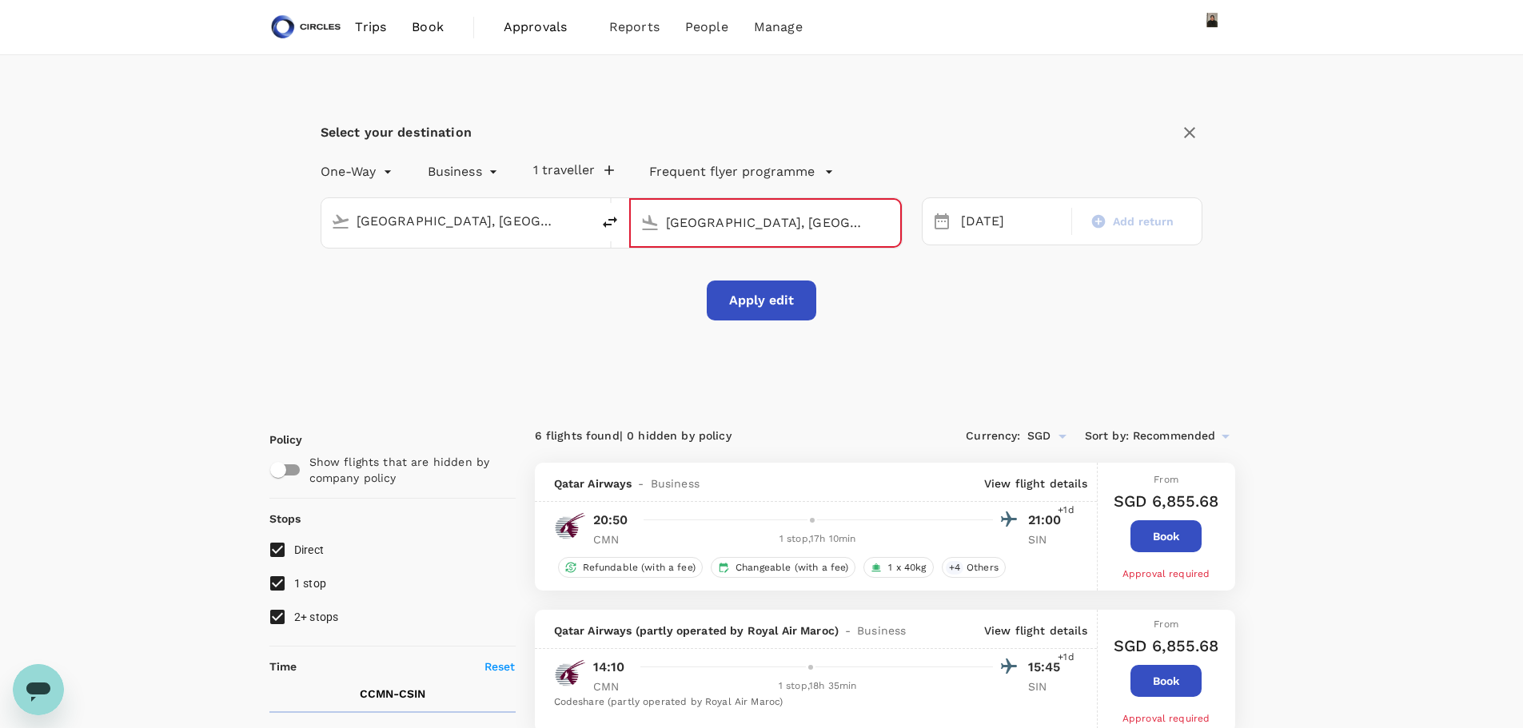
drag, startPoint x: 756, startPoint y: 195, endPoint x: 544, endPoint y: 157, distance: 215.3
click at [544, 157] on div "One-Way oneway Business business 1 traveller Frequent flyer programme [GEOGRAPH…" at bounding box center [762, 237] width 883 height 168
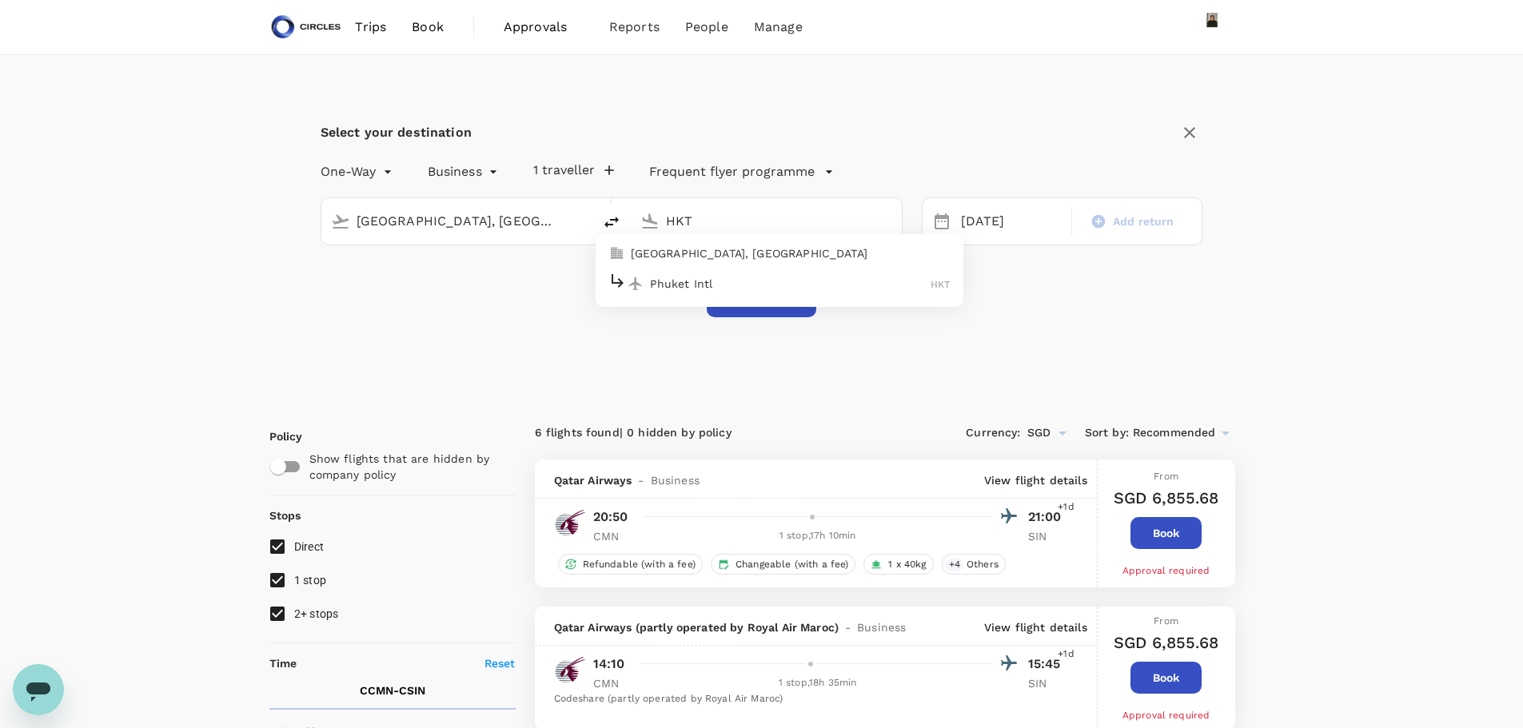
click at [745, 253] on p "[GEOGRAPHIC_DATA], [GEOGRAPHIC_DATA]" at bounding box center [791, 253] width 320 height 16
type input "[GEOGRAPHIC_DATA], [GEOGRAPHIC_DATA] (any)"
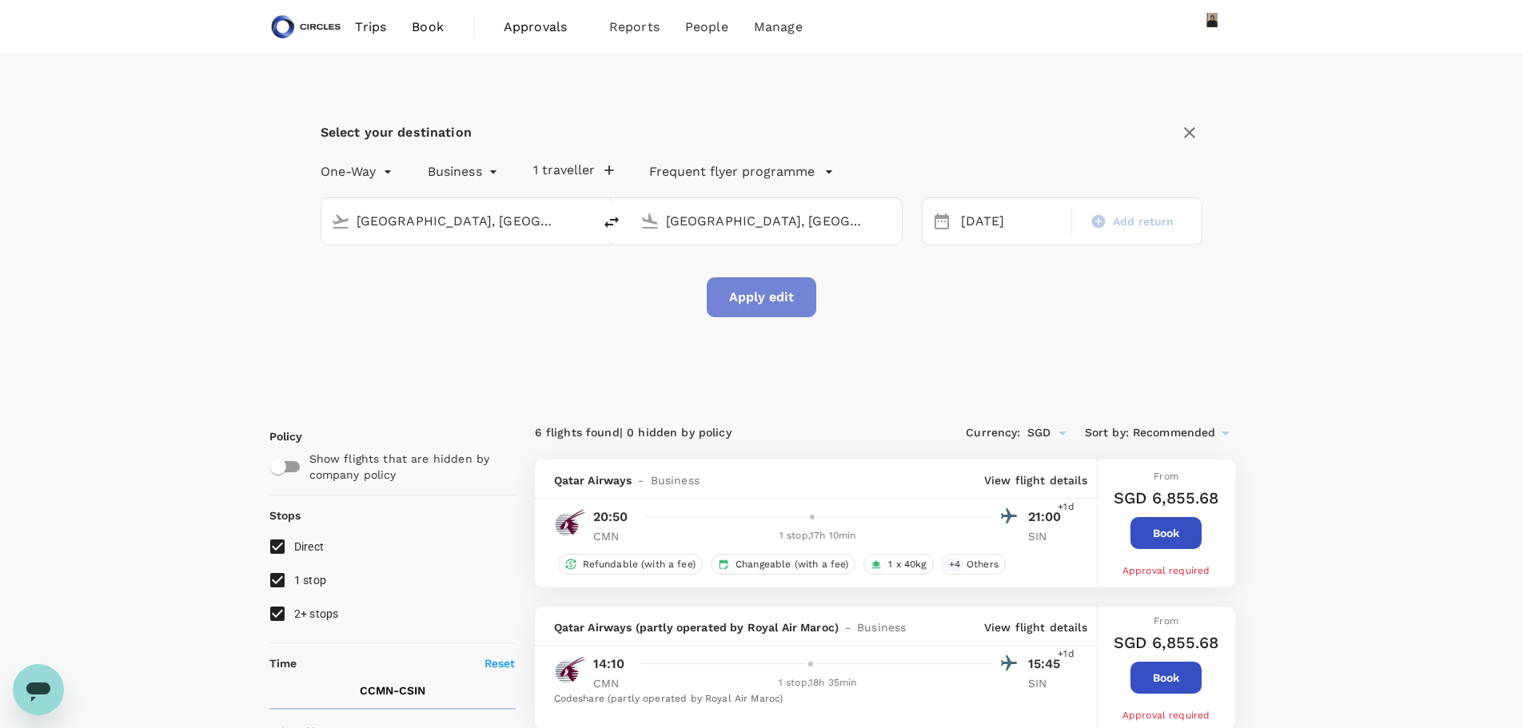
click at [789, 297] on button "Apply edit" at bounding box center [762, 297] width 110 height 40
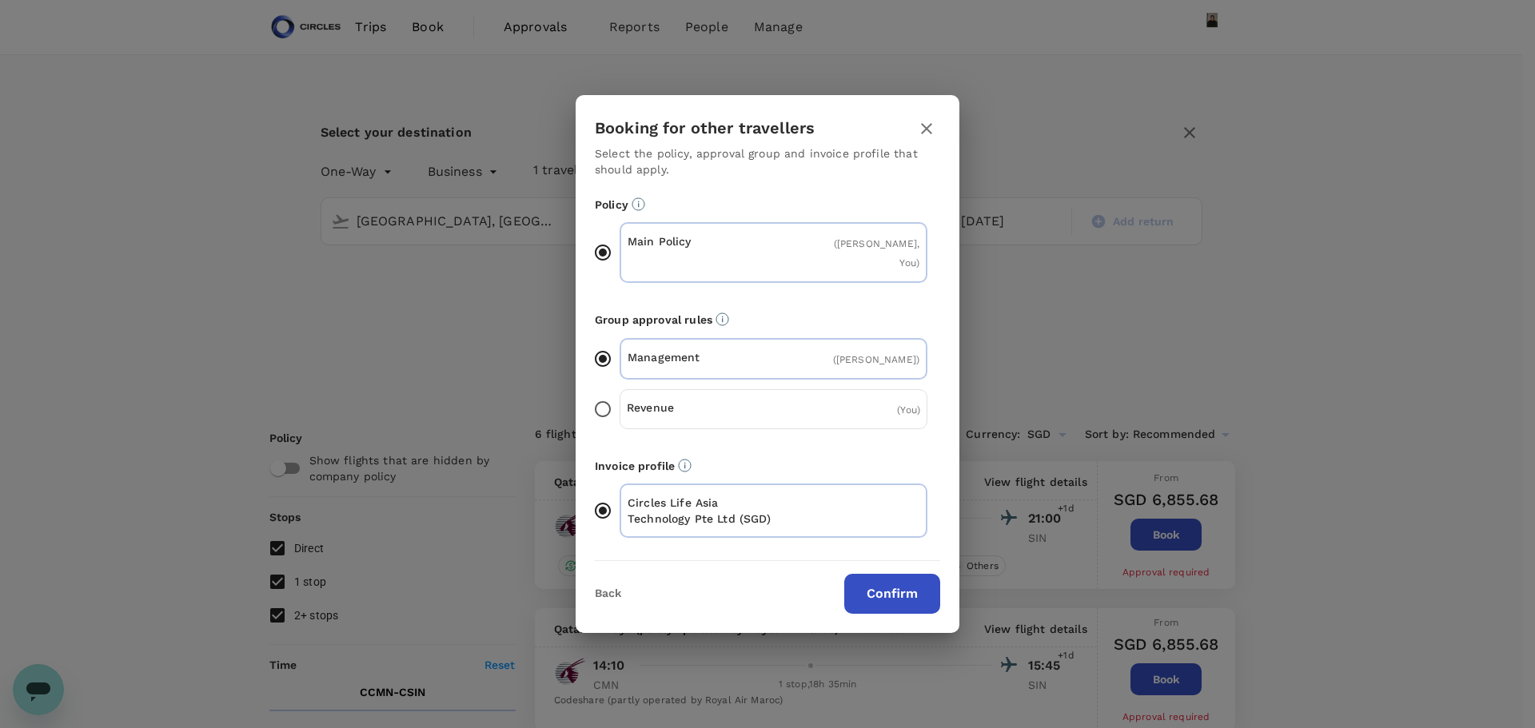
click at [899, 579] on button "Confirm" at bounding box center [892, 594] width 96 height 40
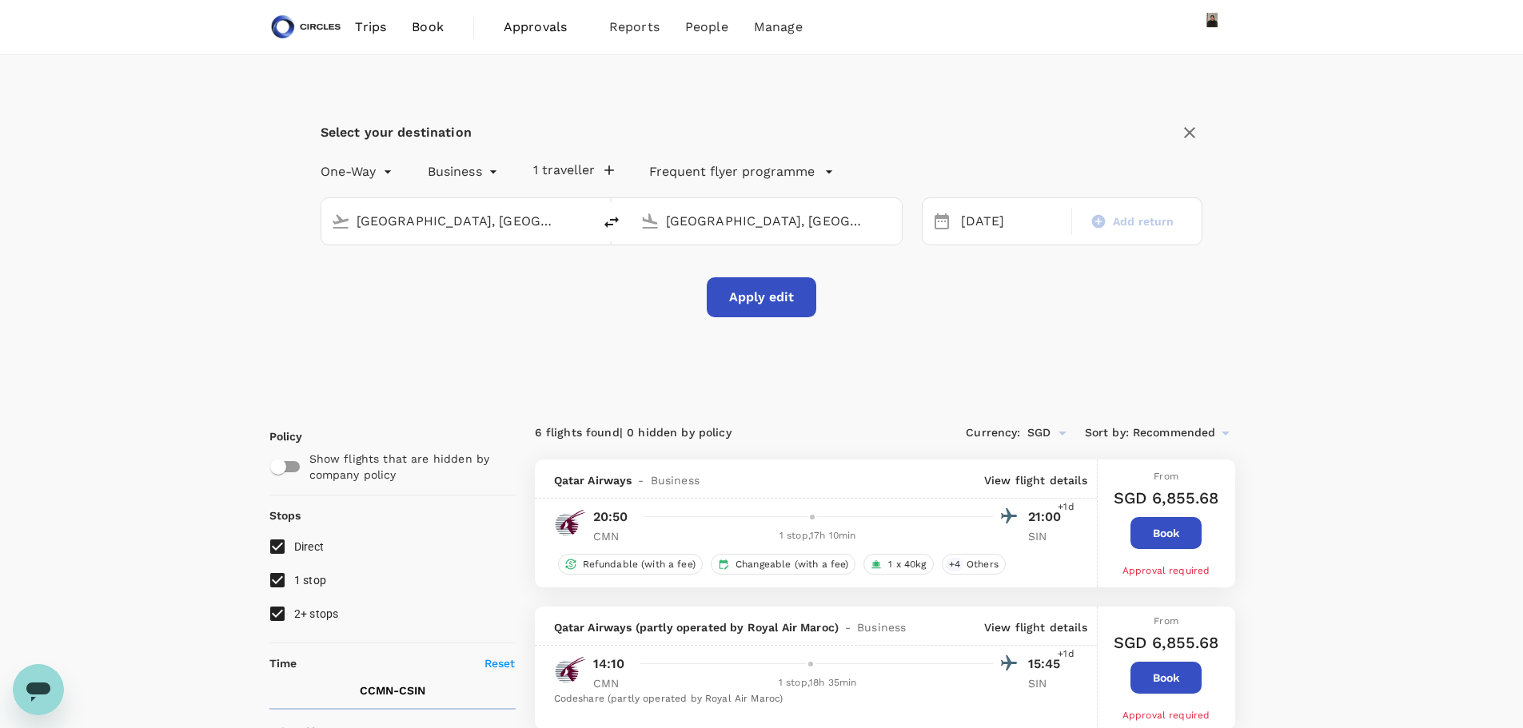
checkbox input "false"
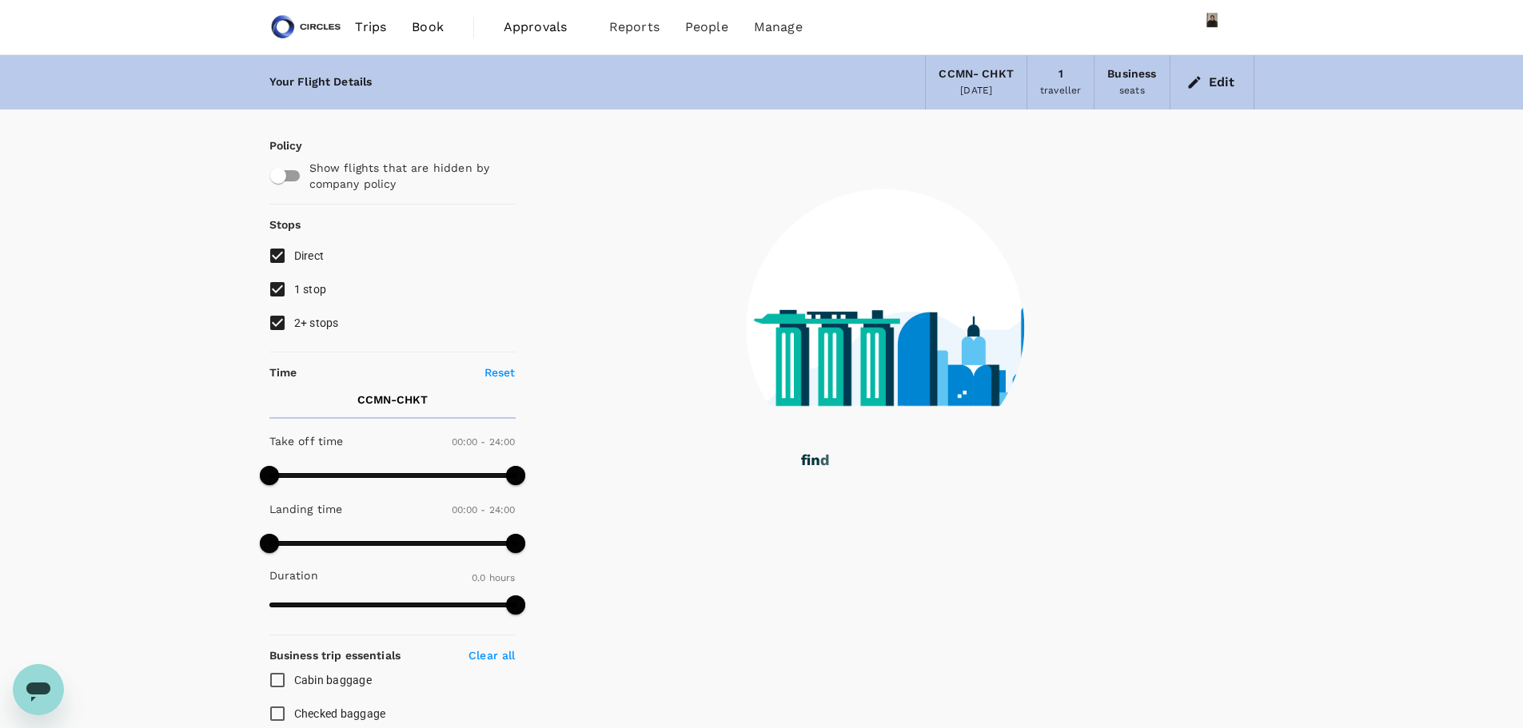
type input "2375"
checkbox input "true"
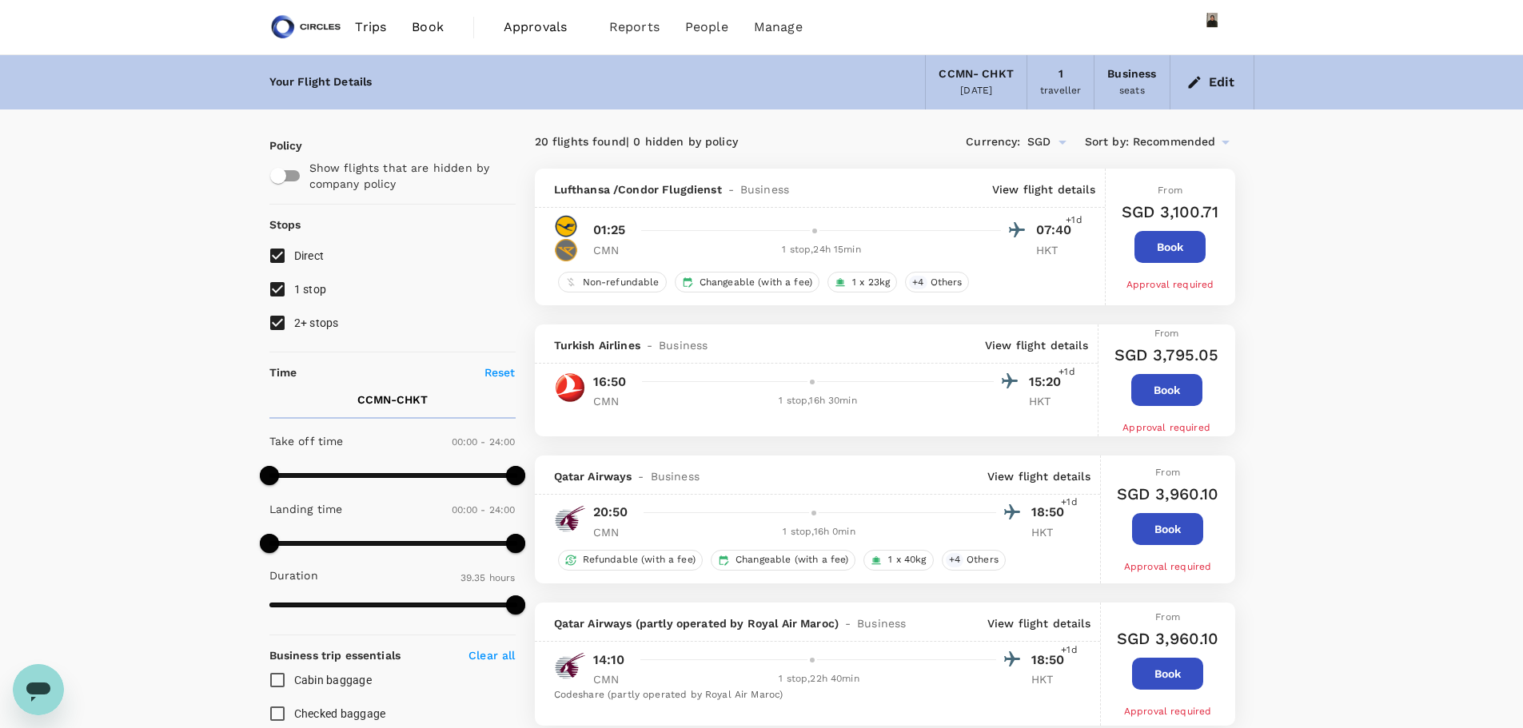
click at [1043, 475] on p "View flight details" at bounding box center [1038, 476] width 103 height 16
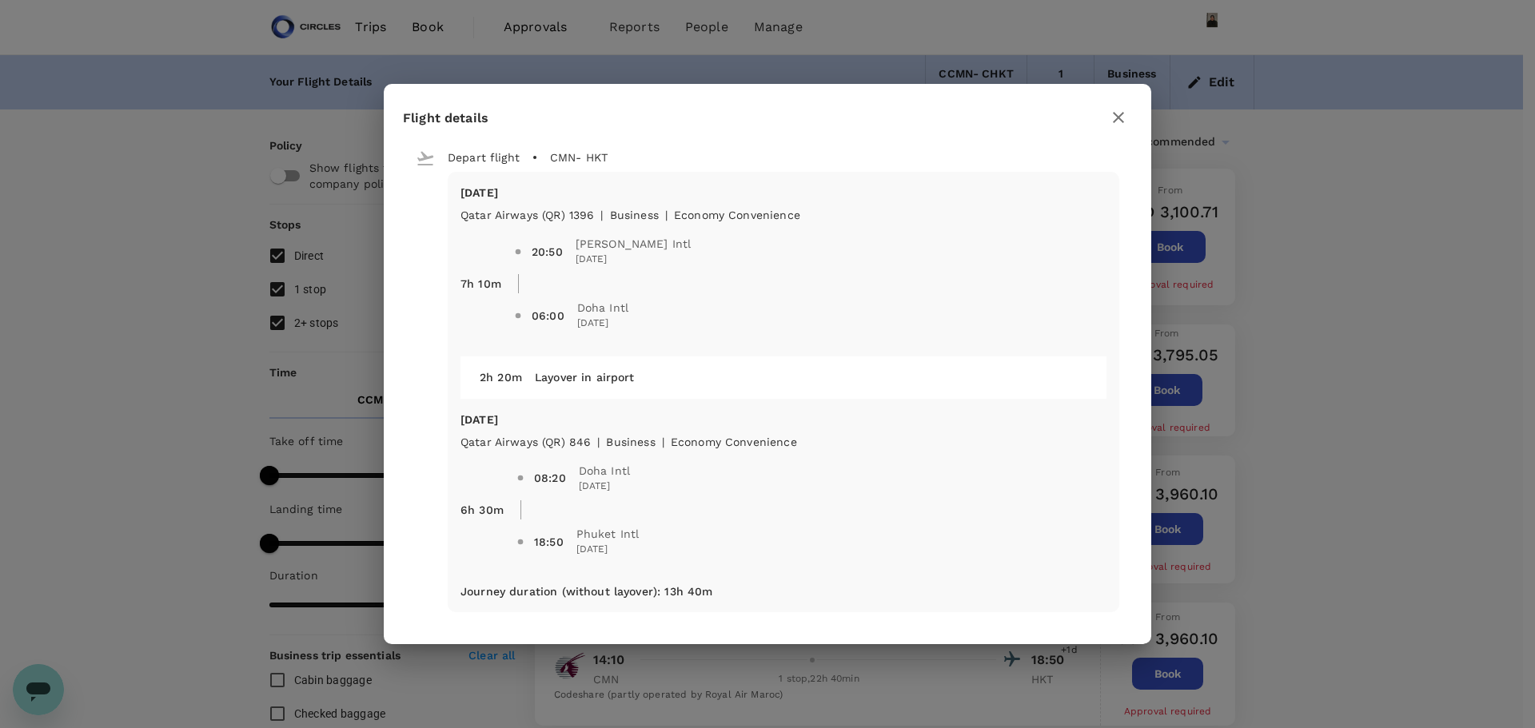
click at [1126, 116] on icon "button" at bounding box center [1118, 117] width 19 height 19
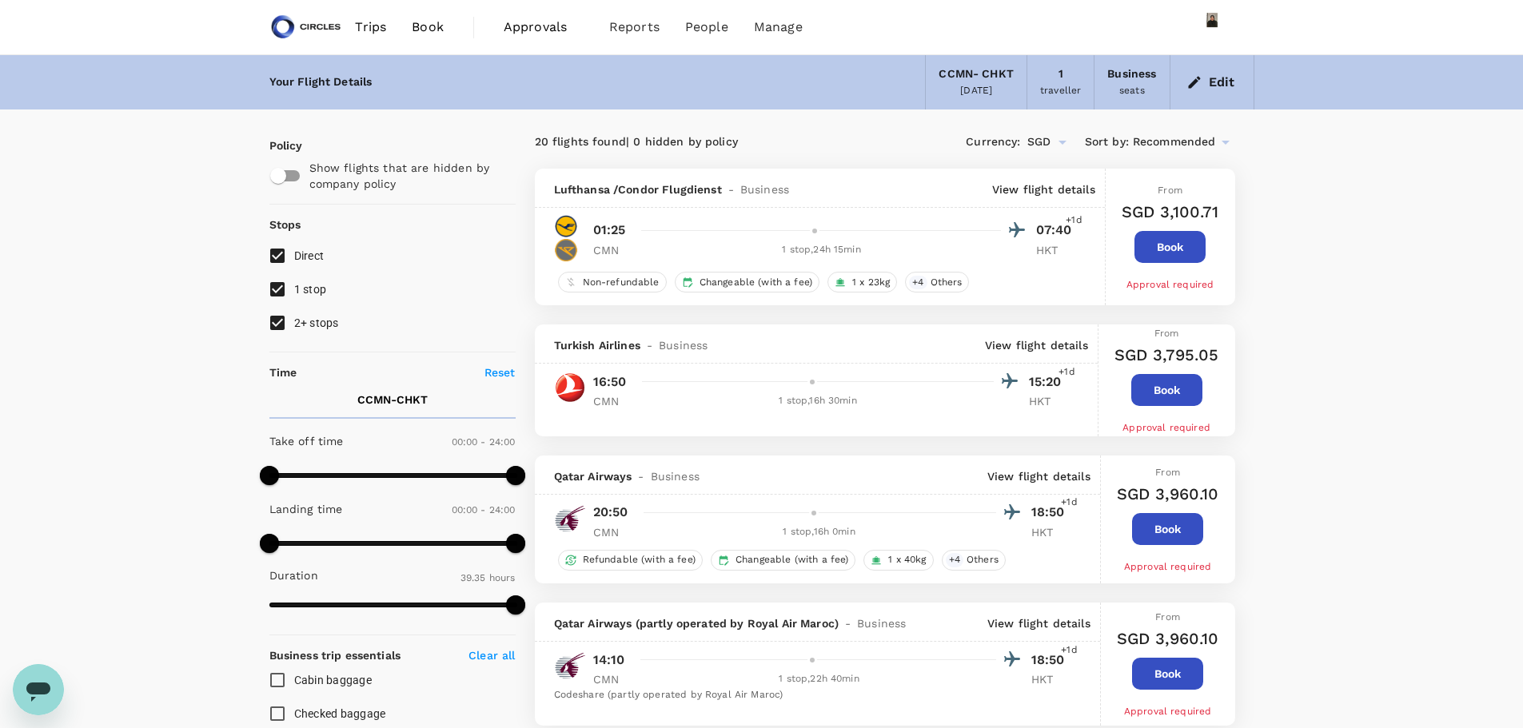
click at [1029, 483] on p "View flight details" at bounding box center [1038, 476] width 103 height 16
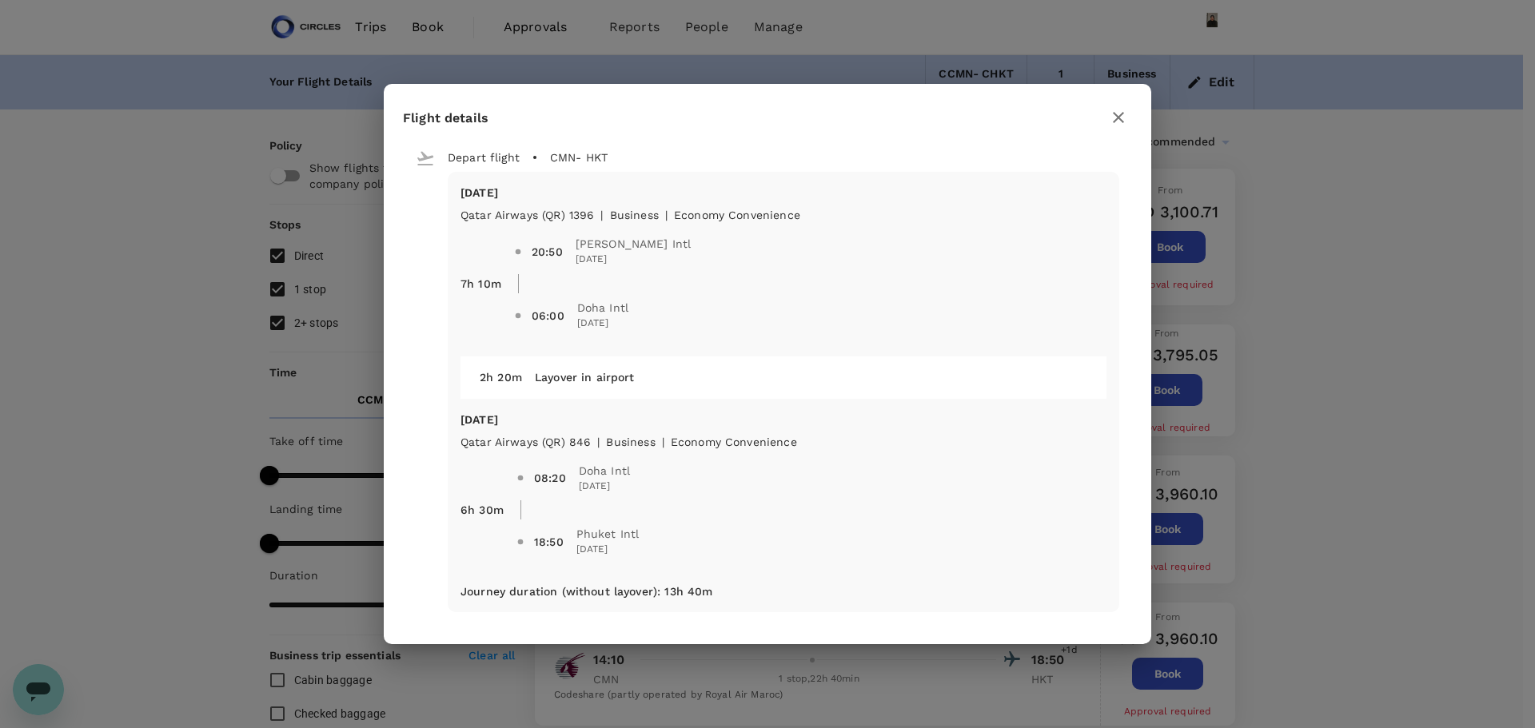
click at [1114, 118] on icon "button" at bounding box center [1118, 117] width 19 height 19
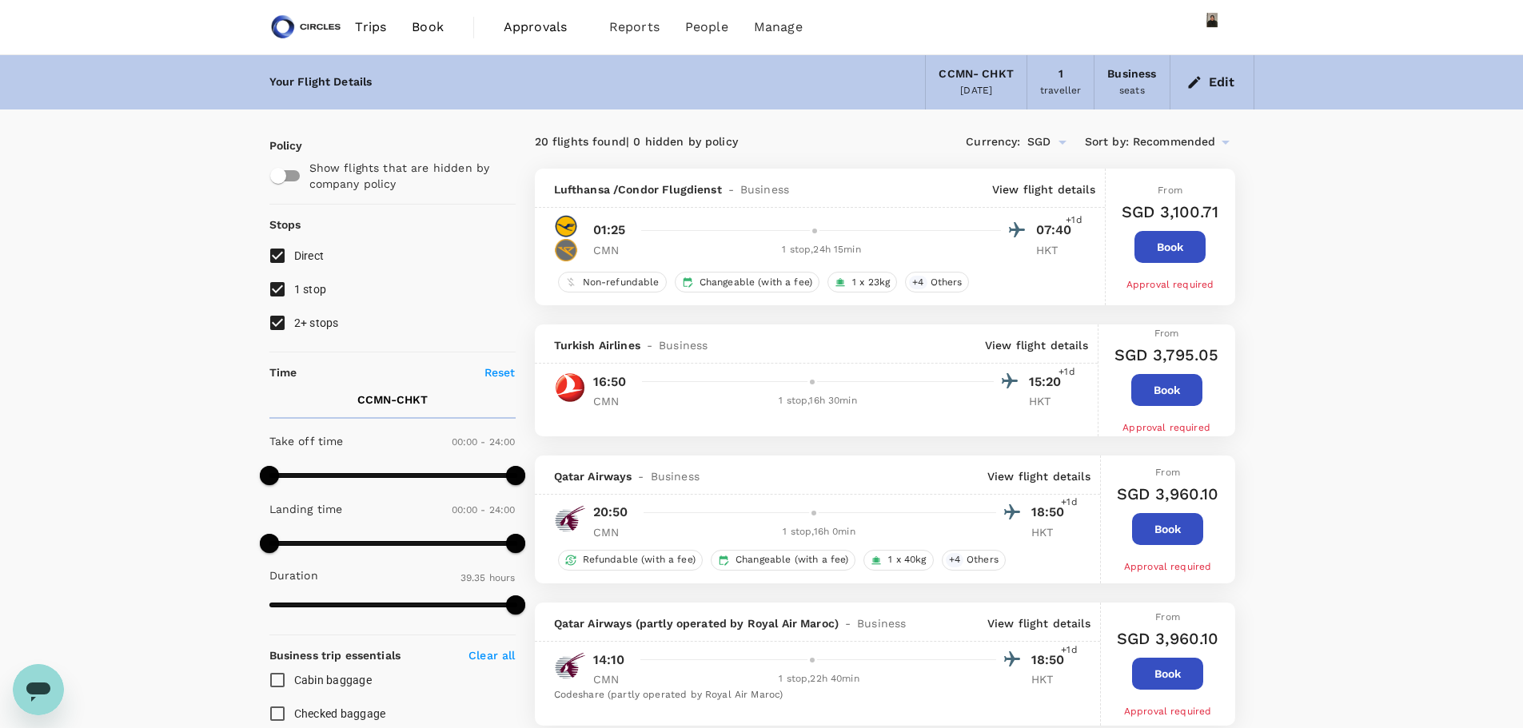
click at [1030, 353] on p "View flight details" at bounding box center [1036, 345] width 103 height 16
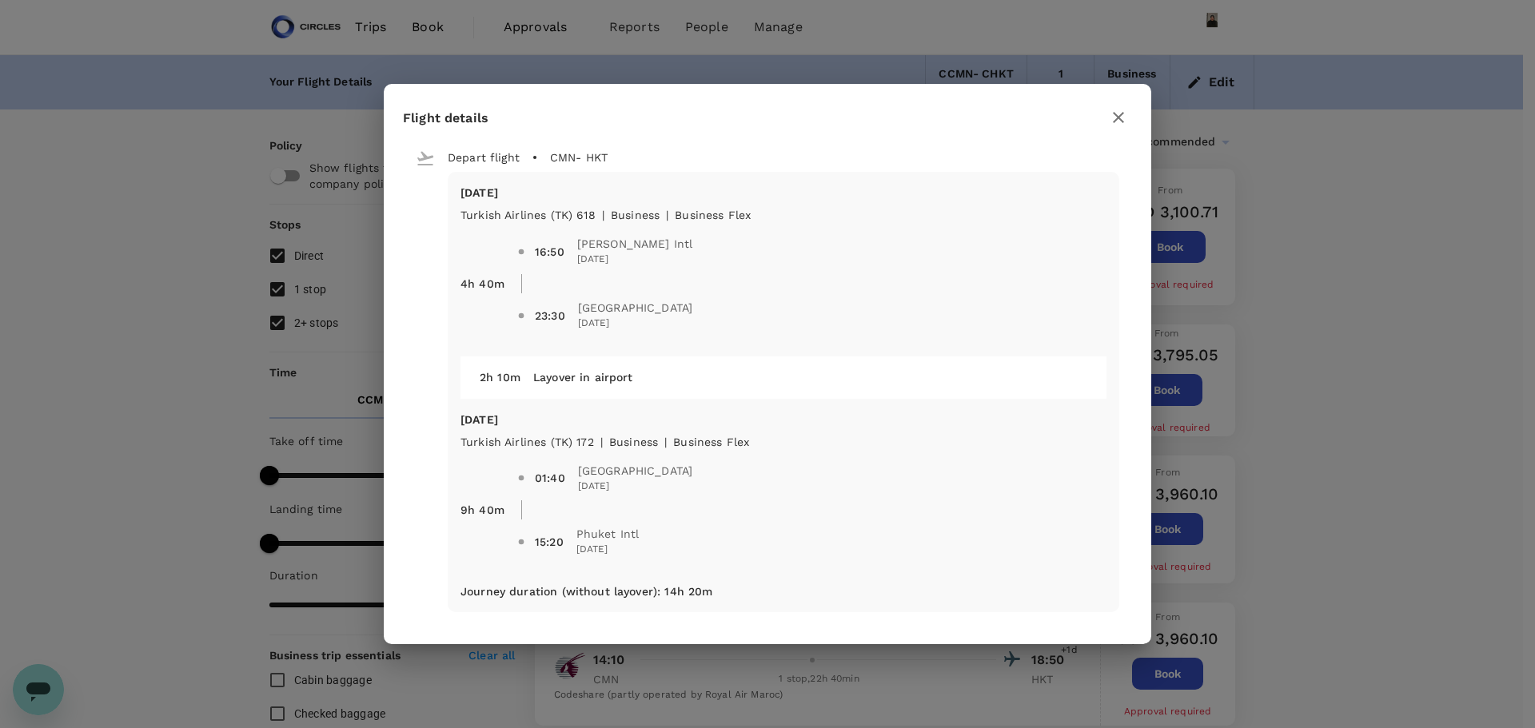
click at [1117, 117] on icon "button" at bounding box center [1118, 117] width 11 height 11
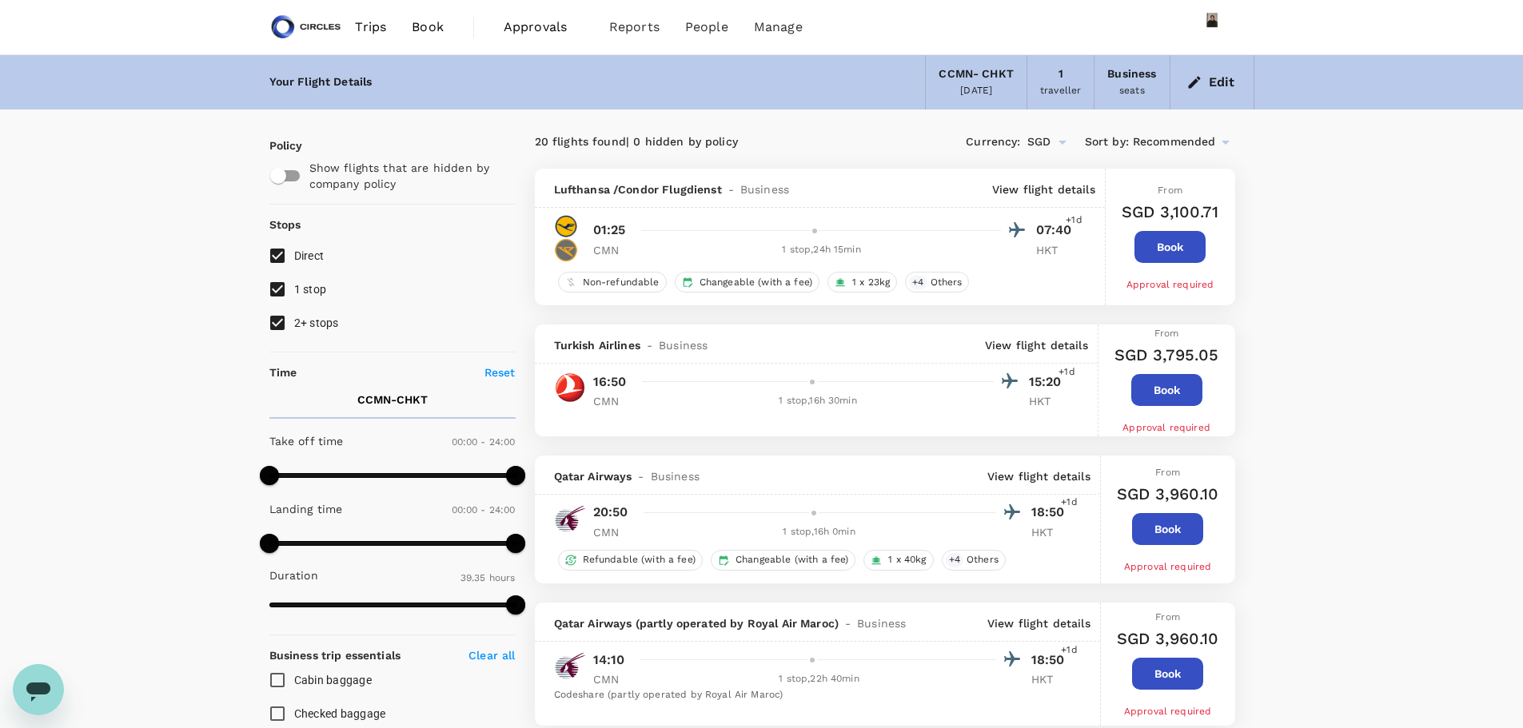
click at [1204, 76] on button "Edit" at bounding box center [1212, 83] width 58 height 26
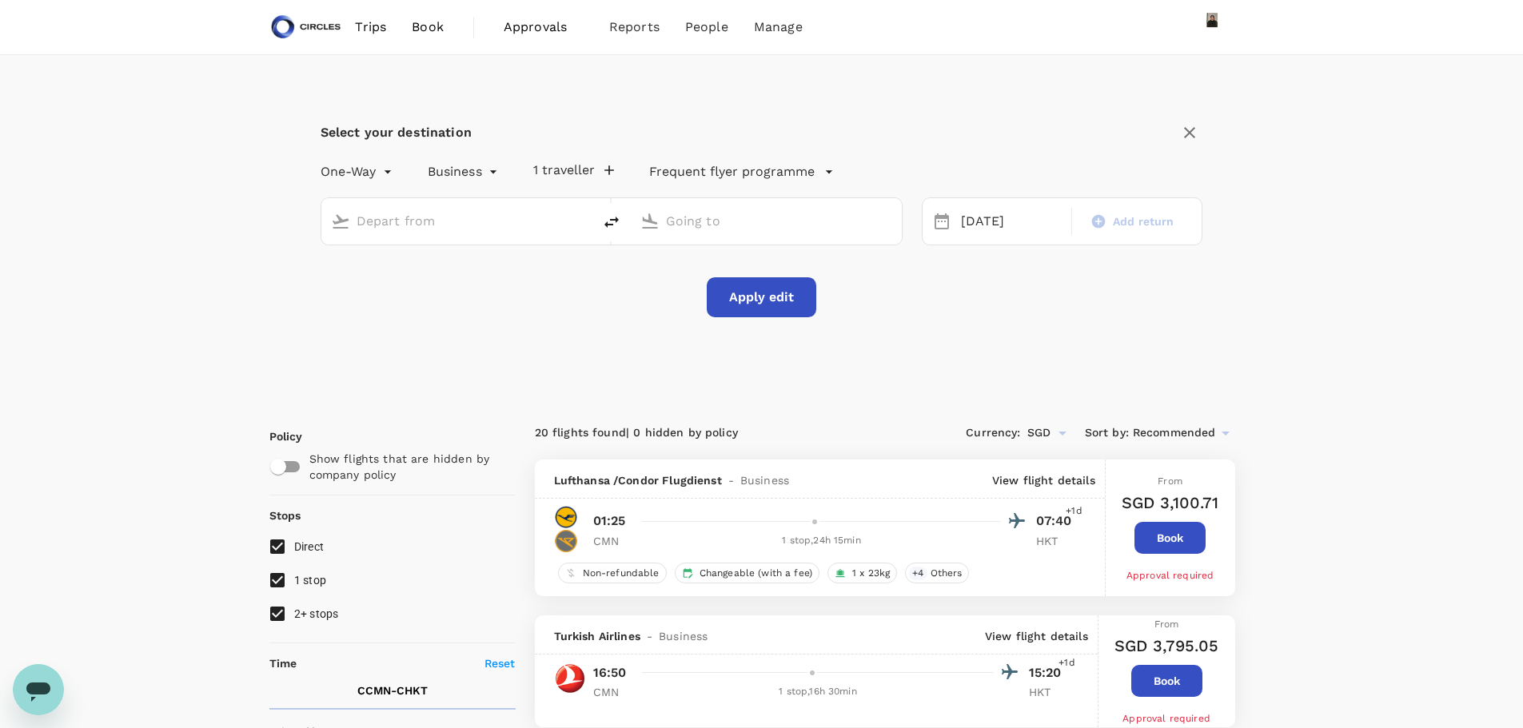
type input "[GEOGRAPHIC_DATA], [GEOGRAPHIC_DATA] (any)"
click at [998, 221] on div "[DATE]" at bounding box center [1012, 221] width 114 height 31
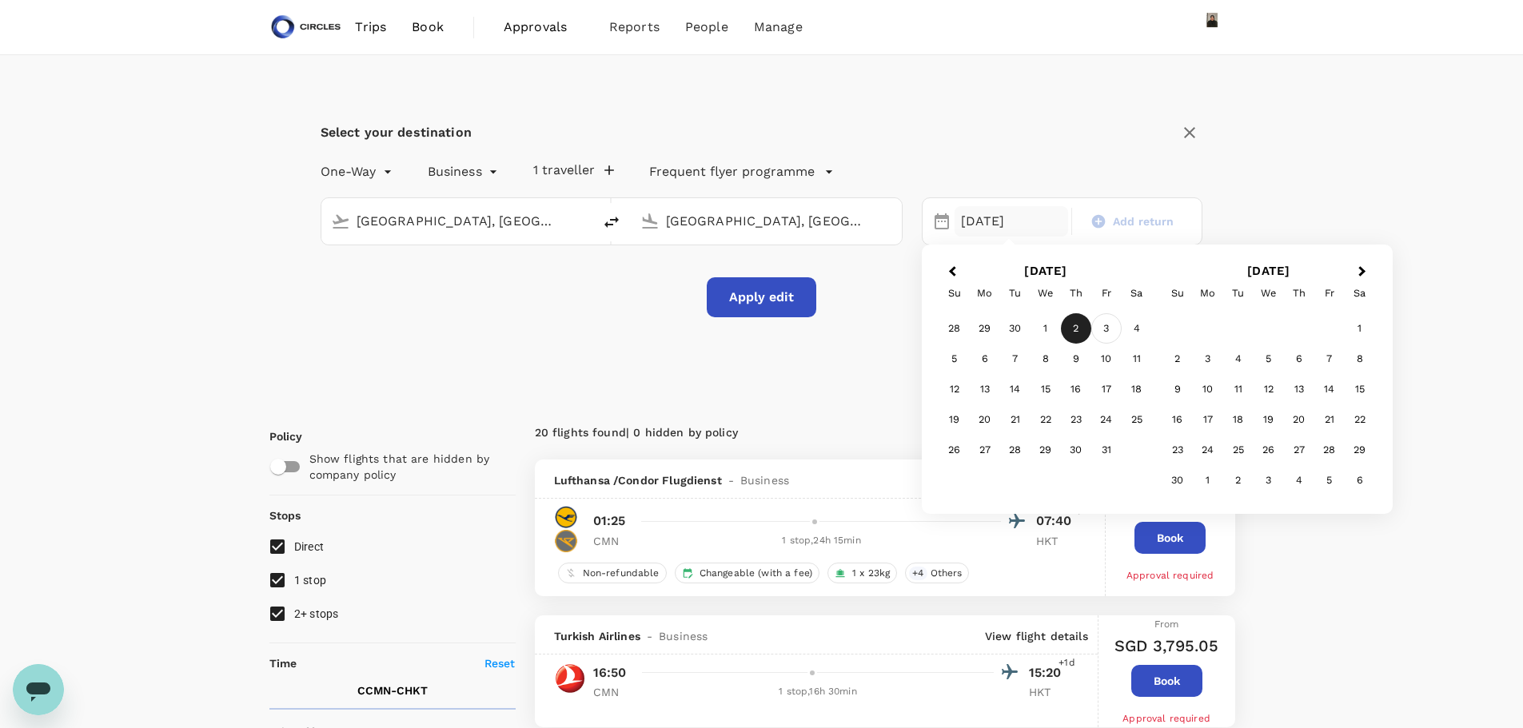
click at [1110, 329] on div "3" at bounding box center [1106, 328] width 30 height 30
click at [754, 317] on button "Apply edit" at bounding box center [762, 297] width 110 height 40
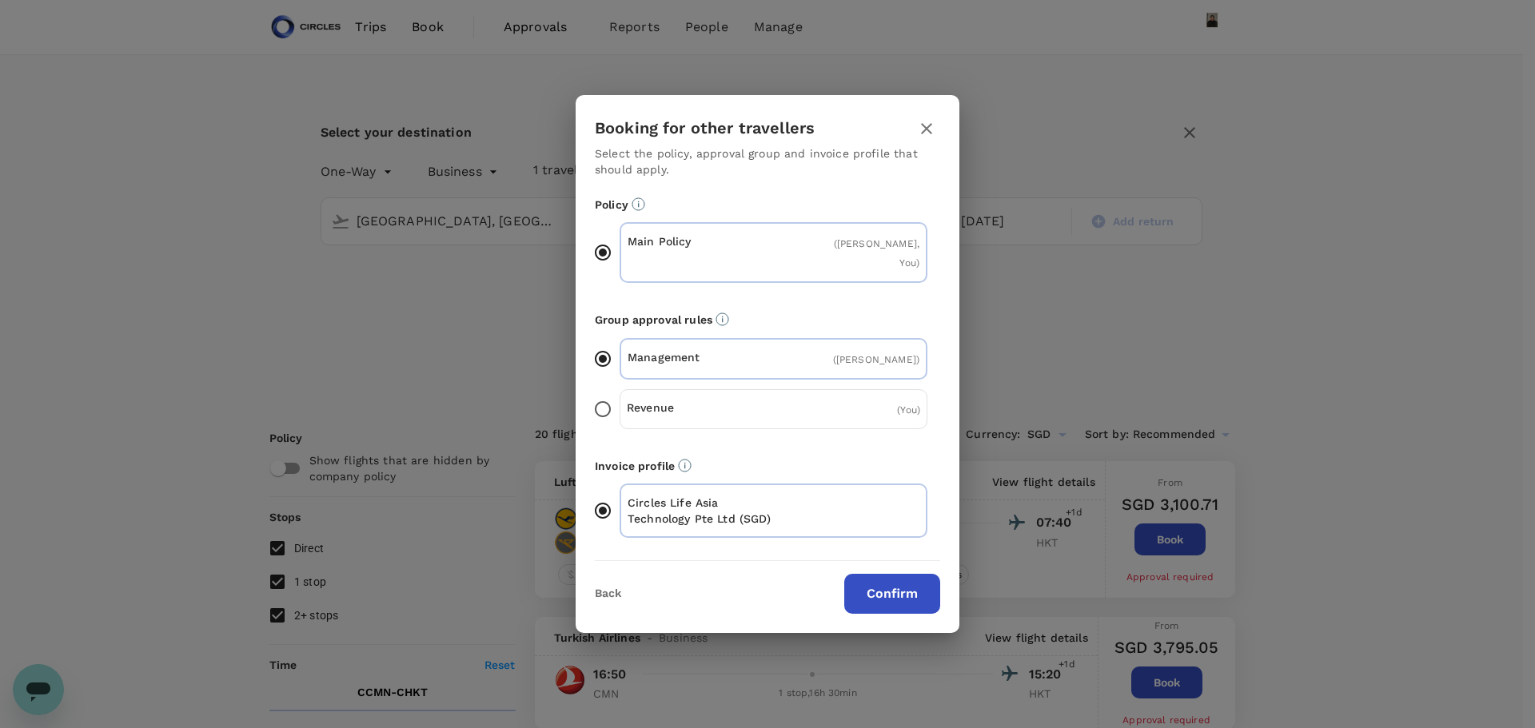
drag, startPoint x: 914, startPoint y: 578, endPoint x: 903, endPoint y: 569, distance: 13.6
click at [913, 577] on button "Confirm" at bounding box center [892, 594] width 96 height 40
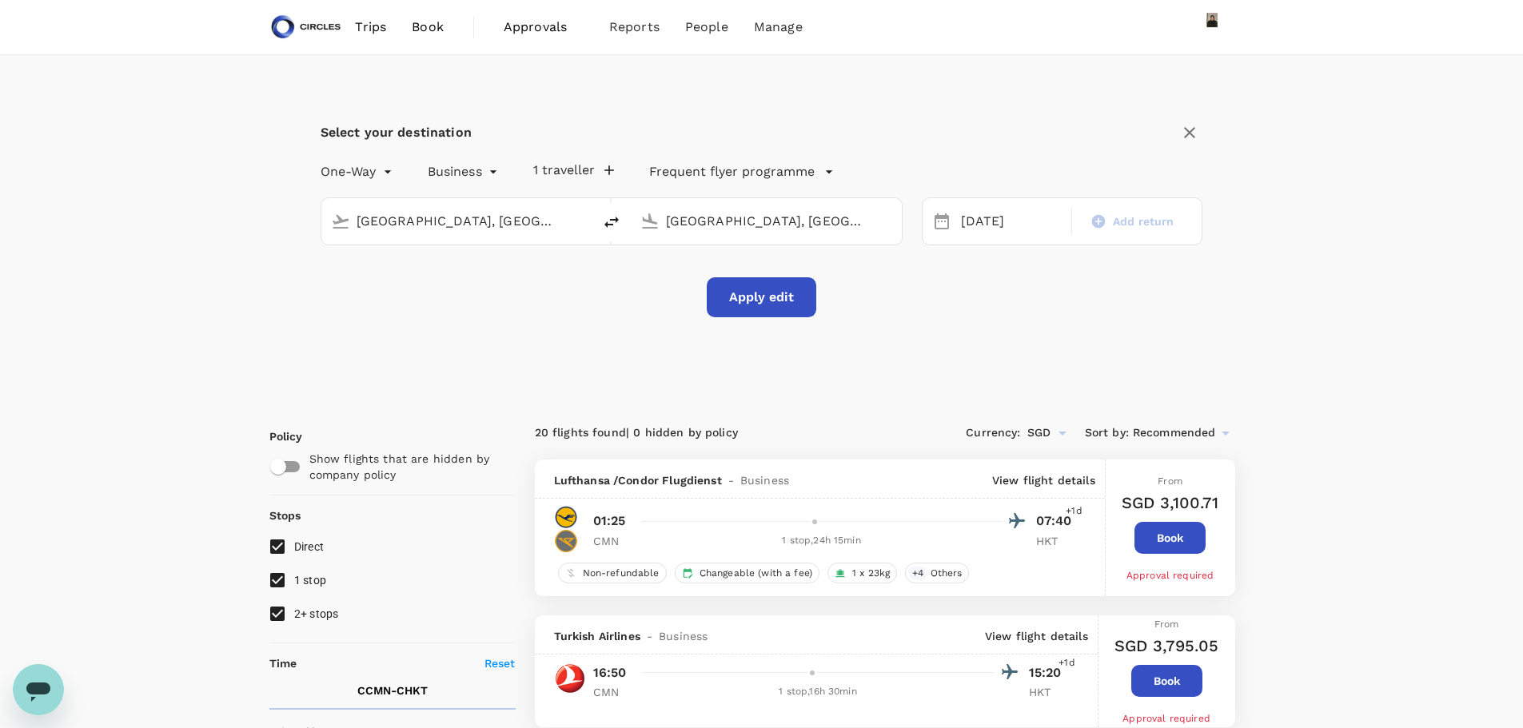
checkbox input "false"
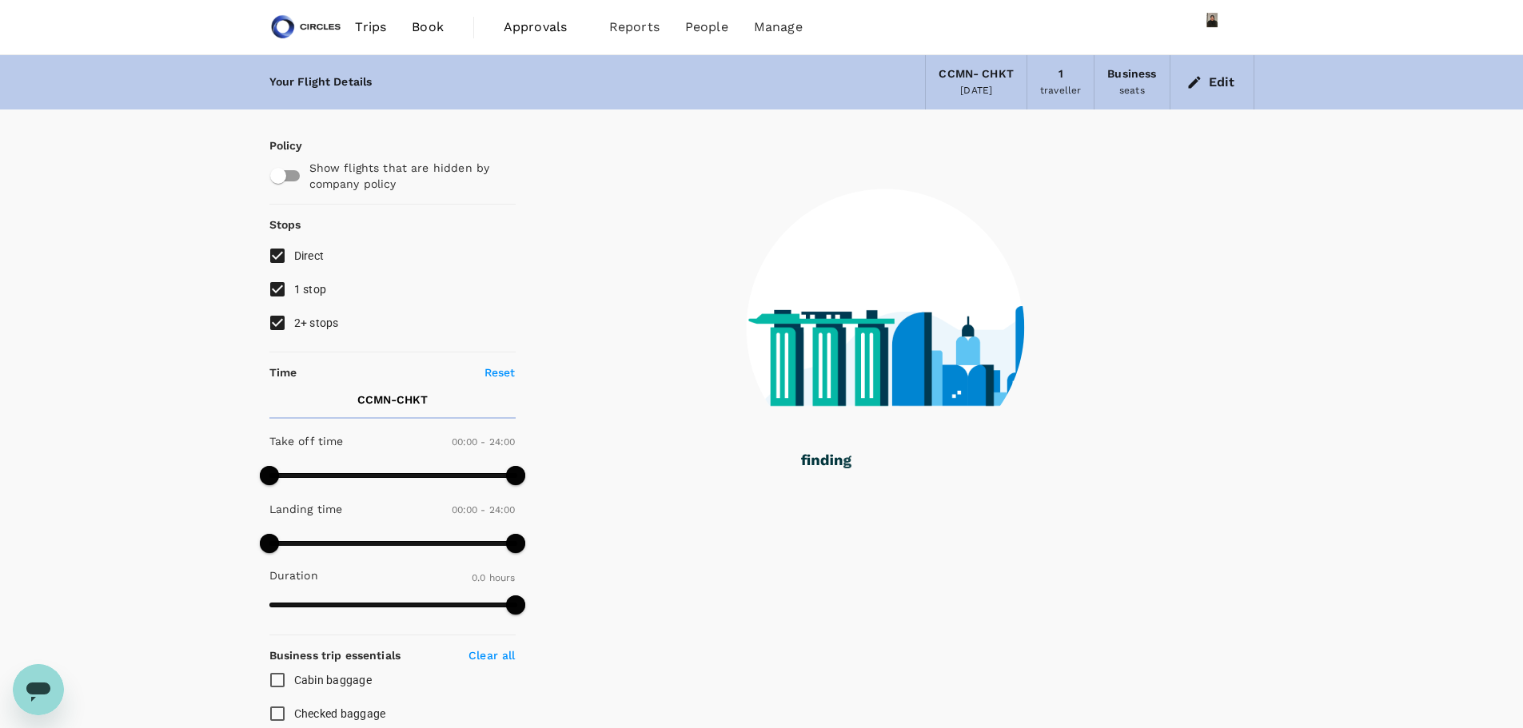
checkbox input "true"
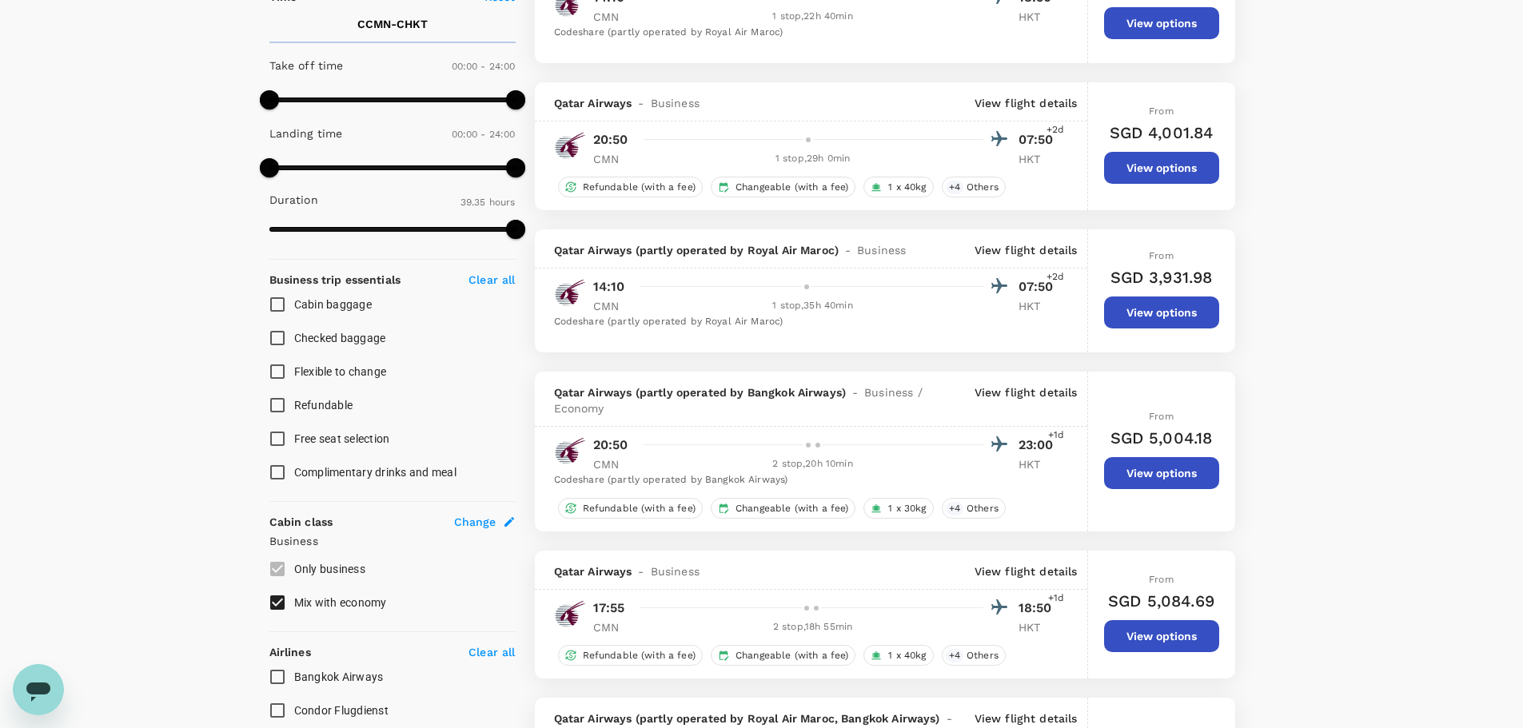
scroll to position [400, 0]
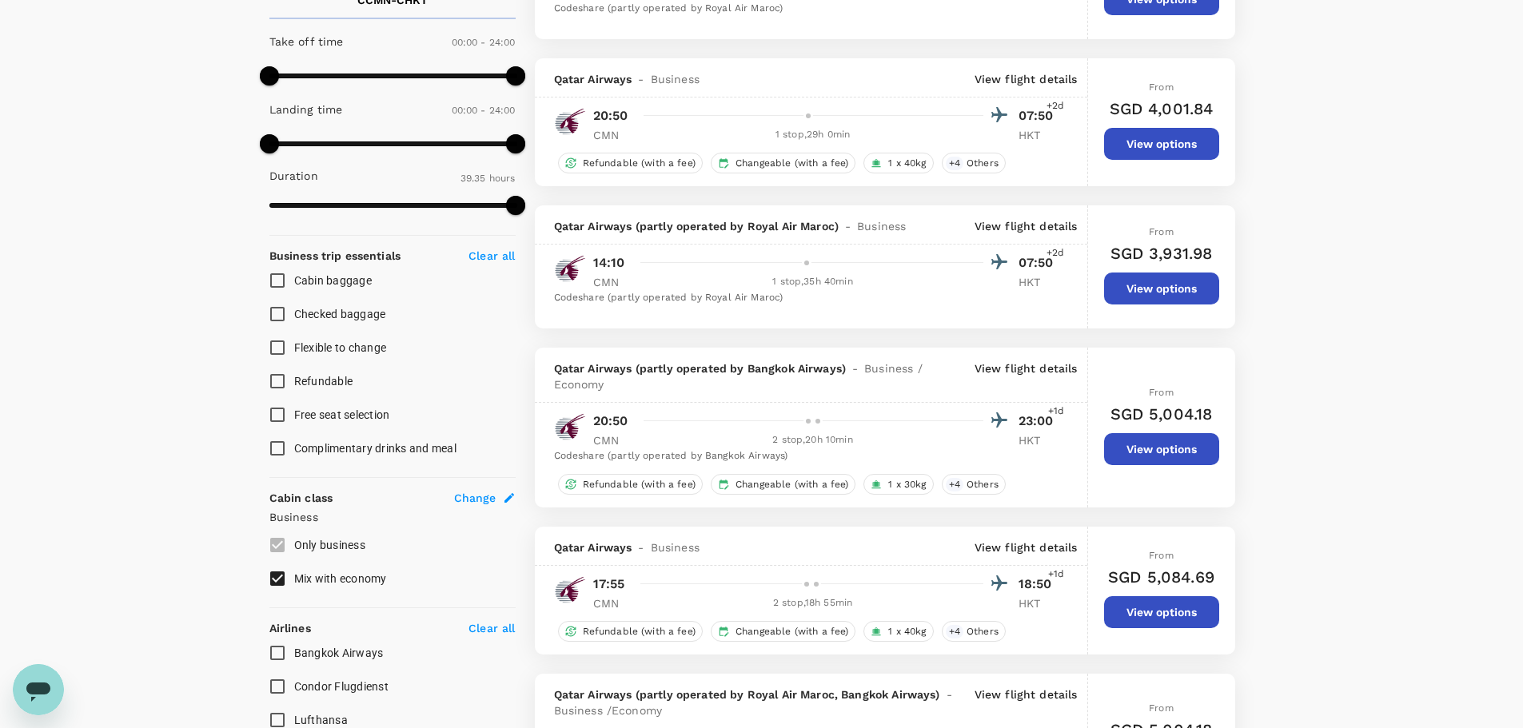
click at [1002, 543] on p "View flight details" at bounding box center [1026, 548] width 103 height 16
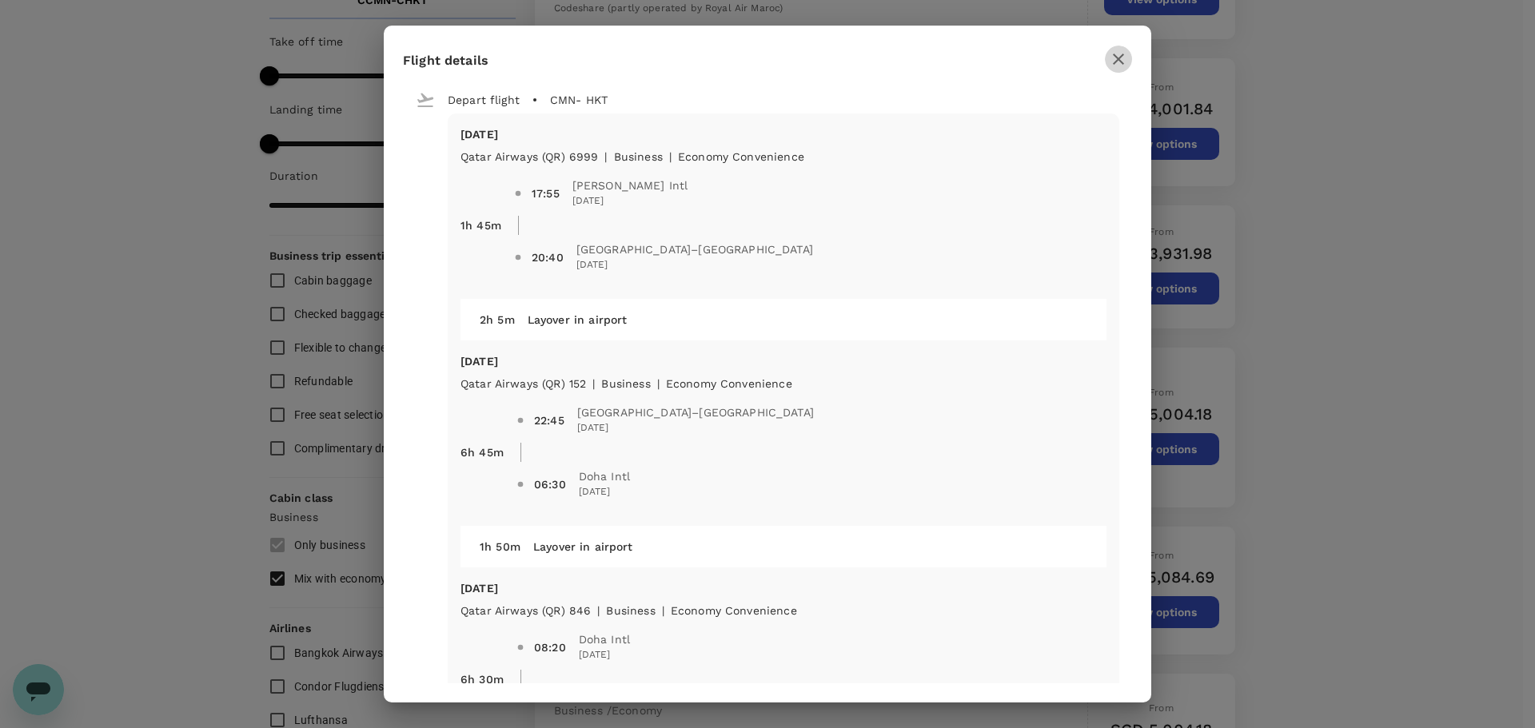
click at [1113, 66] on icon "button" at bounding box center [1118, 59] width 19 height 19
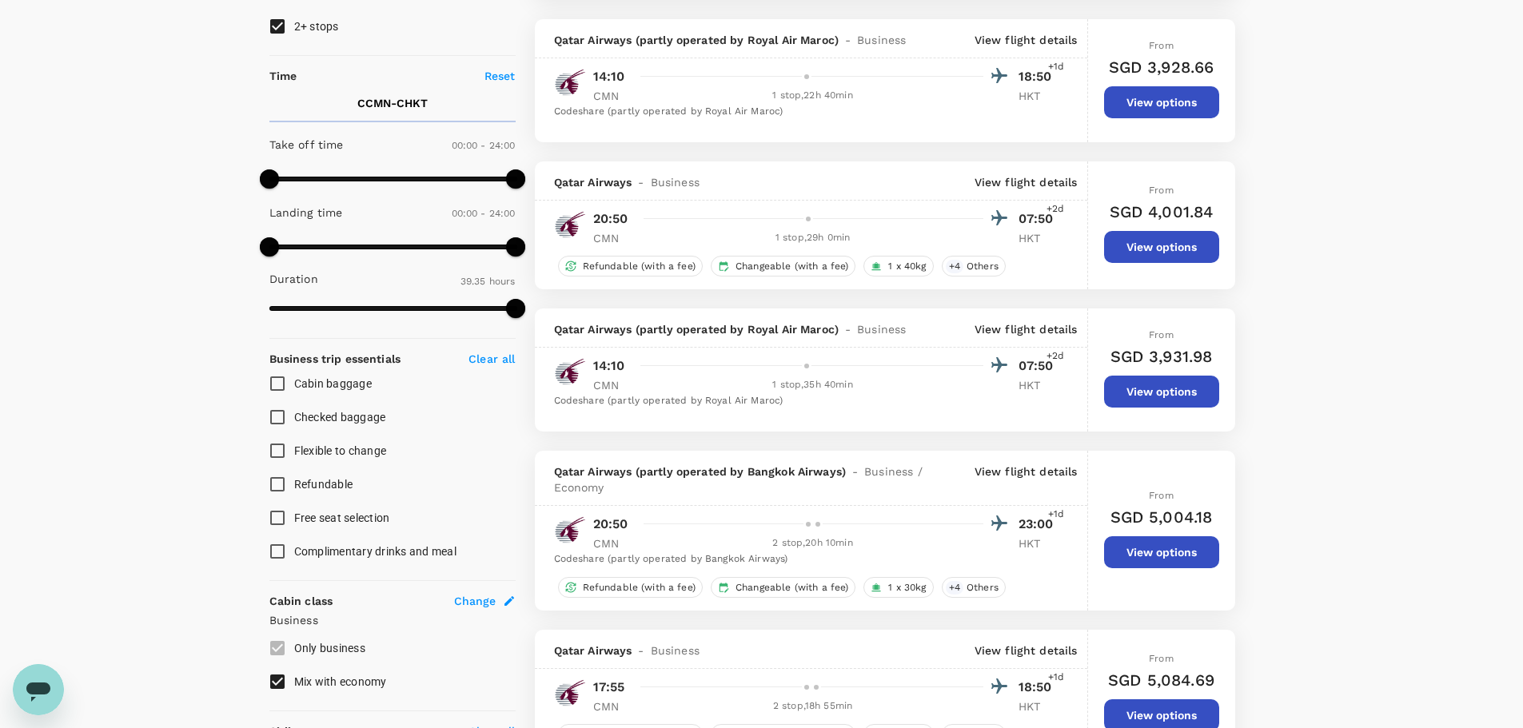
scroll to position [80, 0]
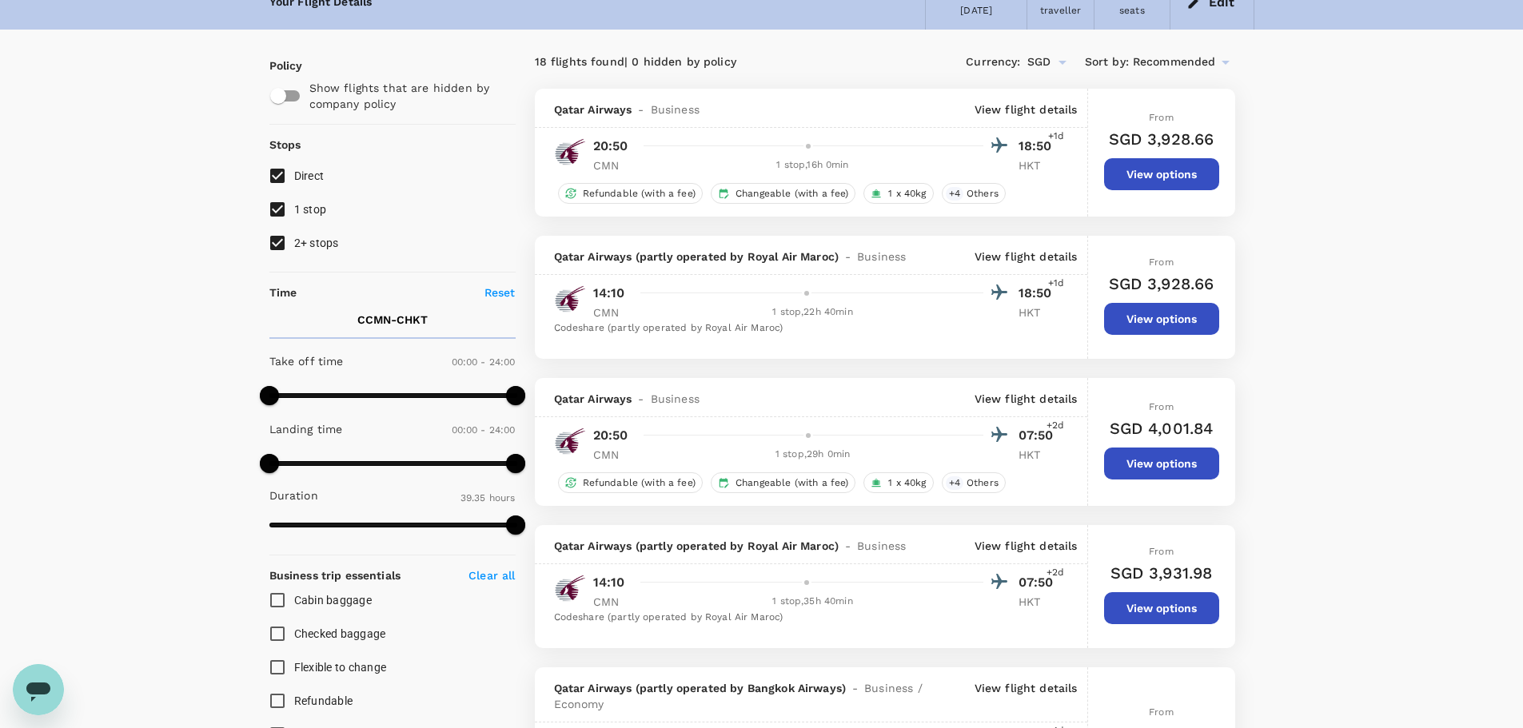
click at [273, 257] on input "2+ stops" at bounding box center [278, 243] width 34 height 34
checkbox input "false"
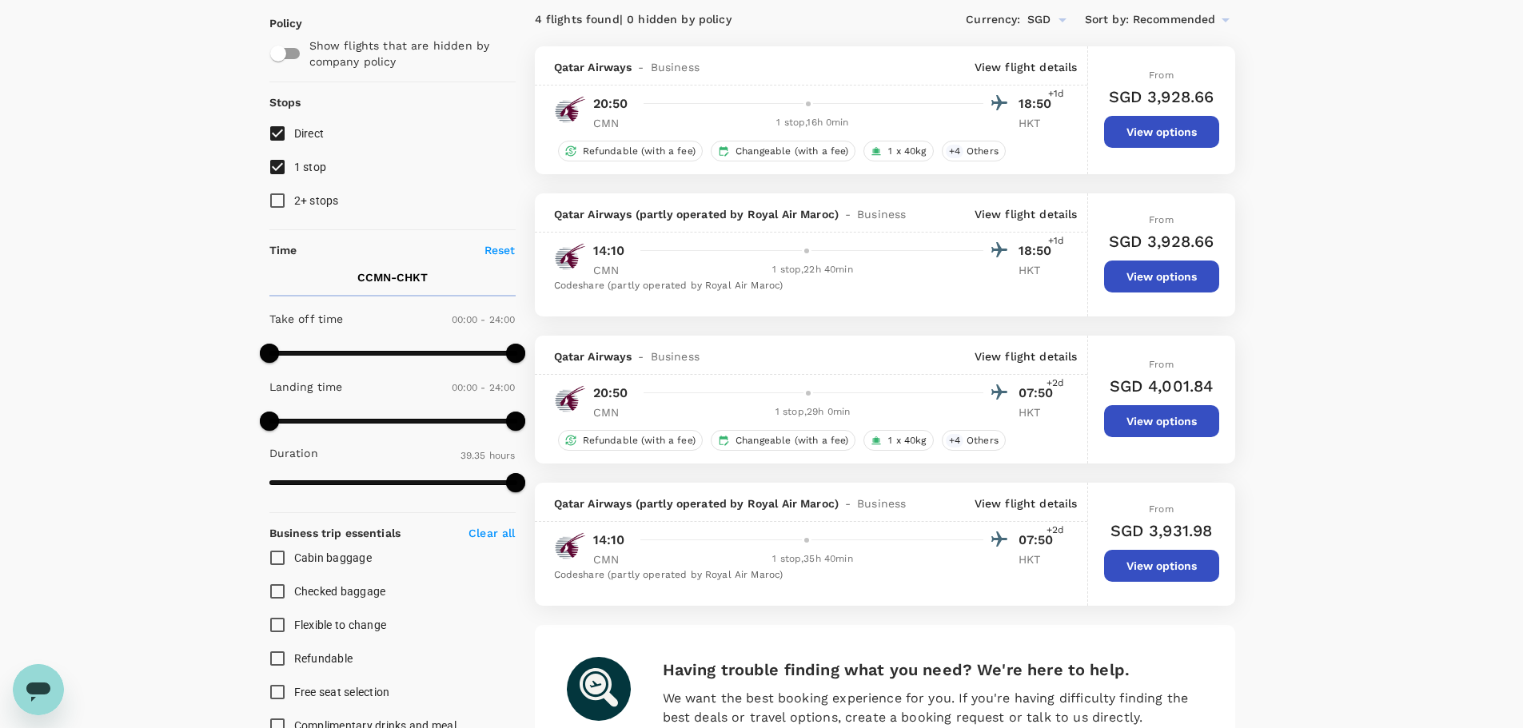
scroll to position [0, 0]
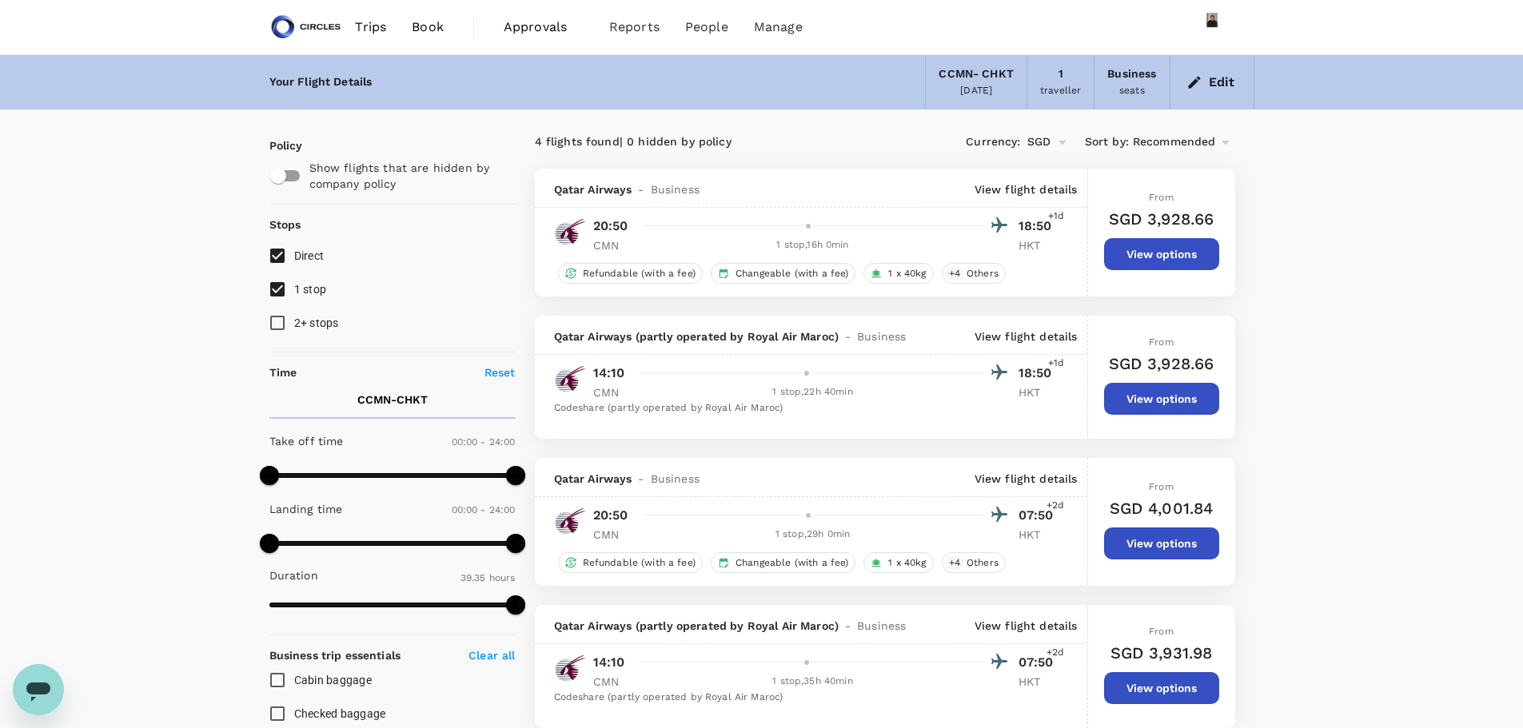
click at [1217, 90] on button "Edit" at bounding box center [1212, 83] width 58 height 26
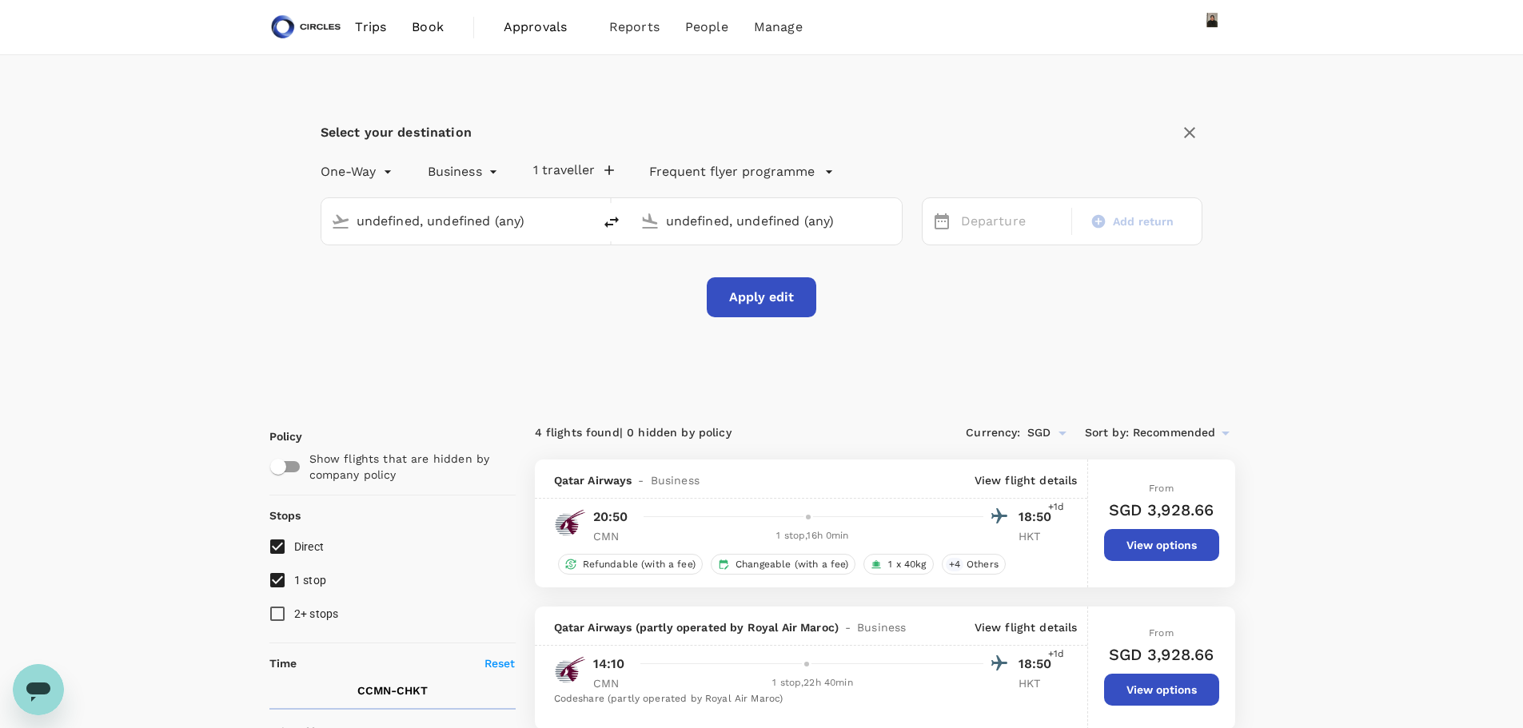
type input "[GEOGRAPHIC_DATA], [GEOGRAPHIC_DATA] (any)"
click at [751, 305] on button "Apply edit" at bounding box center [762, 297] width 110 height 40
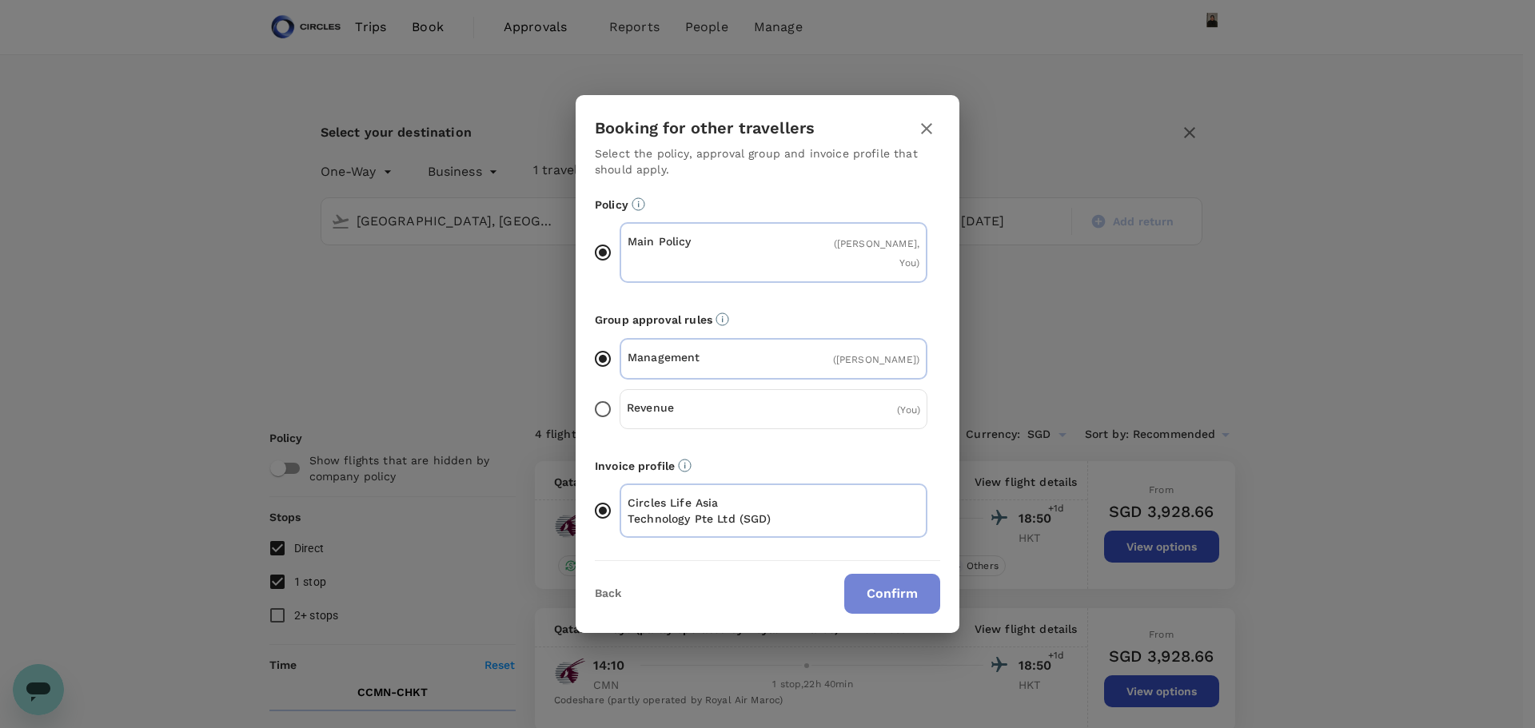
click at [901, 588] on button "Confirm" at bounding box center [892, 594] width 96 height 40
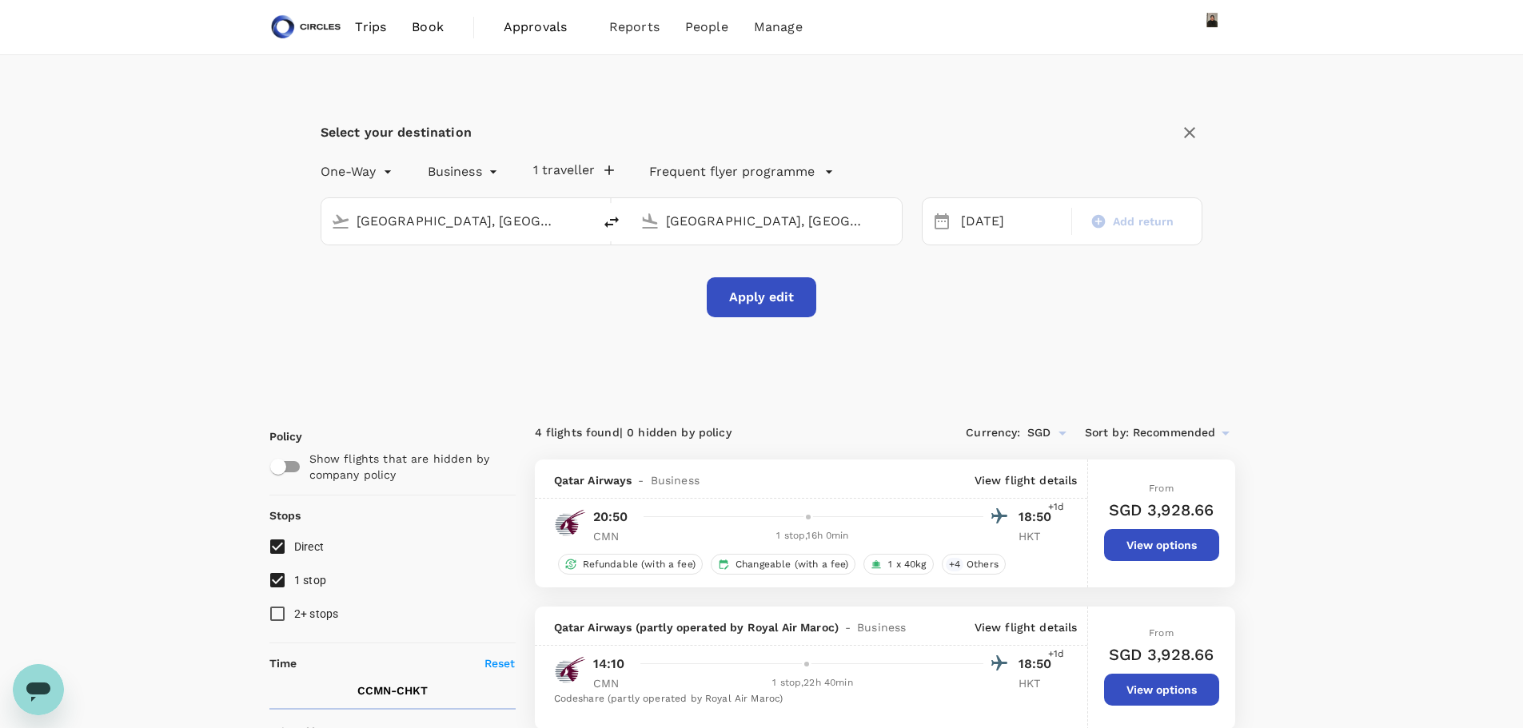
checkbox input "false"
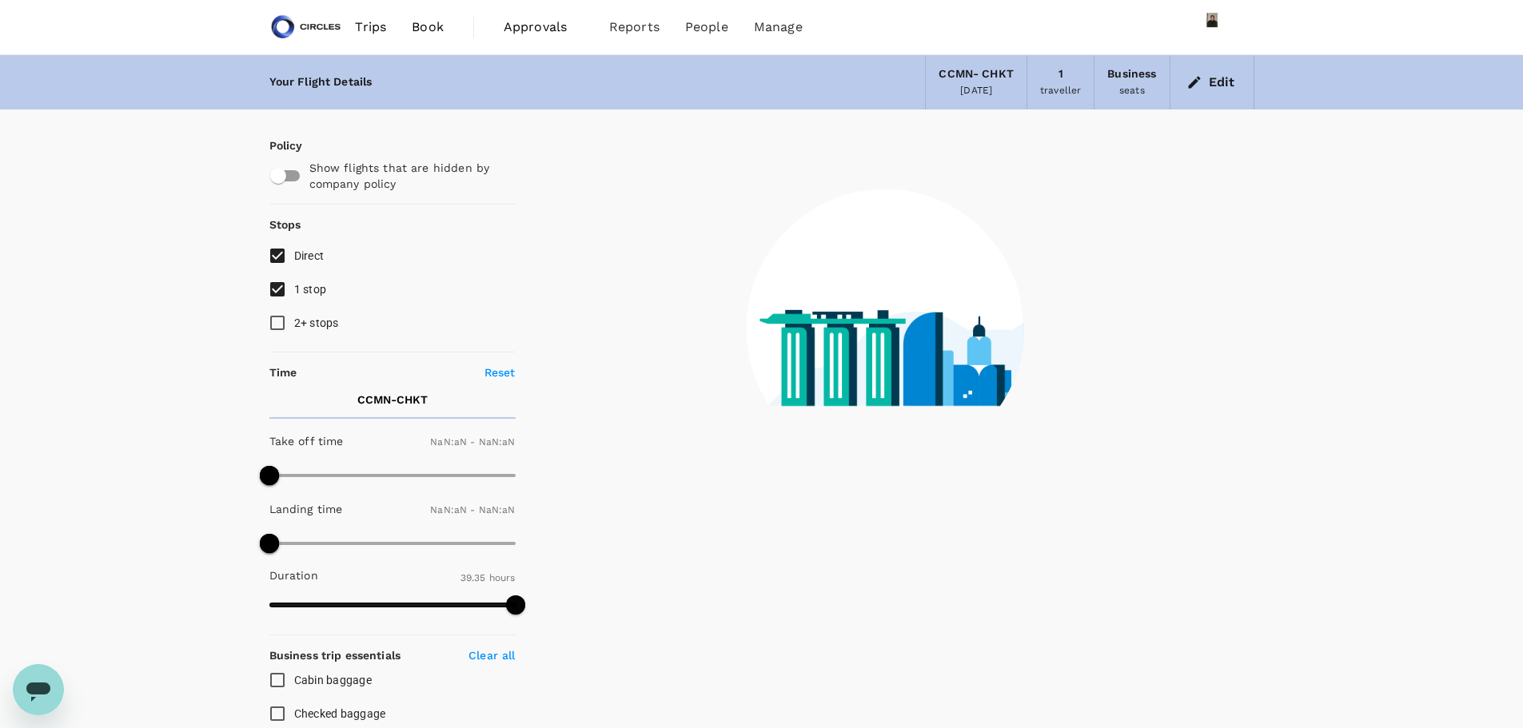
type input "1440"
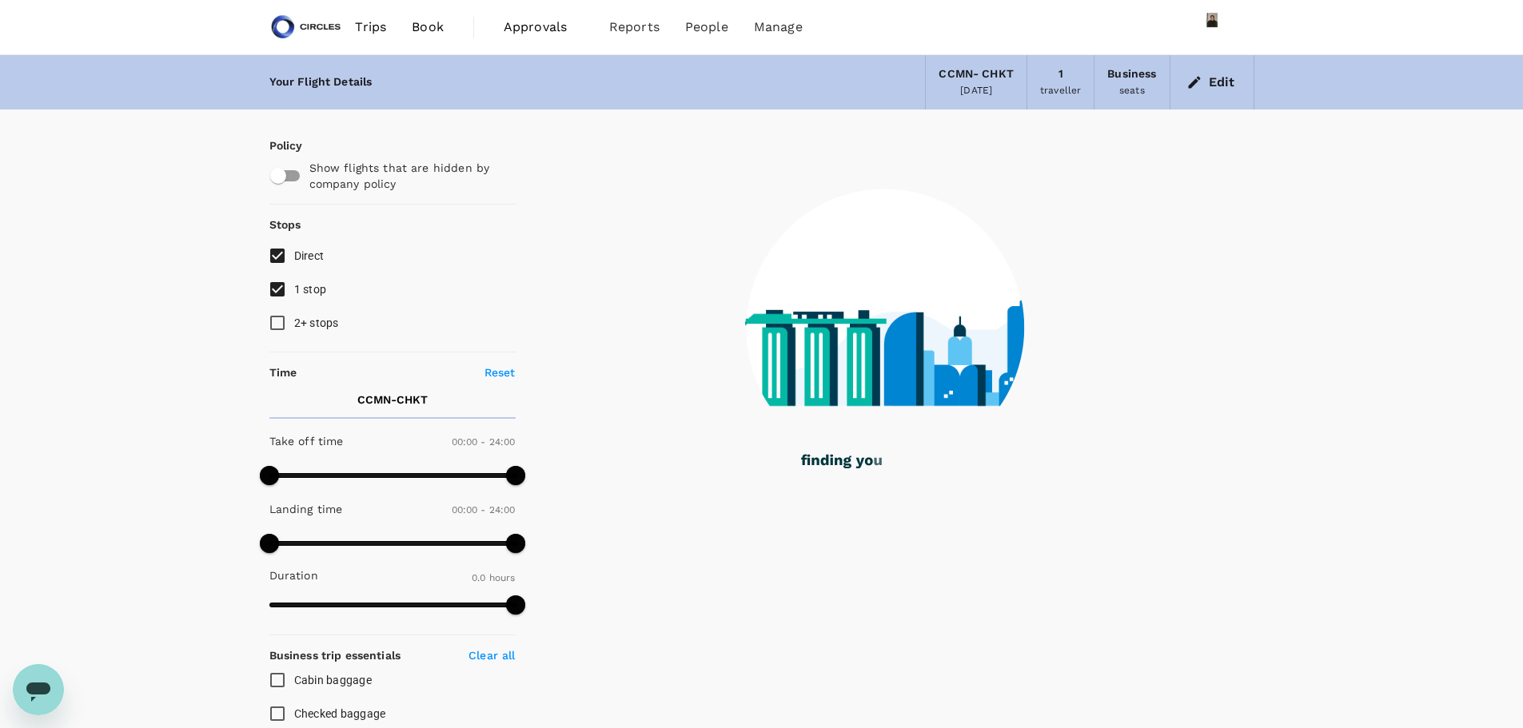
checkbox input "true"
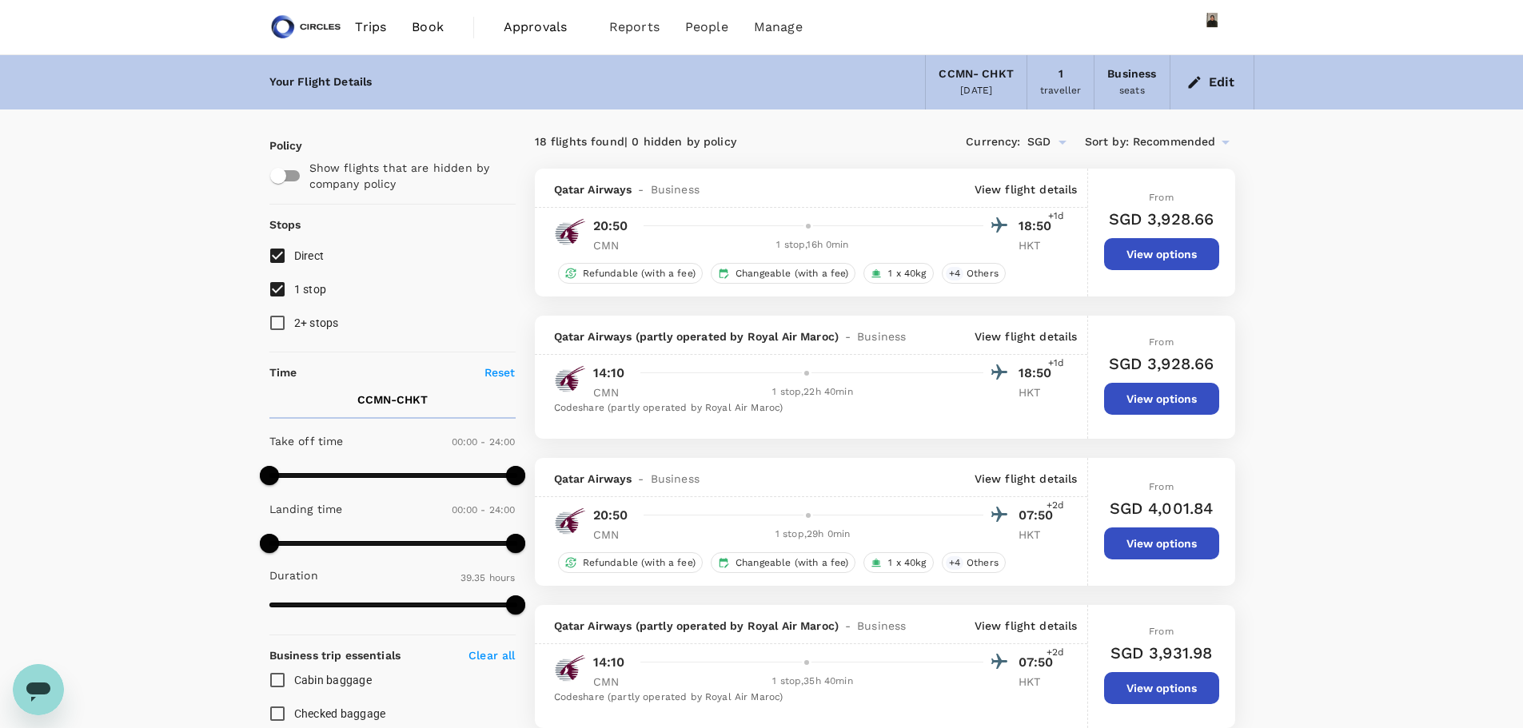
click at [1010, 334] on p "View flight details" at bounding box center [1026, 337] width 103 height 16
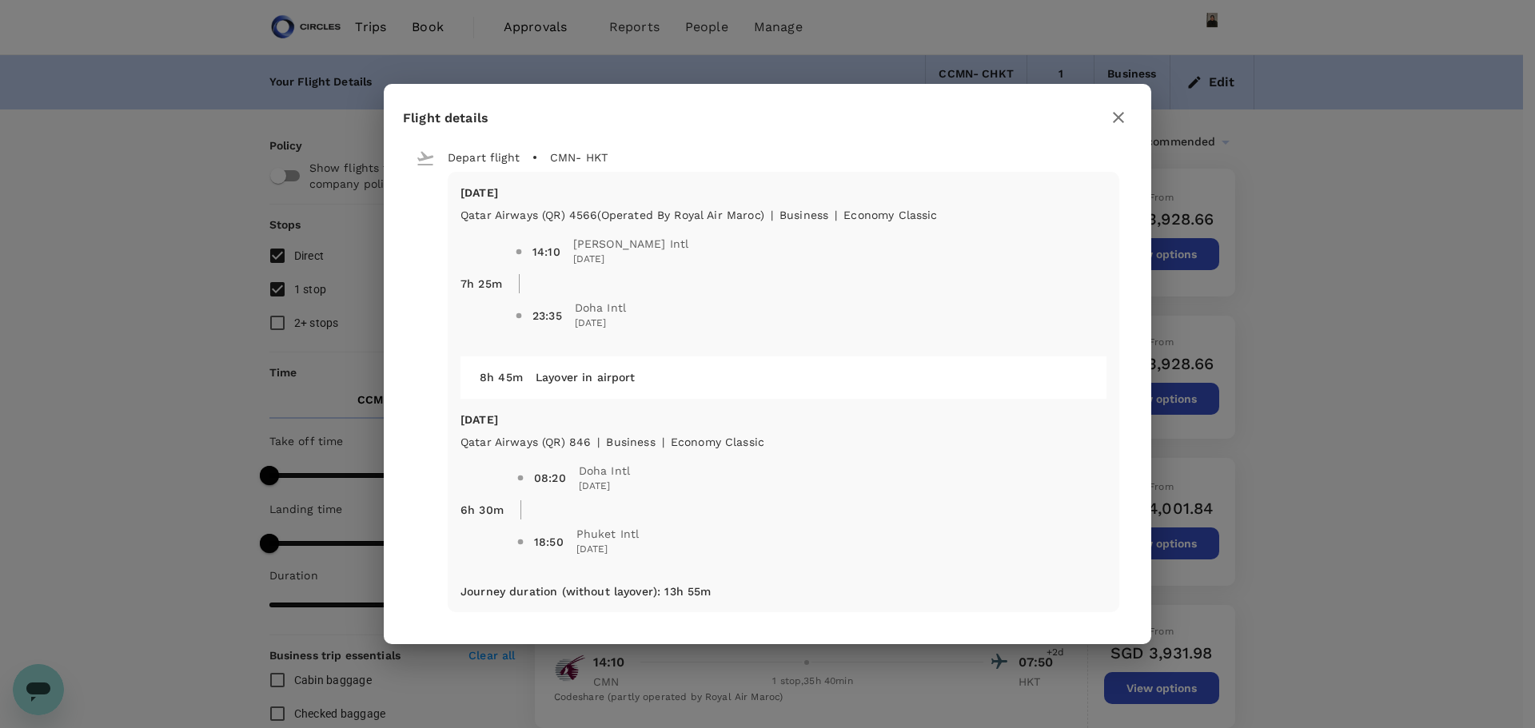
click at [1118, 118] on icon "button" at bounding box center [1118, 117] width 11 height 11
